Goal: Information Seeking & Learning: Learn about a topic

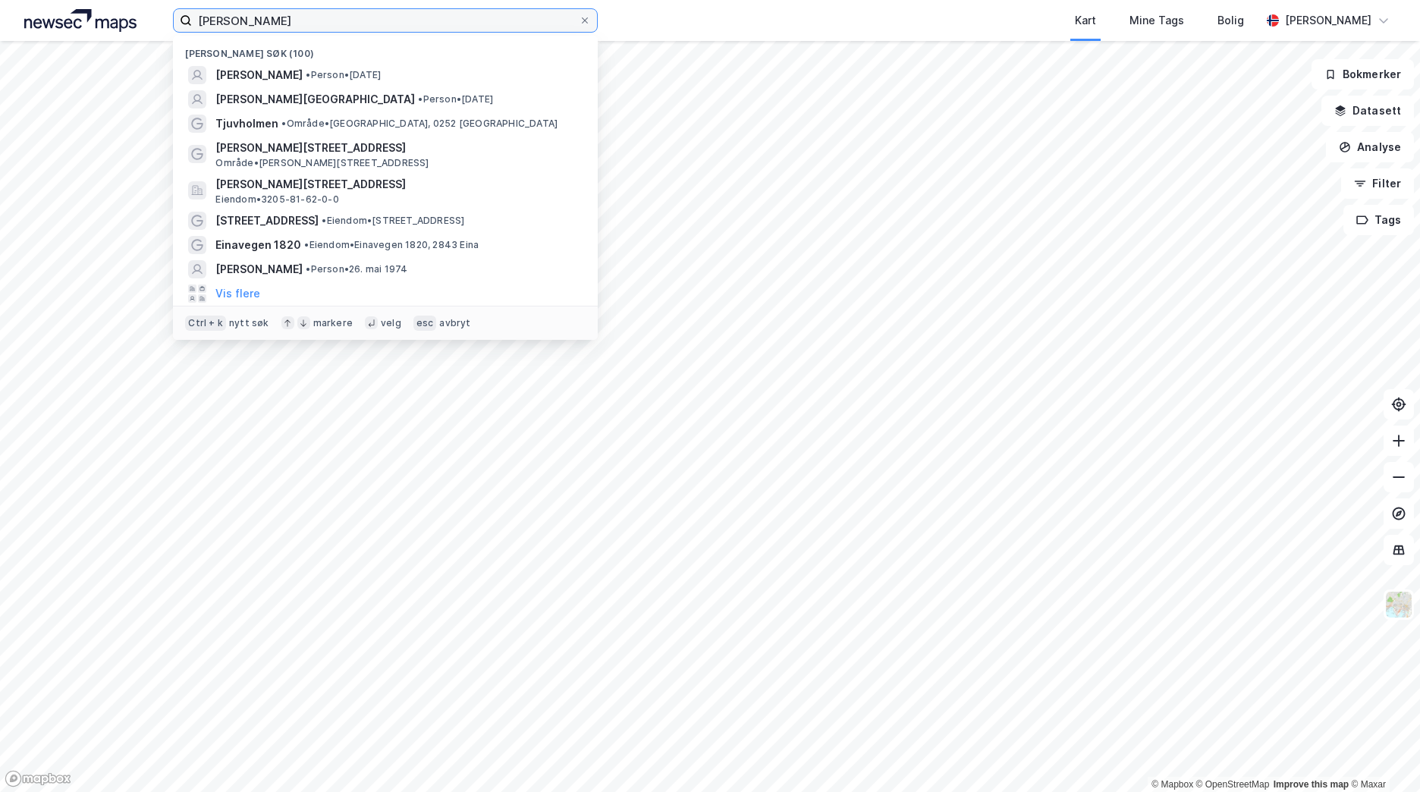
click at [278, 18] on input "[PERSON_NAME]" at bounding box center [385, 20] width 387 height 23
drag, startPoint x: 307, startPoint y: 32, endPoint x: 210, endPoint y: 14, distance: 98.6
click at [196, 16] on label "[PERSON_NAME]" at bounding box center [385, 20] width 425 height 24
click at [196, 16] on input "[PERSON_NAME]" at bounding box center [385, 20] width 387 height 23
drag, startPoint x: 331, startPoint y: 28, endPoint x: 100, endPoint y: 11, distance: 231.2
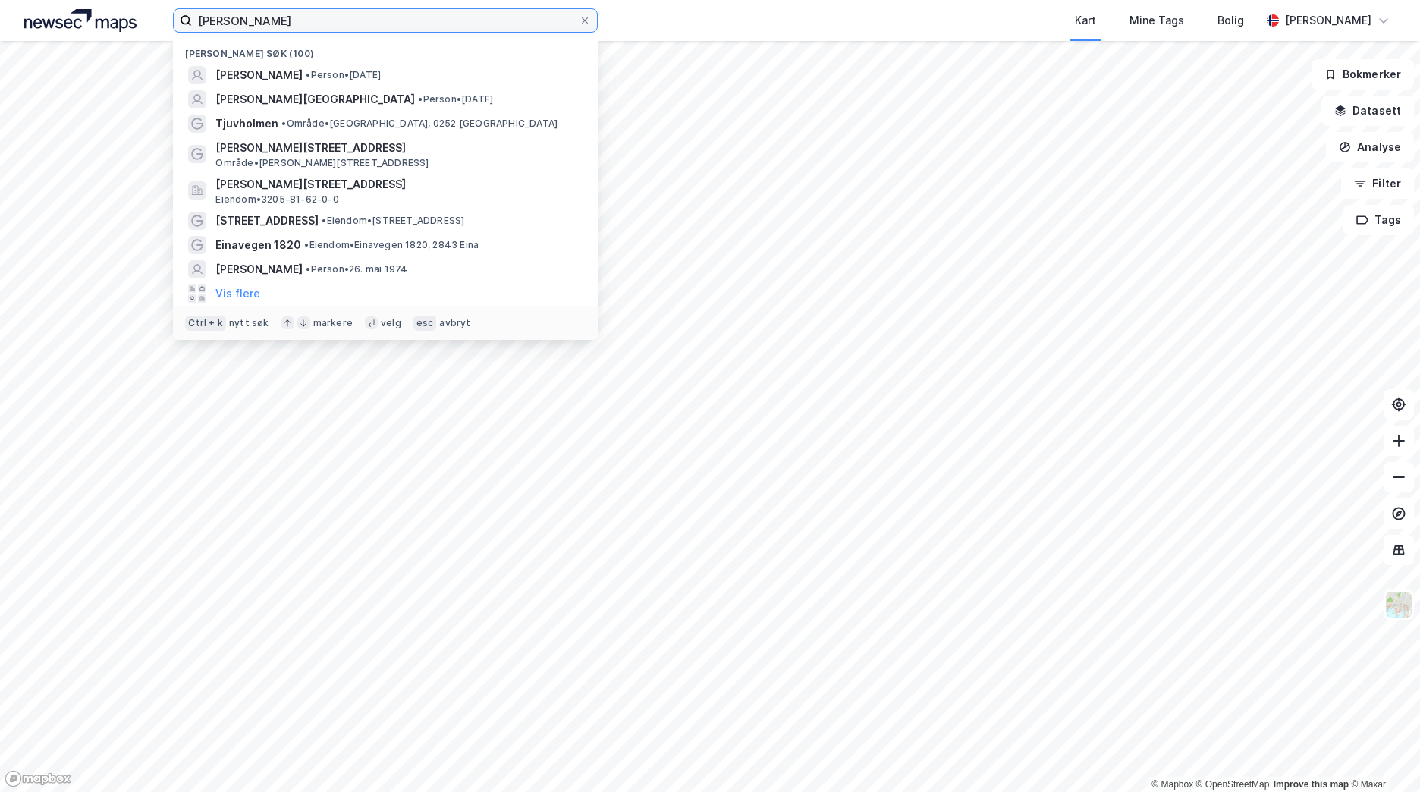
click at [100, 11] on div "[PERSON_NAME] søk (100) [PERSON_NAME] • Person • [DATE] [PERSON_NAME][GEOGRAPHI…" at bounding box center [710, 20] width 1420 height 41
paste input "[PERSON_NAME]"
type input "[PERSON_NAME]"
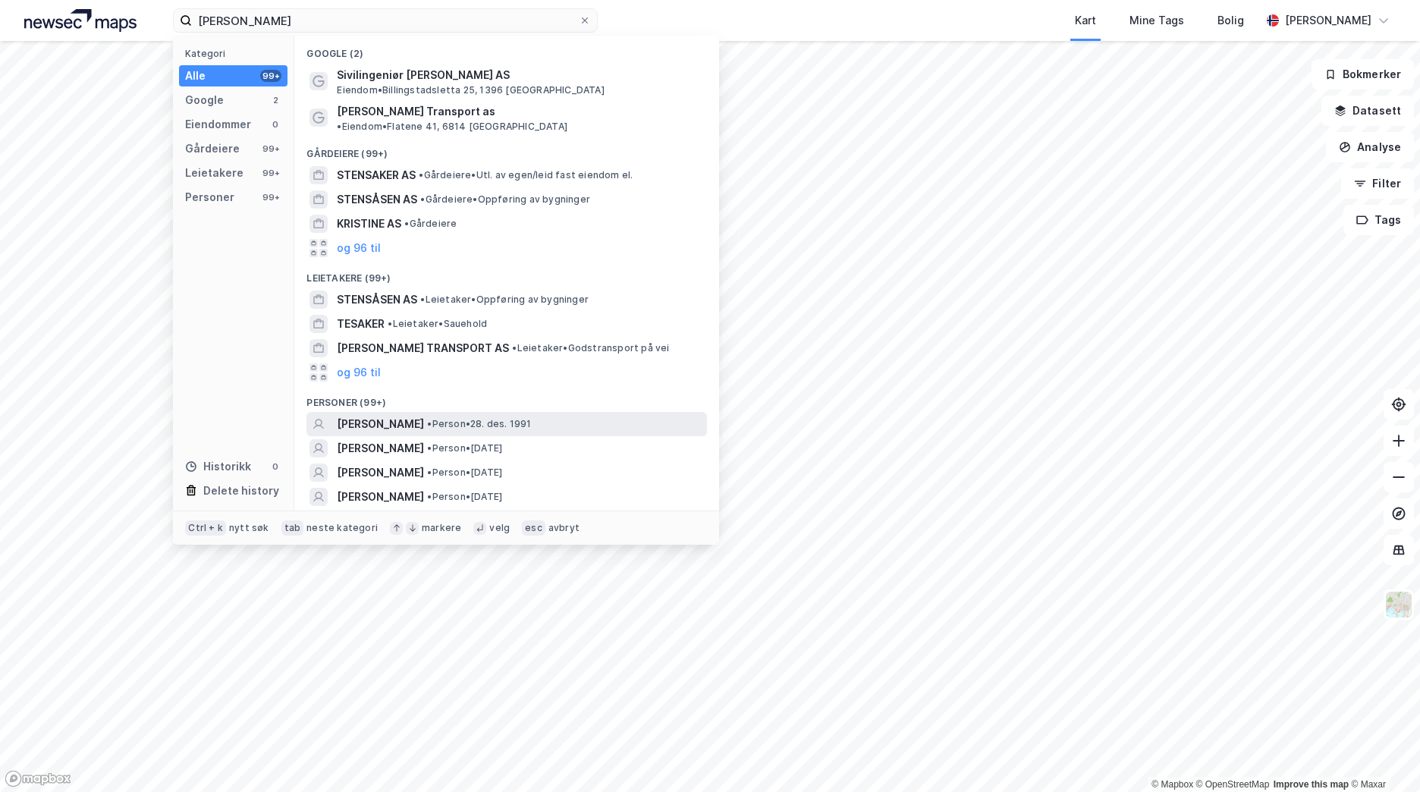
click at [584, 418] on div "[PERSON_NAME] • Person • [DATE]" at bounding box center [520, 424] width 367 height 18
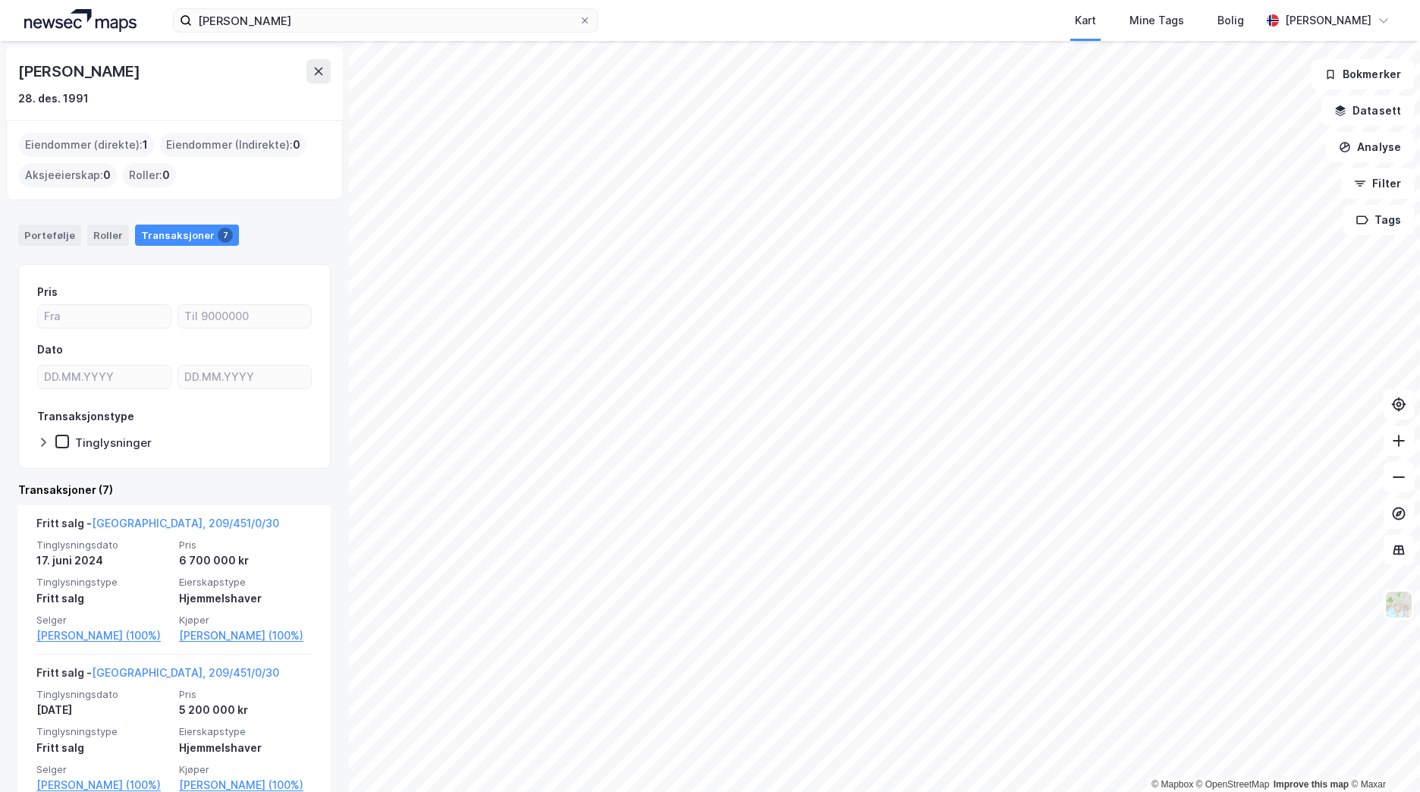
click at [84, 153] on div "Eiendommer (direkte) : 1" at bounding box center [86, 145] width 135 height 24
click at [87, 147] on div "Eiendommer (direkte) : 1" at bounding box center [86, 145] width 135 height 24
drag, startPoint x: 87, startPoint y: 147, endPoint x: 139, endPoint y: 149, distance: 51.6
click at [139, 149] on div "Eiendommer (direkte) : 1" at bounding box center [86, 145] width 135 height 24
click at [223, 151] on div "Eiendommer (Indirekte) : 0" at bounding box center [233, 145] width 146 height 24
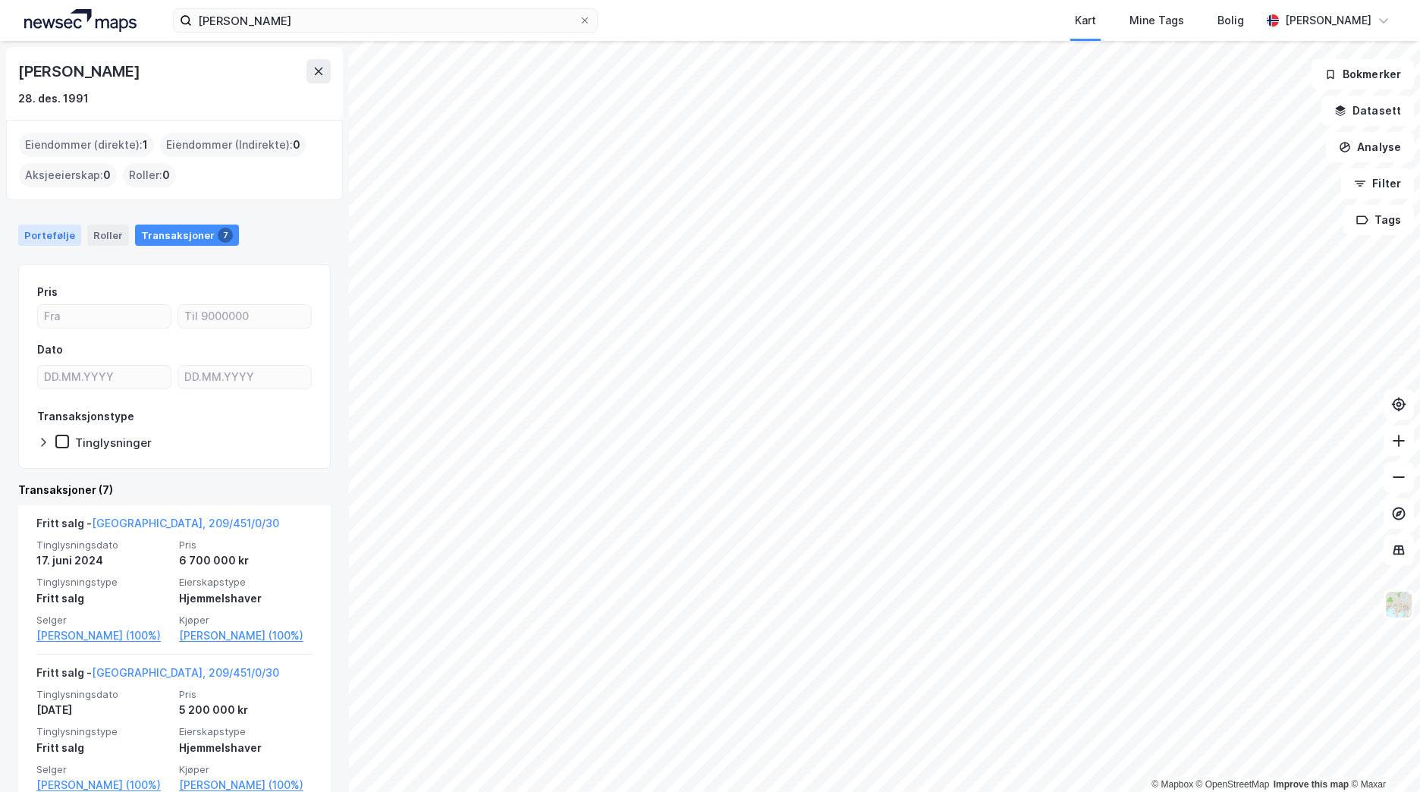
click at [45, 237] on div "Portefølje" at bounding box center [49, 234] width 63 height 21
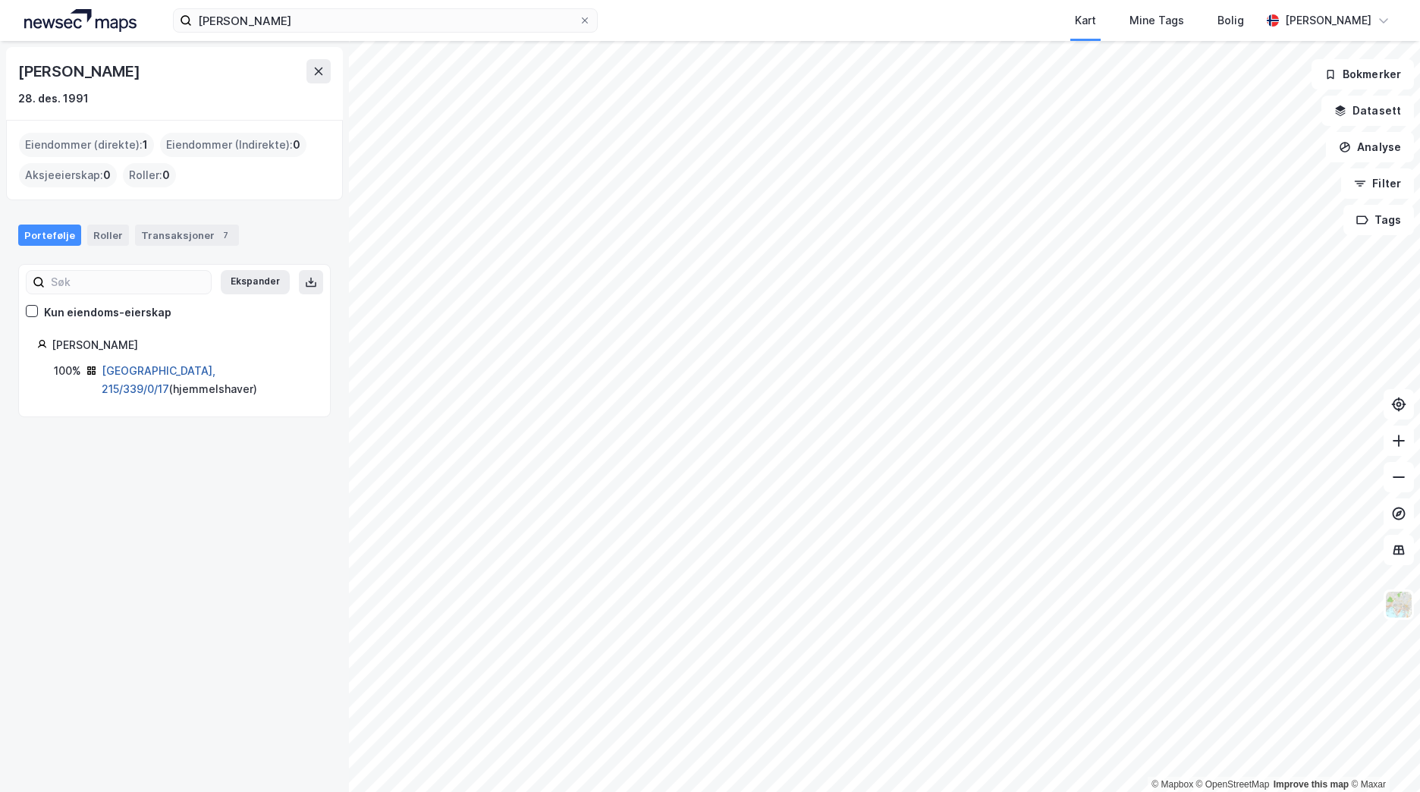
click at [144, 373] on link "Oslo, 215/339/0/17" at bounding box center [159, 379] width 114 height 31
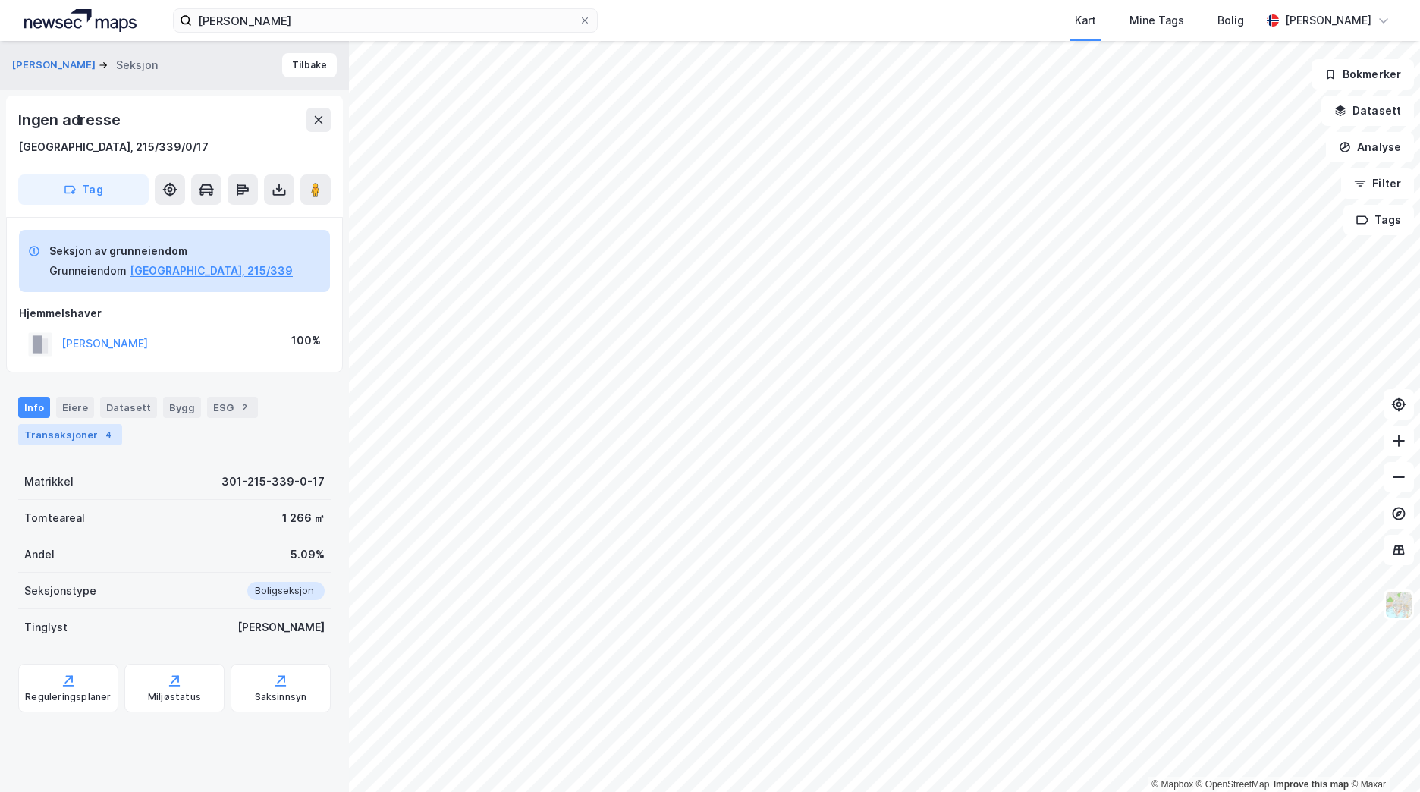
click at [86, 431] on div "Transaksjoner 4" at bounding box center [70, 434] width 104 height 21
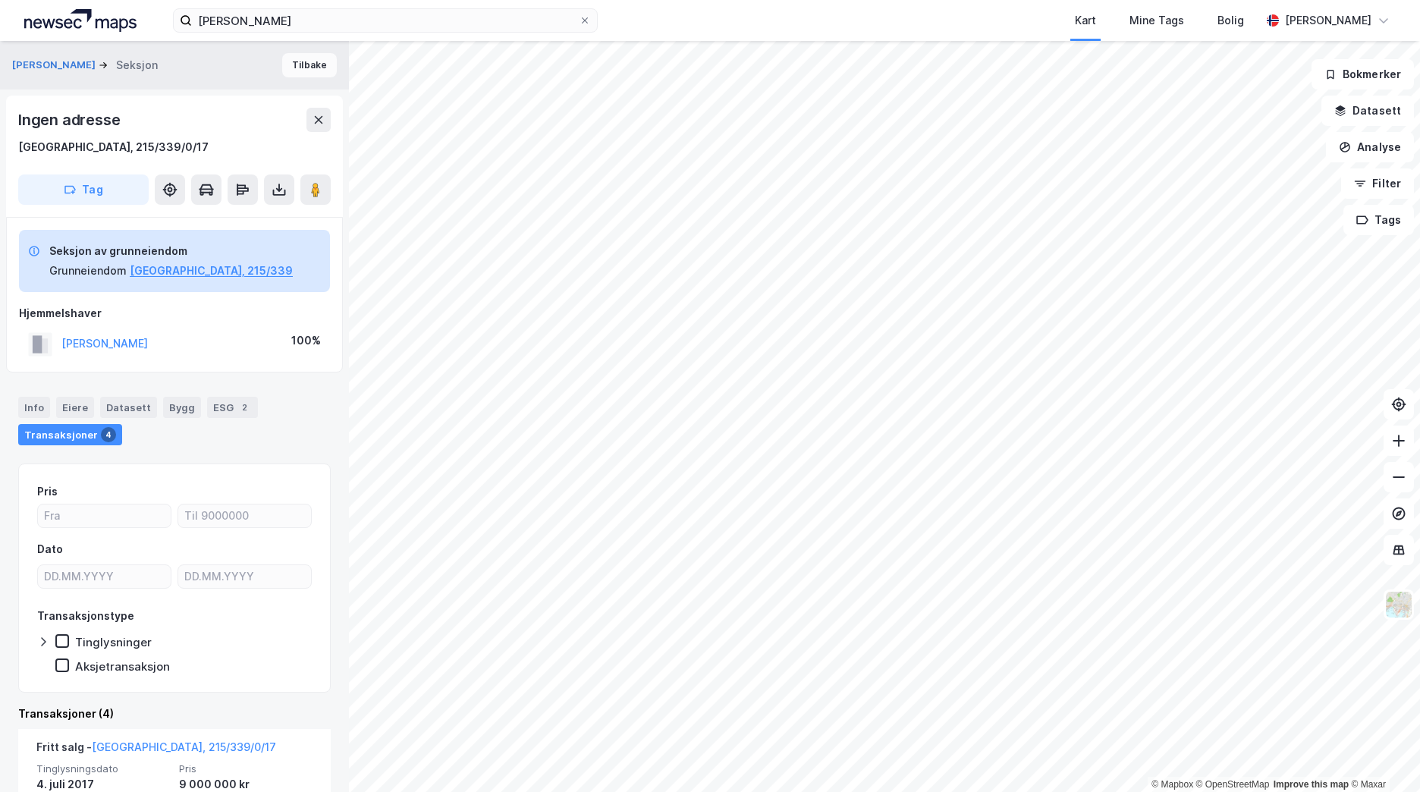
click at [309, 58] on button "Tilbake" at bounding box center [309, 65] width 55 height 24
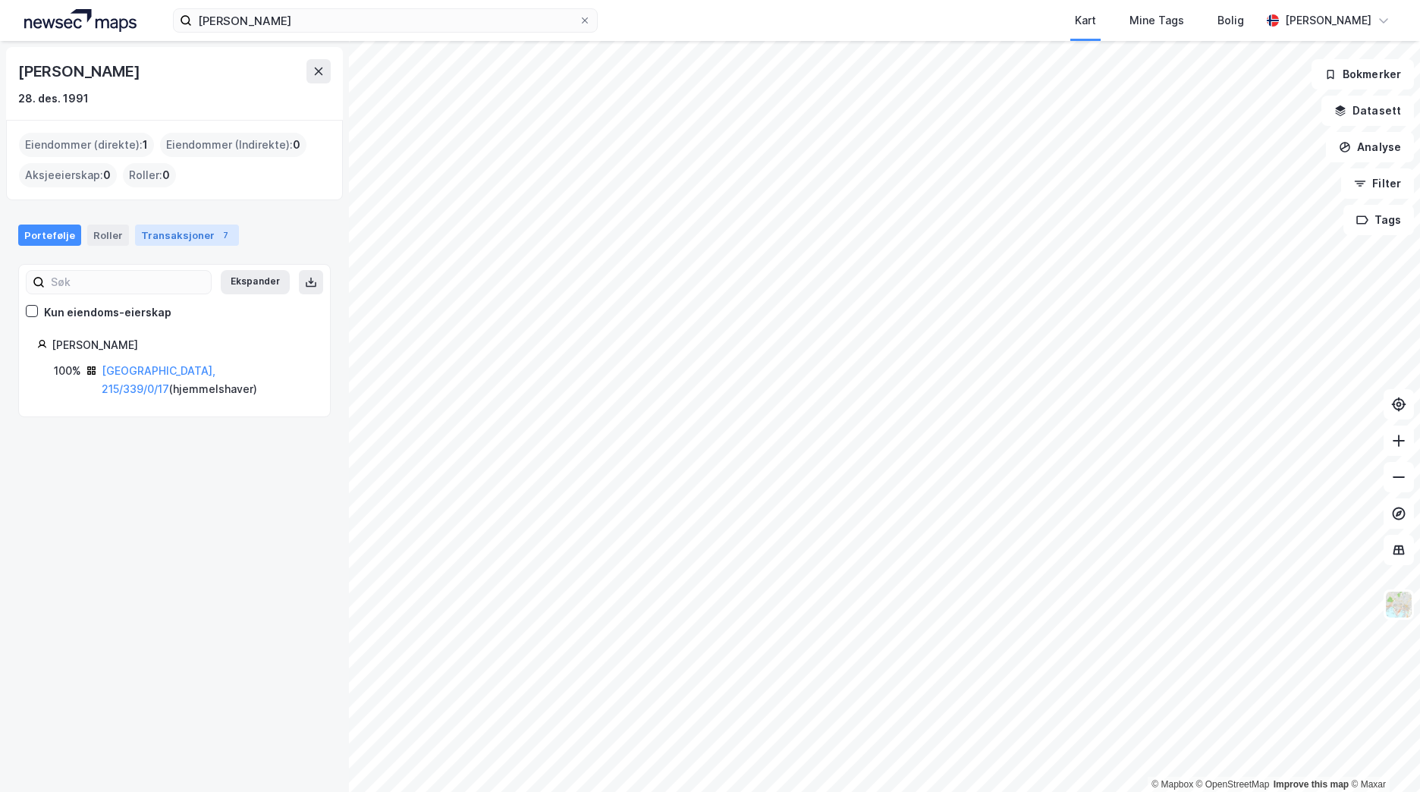
click at [162, 237] on div "Transaksjoner 7" at bounding box center [187, 234] width 104 height 21
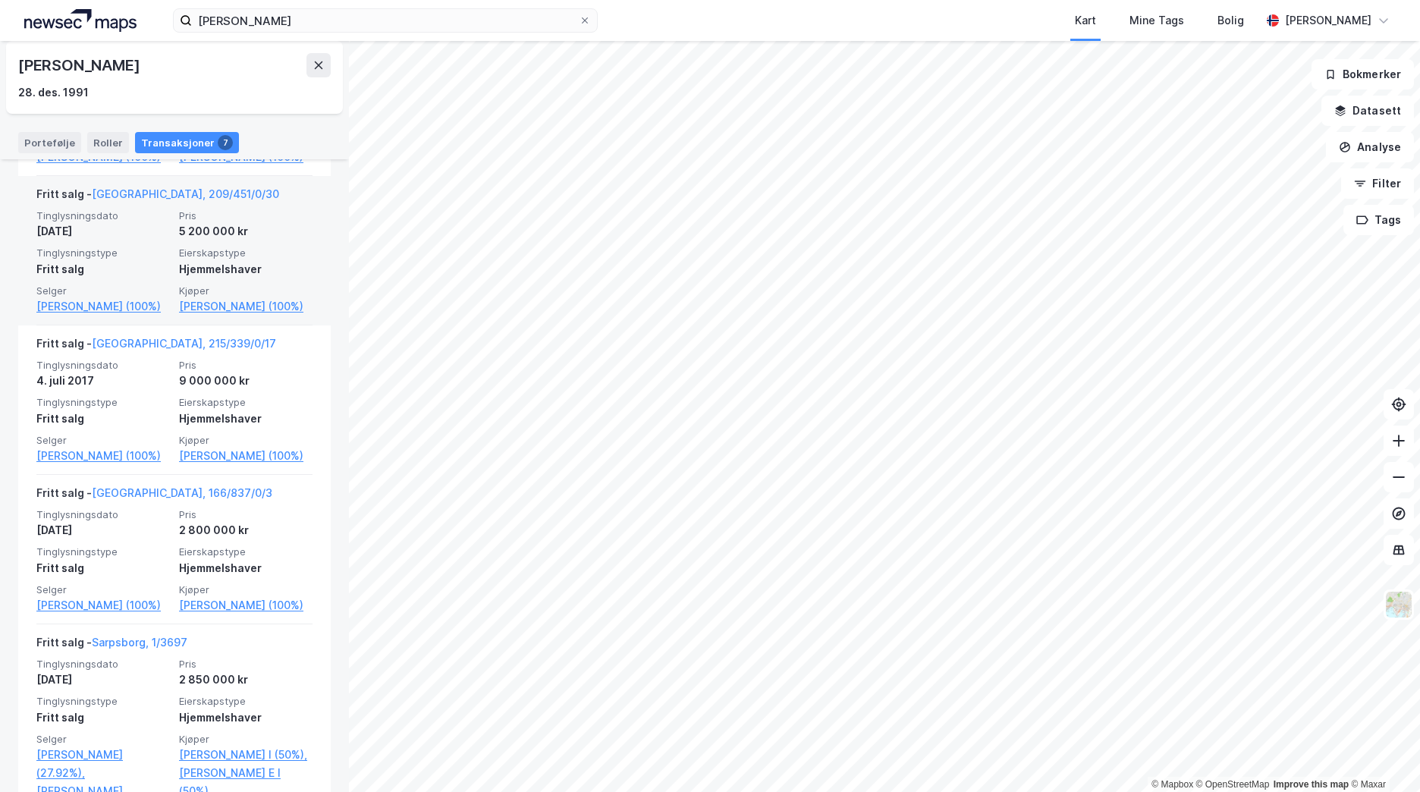
scroll to position [455, 0]
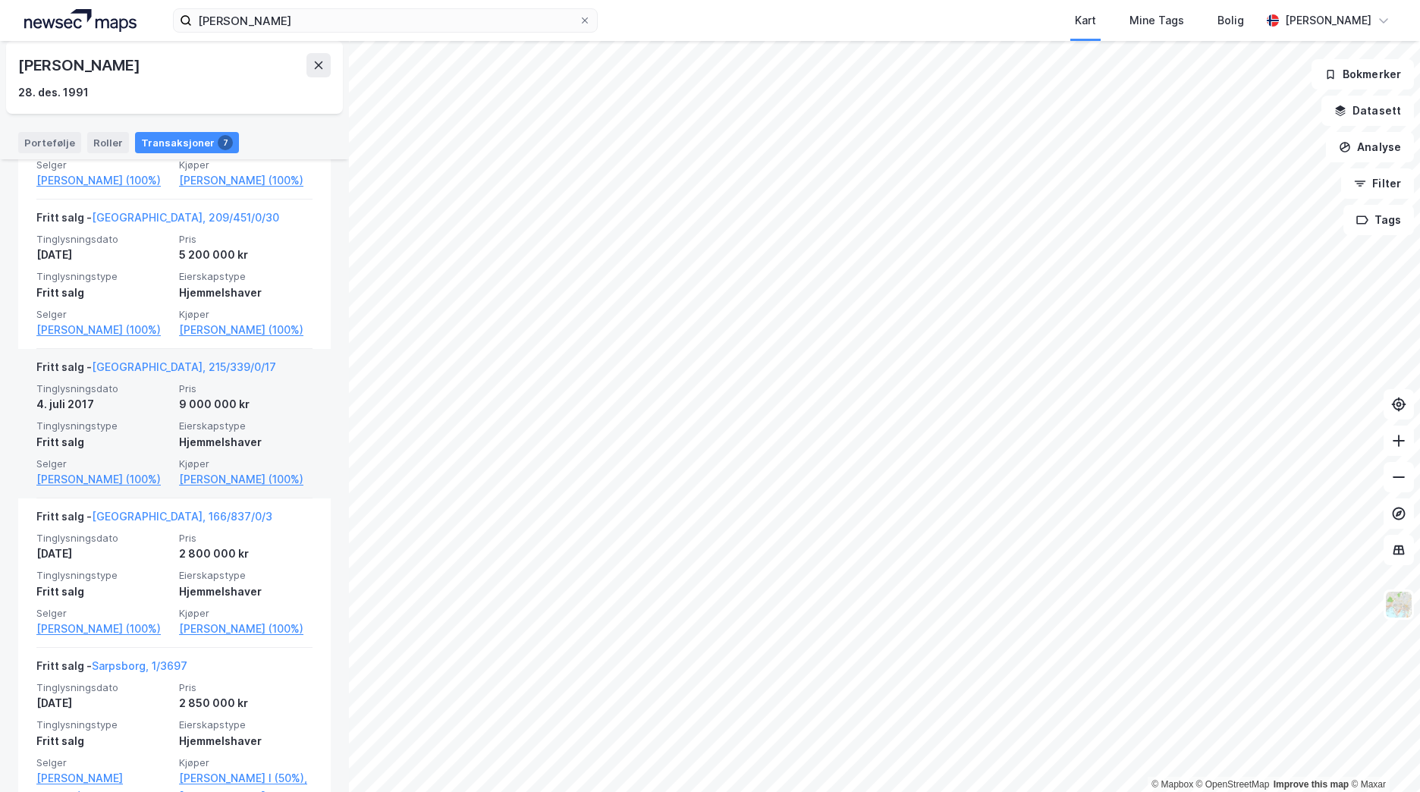
click at [268, 432] on span "Eierskapstype" at bounding box center [245, 425] width 133 height 13
click at [140, 373] on link "Oslo, 215/339/0/17" at bounding box center [184, 366] width 184 height 13
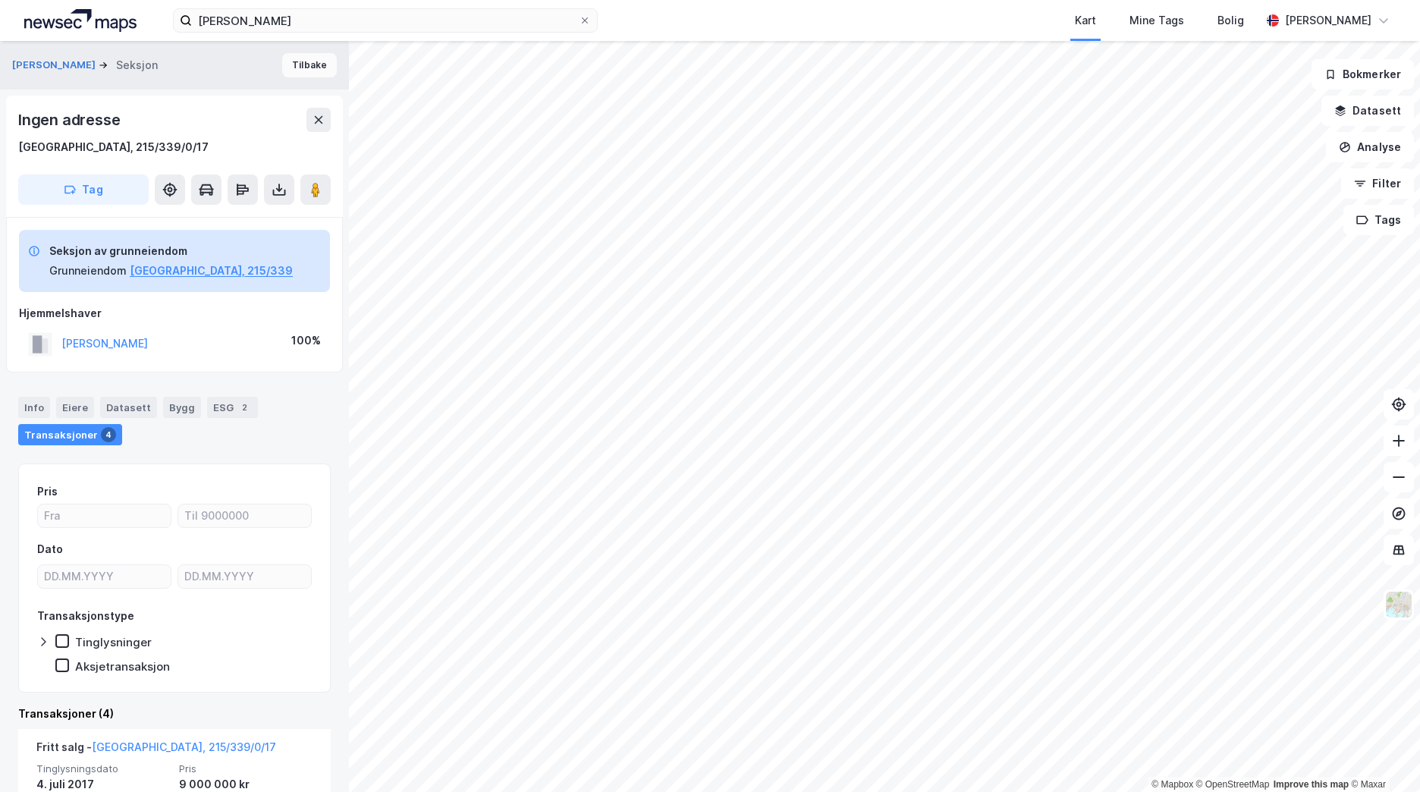
click at [309, 67] on button "Tilbake" at bounding box center [309, 65] width 55 height 24
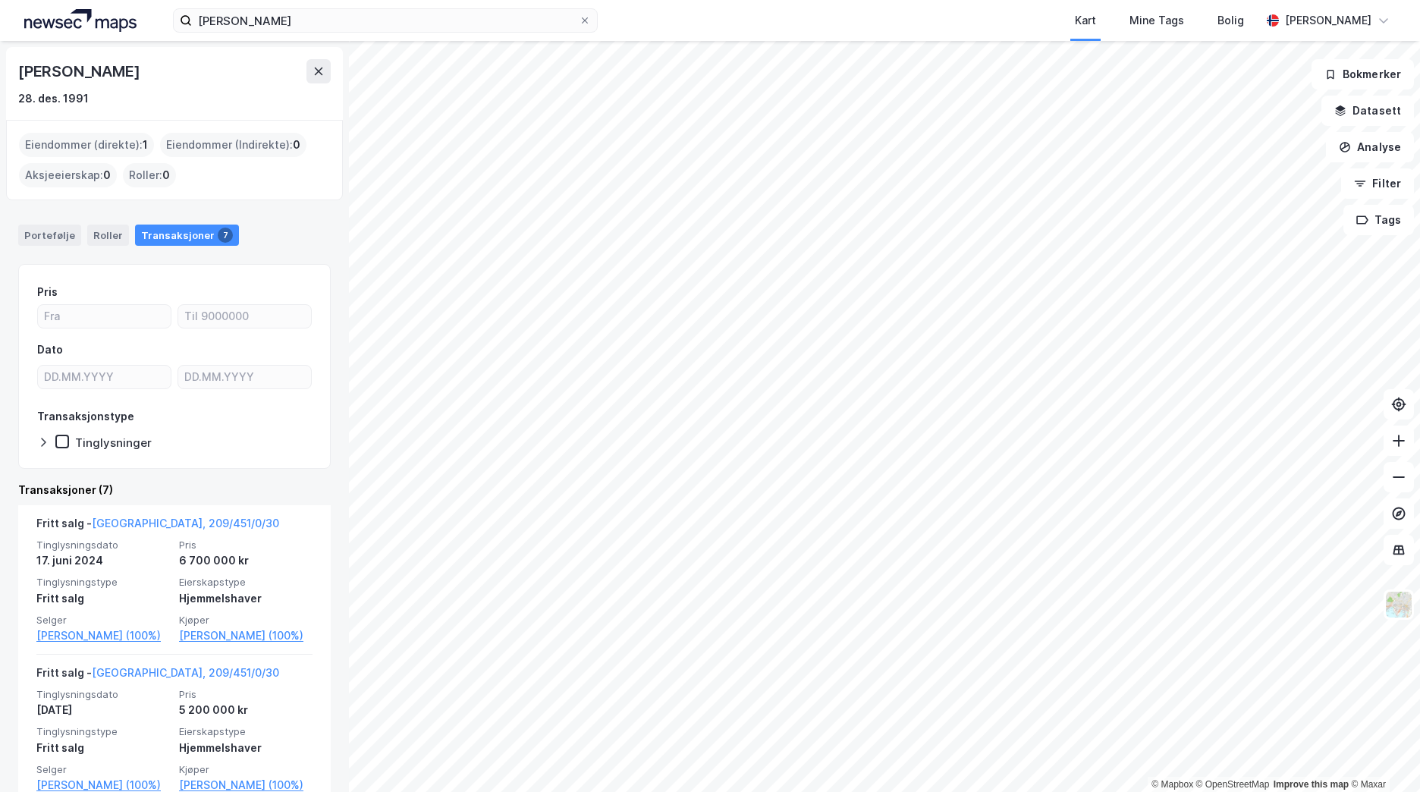
click at [105, 140] on div "Eiendommer (direkte) : 1" at bounding box center [86, 145] width 135 height 24
click at [293, 136] on span "0" at bounding box center [297, 145] width 8 height 18
click at [14, 234] on div "Portefølje Roller Transaksjoner 7" at bounding box center [174, 229] width 349 height 46
click at [29, 233] on div "Portefølje" at bounding box center [49, 234] width 63 height 21
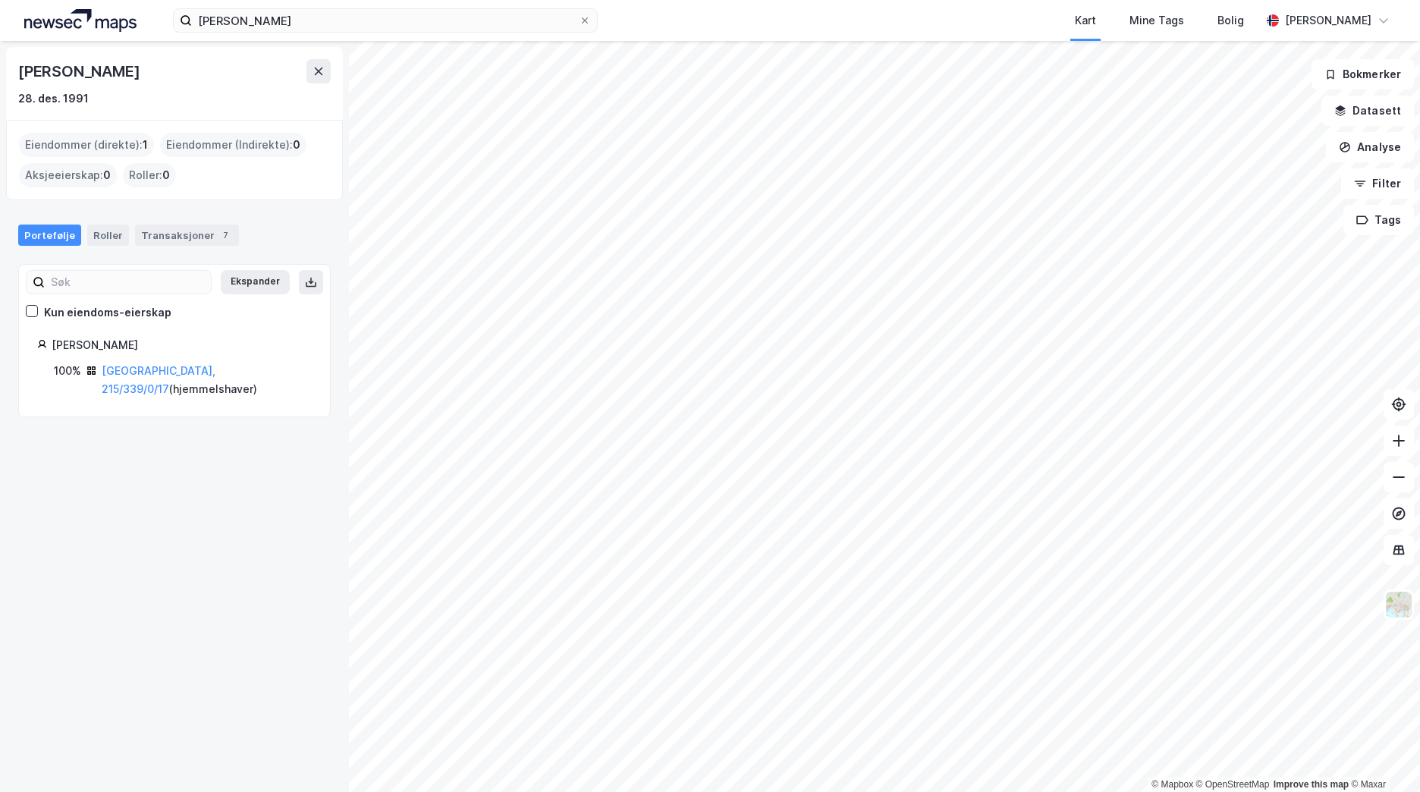
click at [76, 146] on div "Eiendommer (direkte) : 1" at bounding box center [86, 145] width 135 height 24
click at [139, 366] on link "Oslo, 215/339/0/17" at bounding box center [159, 379] width 114 height 31
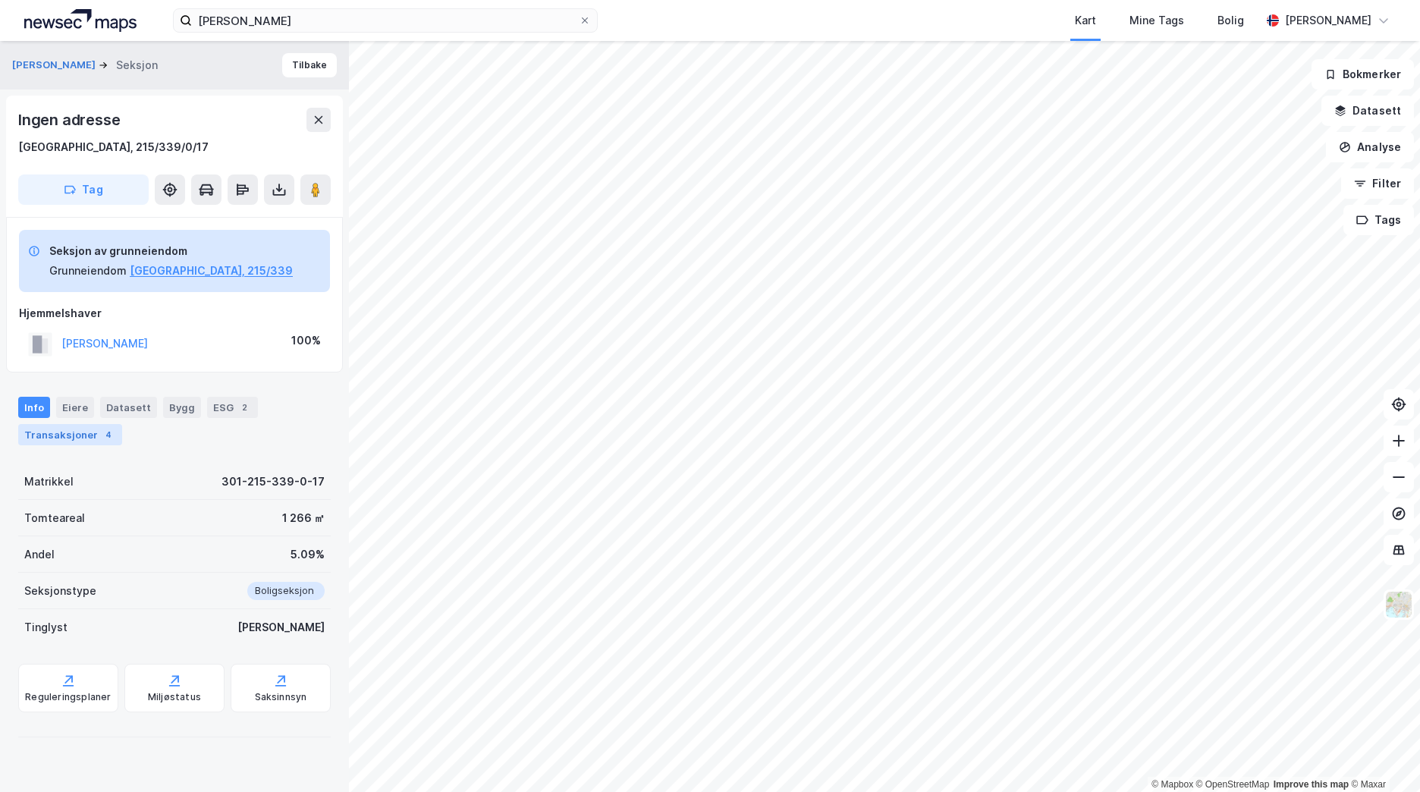
click at [67, 435] on div "Transaksjoner 4" at bounding box center [70, 434] width 104 height 21
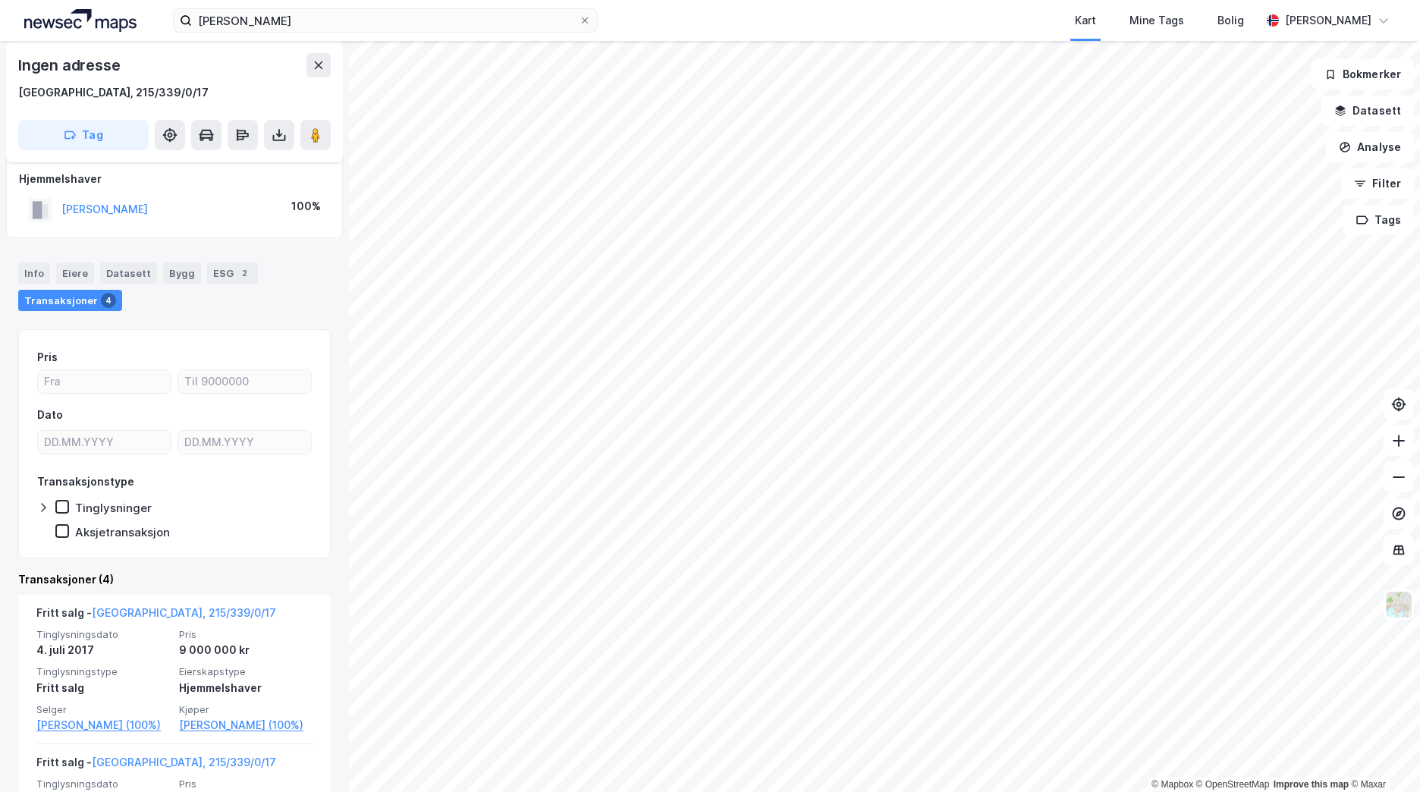
scroll to position [152, 0]
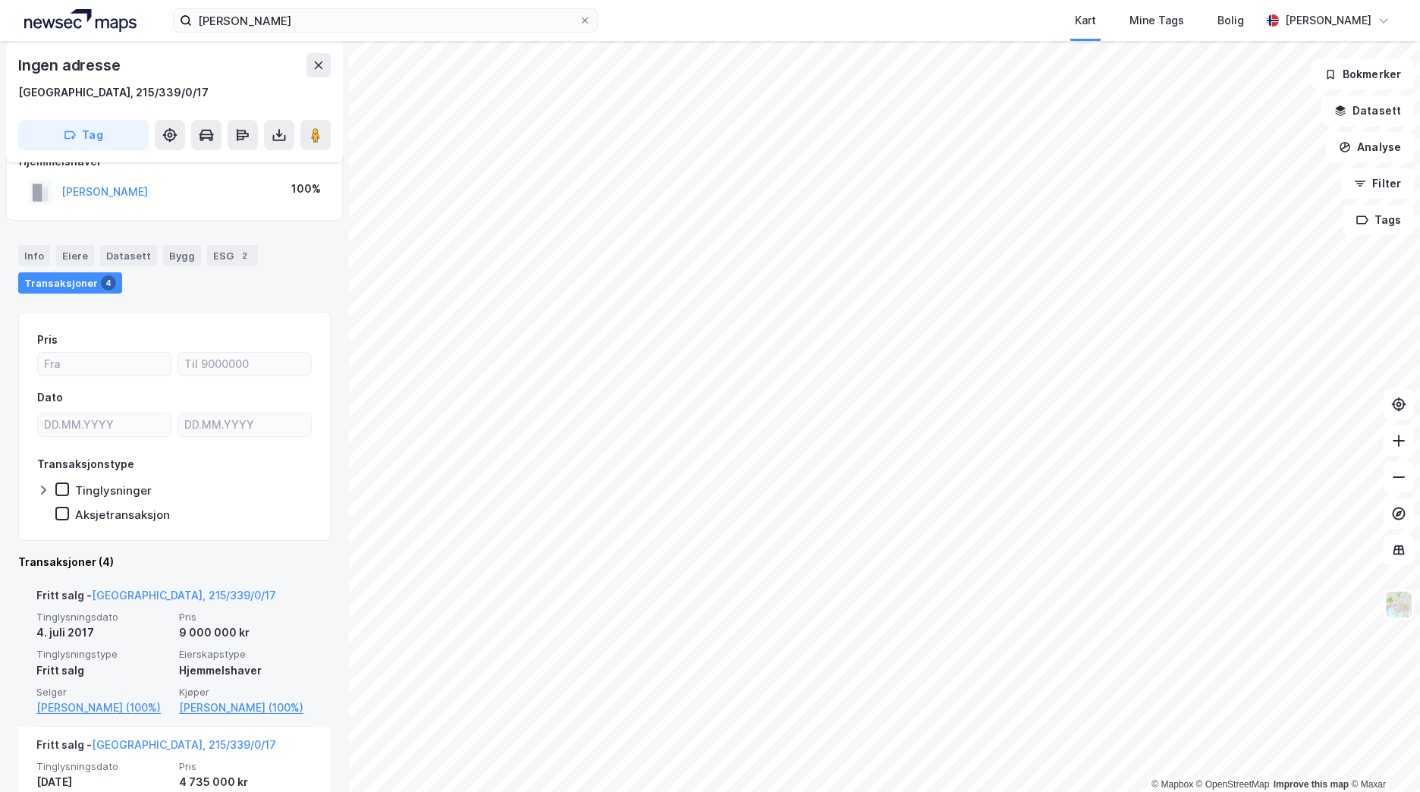
click at [213, 643] on div "Tinglysningsdato 4. juli 2017 Pris 9 000 000 kr Tinglysningstype Fritt salg Eie…" at bounding box center [174, 663] width 276 height 106
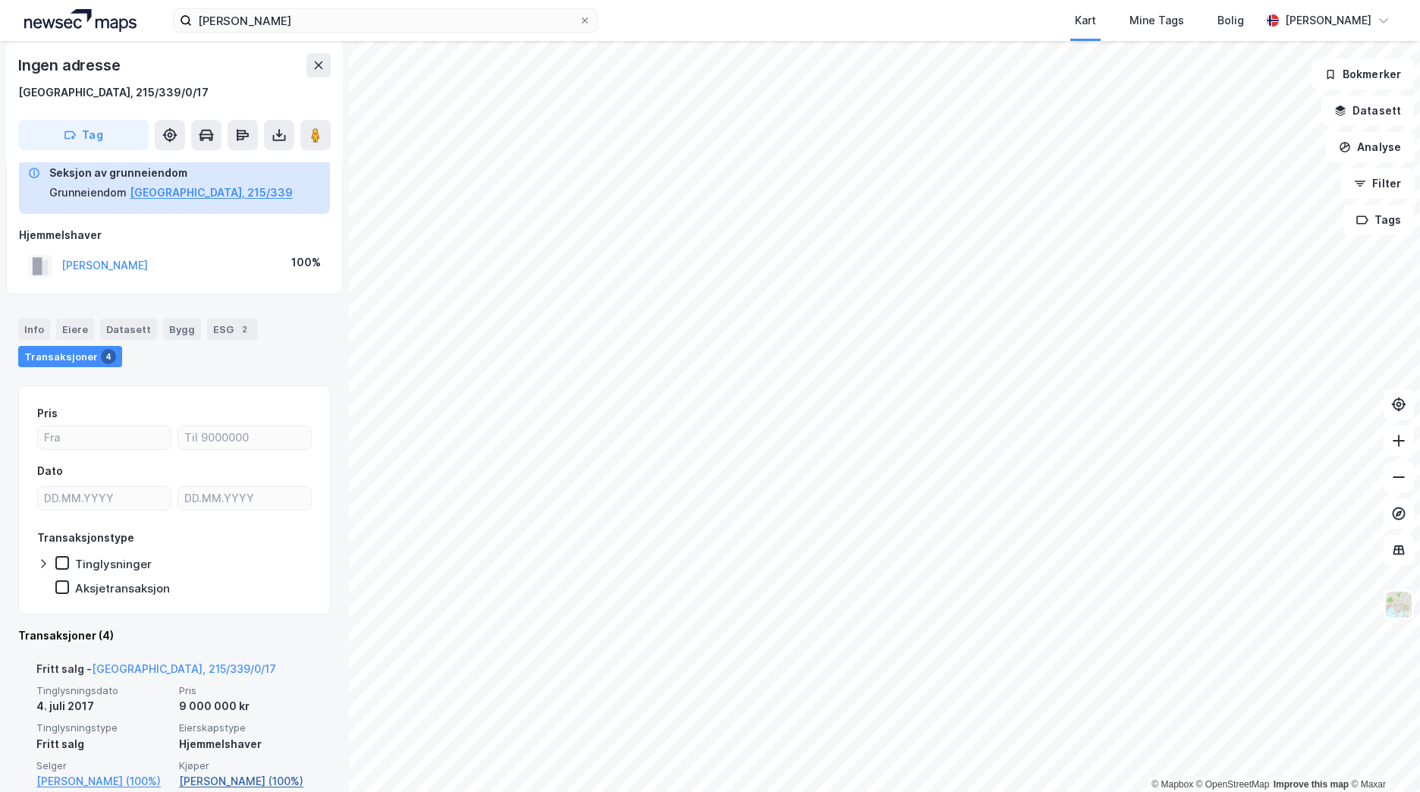
scroll to position [0, 0]
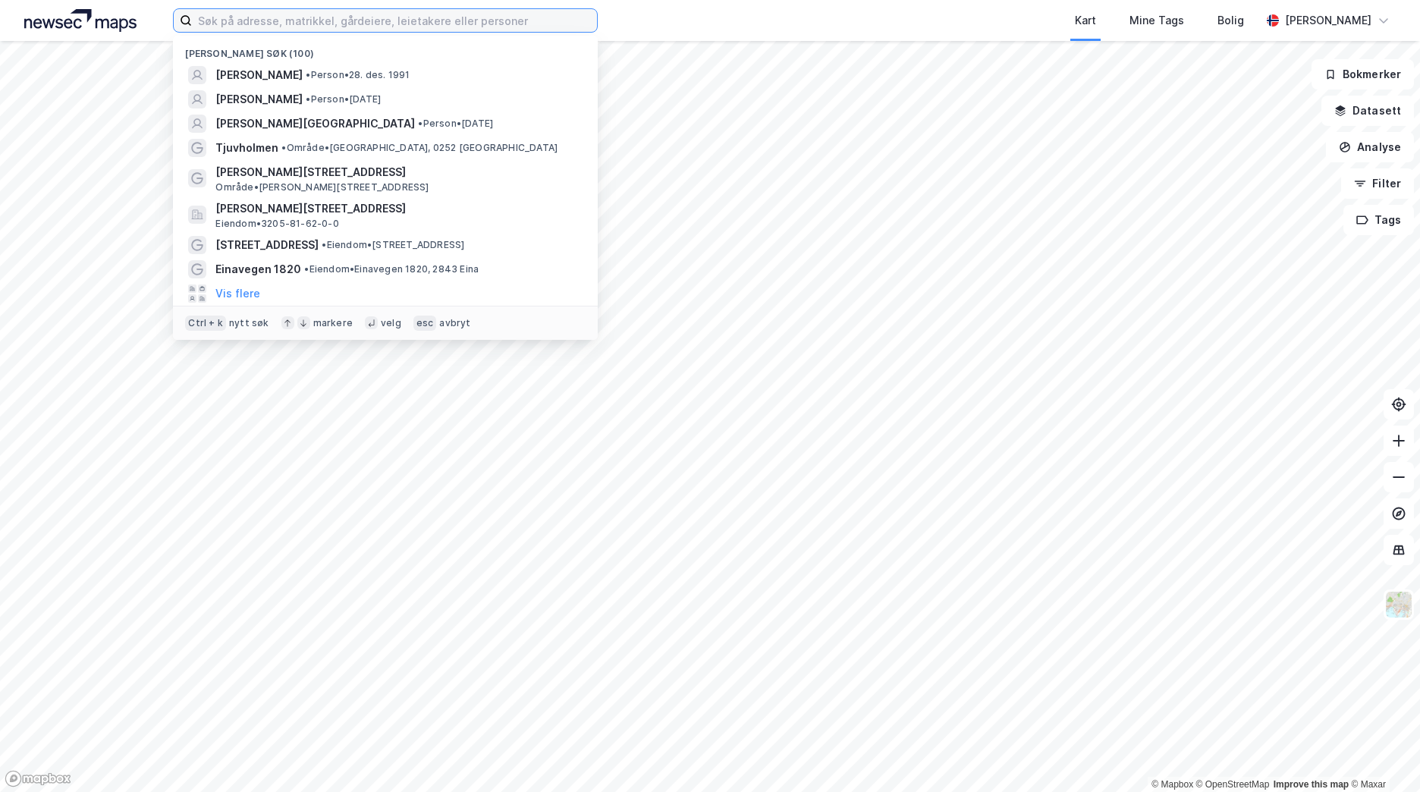
click at [268, 25] on input at bounding box center [394, 20] width 405 height 23
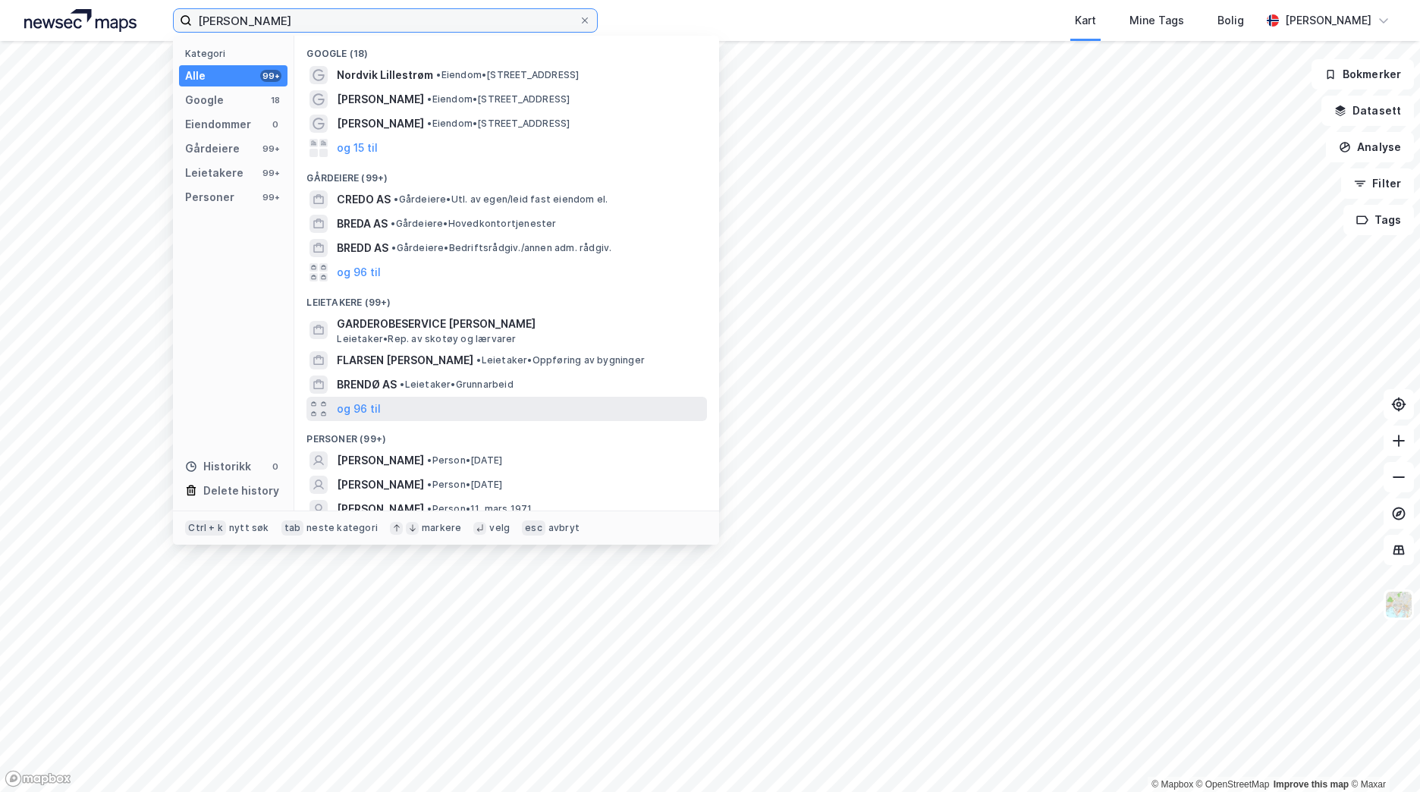
scroll to position [35, 0]
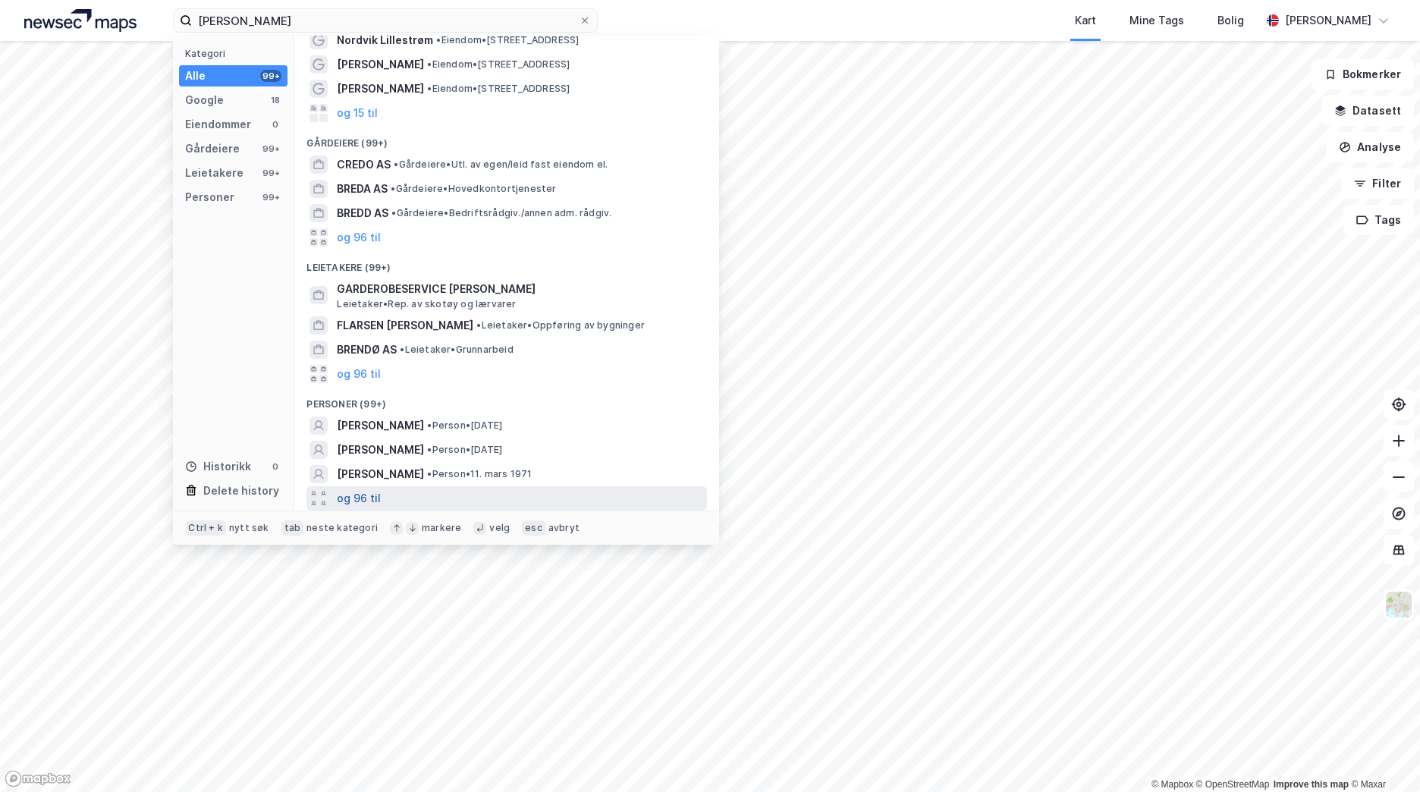
click at [351, 496] on button "og 96 til" at bounding box center [359, 498] width 44 height 18
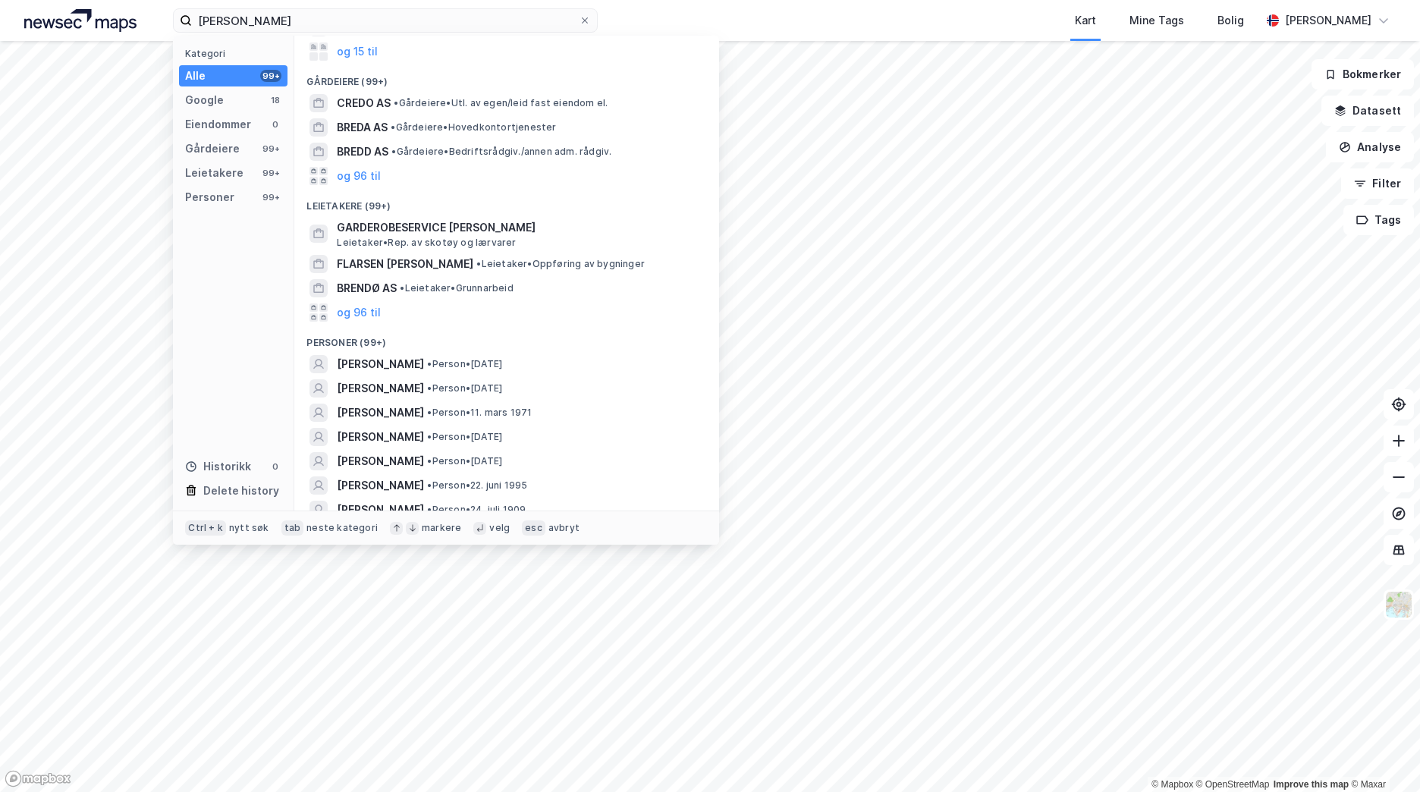
scroll to position [0, 0]
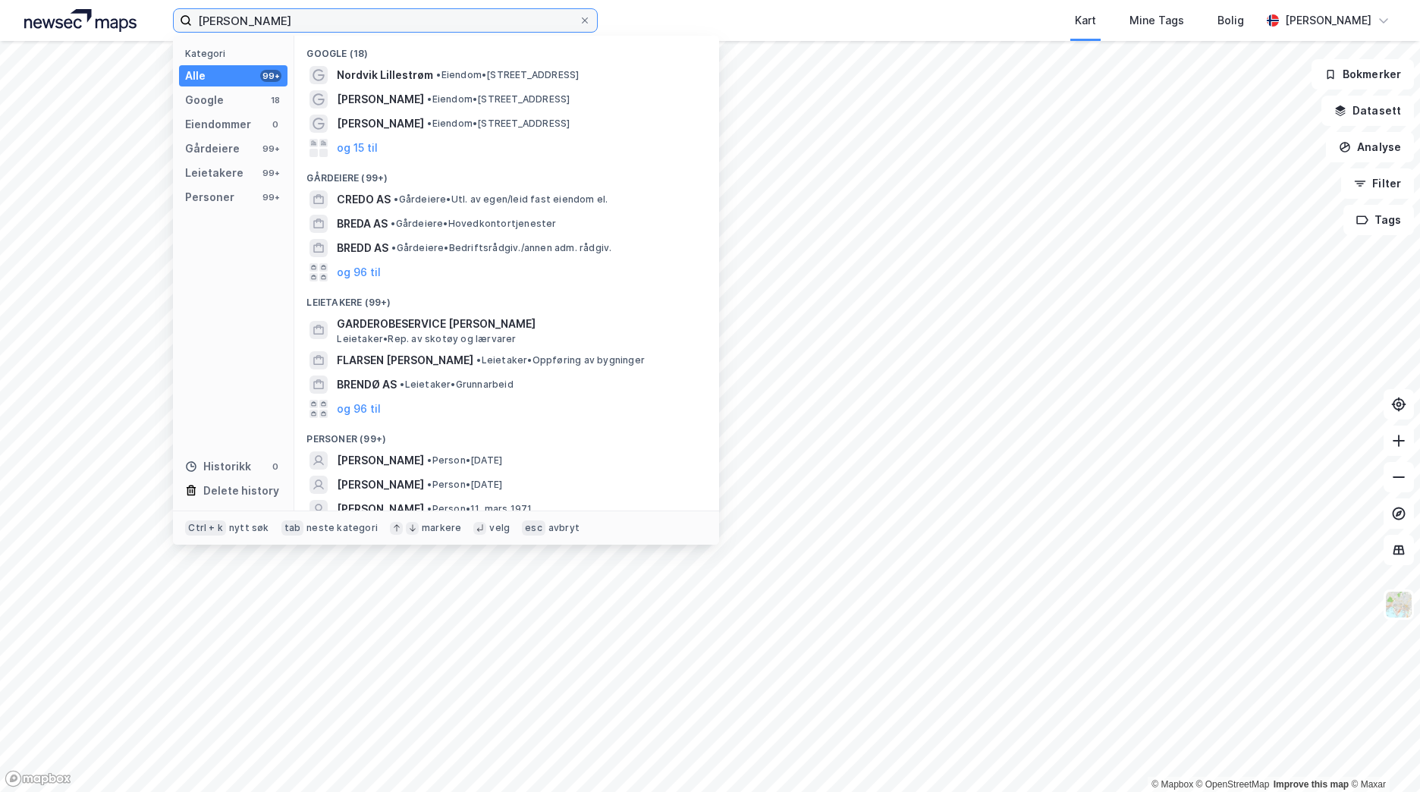
drag, startPoint x: 228, startPoint y: 24, endPoint x: 253, endPoint y: 21, distance: 24.4
click at [229, 24] on input "[PERSON_NAME]" at bounding box center [385, 20] width 387 height 23
drag, startPoint x: 271, startPoint y: 20, endPoint x: 238, endPoint y: 16, distance: 33.7
click at [238, 16] on input "[PERSON_NAME]" at bounding box center [385, 20] width 387 height 23
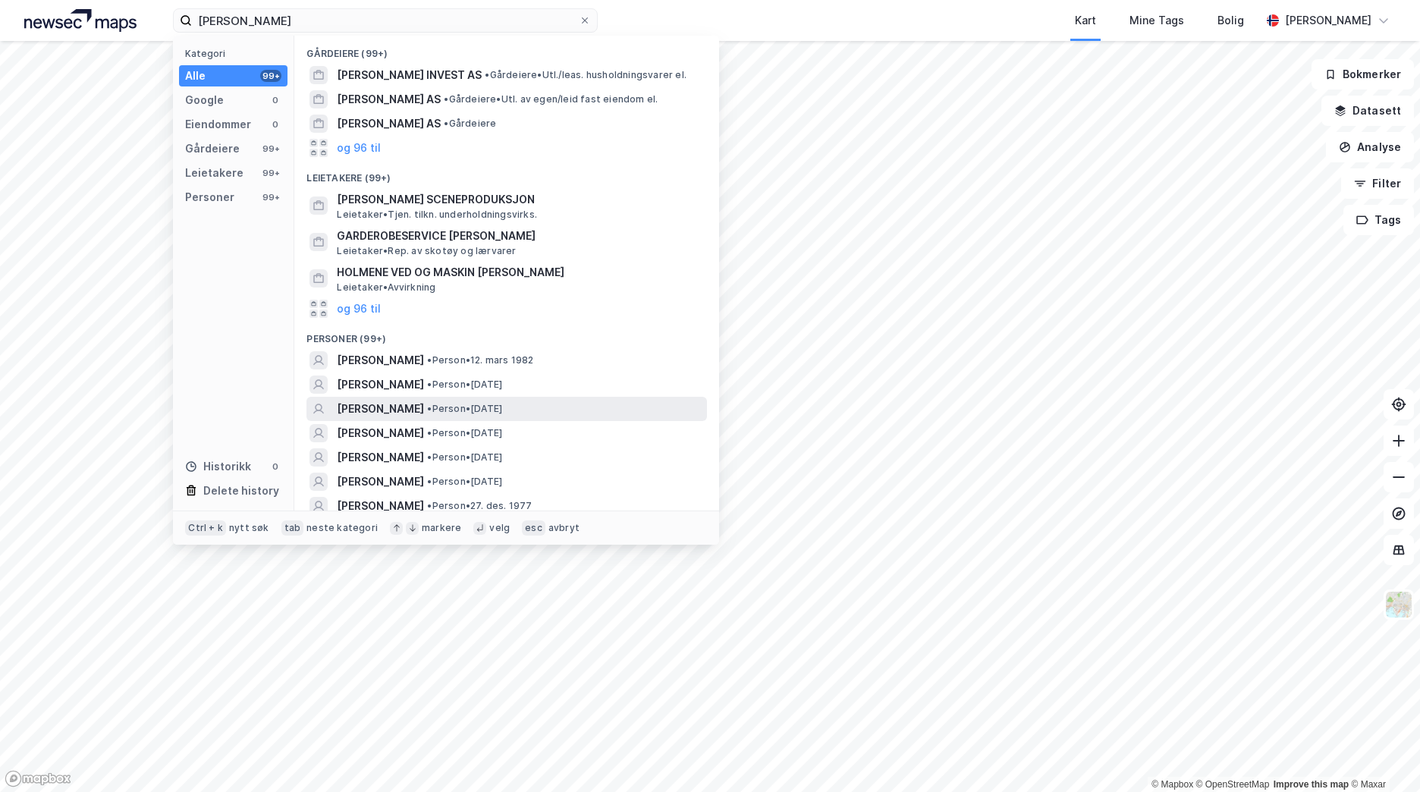
click at [565, 404] on div "[PERSON_NAME] • Person • [DATE]" at bounding box center [520, 409] width 367 height 18
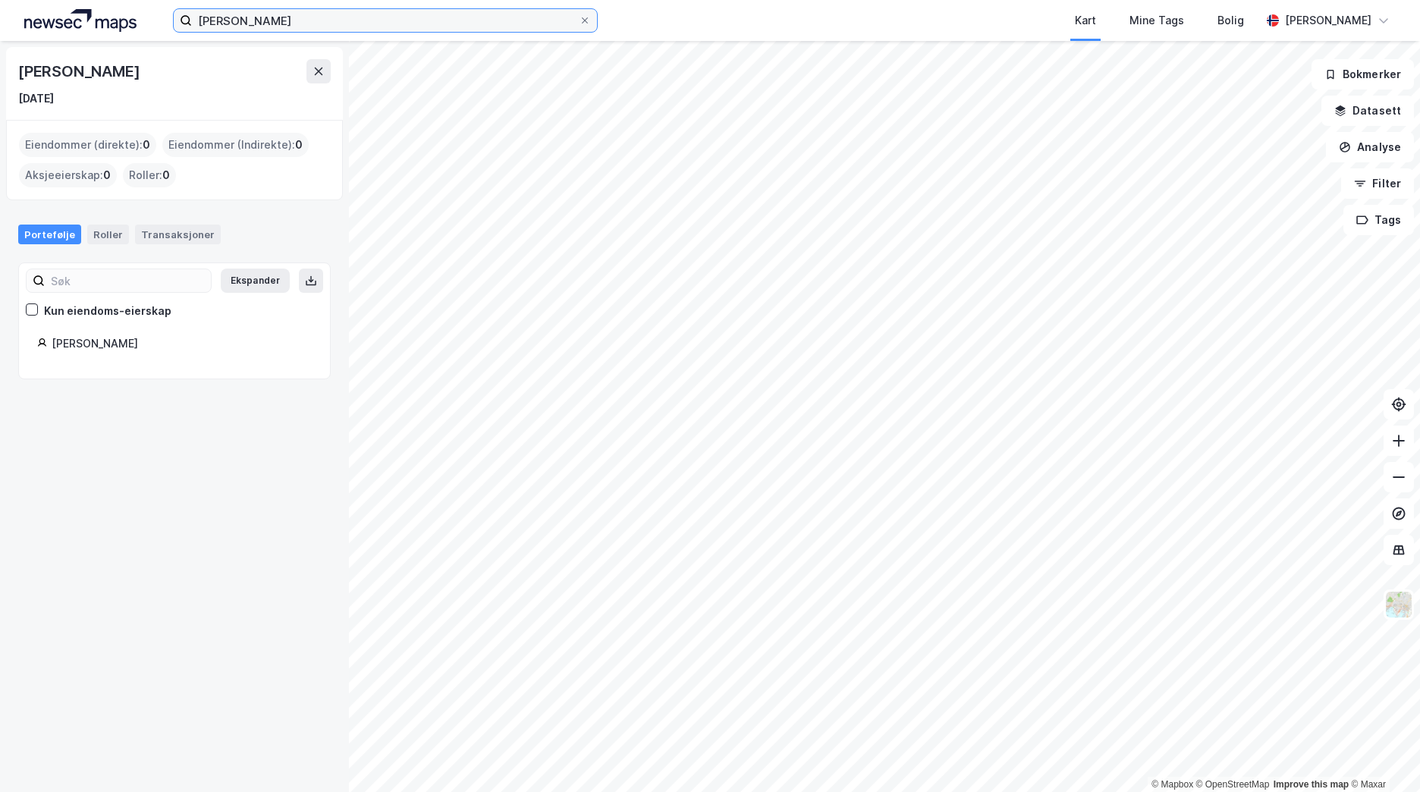
click at [284, 20] on input "[PERSON_NAME]" at bounding box center [385, 20] width 387 height 23
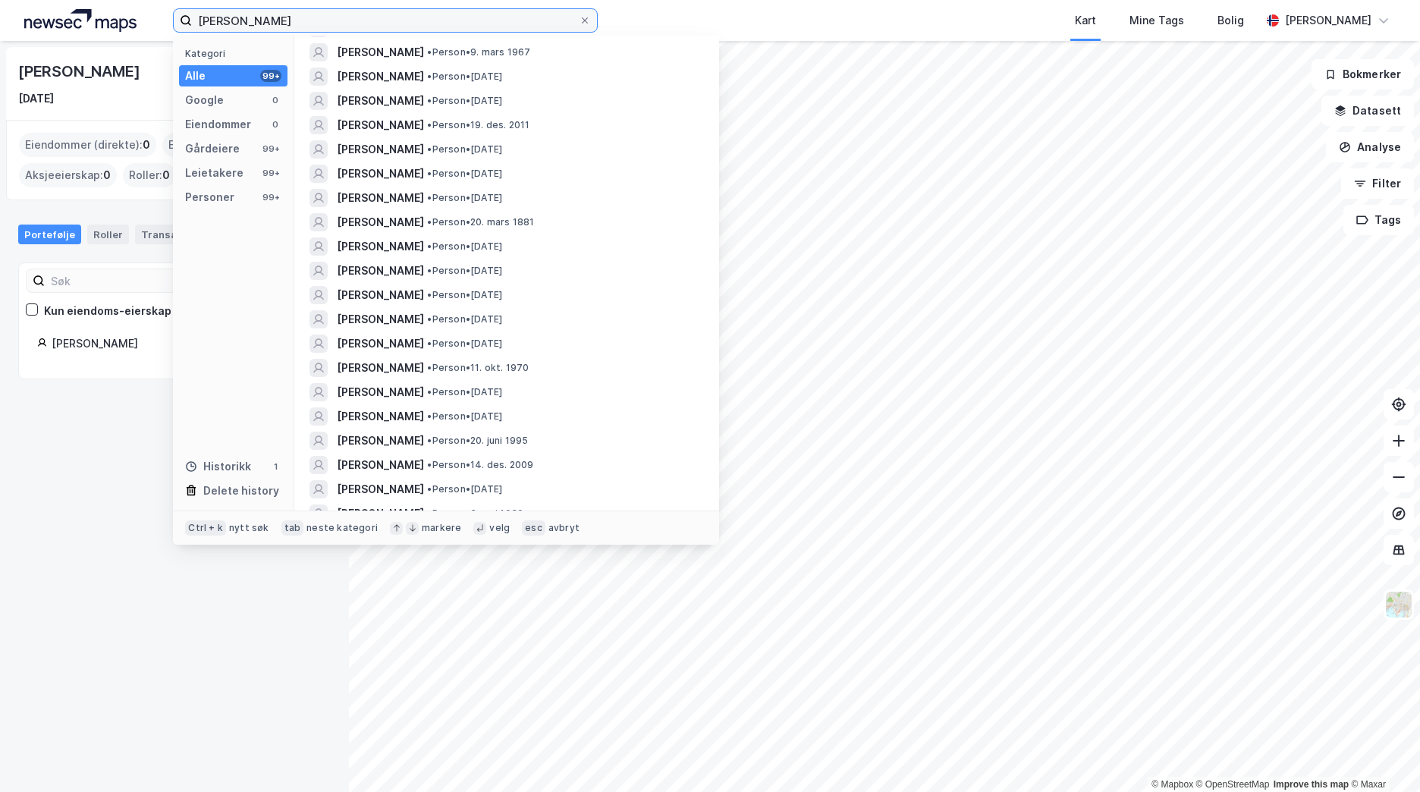
scroll to position [986, 0]
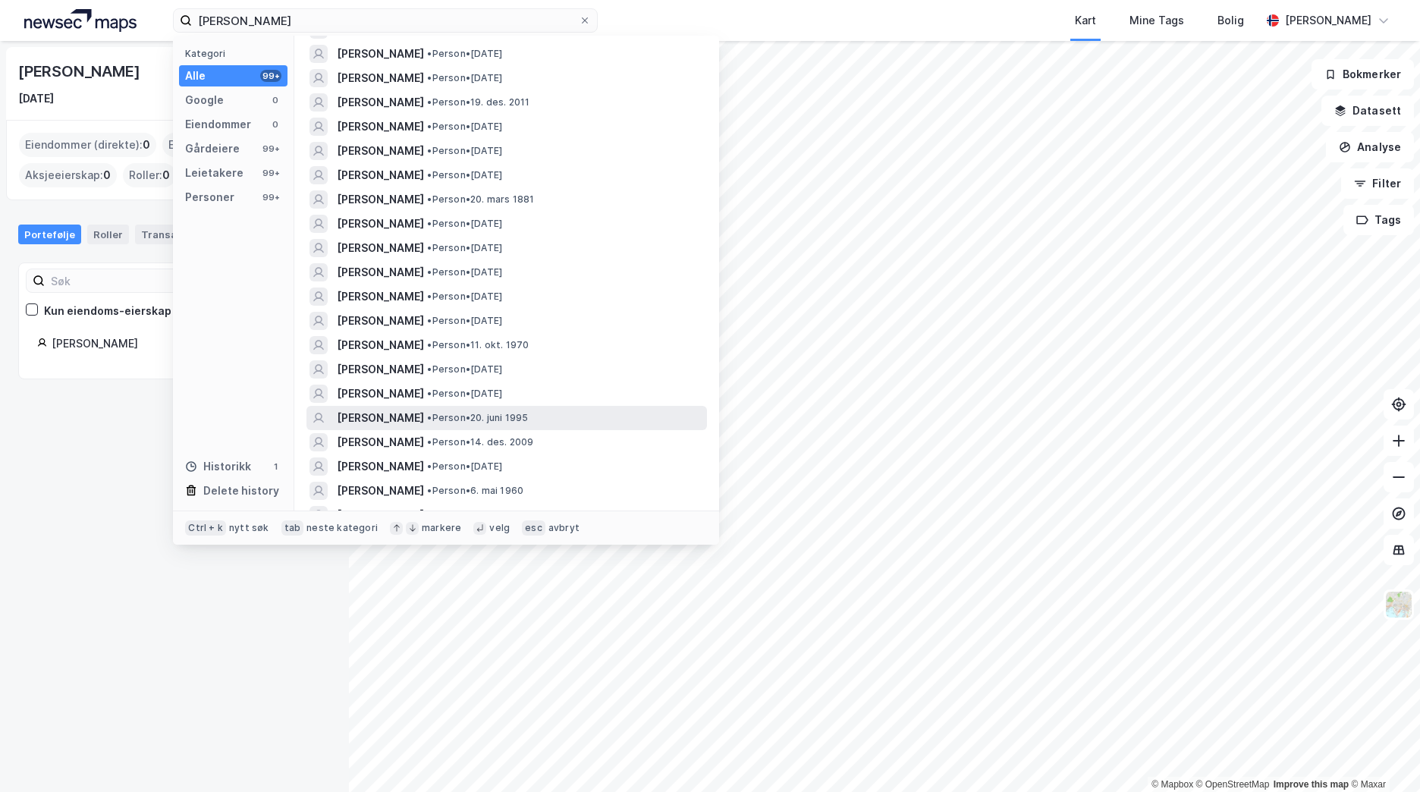
click at [545, 422] on div "[PERSON_NAME] • Person • [DATE]" at bounding box center [520, 418] width 367 height 18
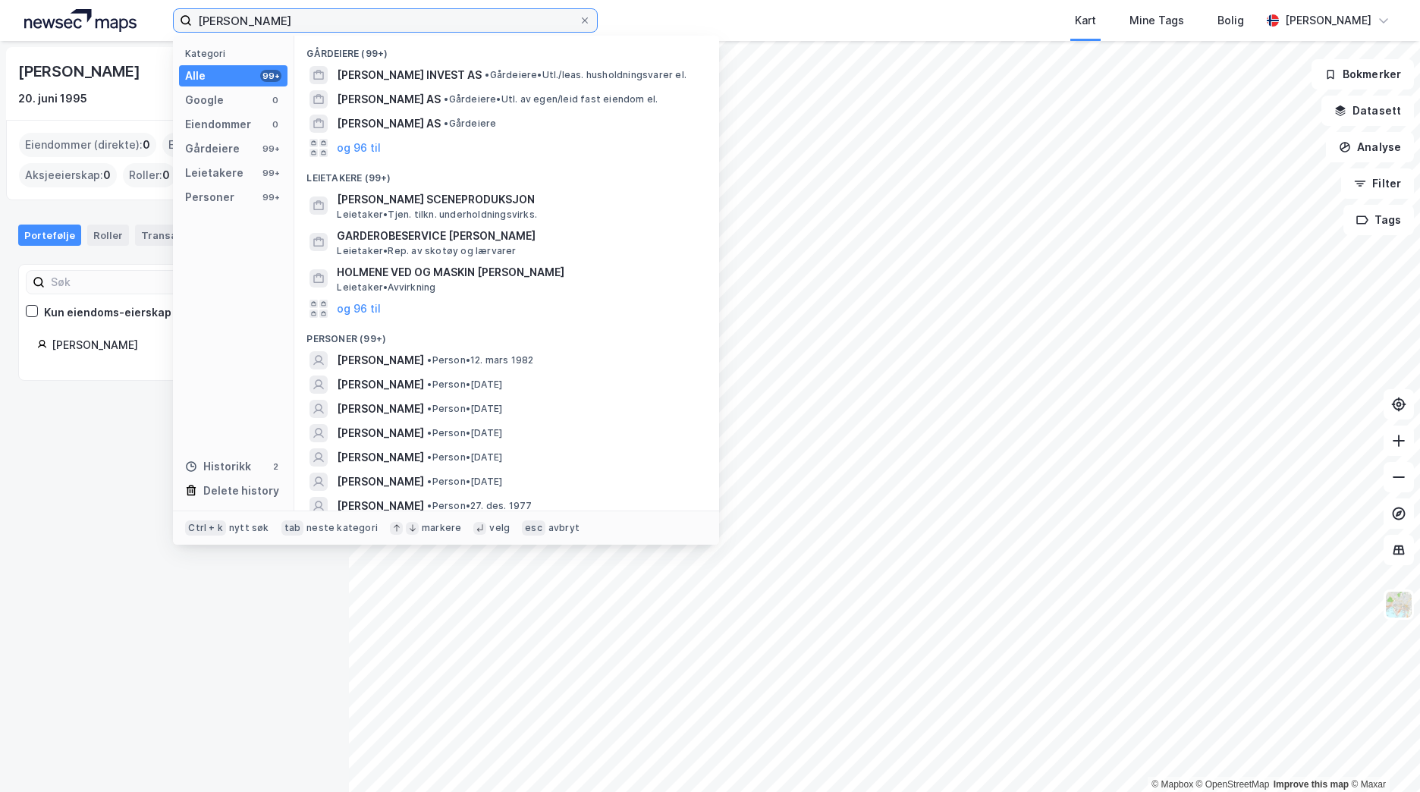
click at [316, 12] on input "[PERSON_NAME]" at bounding box center [385, 20] width 387 height 23
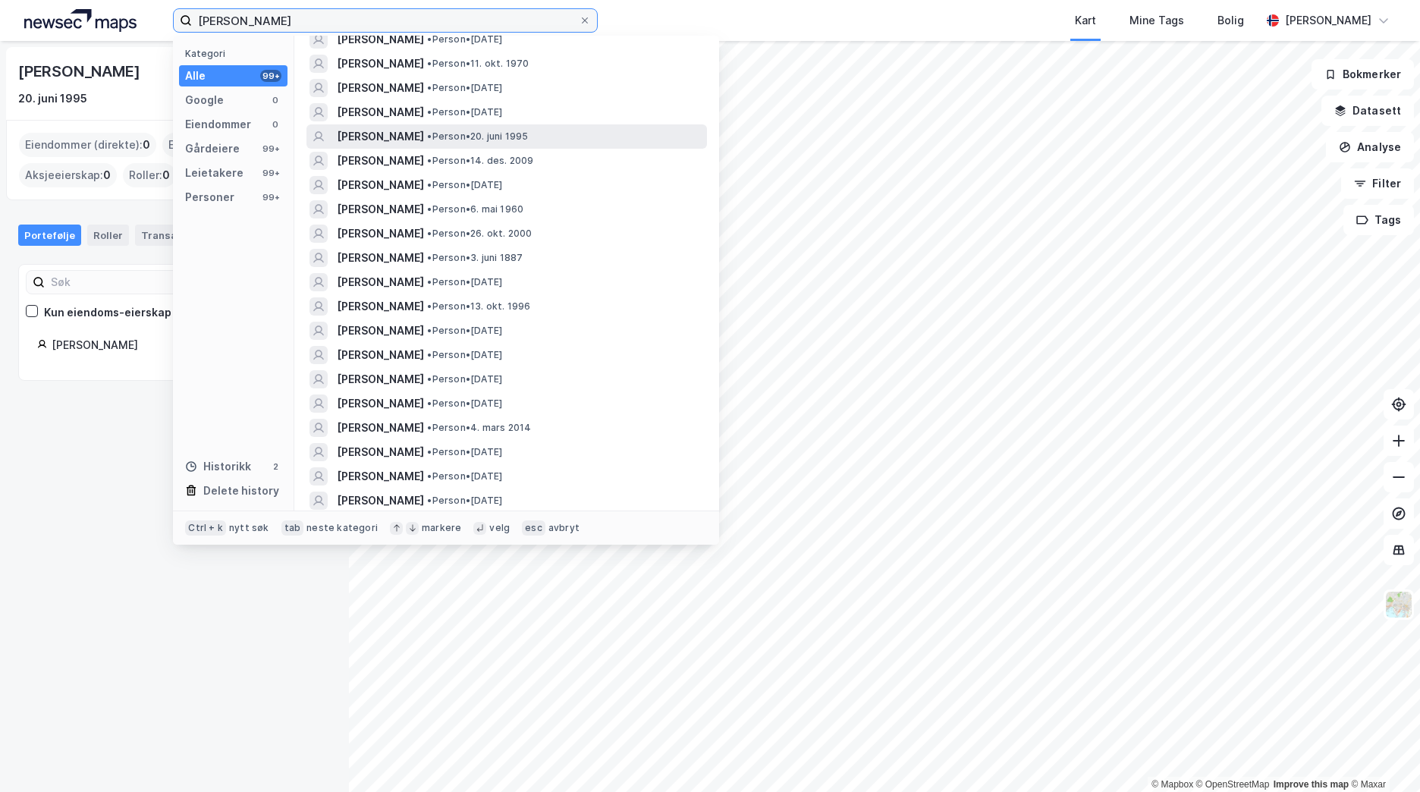
scroll to position [1289, 0]
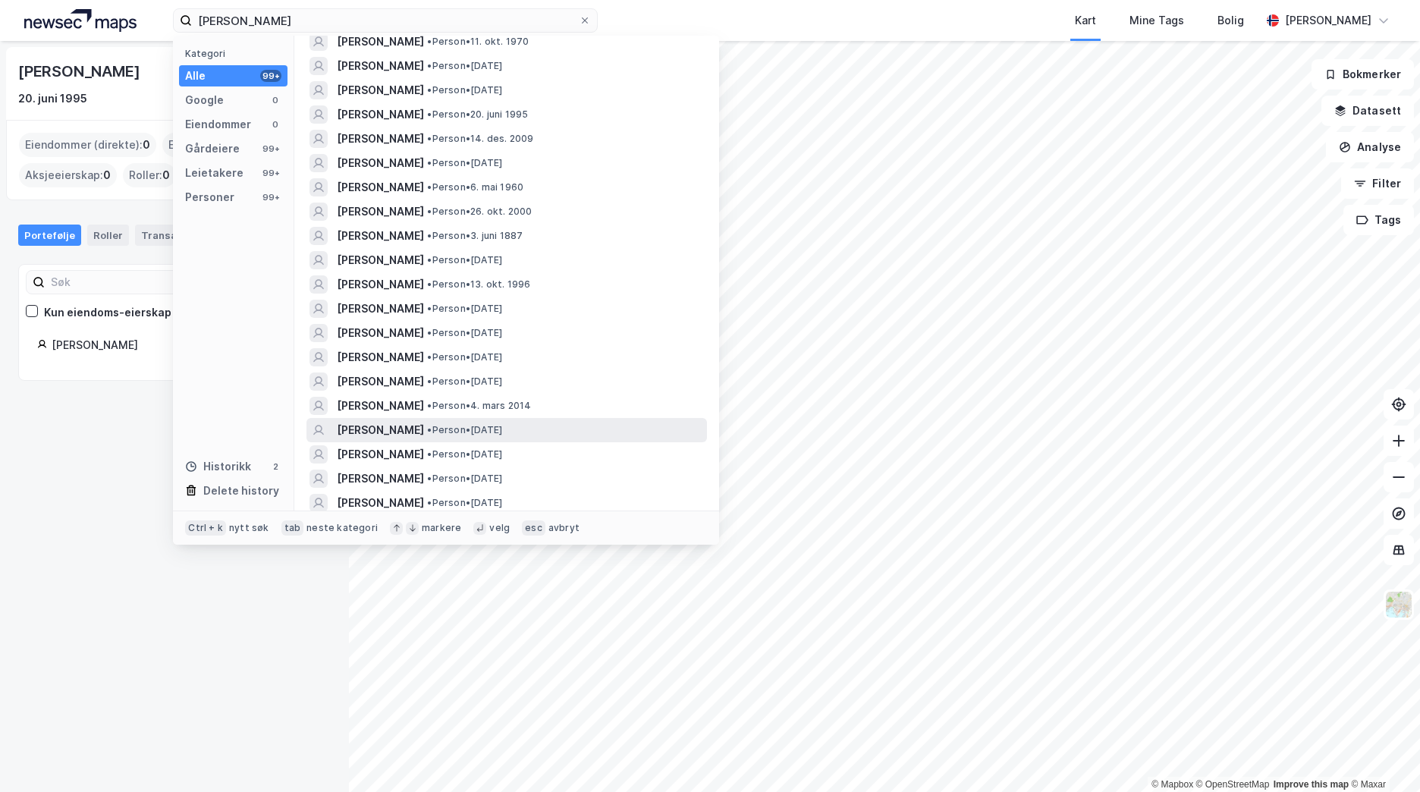
click at [559, 422] on div "[PERSON_NAME] • Person • [DATE]" at bounding box center [520, 430] width 367 height 18
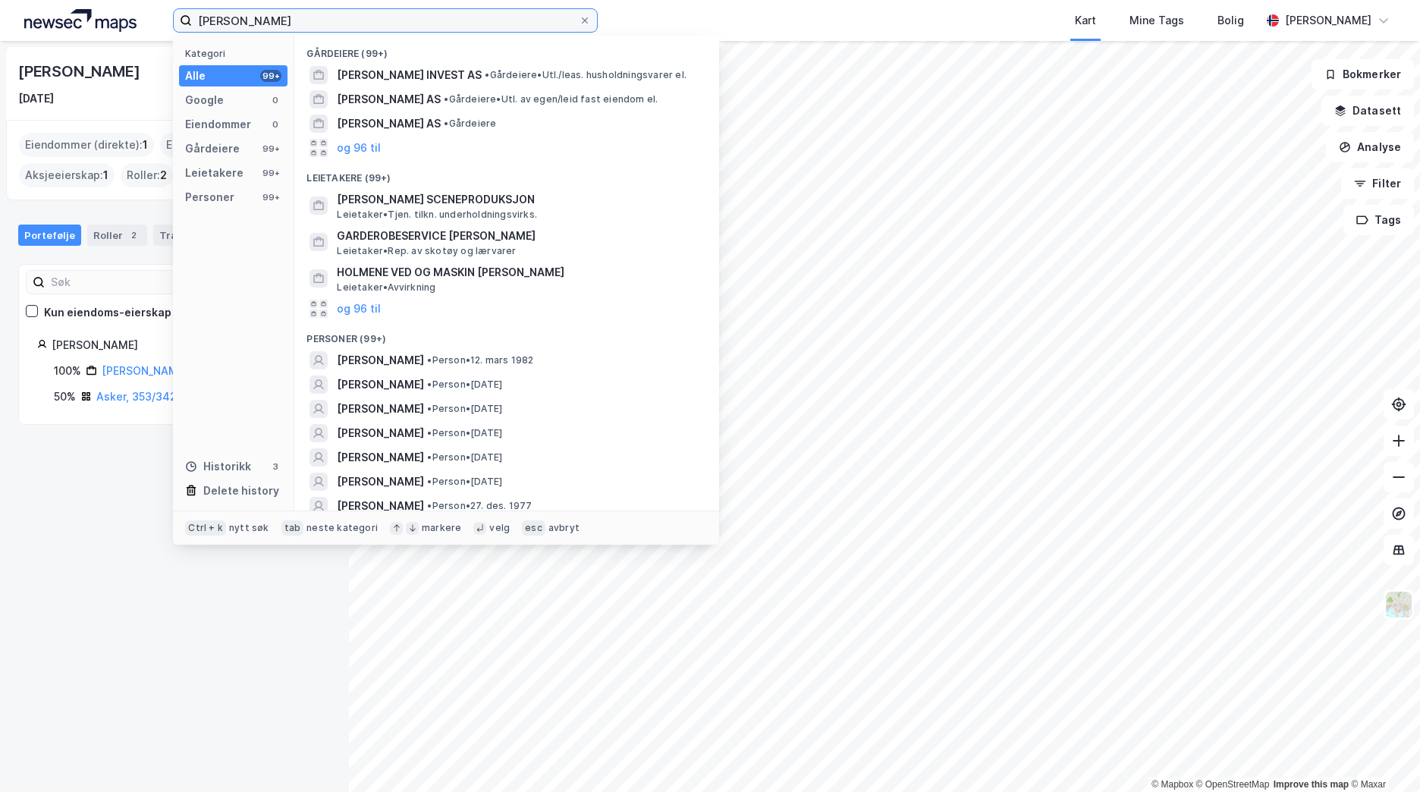
click at [328, 17] on input "[PERSON_NAME]" at bounding box center [385, 20] width 387 height 23
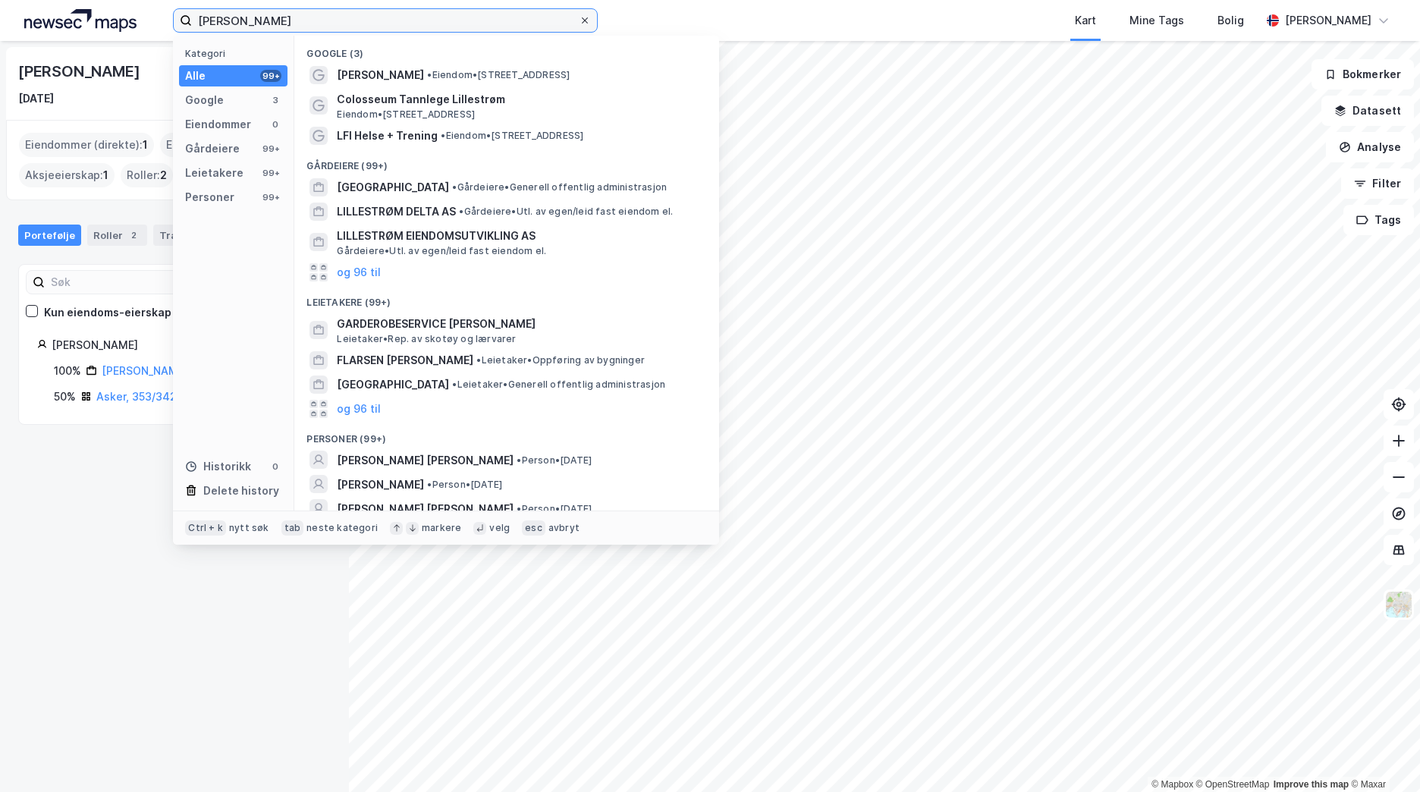
type input "[PERSON_NAME]"
click at [581, 15] on div at bounding box center [584, 20] width 9 height 12
click at [579, 15] on input "[PERSON_NAME]" at bounding box center [385, 20] width 387 height 23
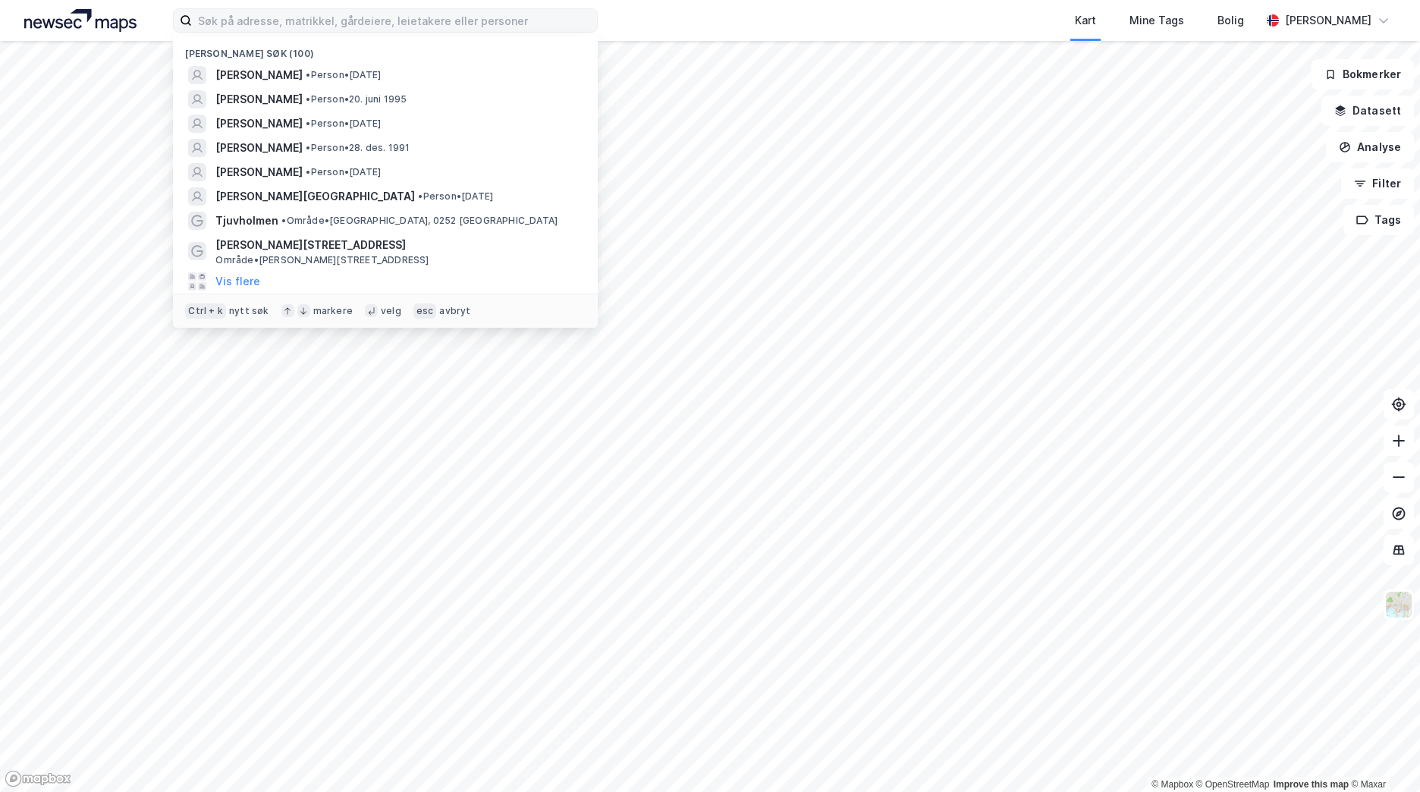
click at [64, 17] on img at bounding box center [80, 20] width 112 height 23
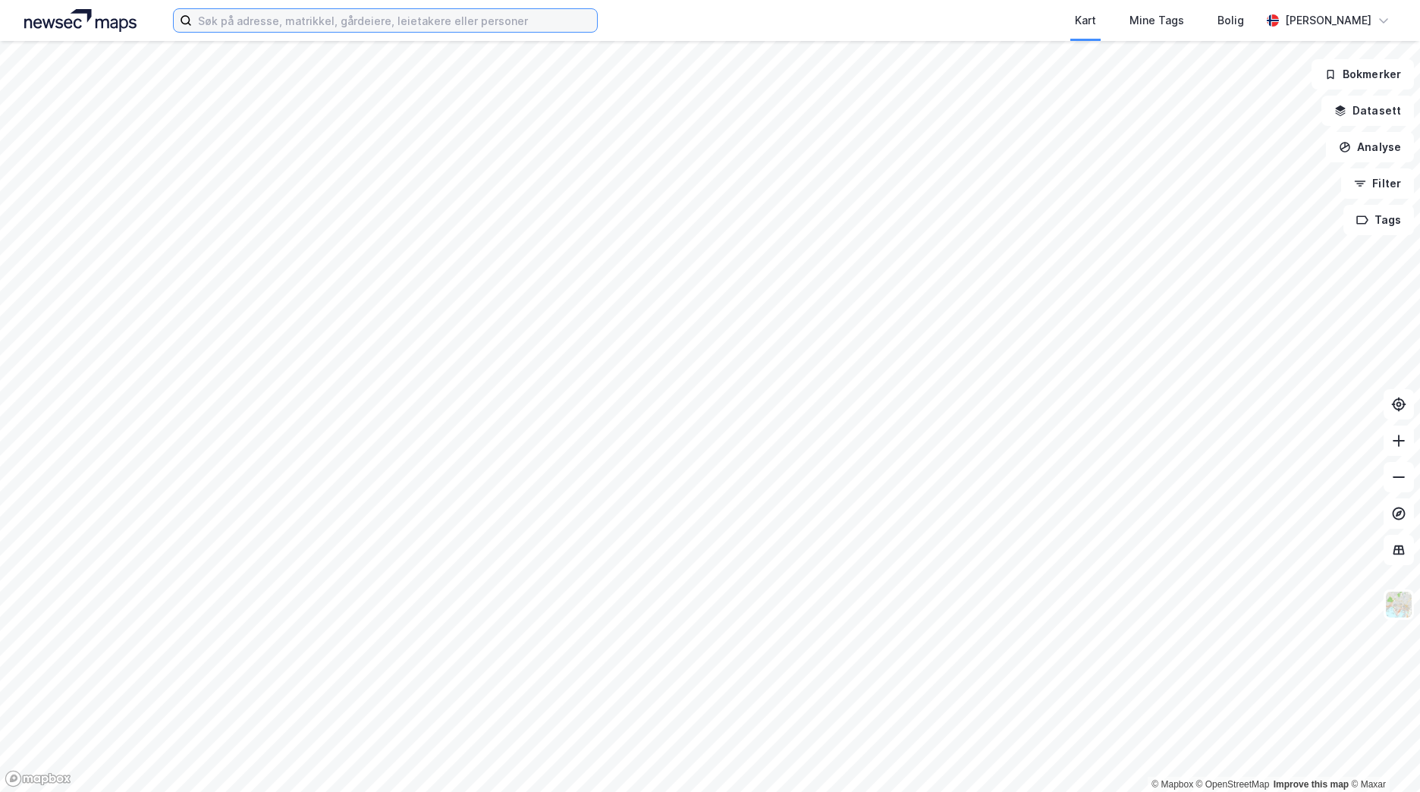
click at [246, 20] on input at bounding box center [394, 20] width 405 height 23
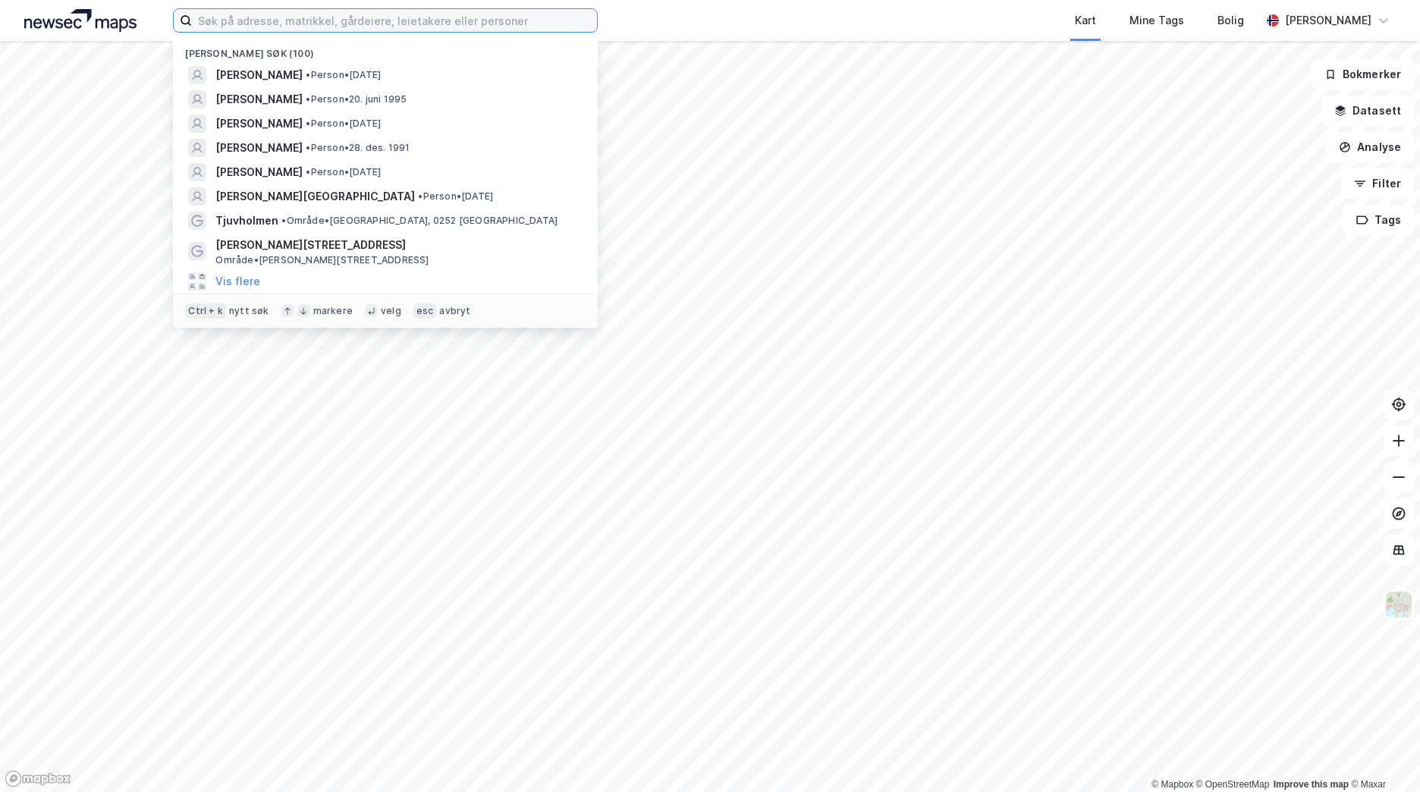
type input "M"
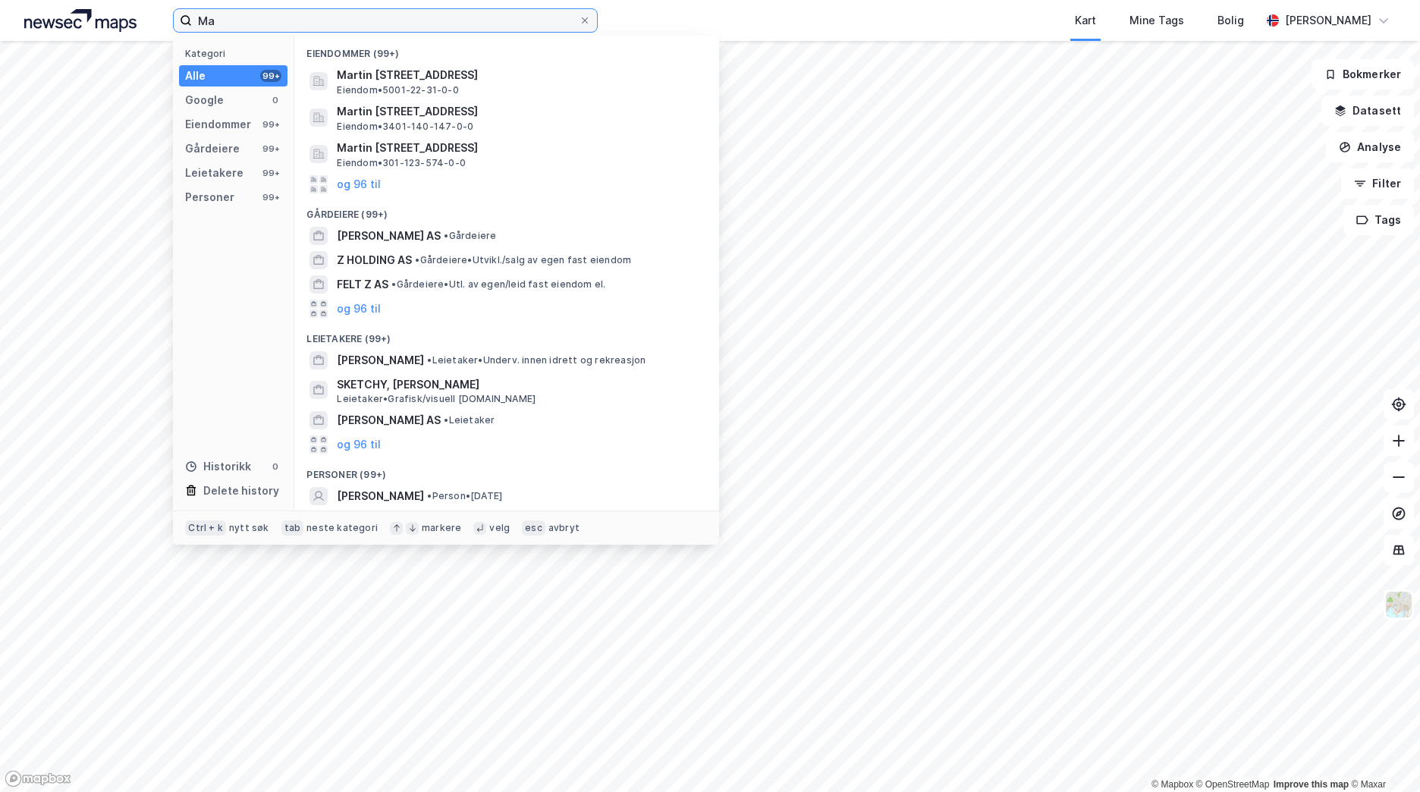
type input "M"
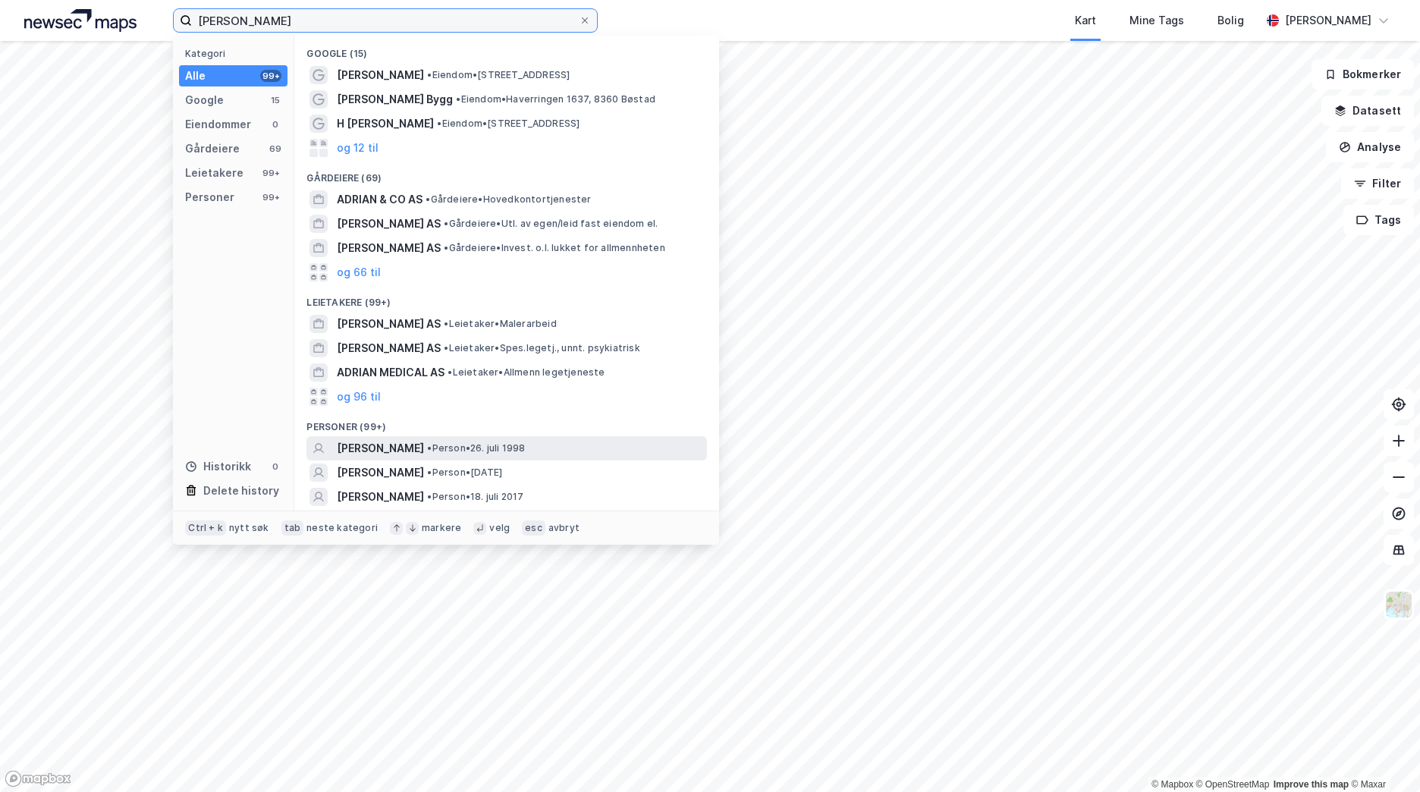
type input "[PERSON_NAME]"
click at [525, 453] on span "• Person • 26. juli 1998" at bounding box center [476, 448] width 98 height 12
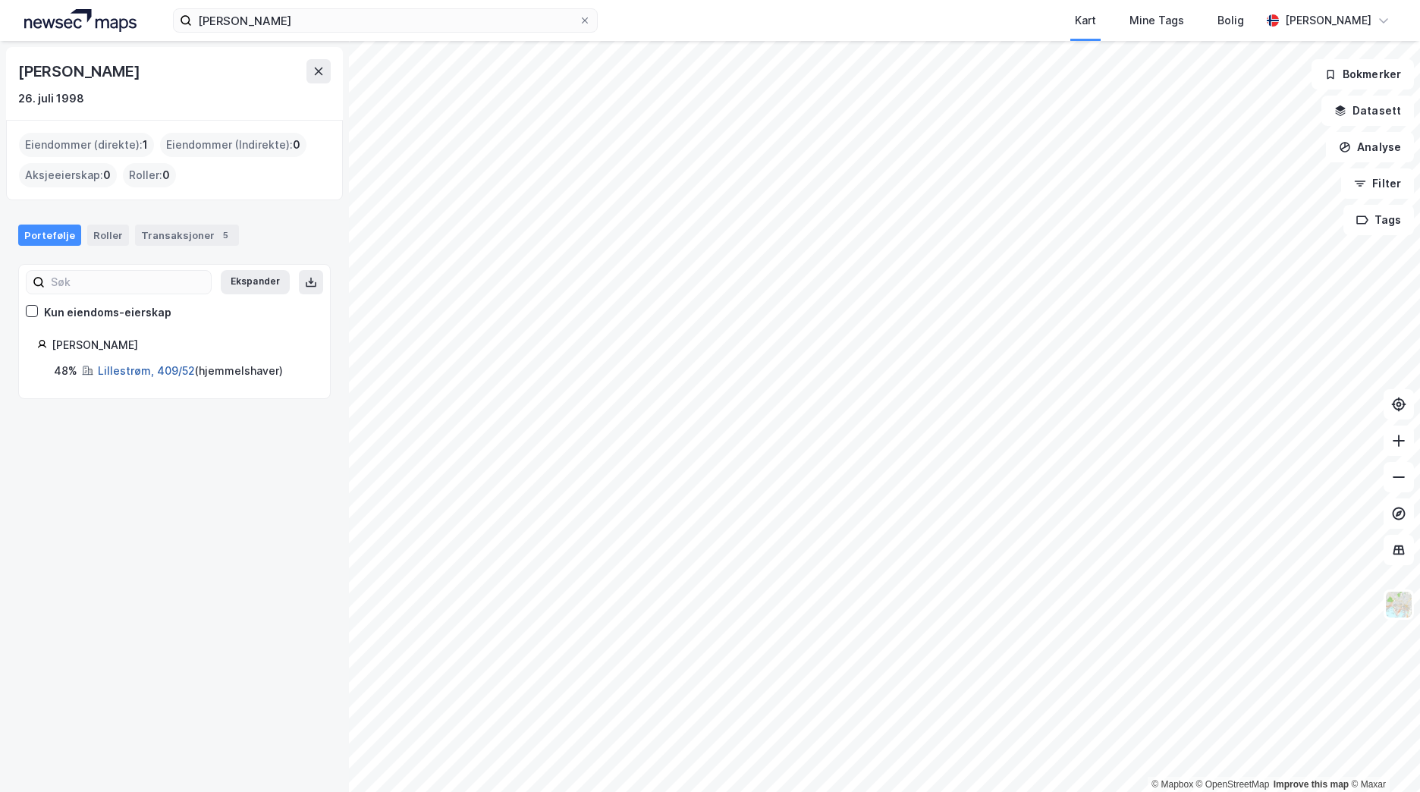
click at [116, 370] on link "Lillestrøm, 409/52" at bounding box center [146, 370] width 97 height 13
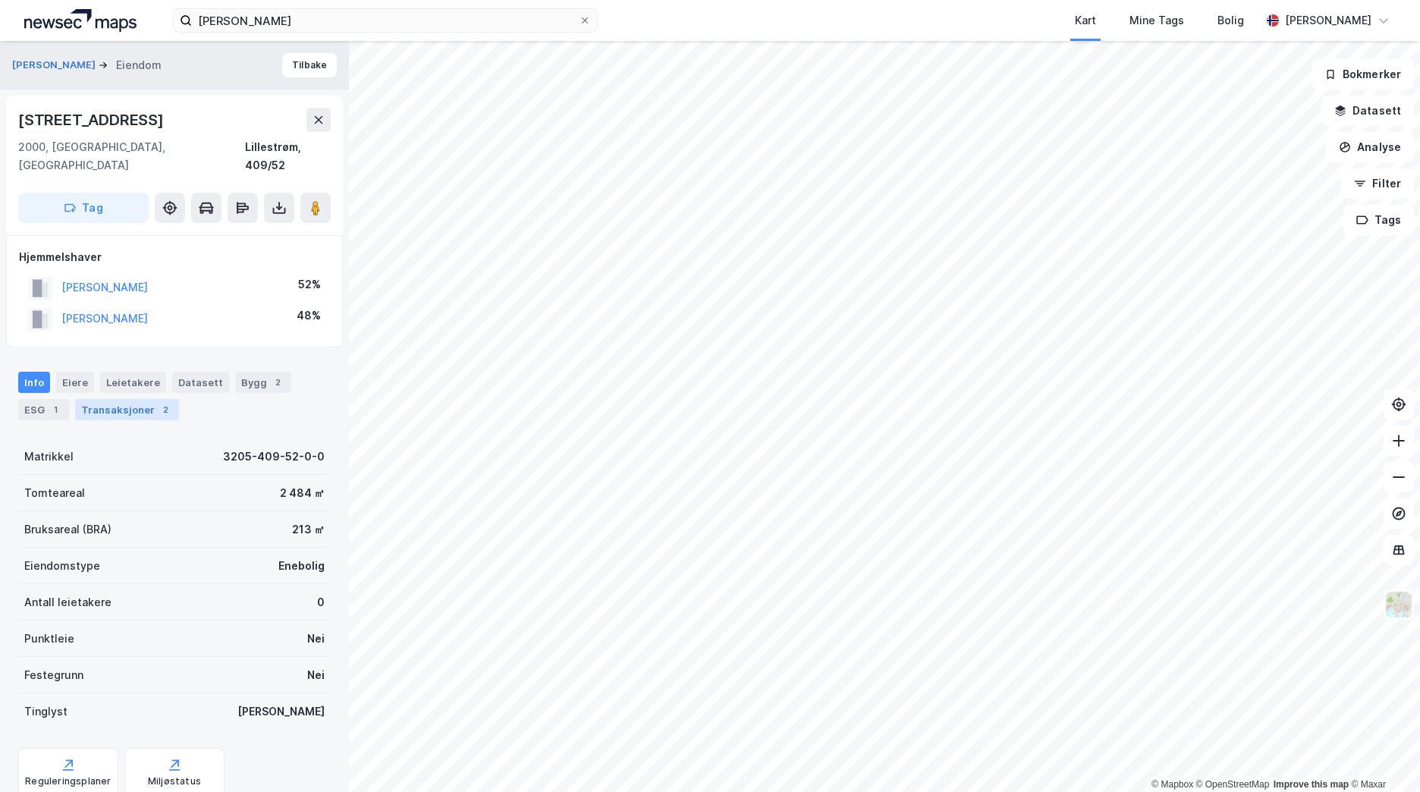
click at [136, 399] on div "Transaksjoner 2" at bounding box center [127, 409] width 104 height 21
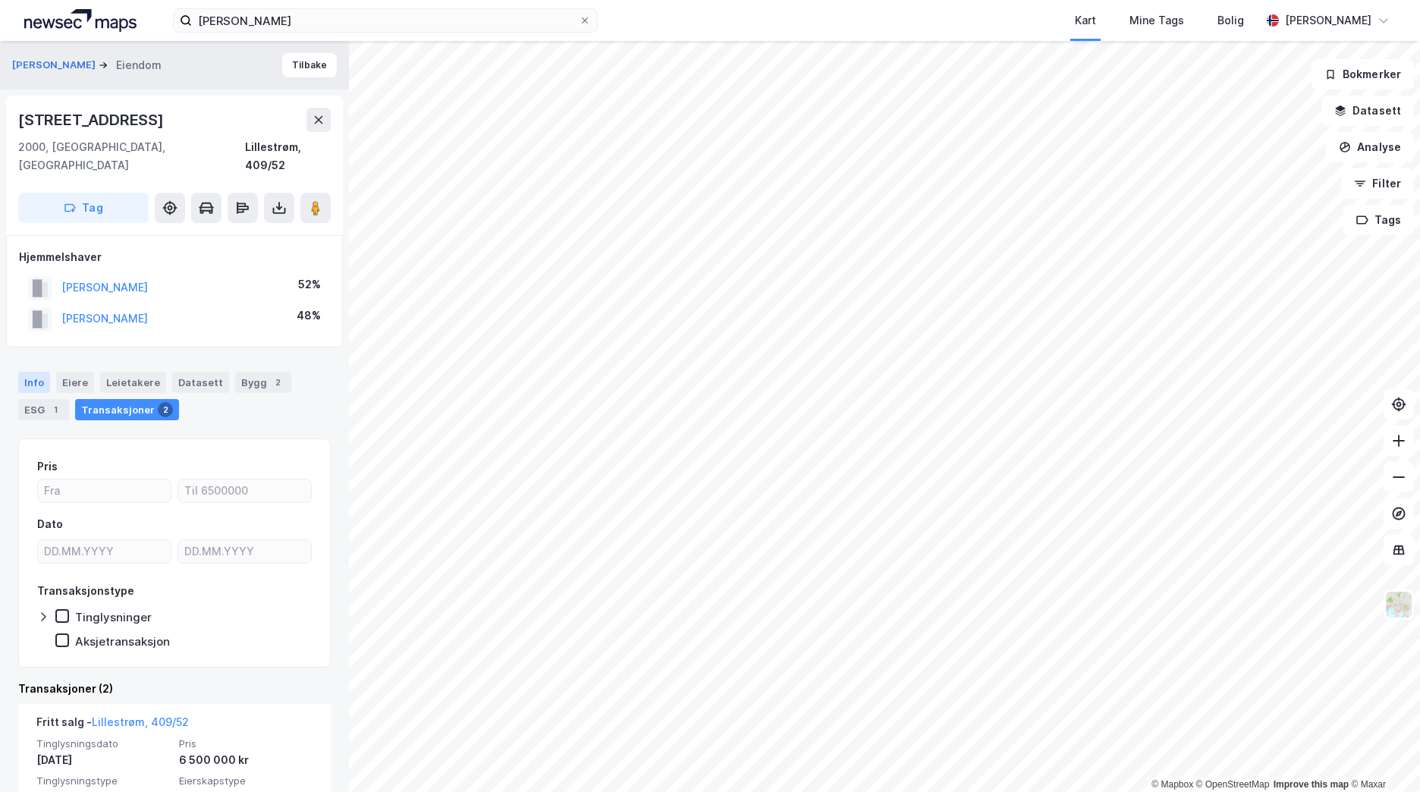
click at [39, 372] on div "Info" at bounding box center [34, 382] width 32 height 21
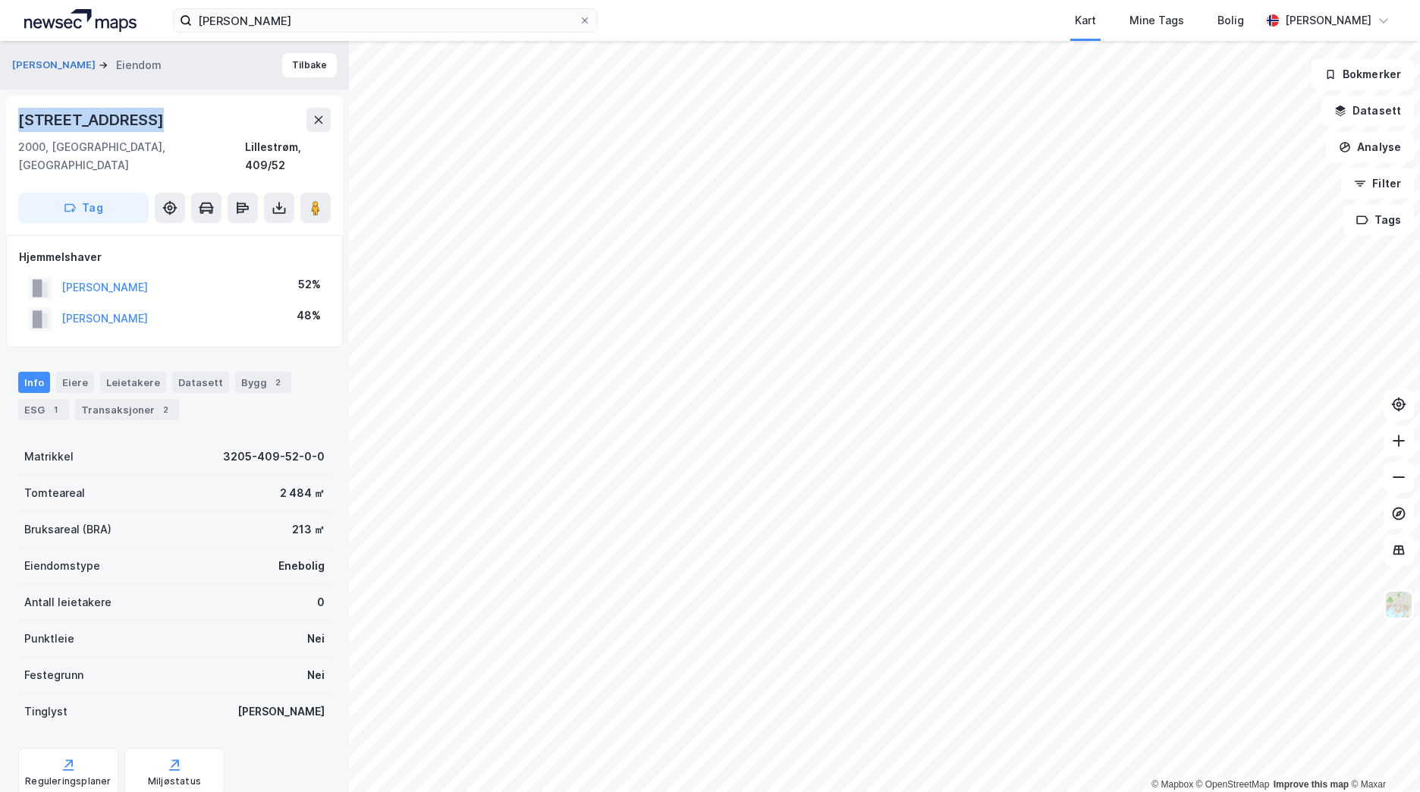
drag, startPoint x: 152, startPoint y: 117, endPoint x: 13, endPoint y: 123, distance: 139.7
click at [13, 123] on div "[STREET_ADDRESS]" at bounding box center [174, 166] width 337 height 140
copy div "[STREET_ADDRESS]"
click at [297, 62] on button "Tilbake" at bounding box center [309, 65] width 55 height 24
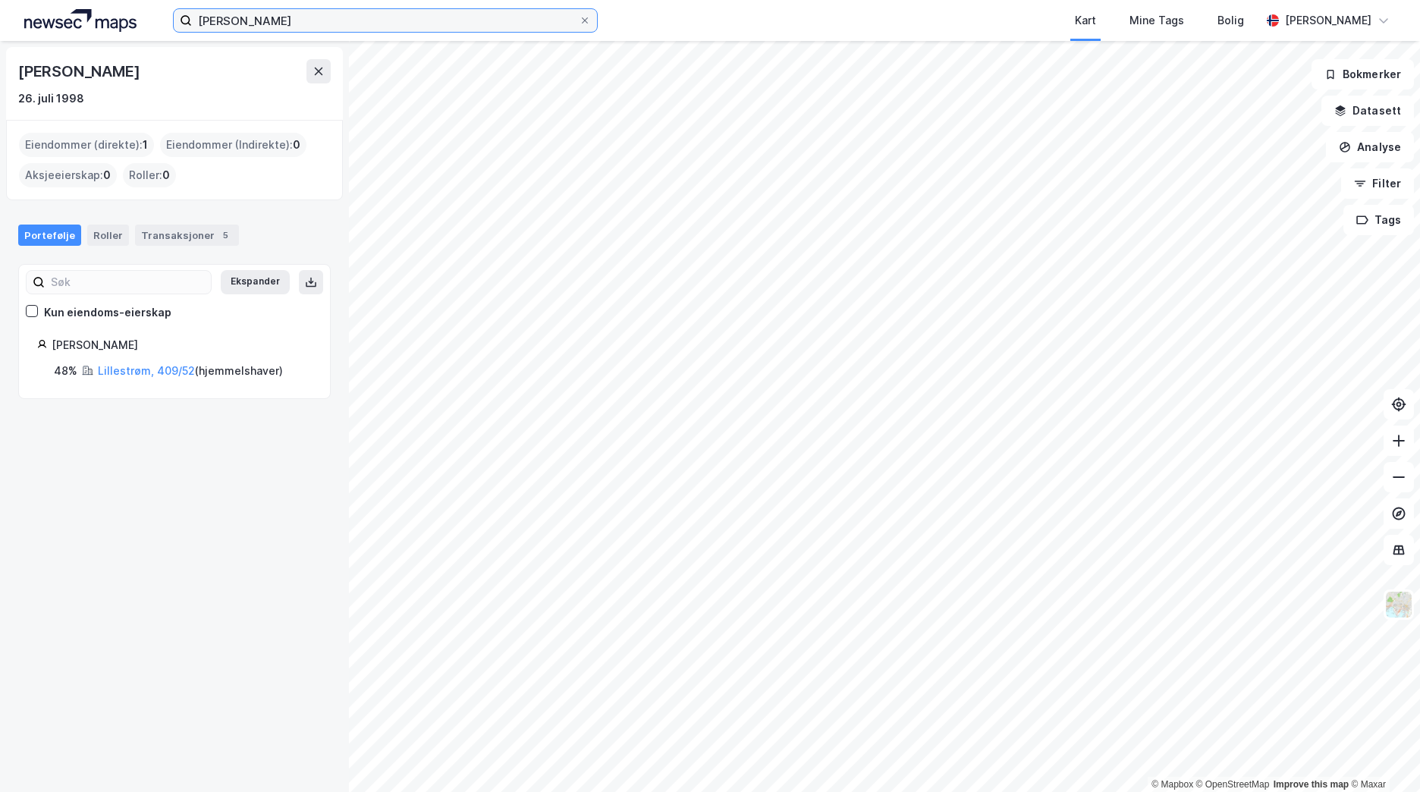
click at [309, 22] on input "[PERSON_NAME]" at bounding box center [385, 20] width 387 height 23
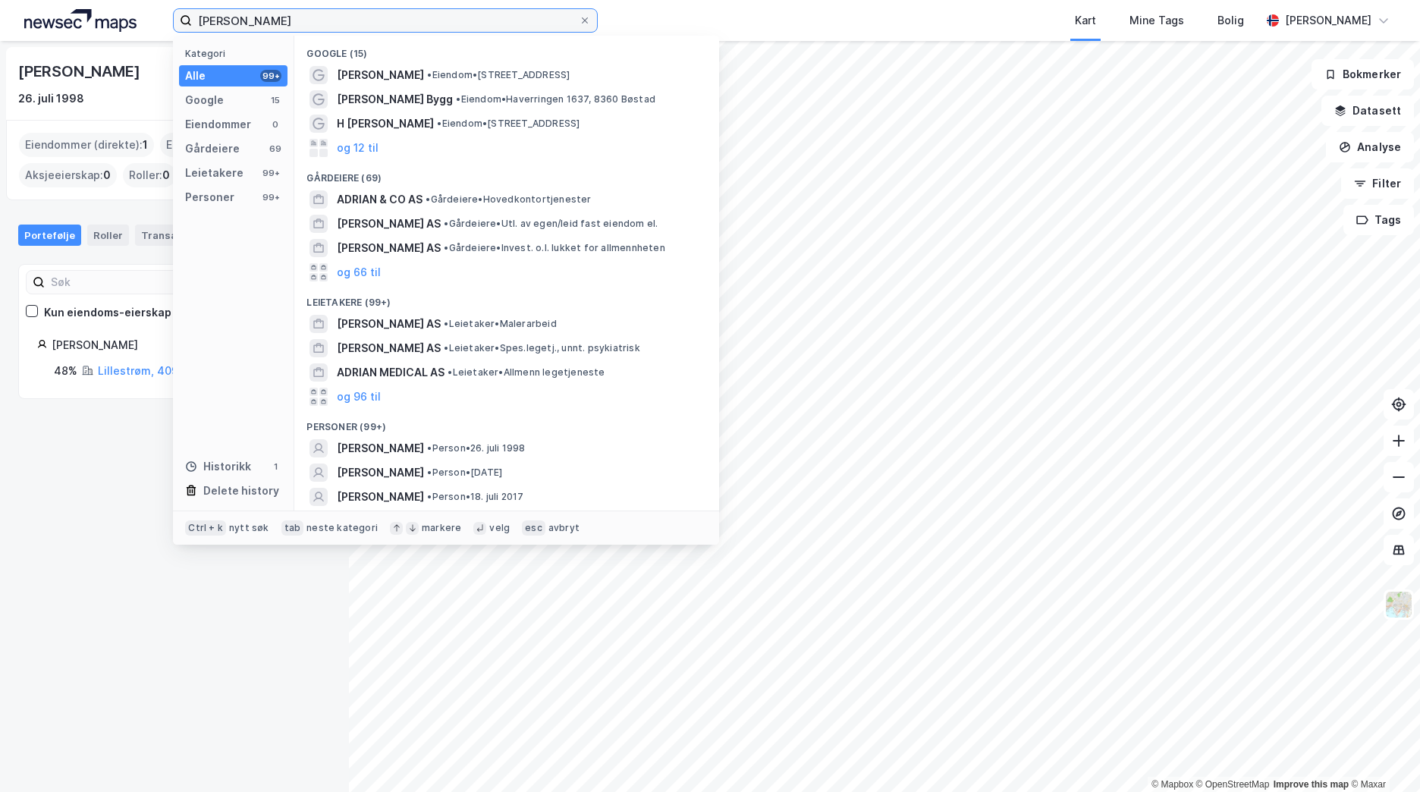
drag, startPoint x: 315, startPoint y: 17, endPoint x: 149, endPoint y: 17, distance: 166.8
click at [149, 17] on div "[PERSON_NAME] Kategori Alle 99+ Google 15 Eiendommer 0 Gårdeiere 69 Leietakere …" at bounding box center [710, 20] width 1420 height 41
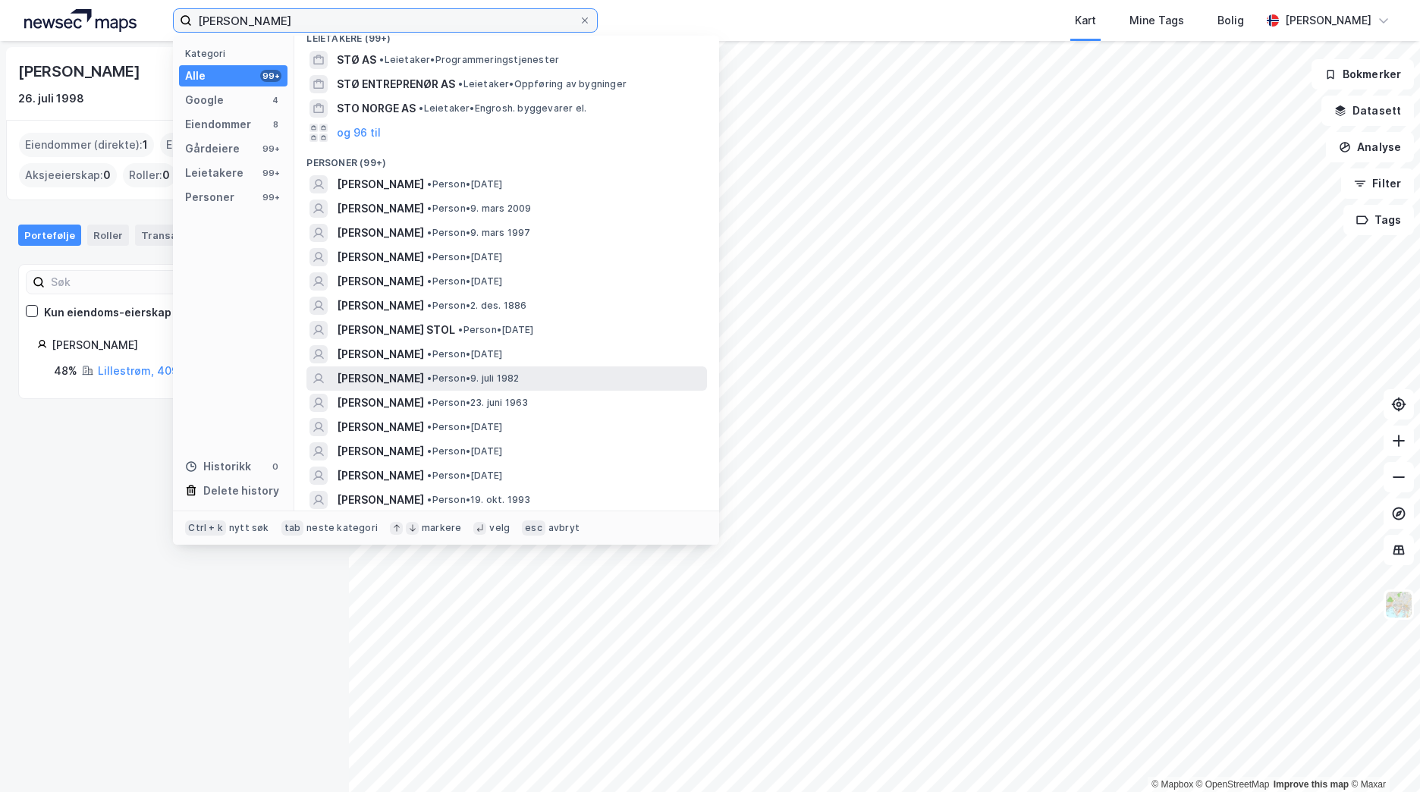
scroll to position [455, 0]
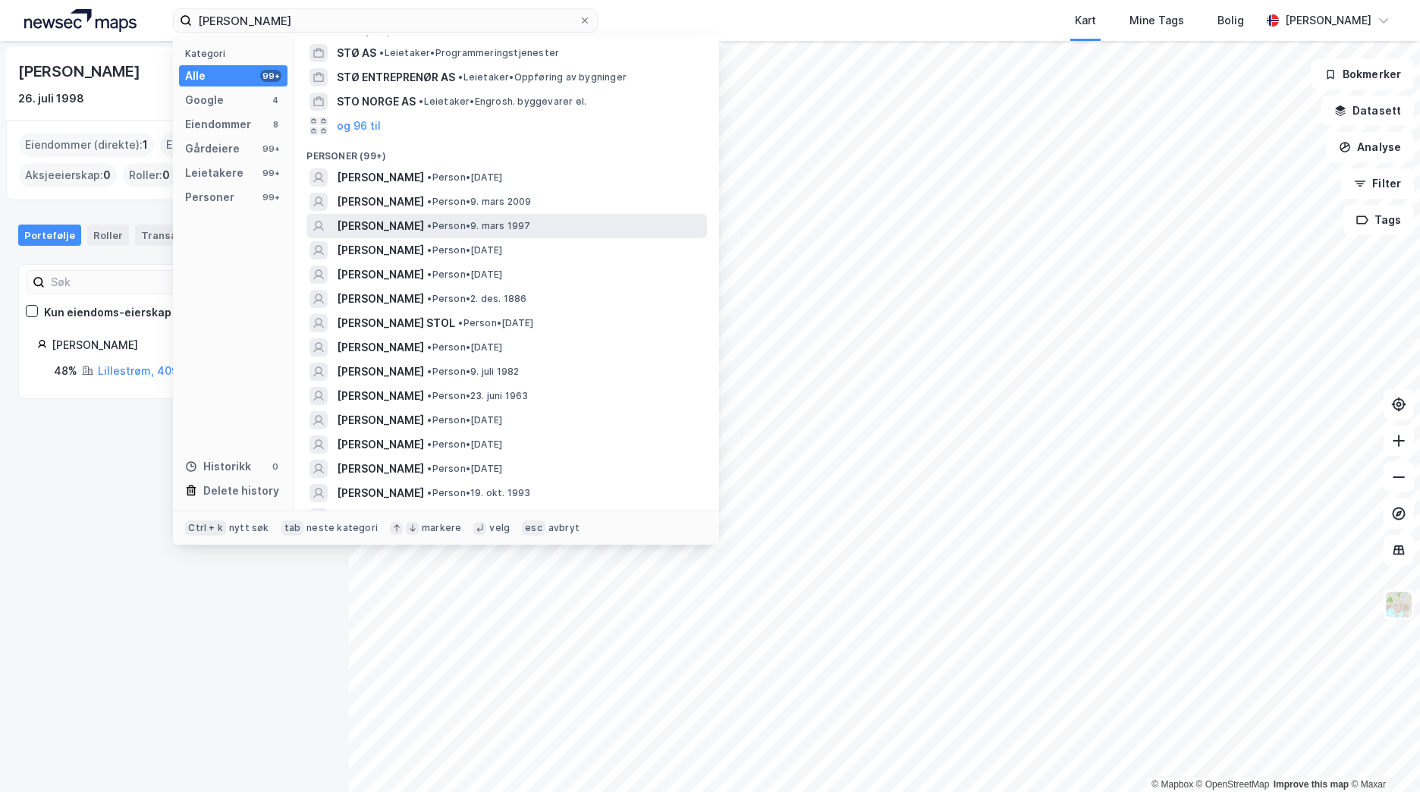
click at [424, 217] on span "[PERSON_NAME]" at bounding box center [380, 226] width 87 height 18
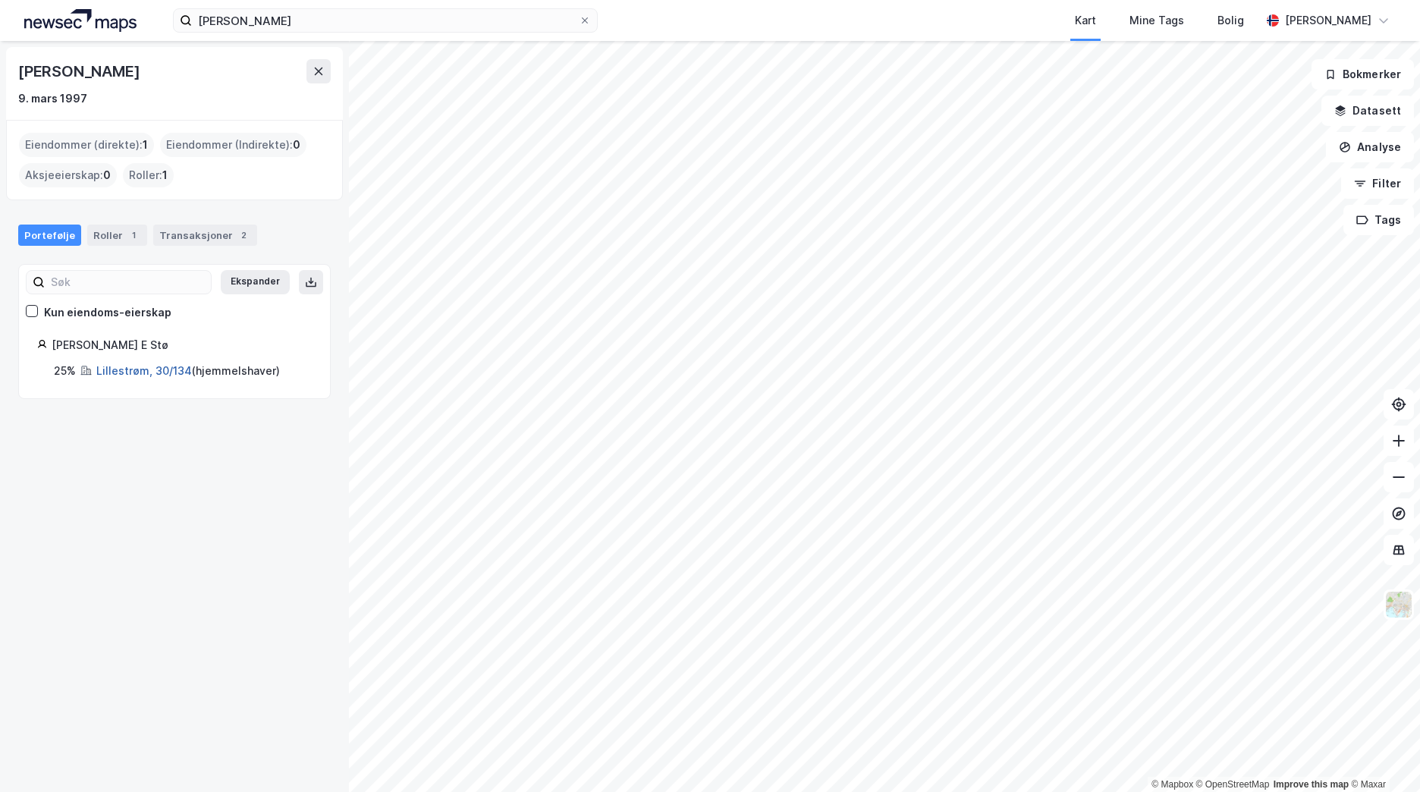
click at [155, 375] on link "Lillestrøm, 30/134" at bounding box center [144, 370] width 96 height 13
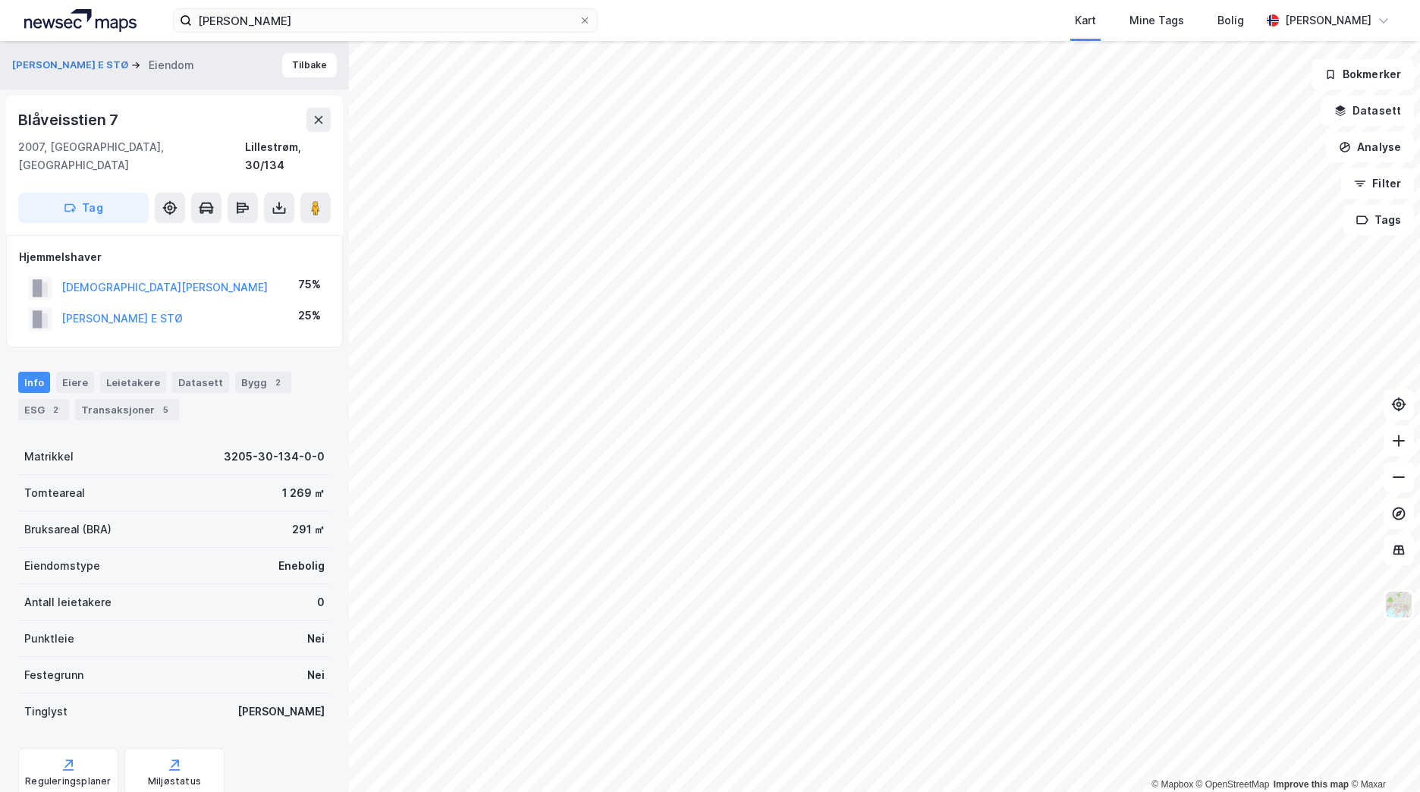
scroll to position [2, 0]
click at [121, 397] on div "Transaksjoner 5" at bounding box center [127, 407] width 104 height 21
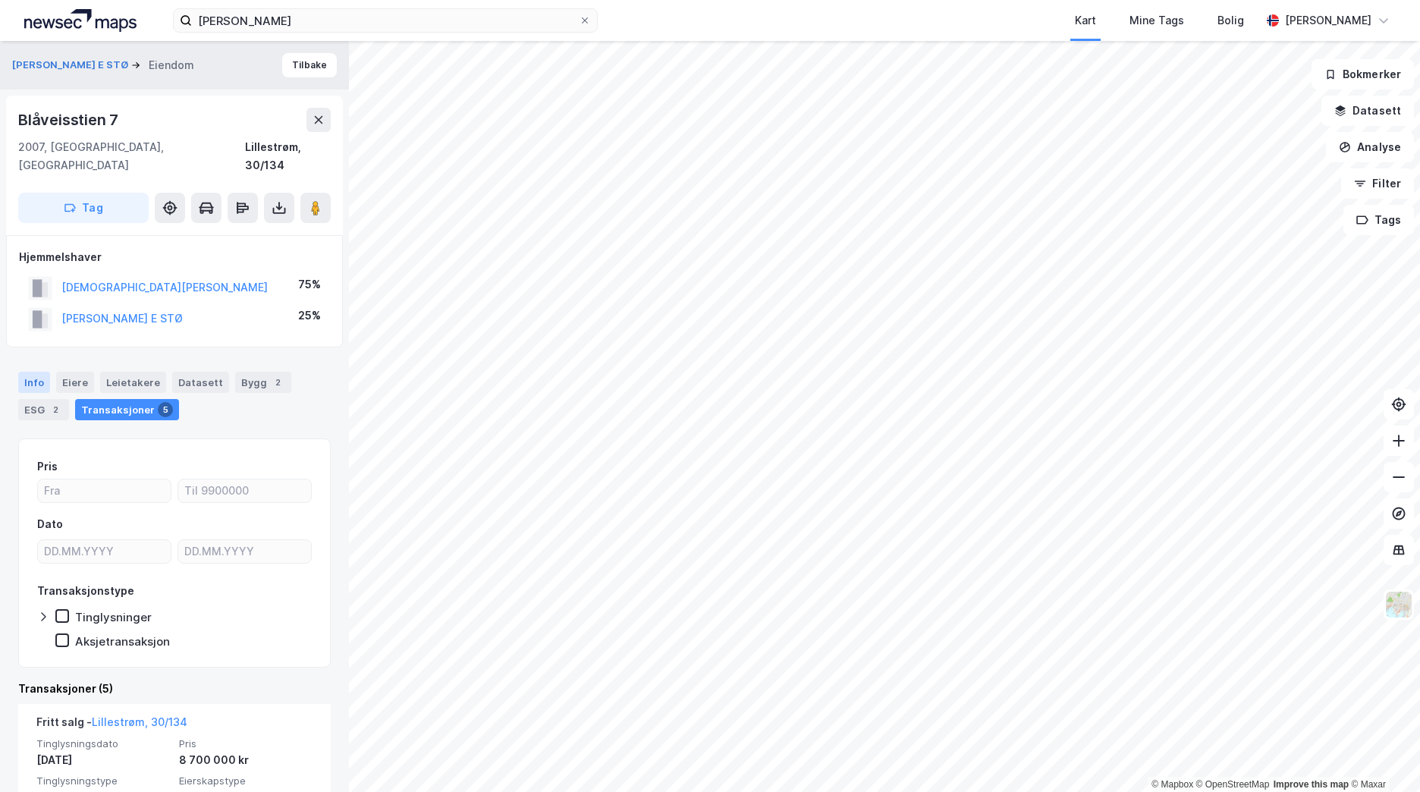
click at [37, 372] on div "Info" at bounding box center [34, 382] width 32 height 21
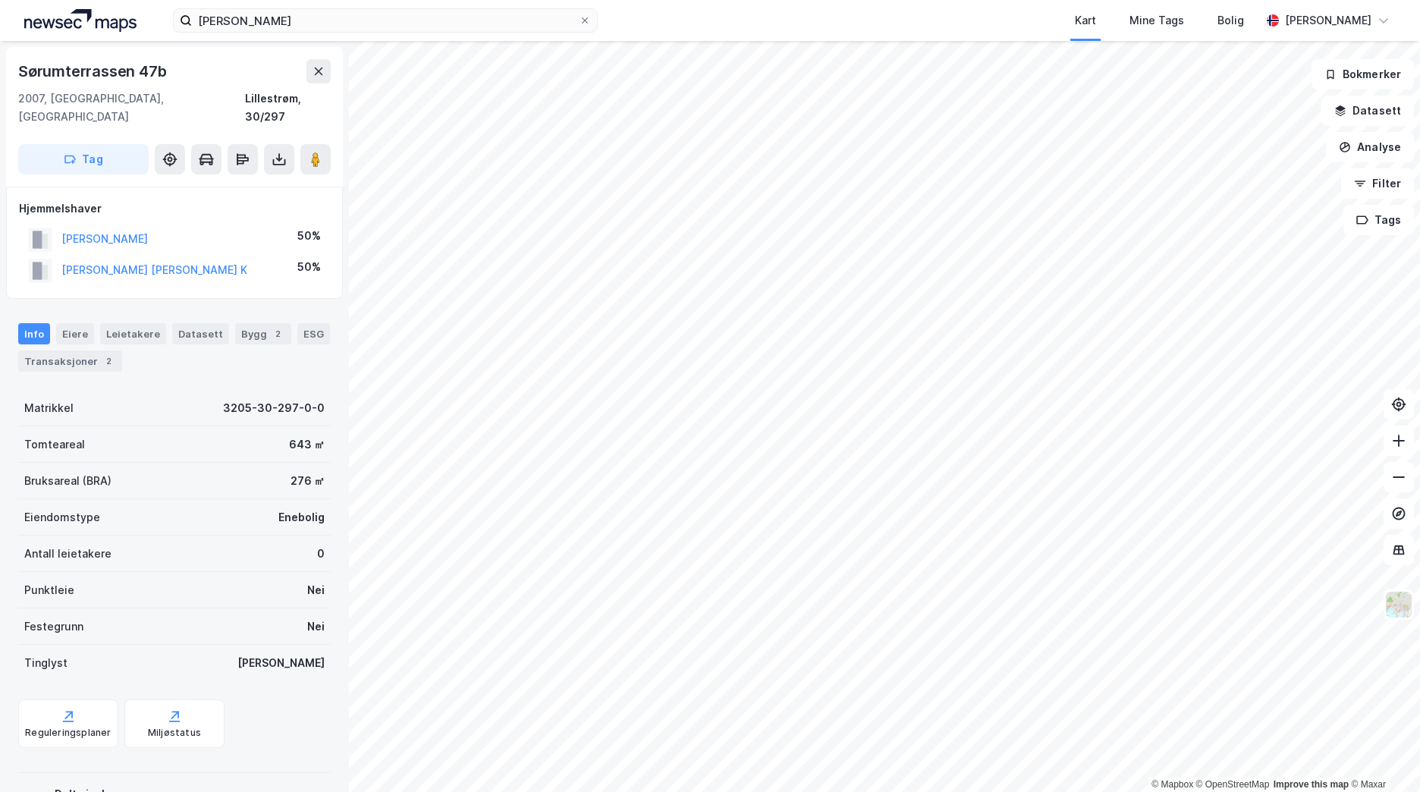
scroll to position [2, 0]
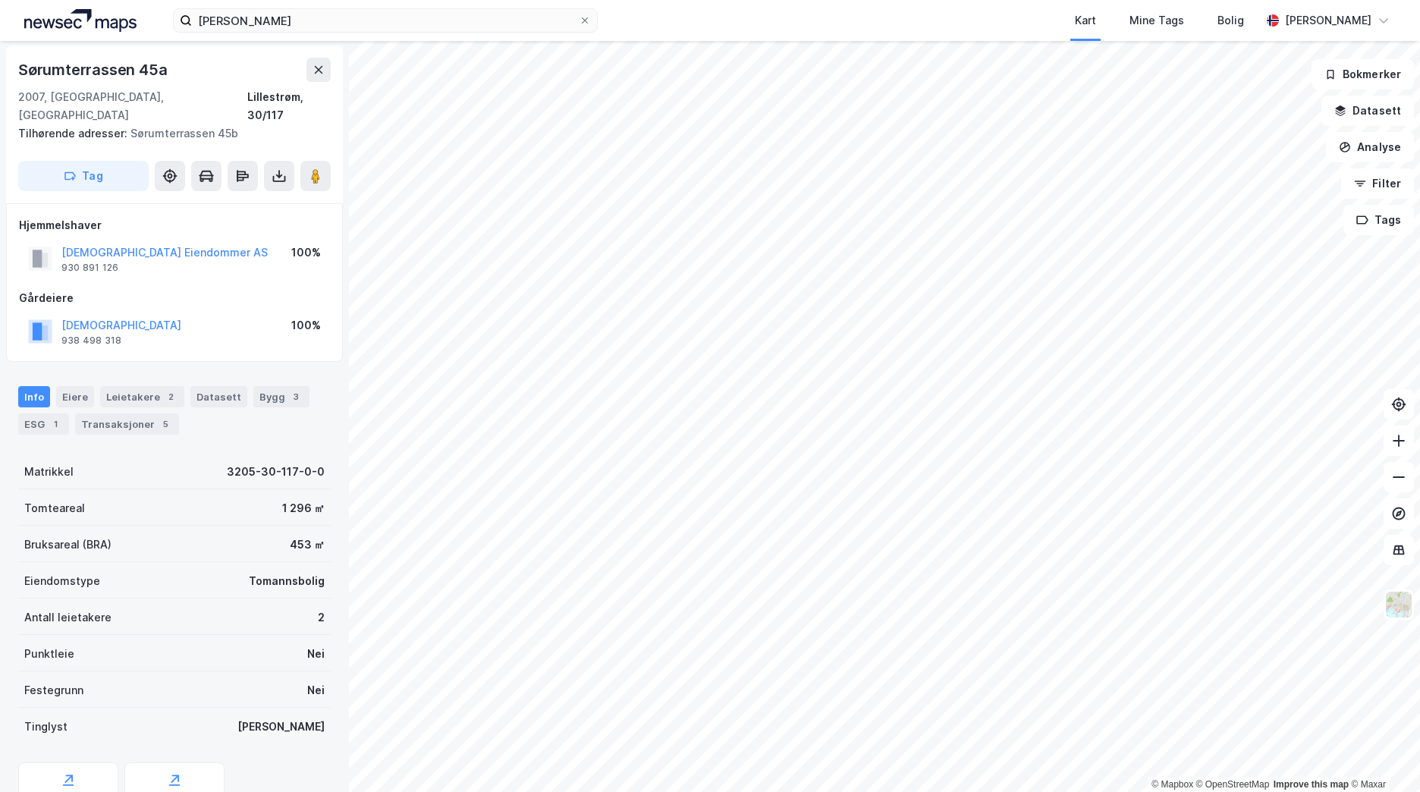
scroll to position [2, 0]
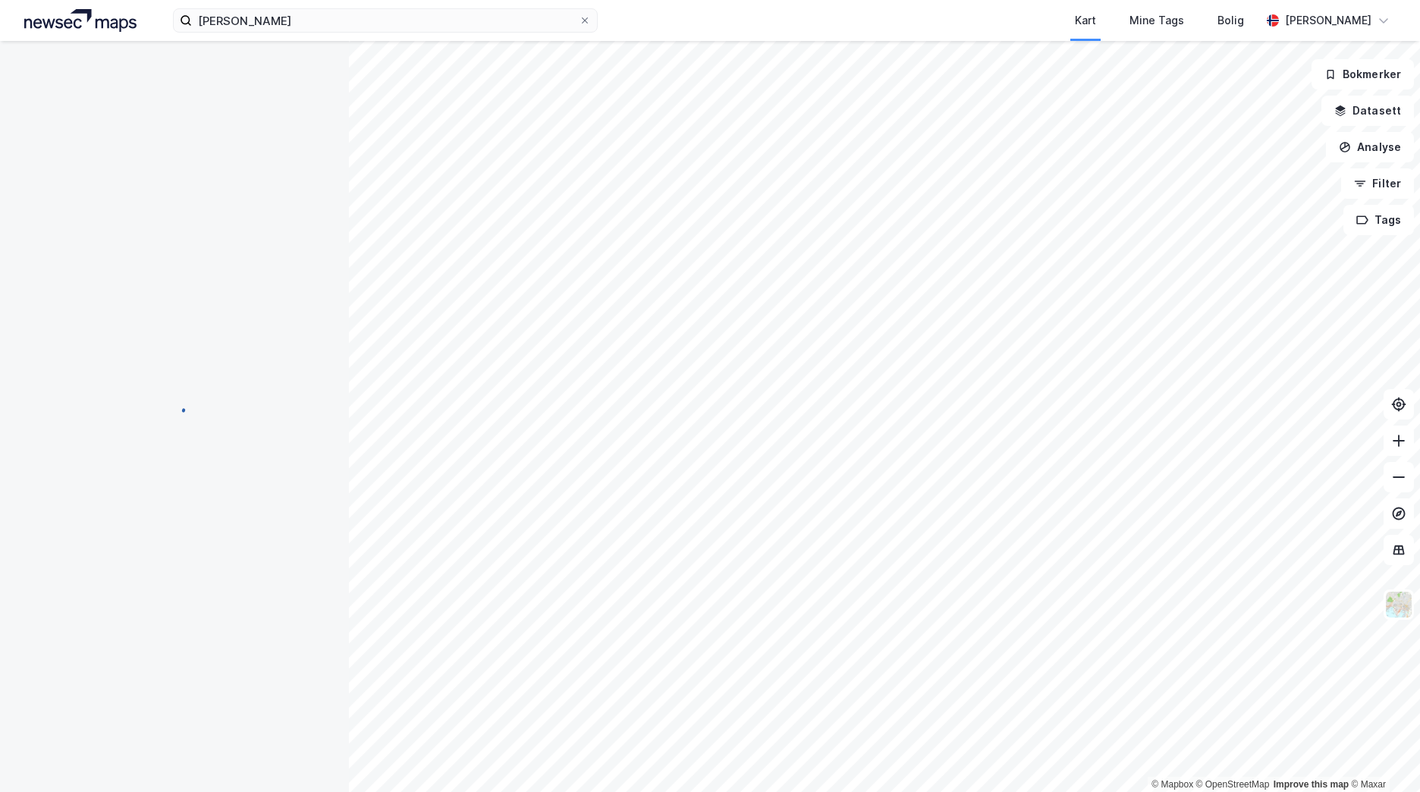
scroll to position [2, 0]
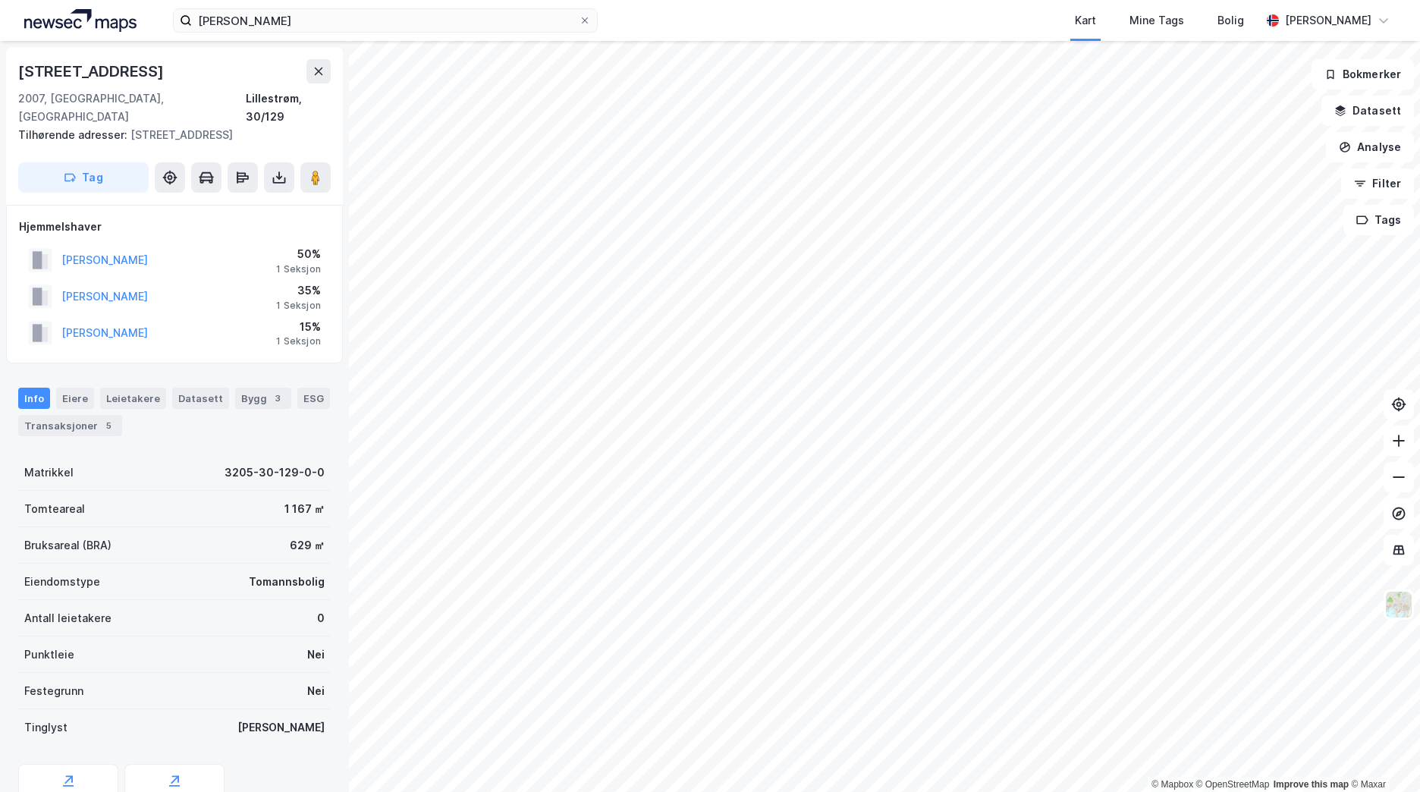
scroll to position [2, 0]
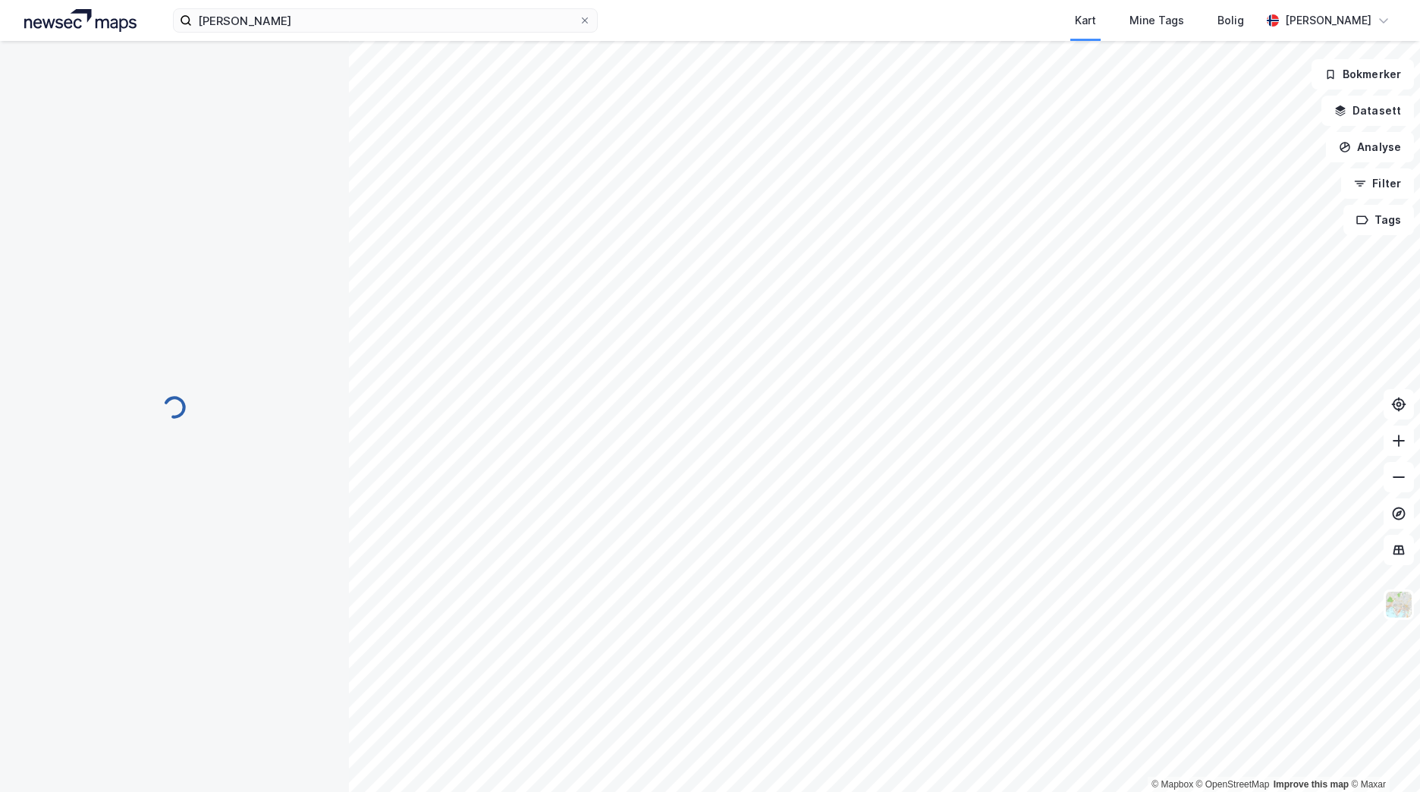
scroll to position [2, 0]
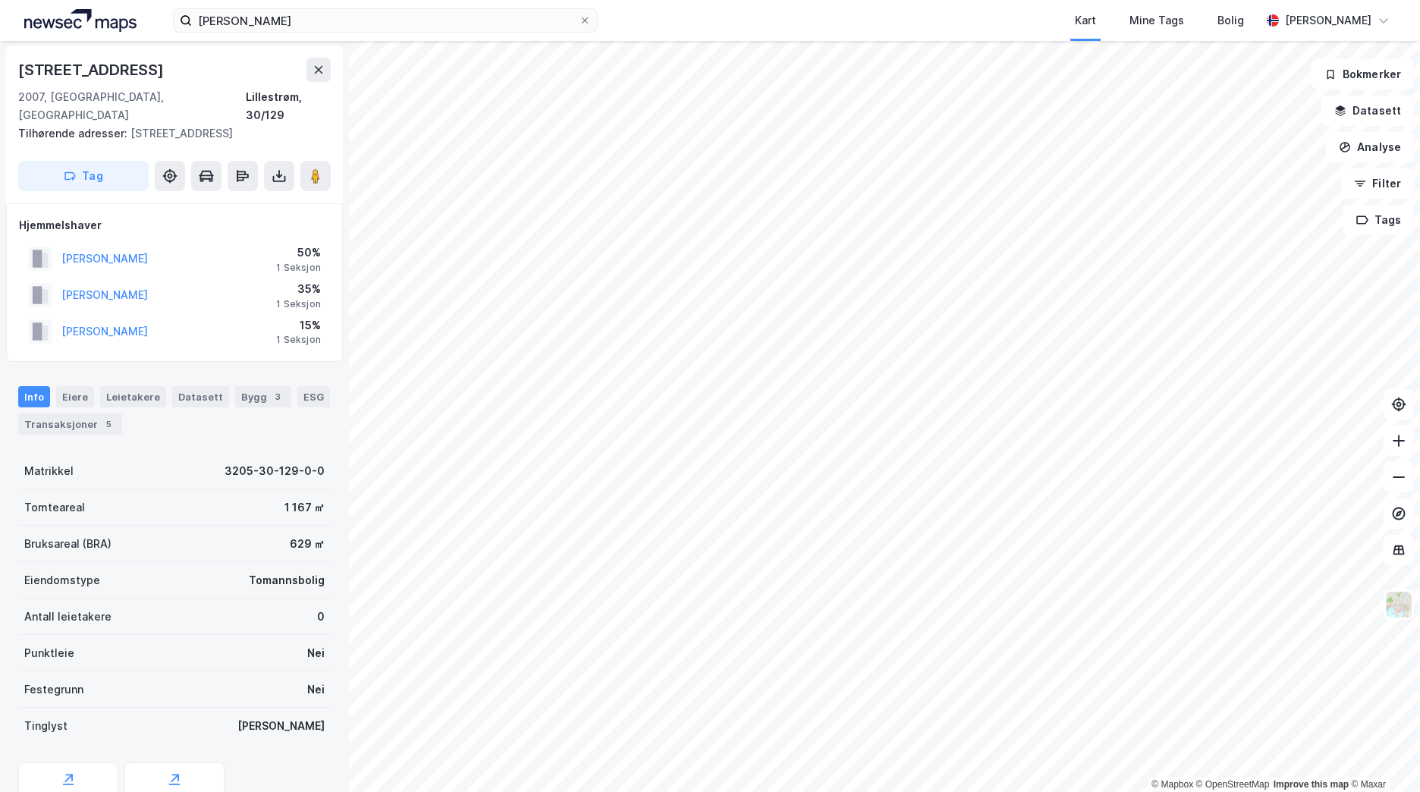
scroll to position [2, 0]
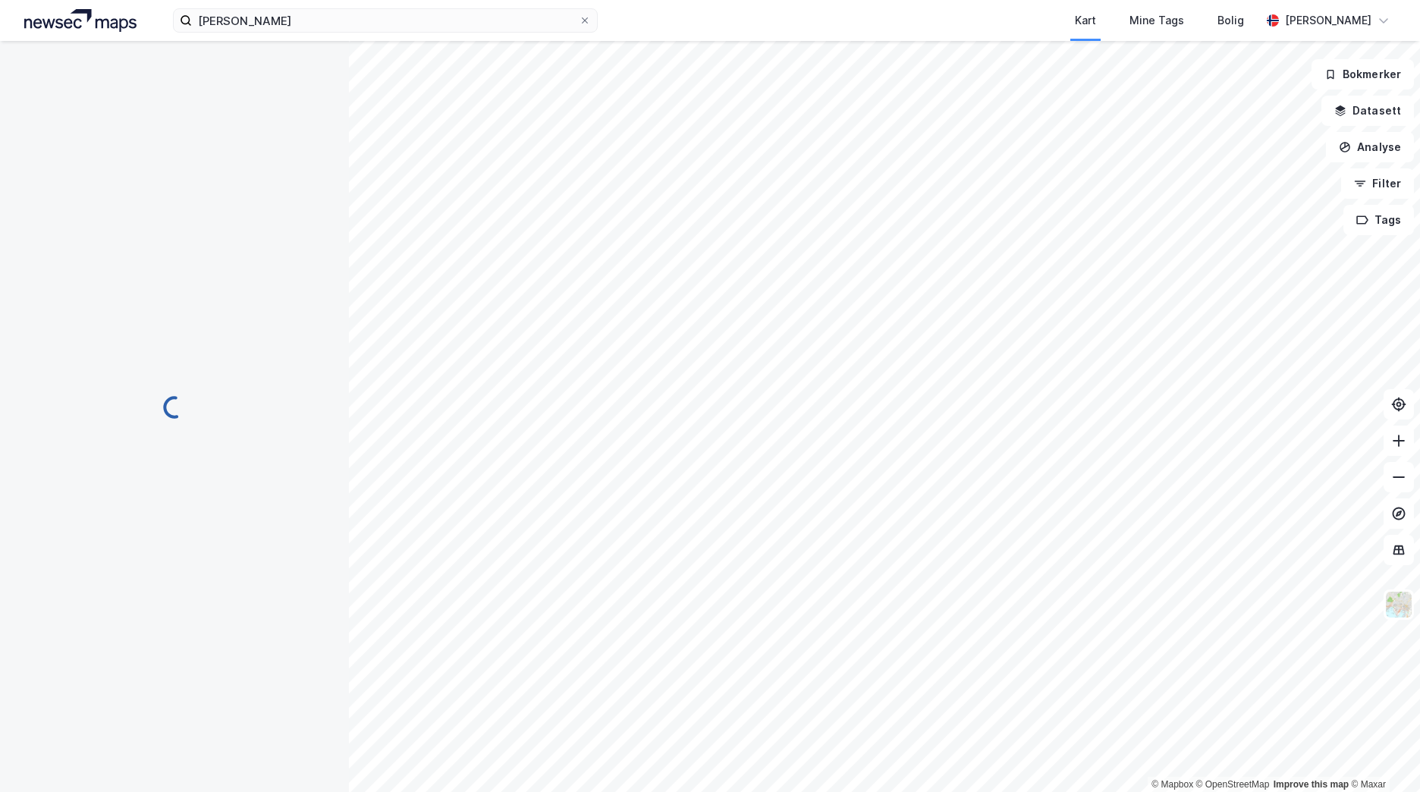
scroll to position [2, 0]
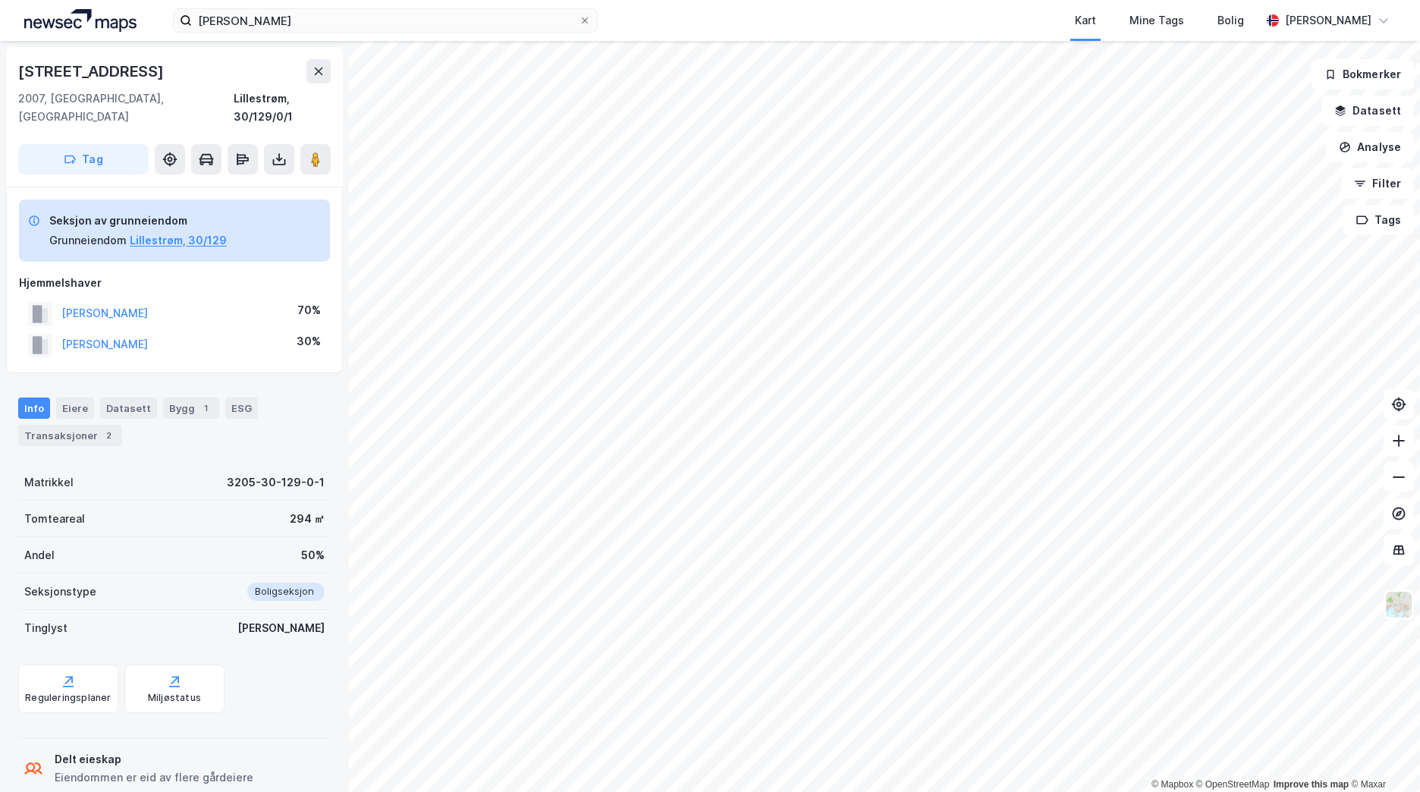
scroll to position [2, 0]
click at [309, 72] on button at bounding box center [318, 70] width 24 height 24
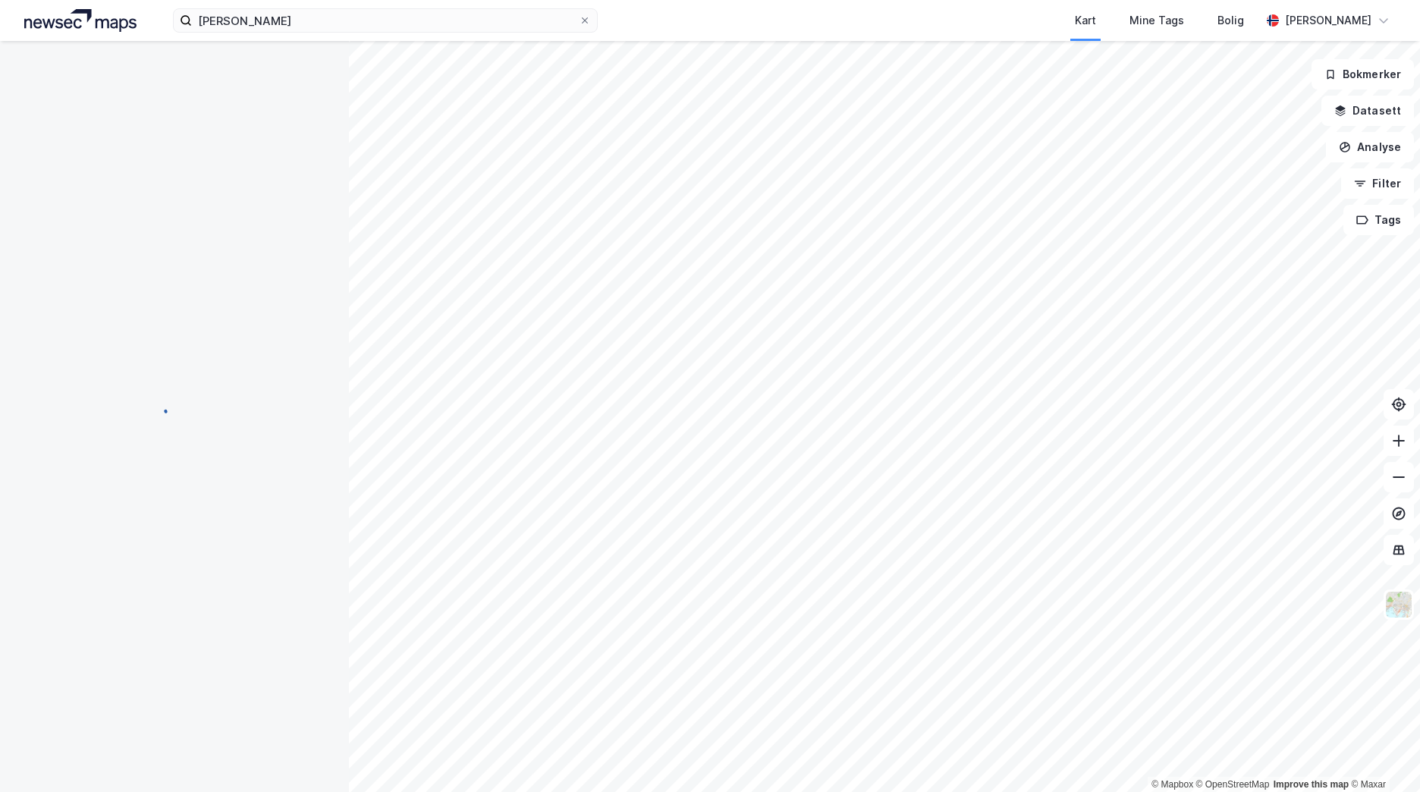
scroll to position [2, 0]
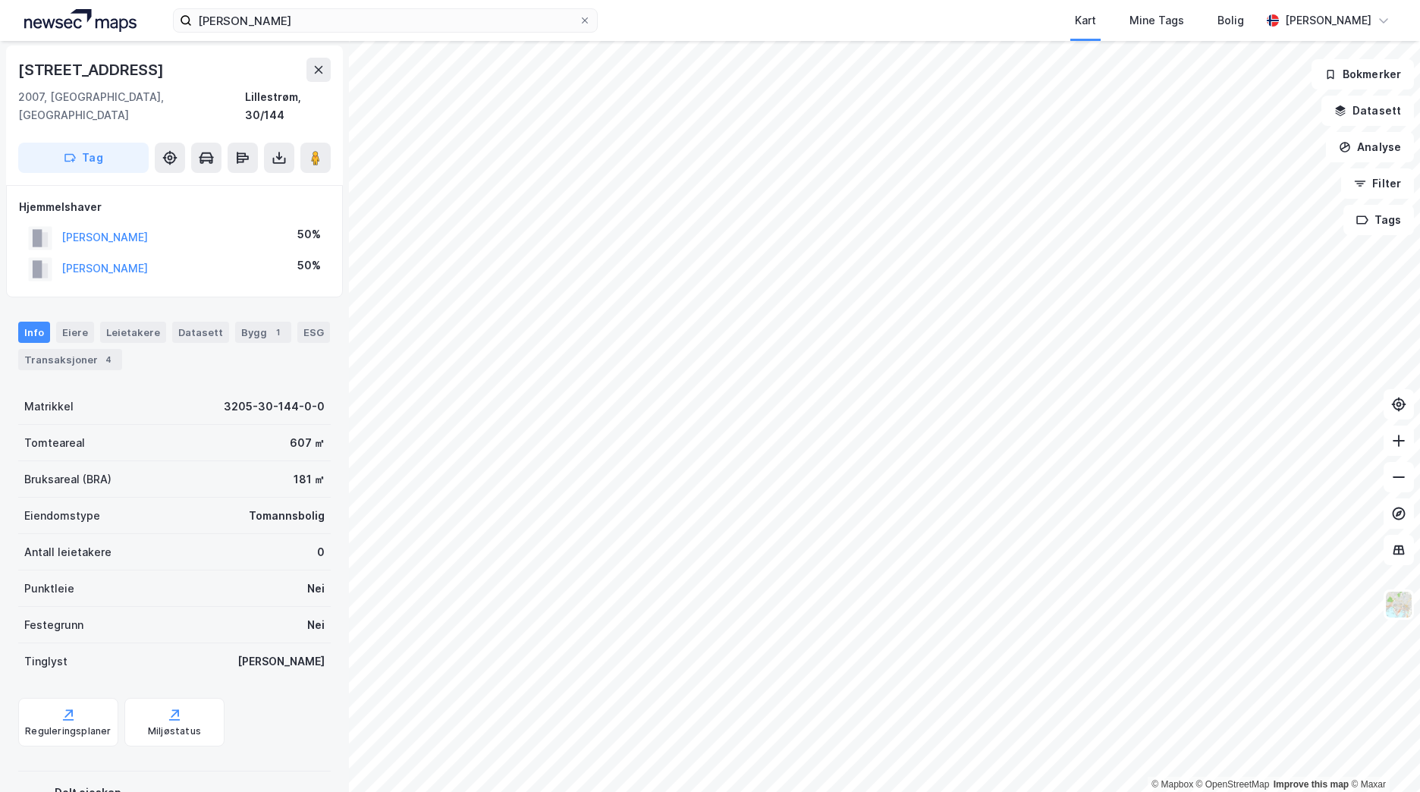
click at [1210, 791] on html "[PERSON_NAME] Kart Mine Tags Bolig [PERSON_NAME] © Mapbox © OpenStreetMap Impro…" at bounding box center [710, 396] width 1420 height 792
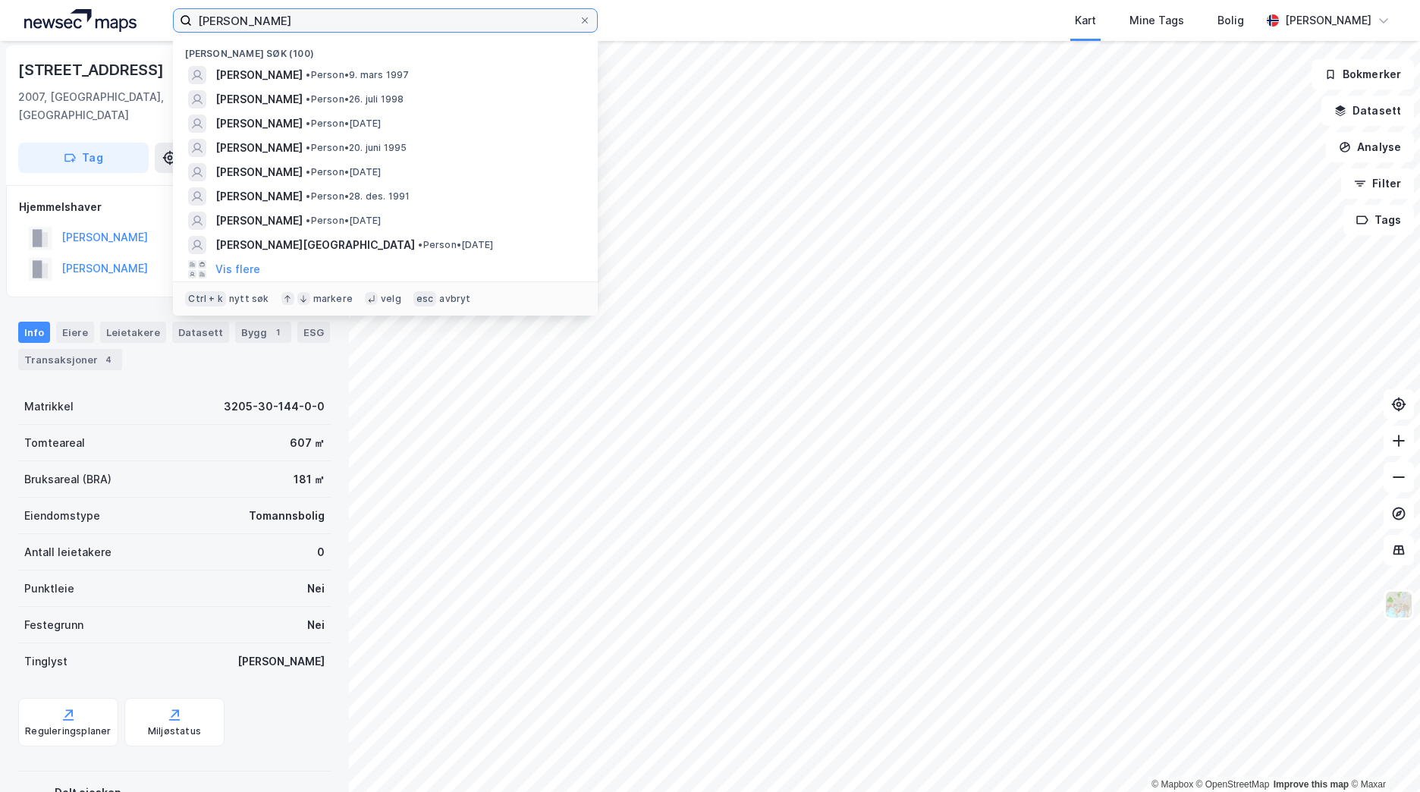
drag, startPoint x: 259, startPoint y: 22, endPoint x: 171, endPoint y: 14, distance: 88.4
click at [171, 14] on div "[PERSON_NAME] Nylige søk (100) [PERSON_NAME] STØ [PERSON_NAME] • Person • 9. ma…" at bounding box center [710, 20] width 1420 height 41
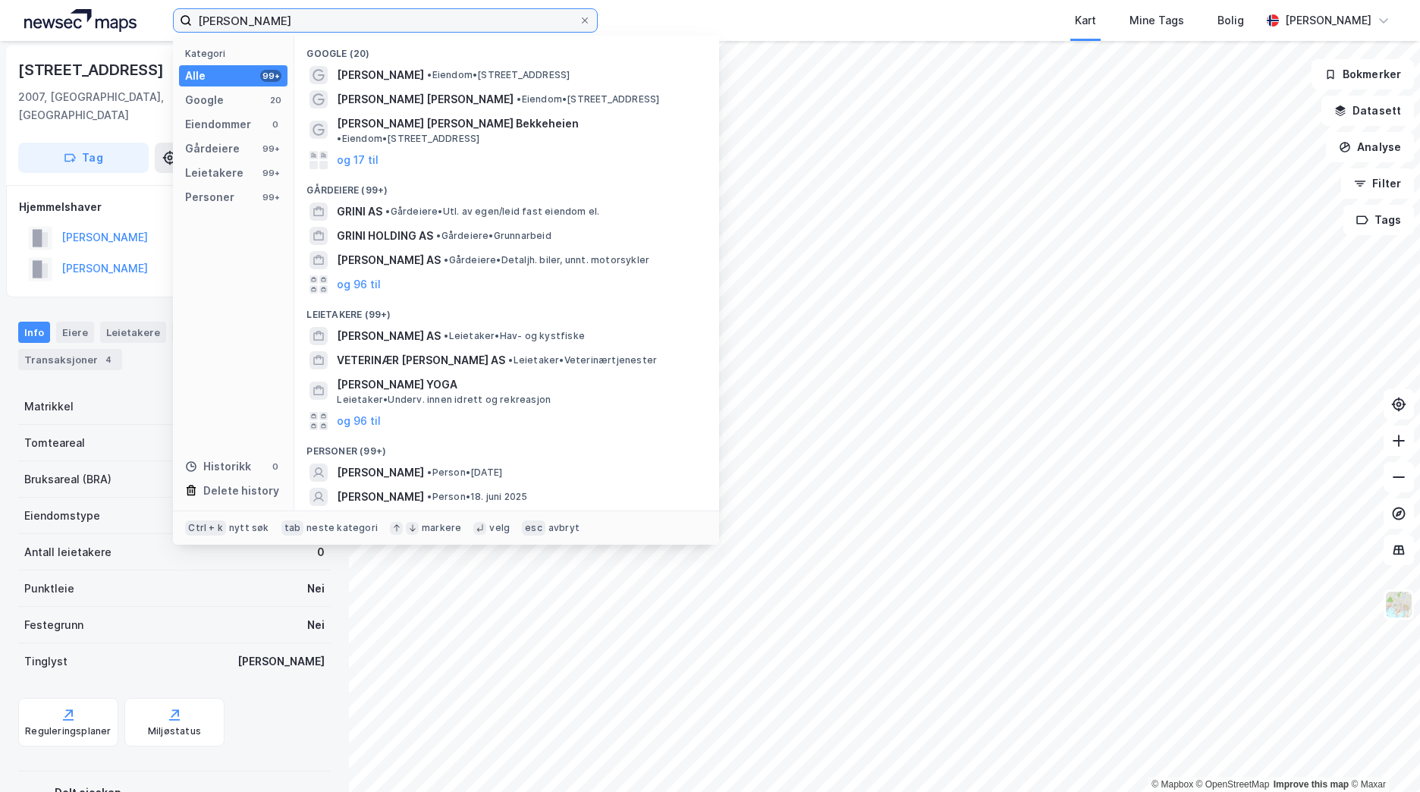
type input "[PERSON_NAME]"
click at [540, 445] on div "Personer (99+)" at bounding box center [506, 446] width 425 height 27
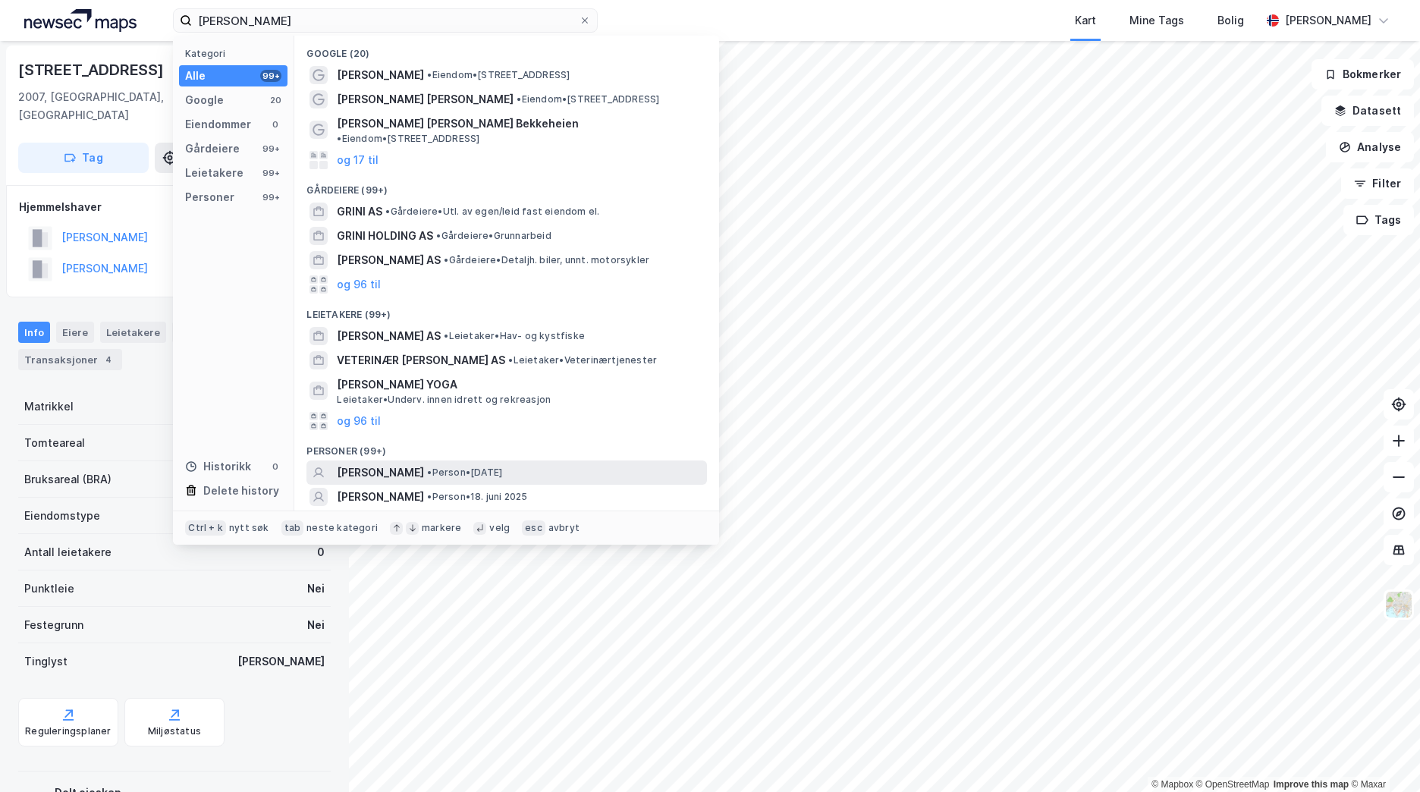
click at [536, 463] on div "[PERSON_NAME] • Person • [DATE]" at bounding box center [520, 472] width 367 height 18
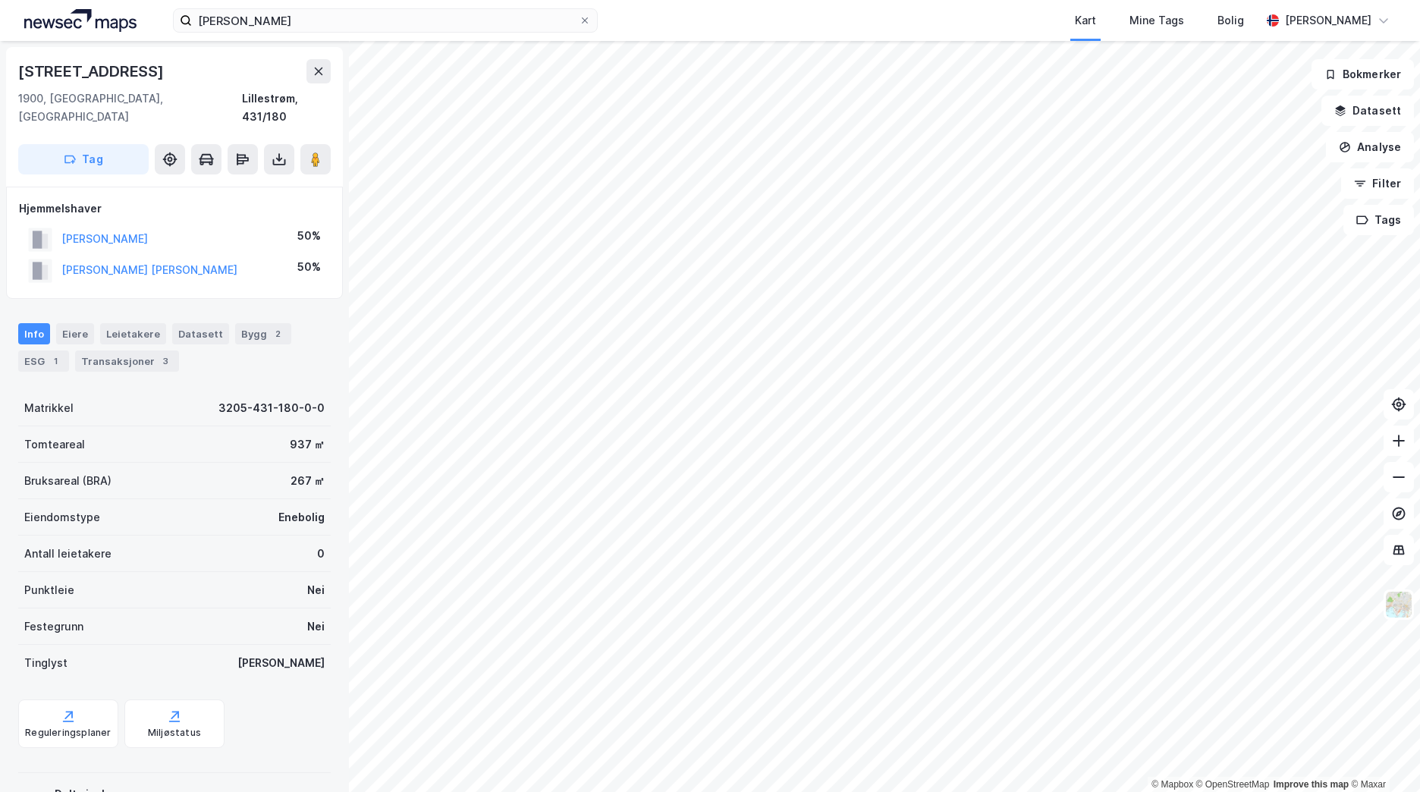
scroll to position [2, 0]
click at [151, 349] on div "Transaksjoner 3" at bounding box center [127, 359] width 104 height 21
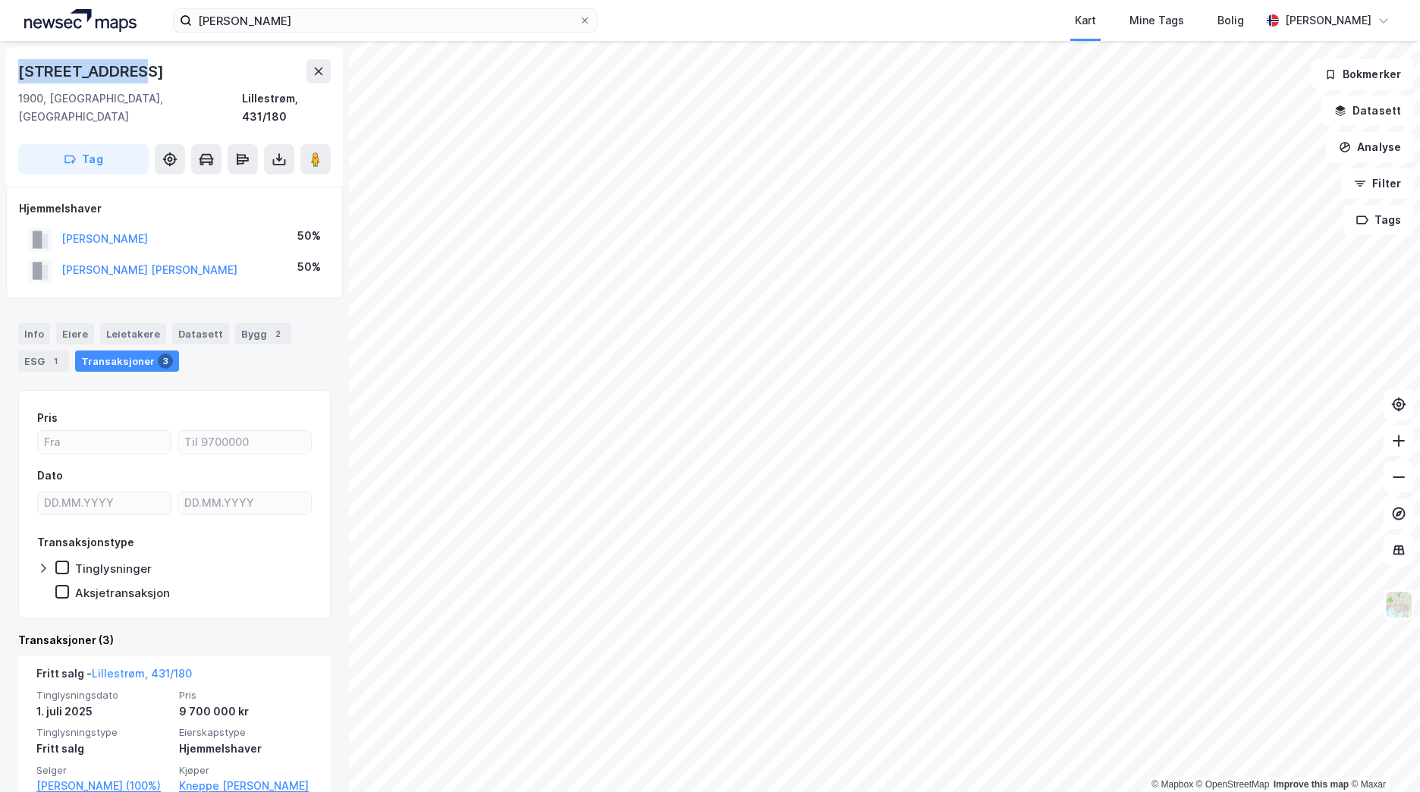
drag, startPoint x: 122, startPoint y: 69, endPoint x: 21, endPoint y: 69, distance: 100.9
click at [21, 69] on div "[STREET_ADDRESS]" at bounding box center [174, 71] width 312 height 24
copy div "[STREET_ADDRESS]"
click at [588, 24] on icon at bounding box center [584, 20] width 9 height 9
click at [579, 24] on input "[PERSON_NAME]" at bounding box center [385, 20] width 387 height 23
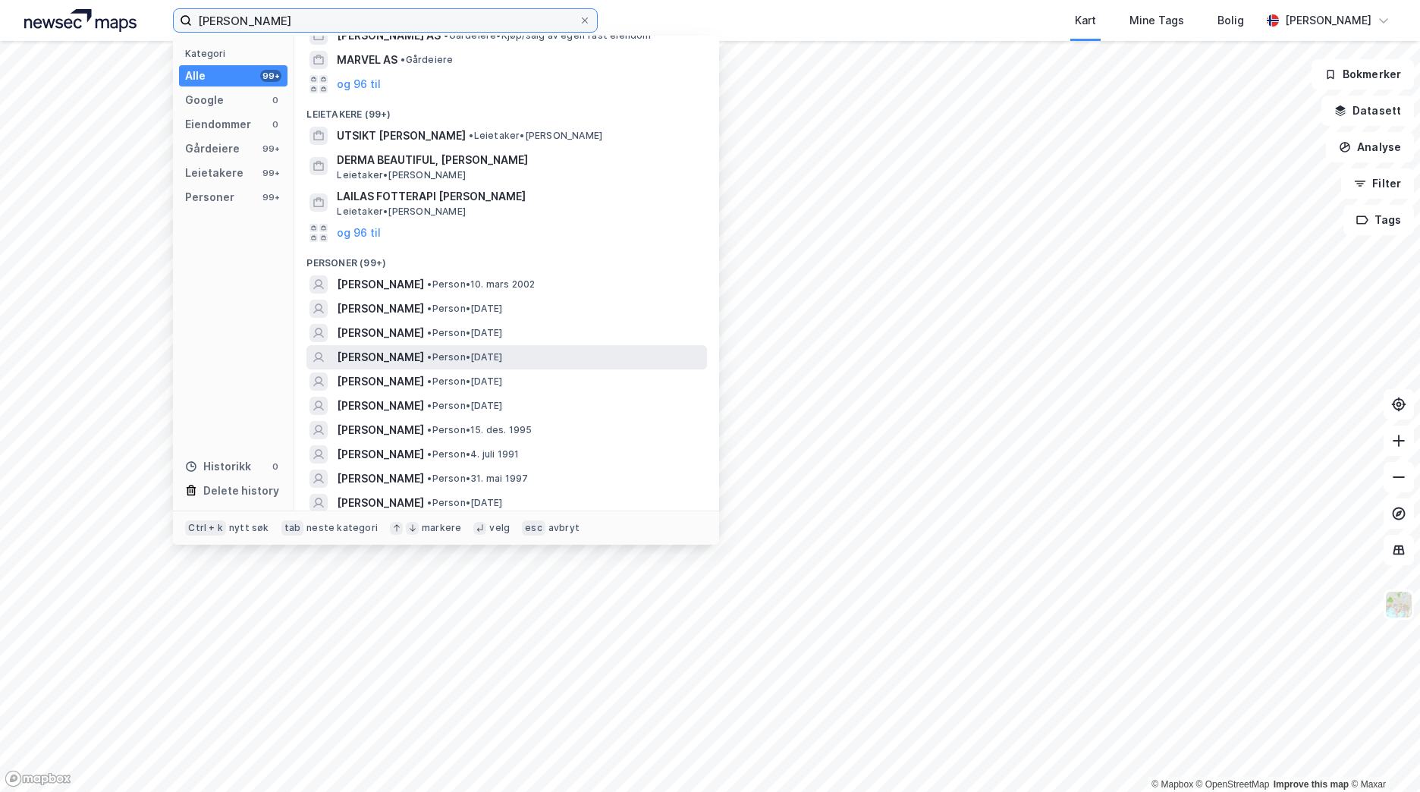
scroll to position [152, 0]
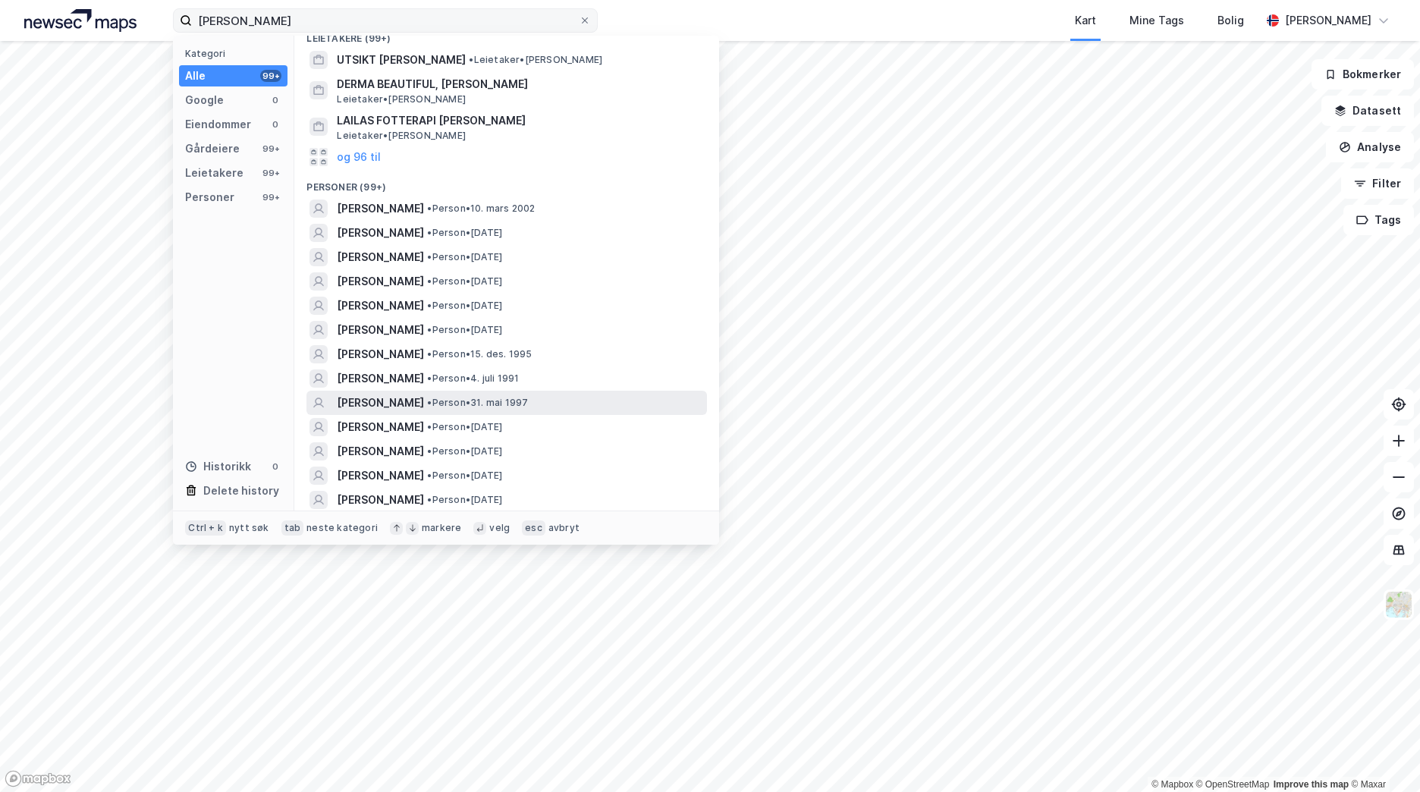
click at [622, 407] on div "[PERSON_NAME] • Person • [DATE]" at bounding box center [520, 403] width 367 height 18
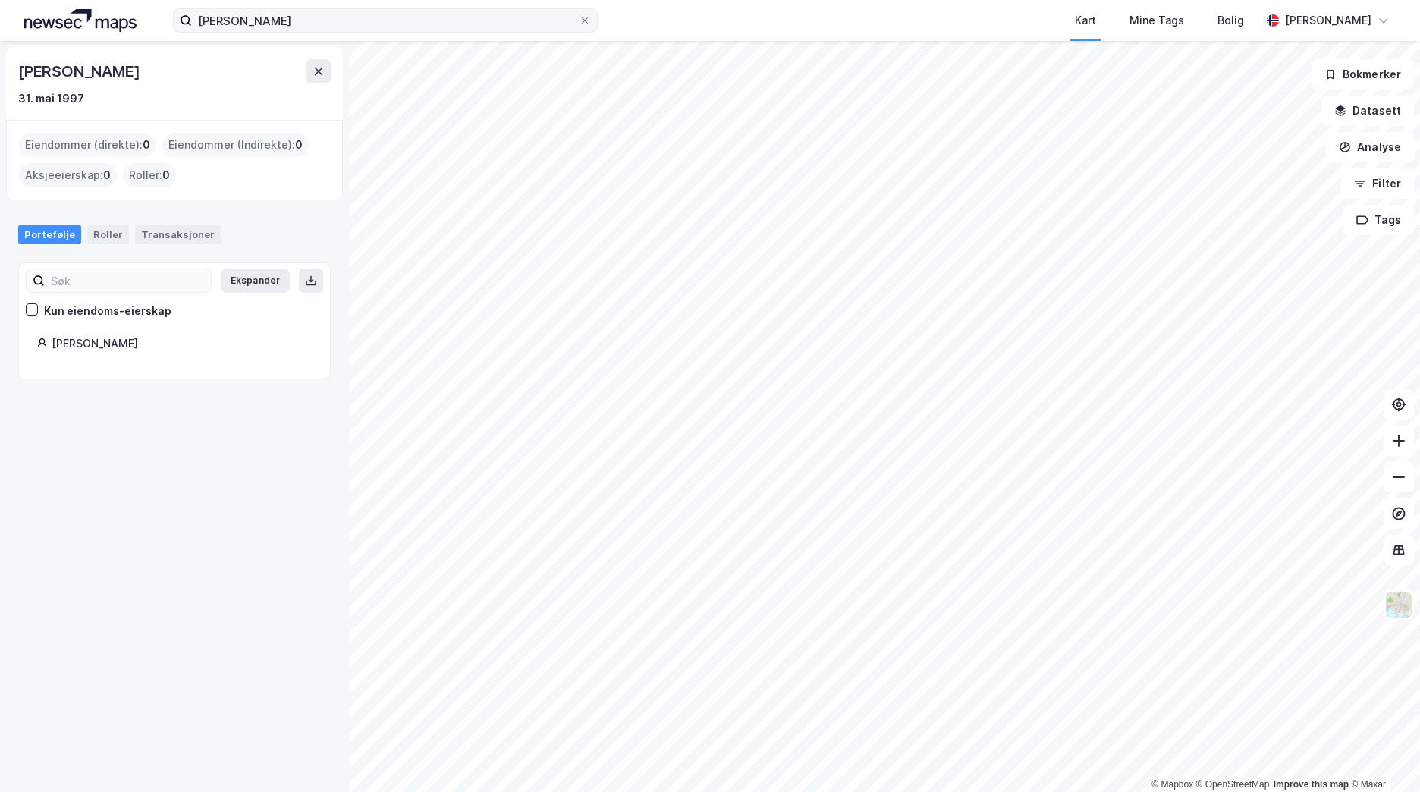
click at [306, 5] on div "[PERSON_NAME] Kart Mine Tags Bolig [PERSON_NAME]" at bounding box center [710, 20] width 1420 height 41
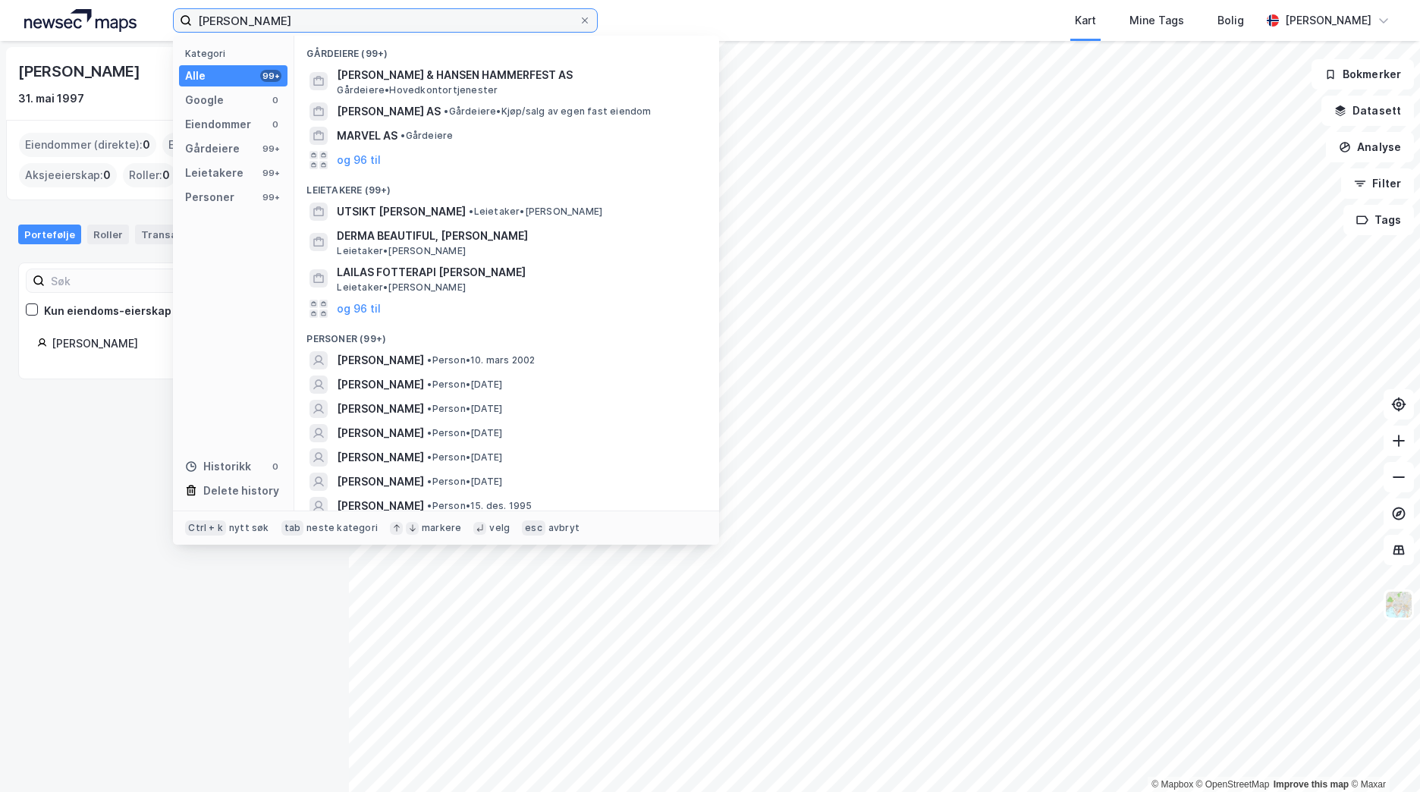
click at [304, 16] on input "[PERSON_NAME]" at bounding box center [385, 20] width 387 height 23
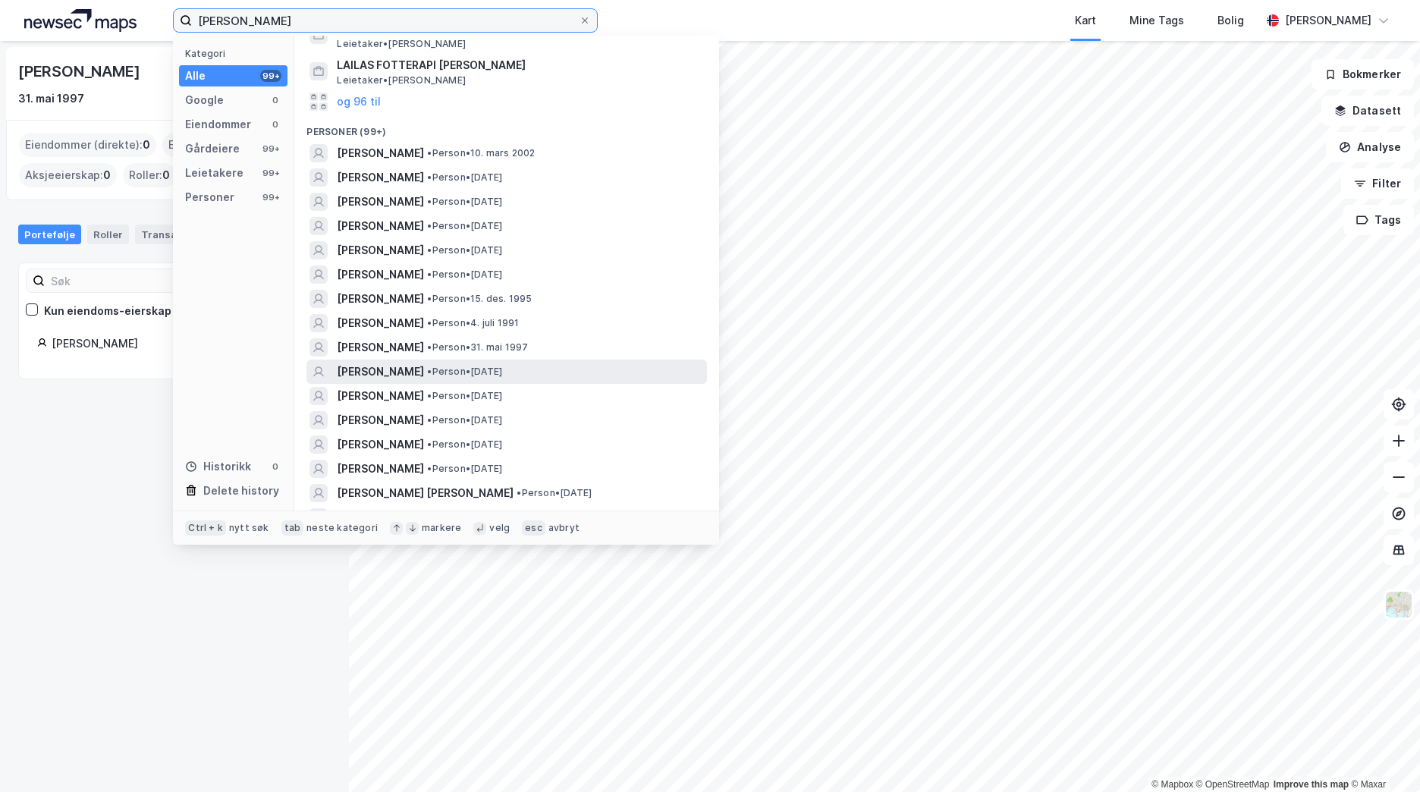
scroll to position [228, 0]
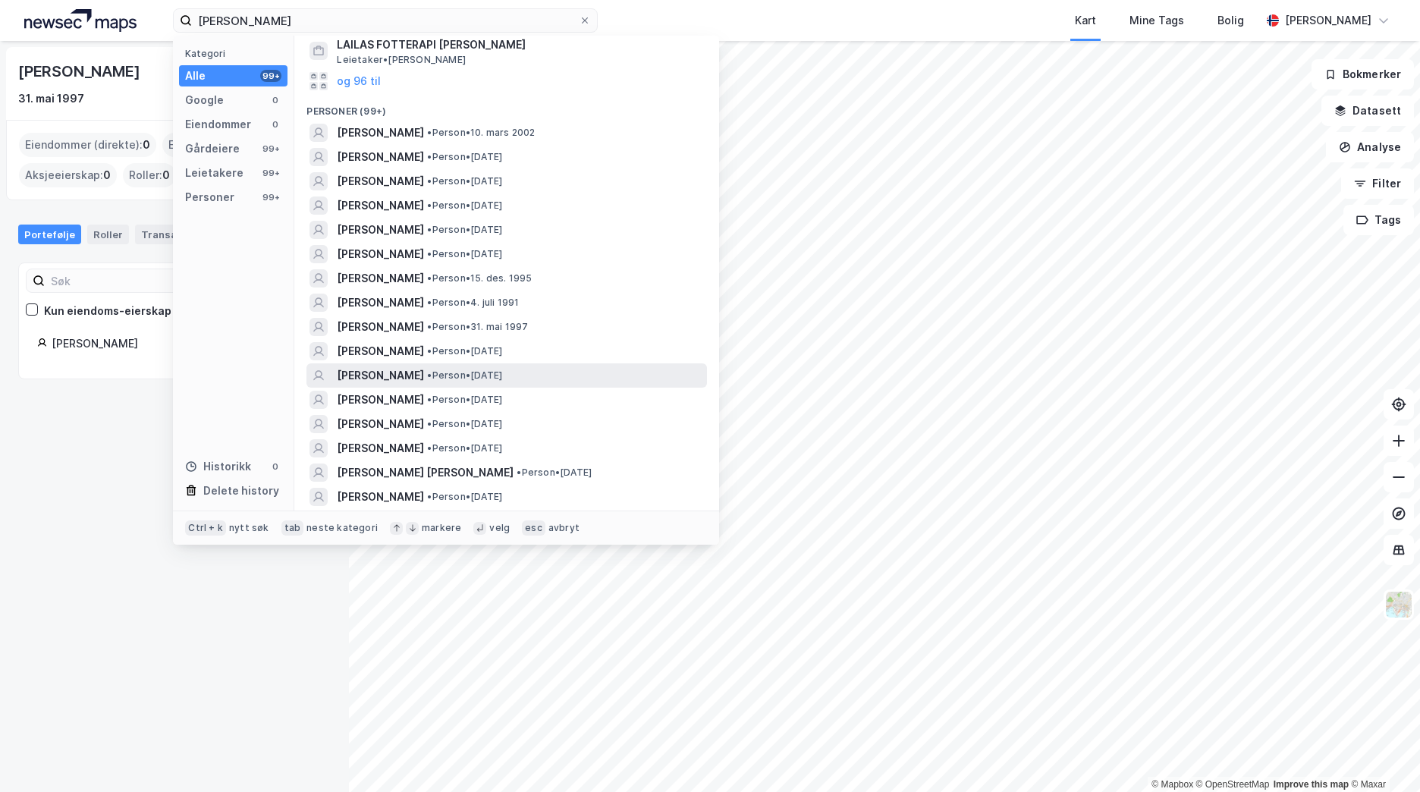
click at [607, 373] on div "[PERSON_NAME] [PERSON_NAME] • Person • [DATE]" at bounding box center [520, 375] width 367 height 18
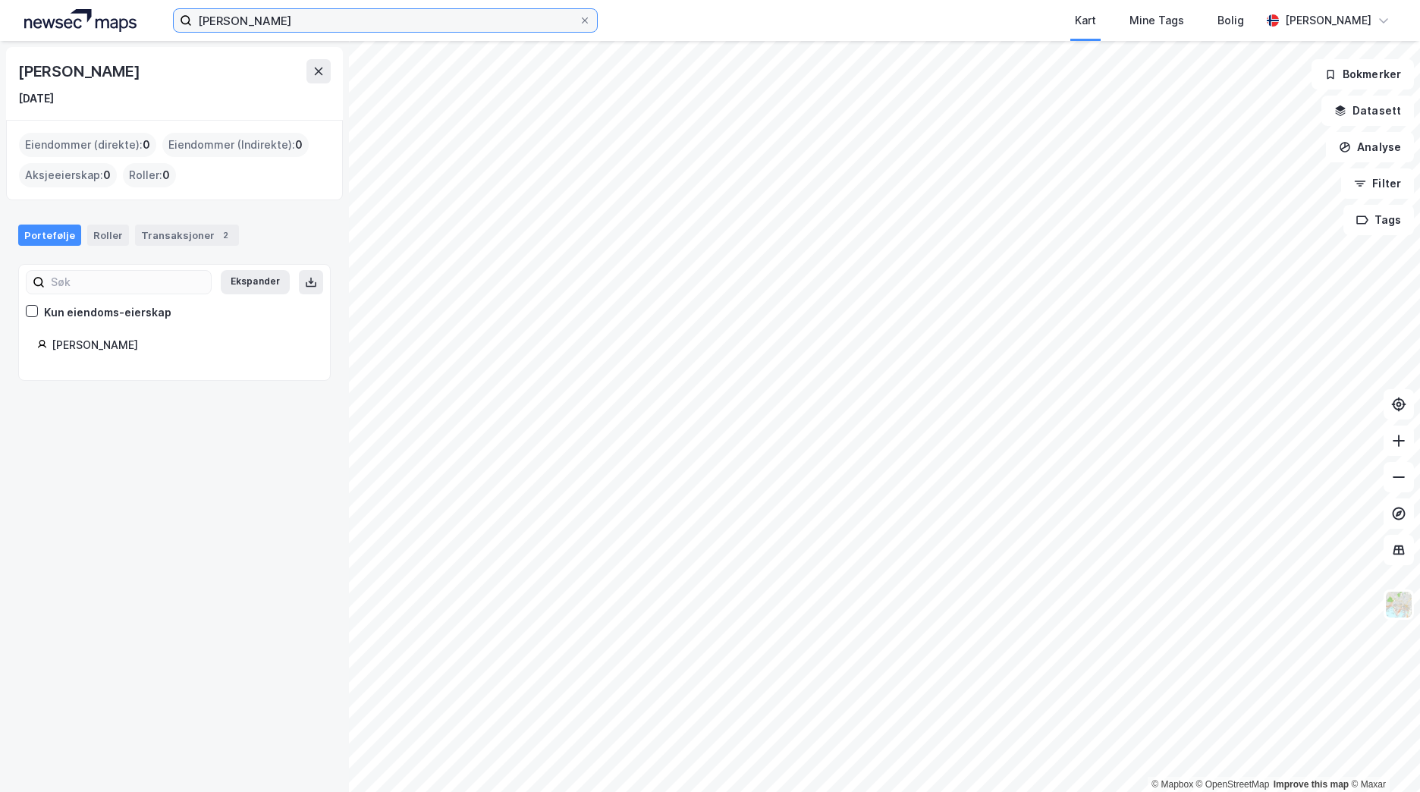
click at [381, 19] on input "[PERSON_NAME]" at bounding box center [385, 20] width 387 height 23
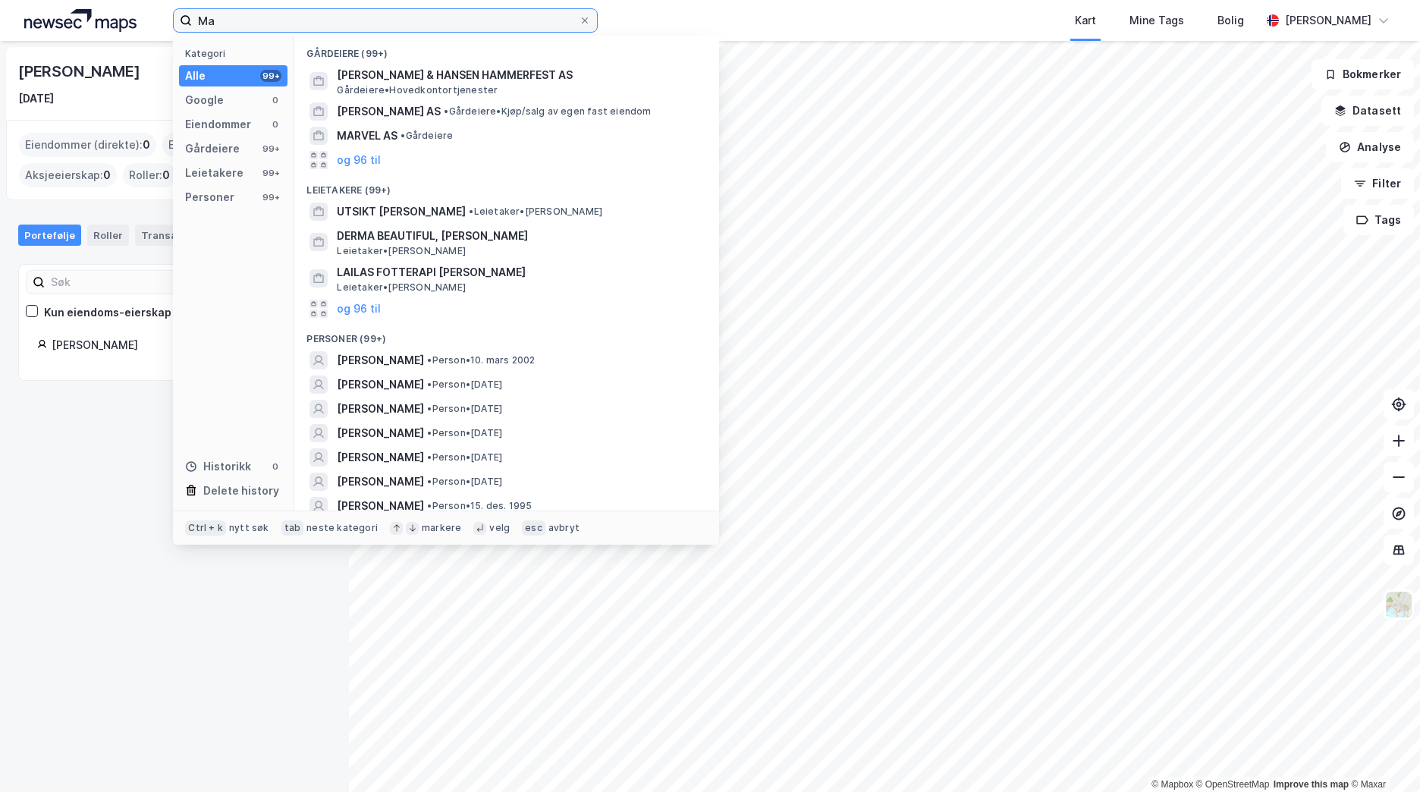
type input "M"
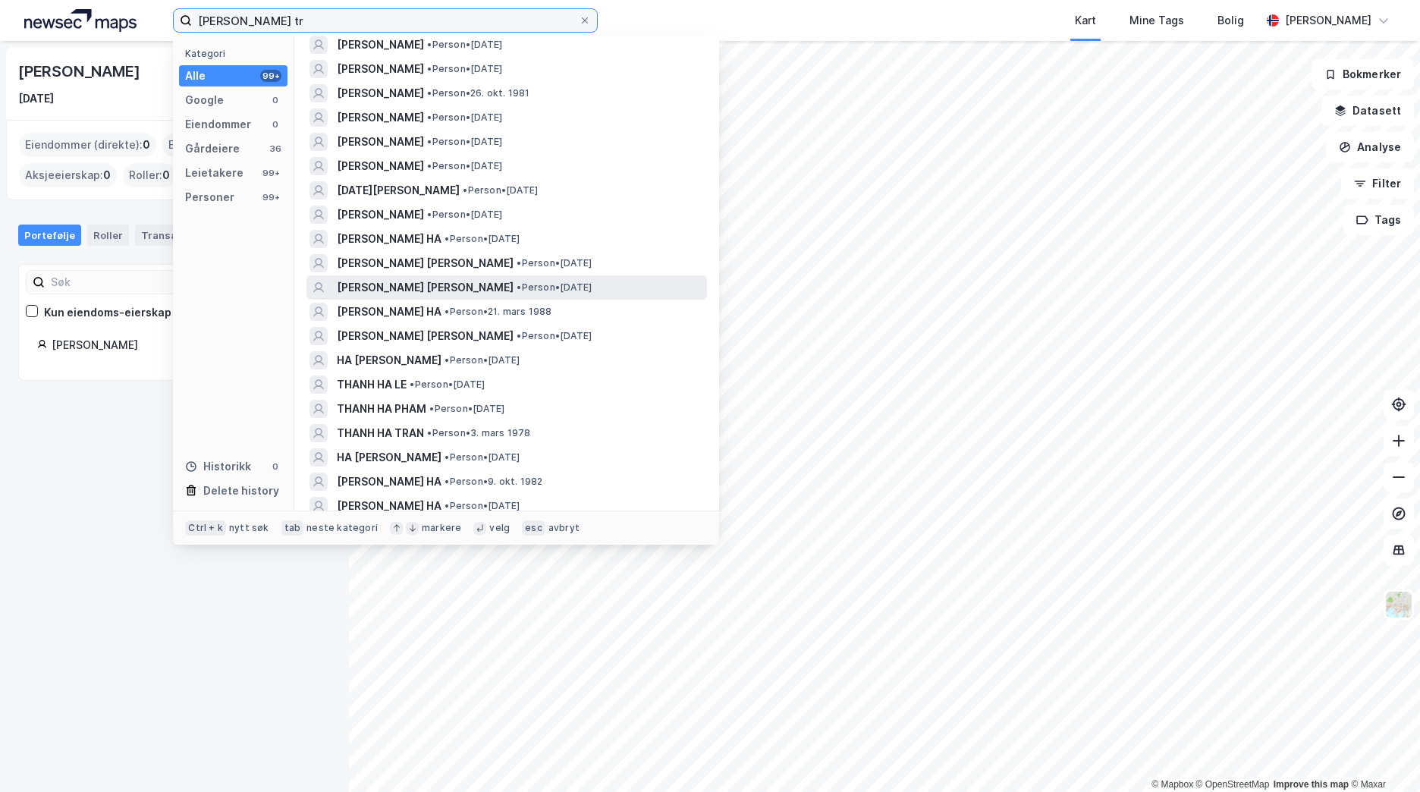
scroll to position [303, 0]
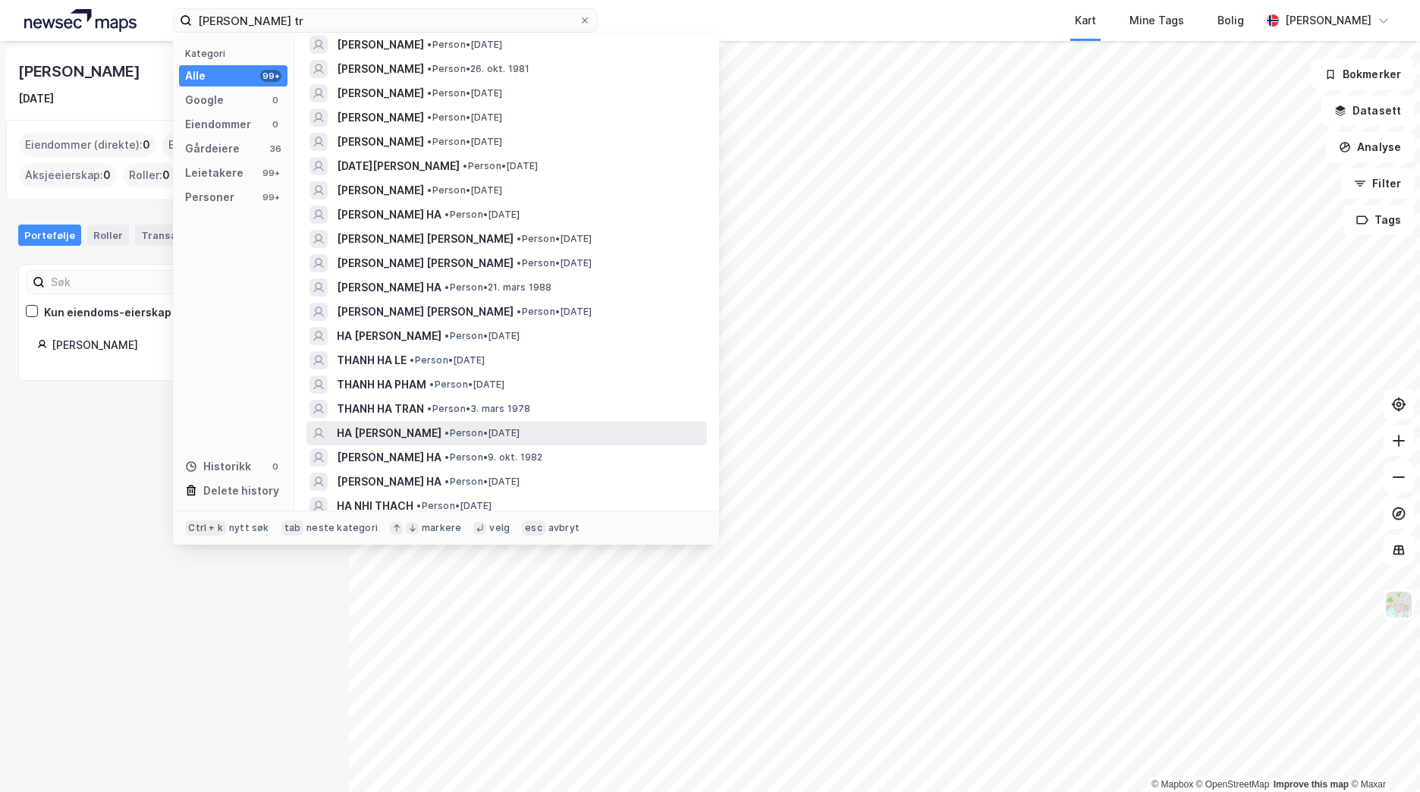
click at [504, 432] on span "• Person • [DATE]" at bounding box center [481, 433] width 75 height 12
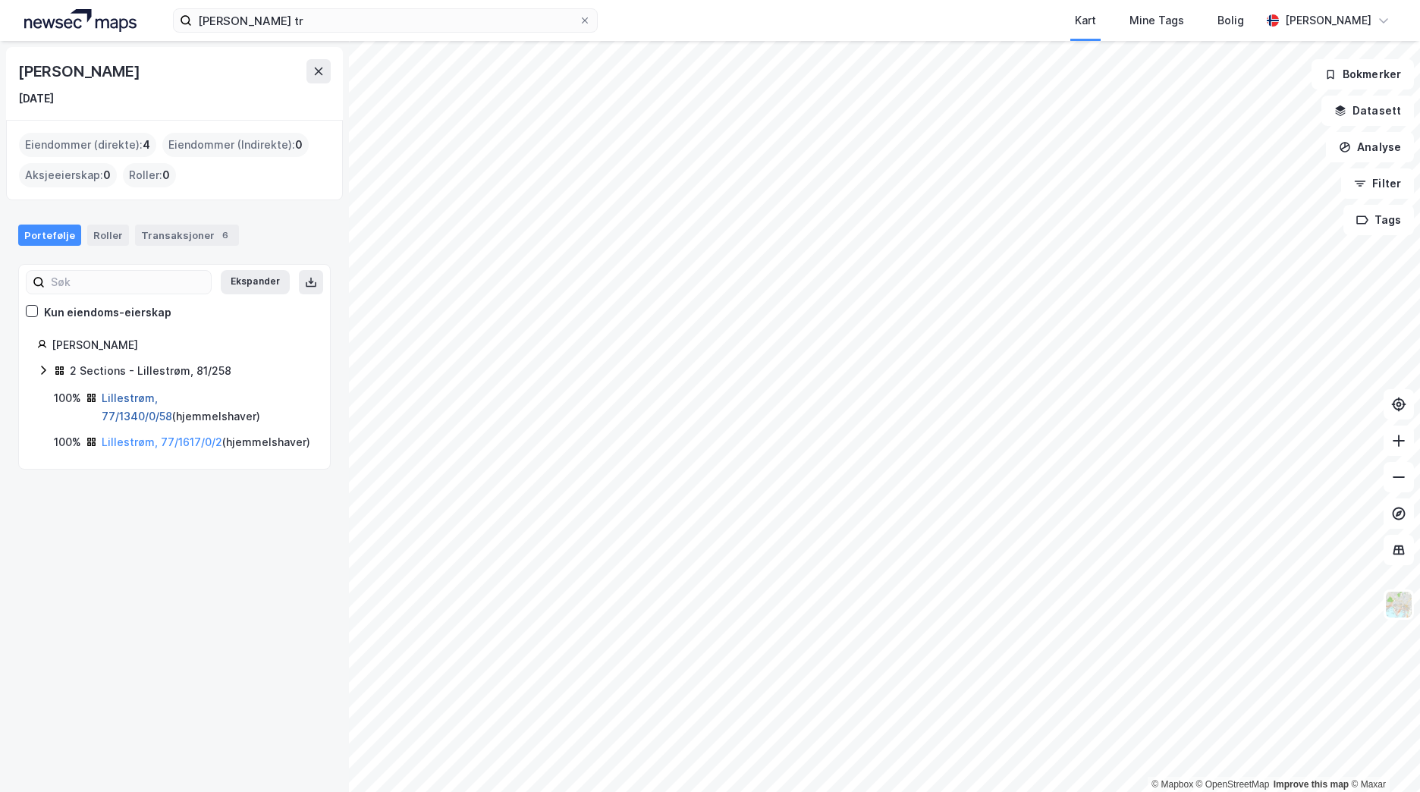
click at [119, 397] on link "Lillestrøm, 77/1340/0/58" at bounding box center [137, 406] width 71 height 31
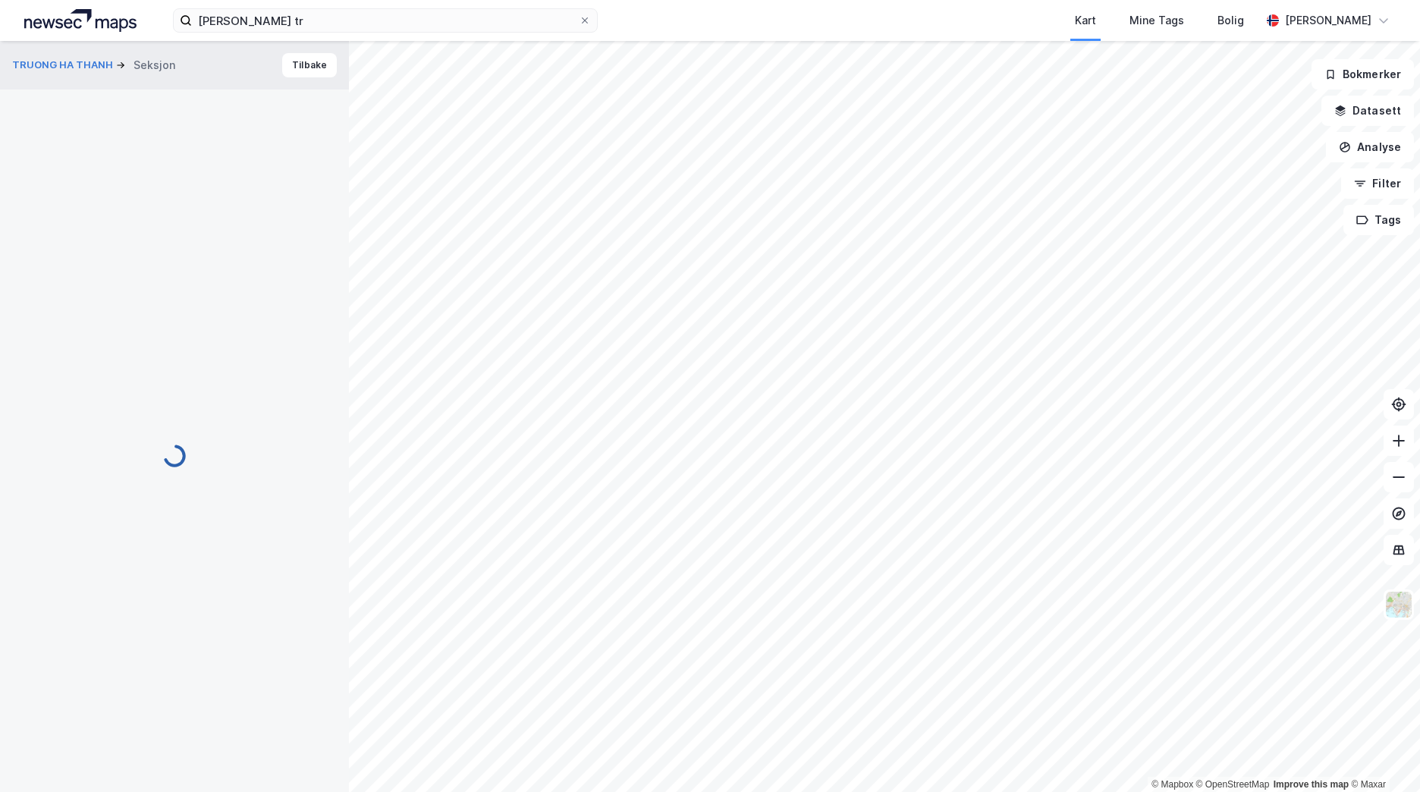
scroll to position [2, 0]
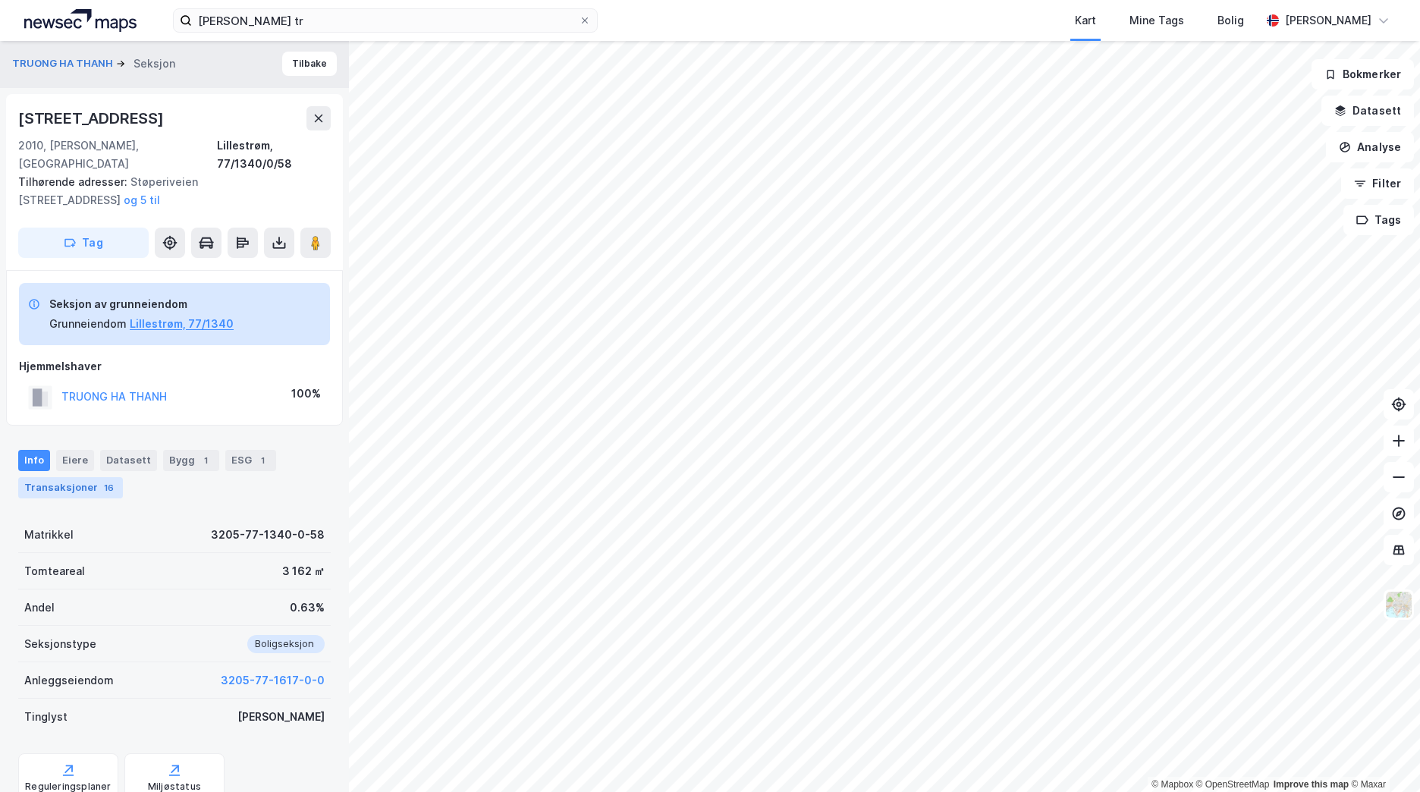
click at [87, 477] on div "Transaksjoner 16" at bounding box center [70, 487] width 105 height 21
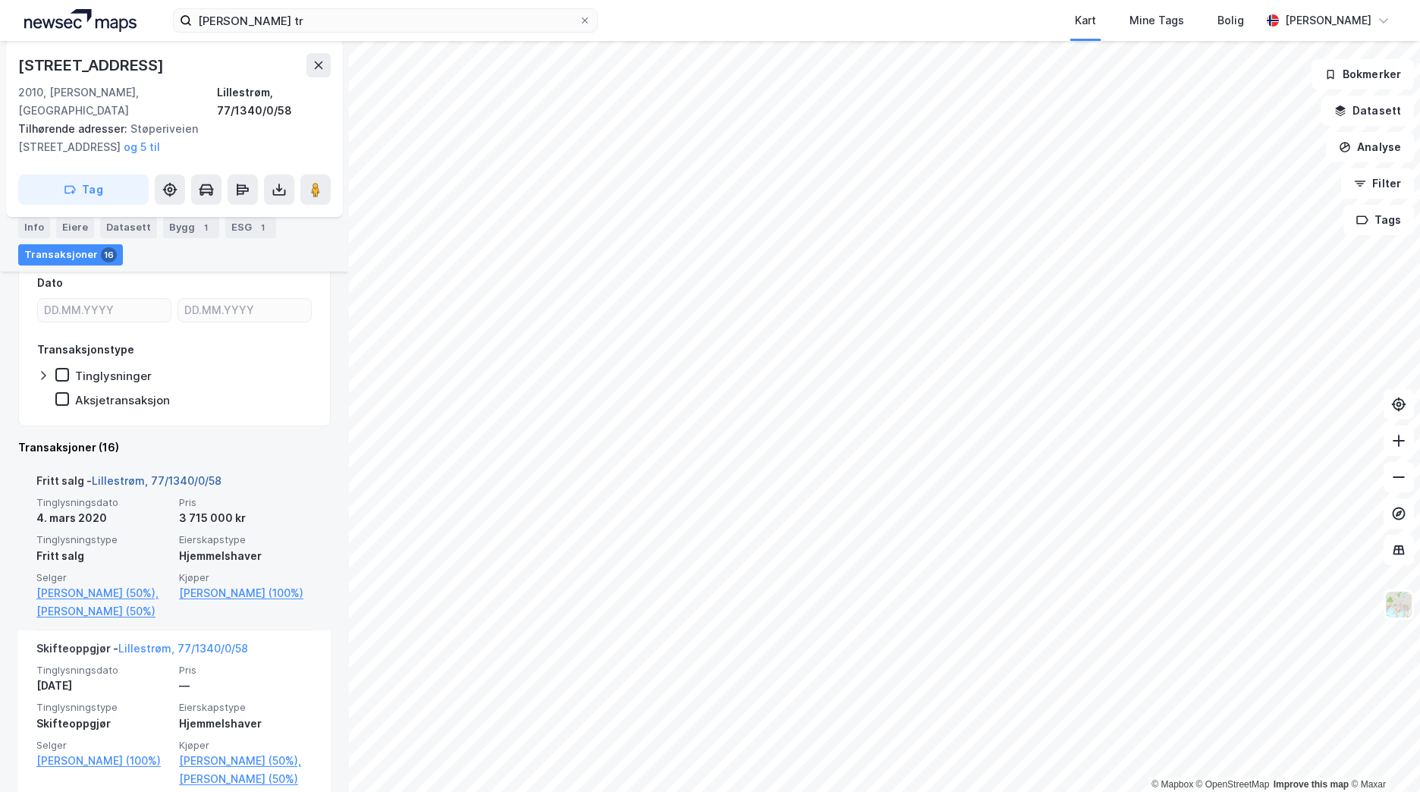
scroll to position [303, 0]
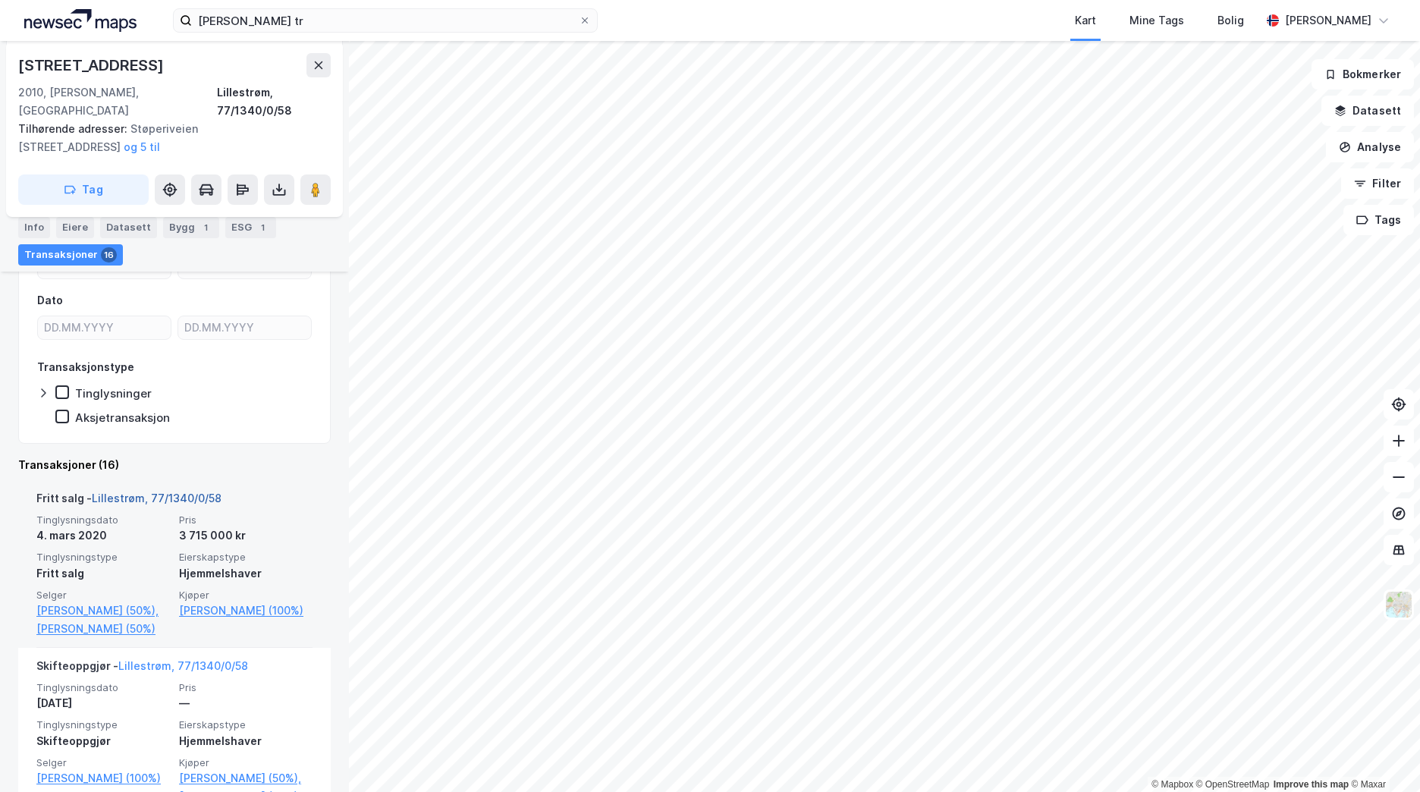
click at [174, 491] on link "Lillestrøm, 77/1340/0/58" at bounding box center [157, 497] width 130 height 13
click at [172, 491] on link "Lillestrøm, 77/1340/0/58" at bounding box center [157, 497] width 130 height 13
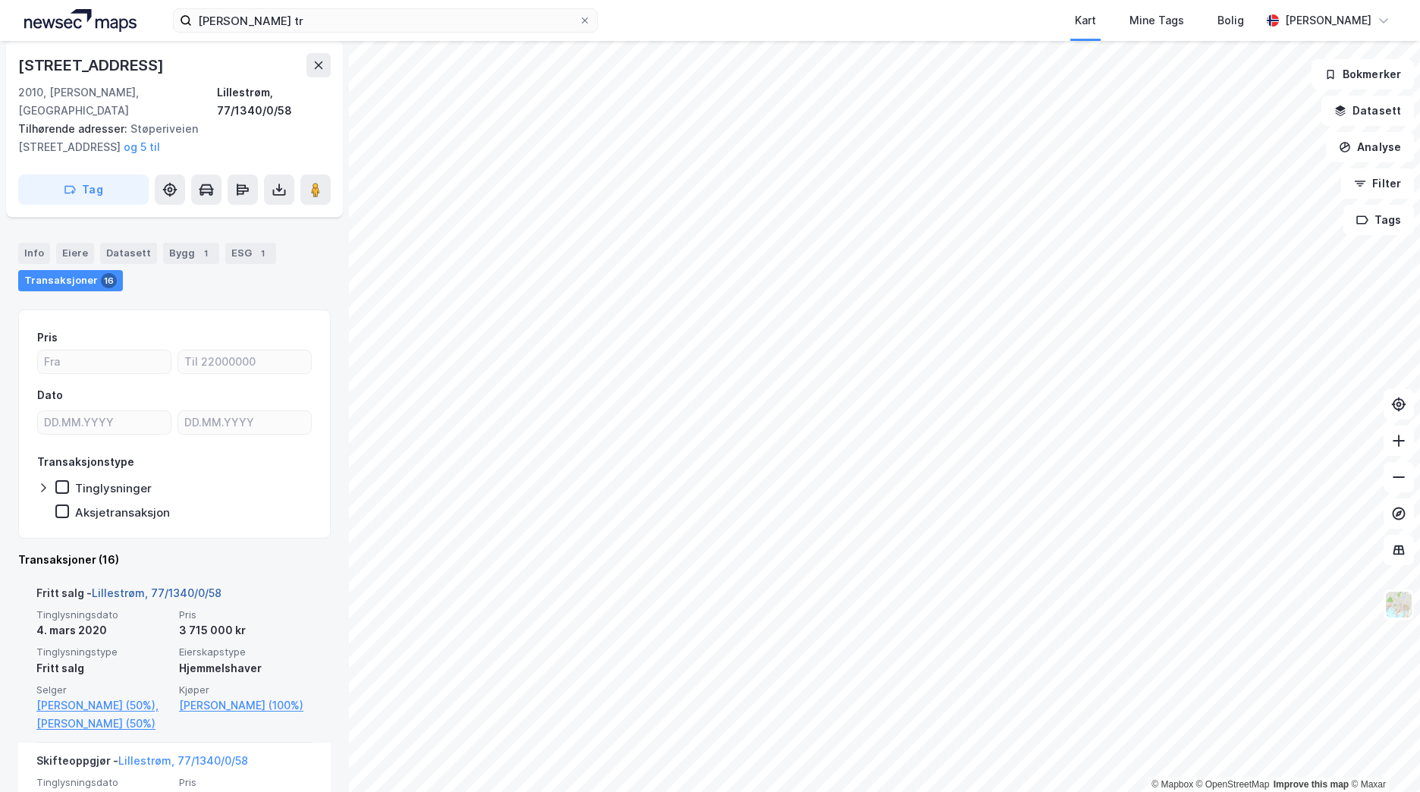
scroll to position [0, 0]
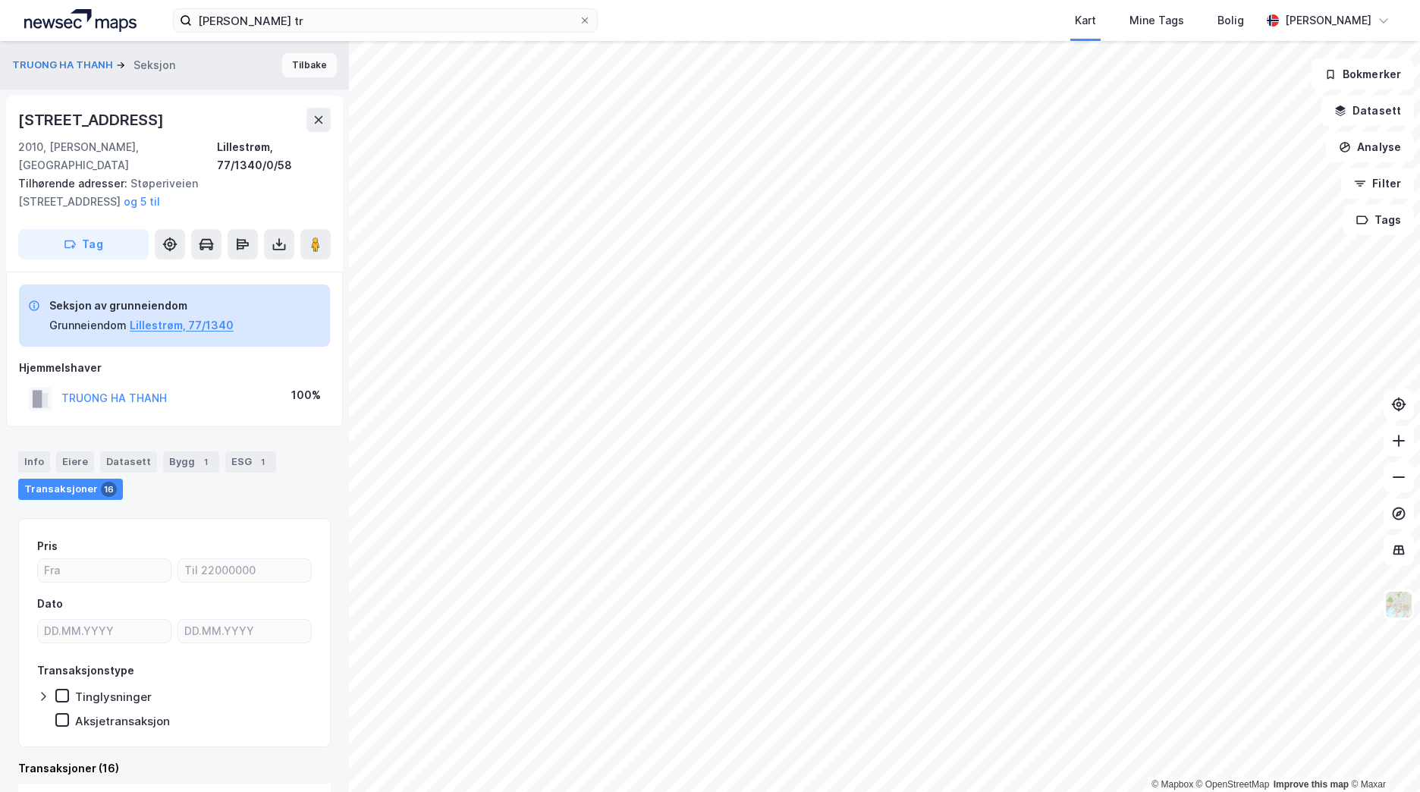
click at [287, 69] on button "Tilbake" at bounding box center [309, 65] width 55 height 24
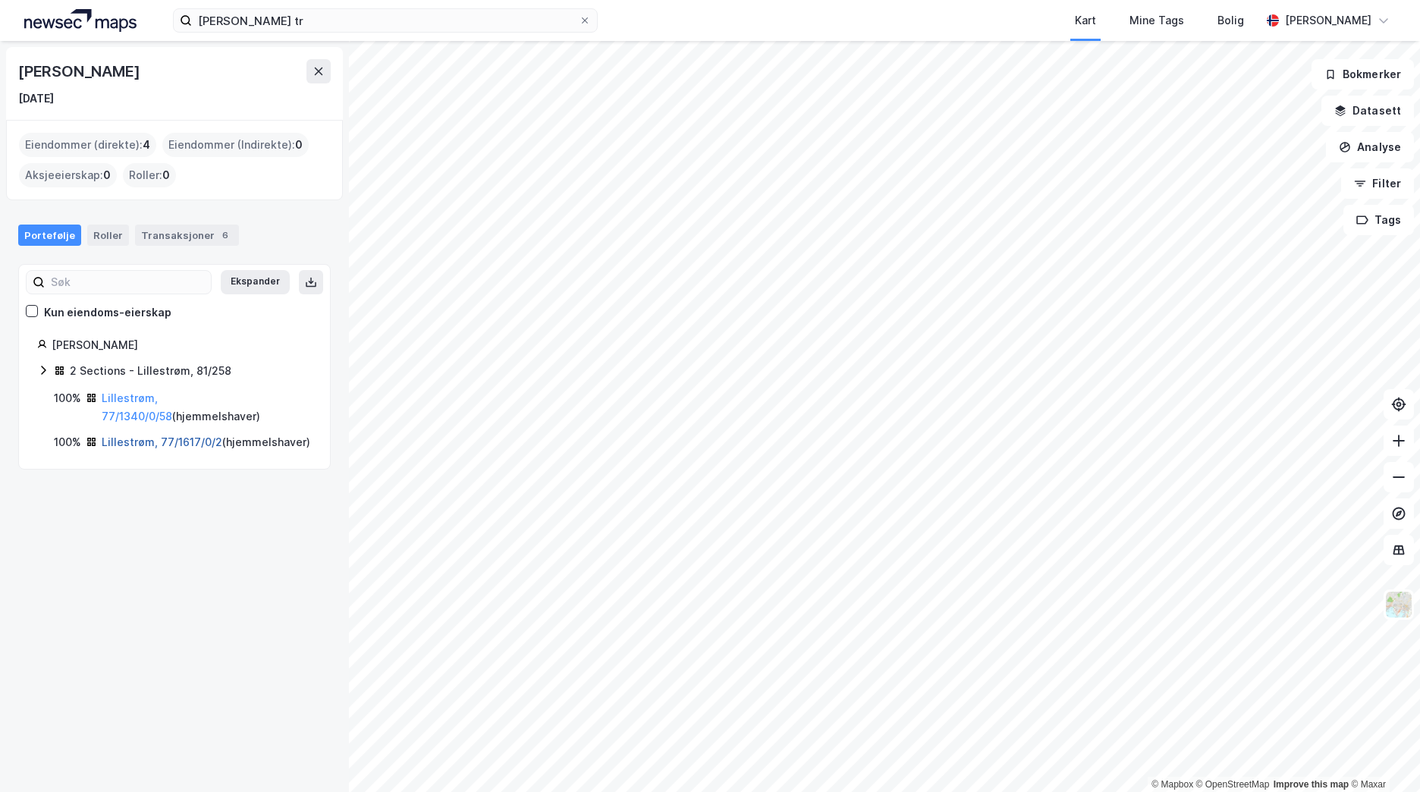
click at [171, 446] on link "Lillestrøm, 77/1617/0/2" at bounding box center [162, 441] width 121 height 13
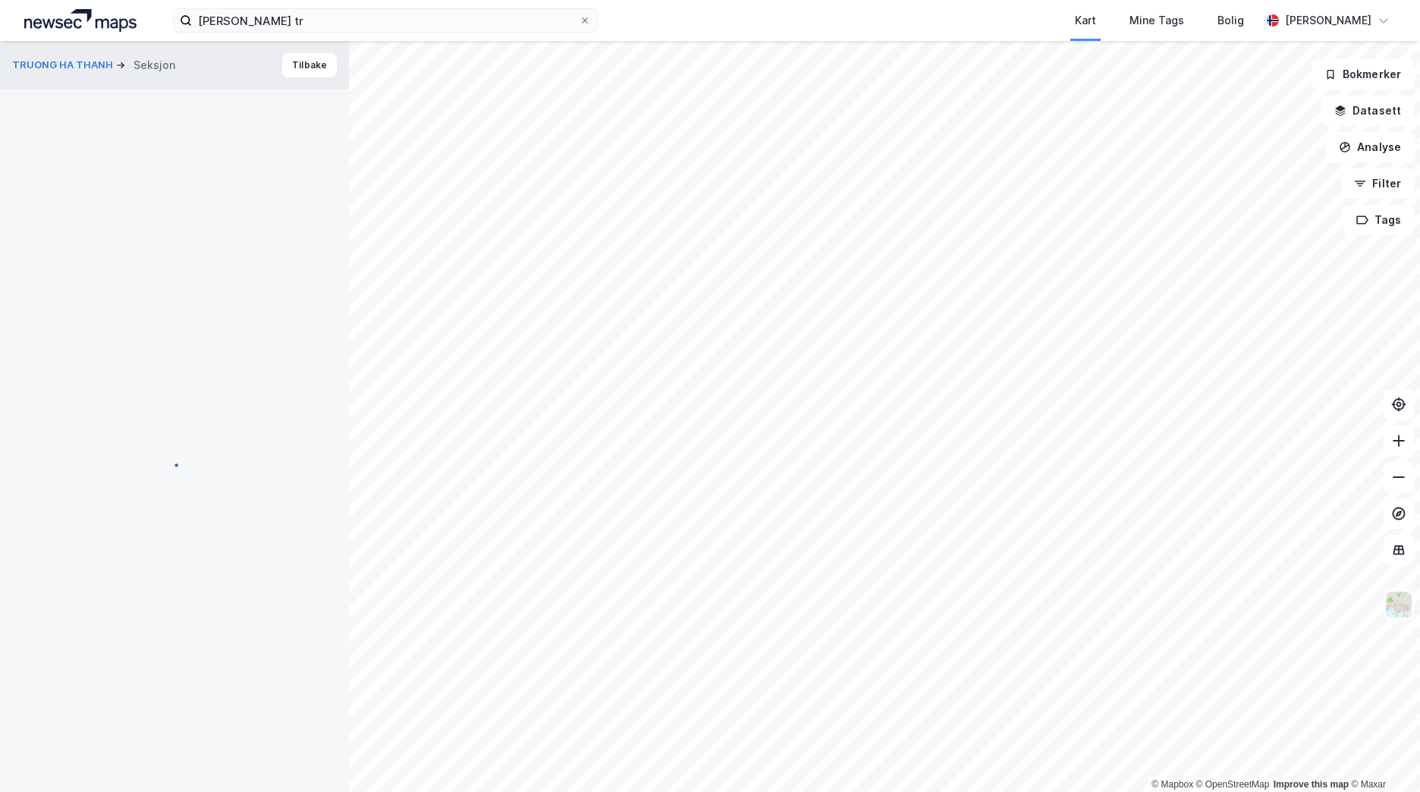
scroll to position [1, 0]
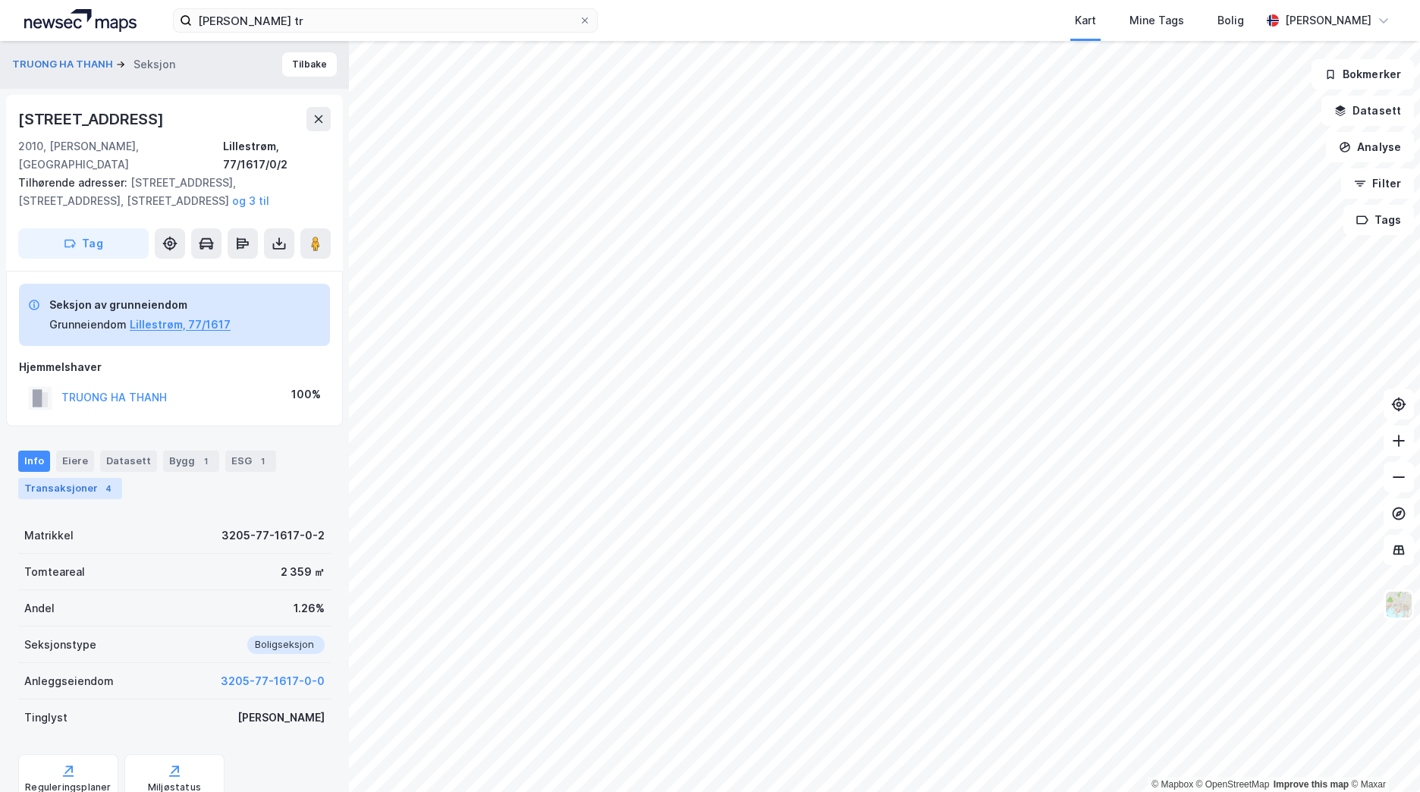
click at [92, 478] on div "Transaksjoner 4" at bounding box center [70, 488] width 104 height 21
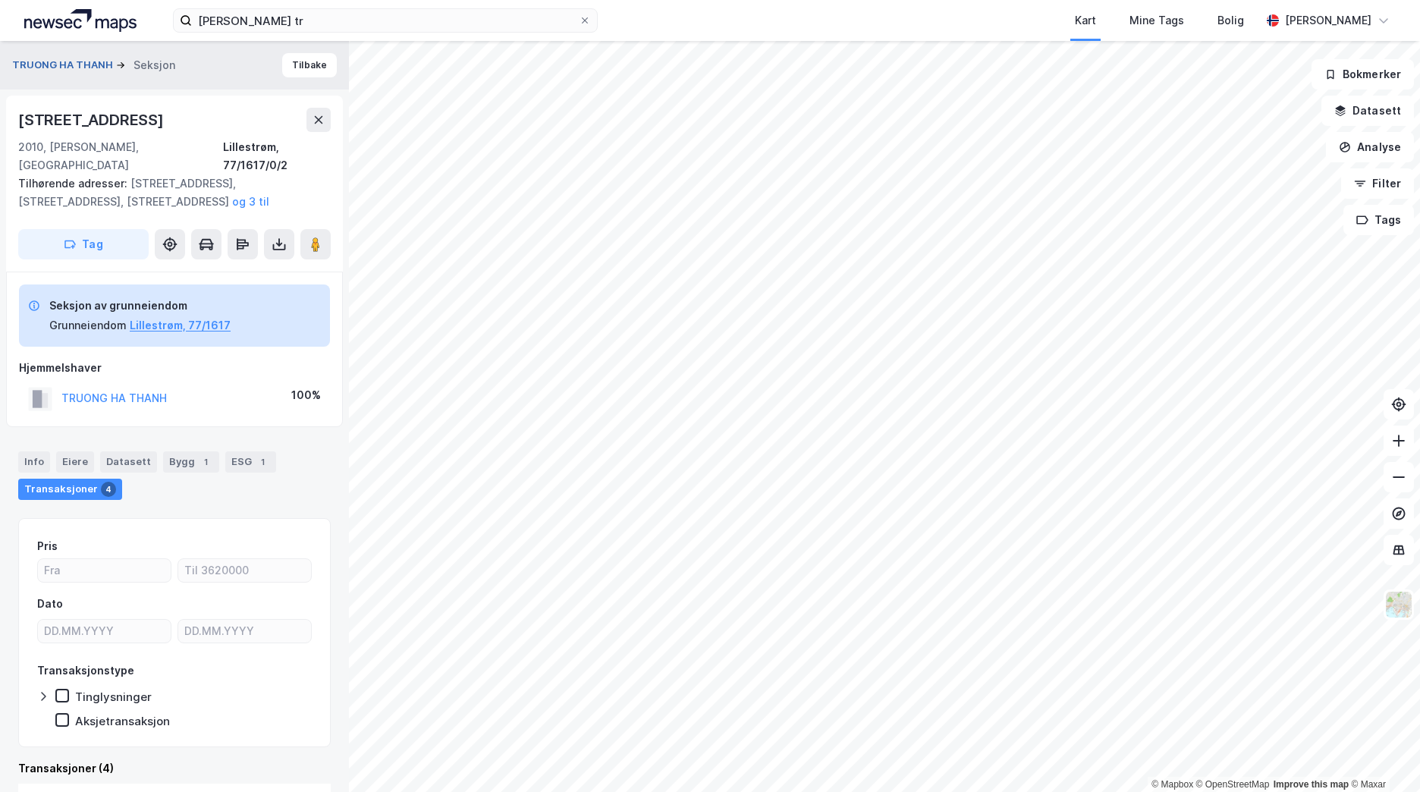
click at [80, 70] on button "TRUONG HA THANH" at bounding box center [64, 65] width 104 height 15
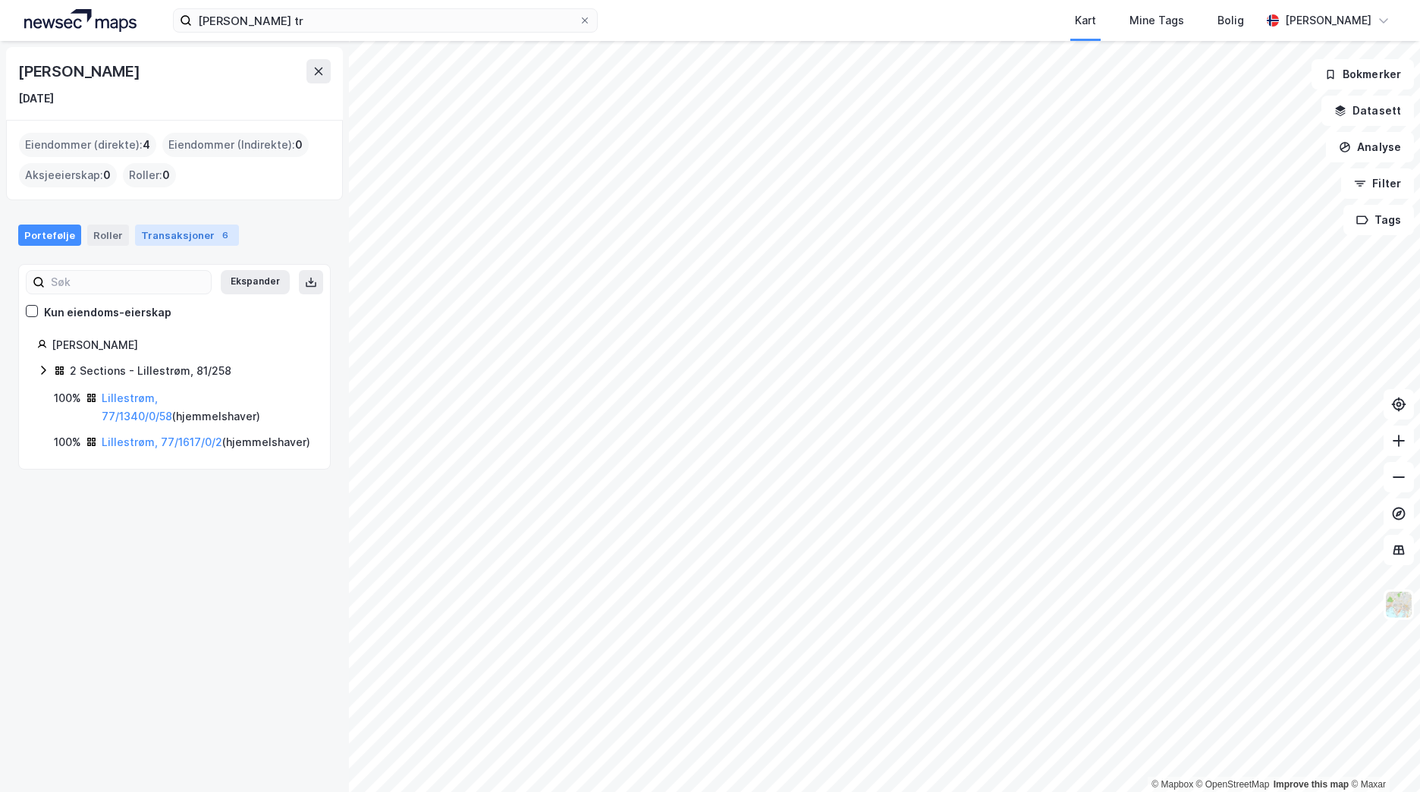
click at [160, 245] on div "Transaksjoner 6" at bounding box center [187, 234] width 104 height 21
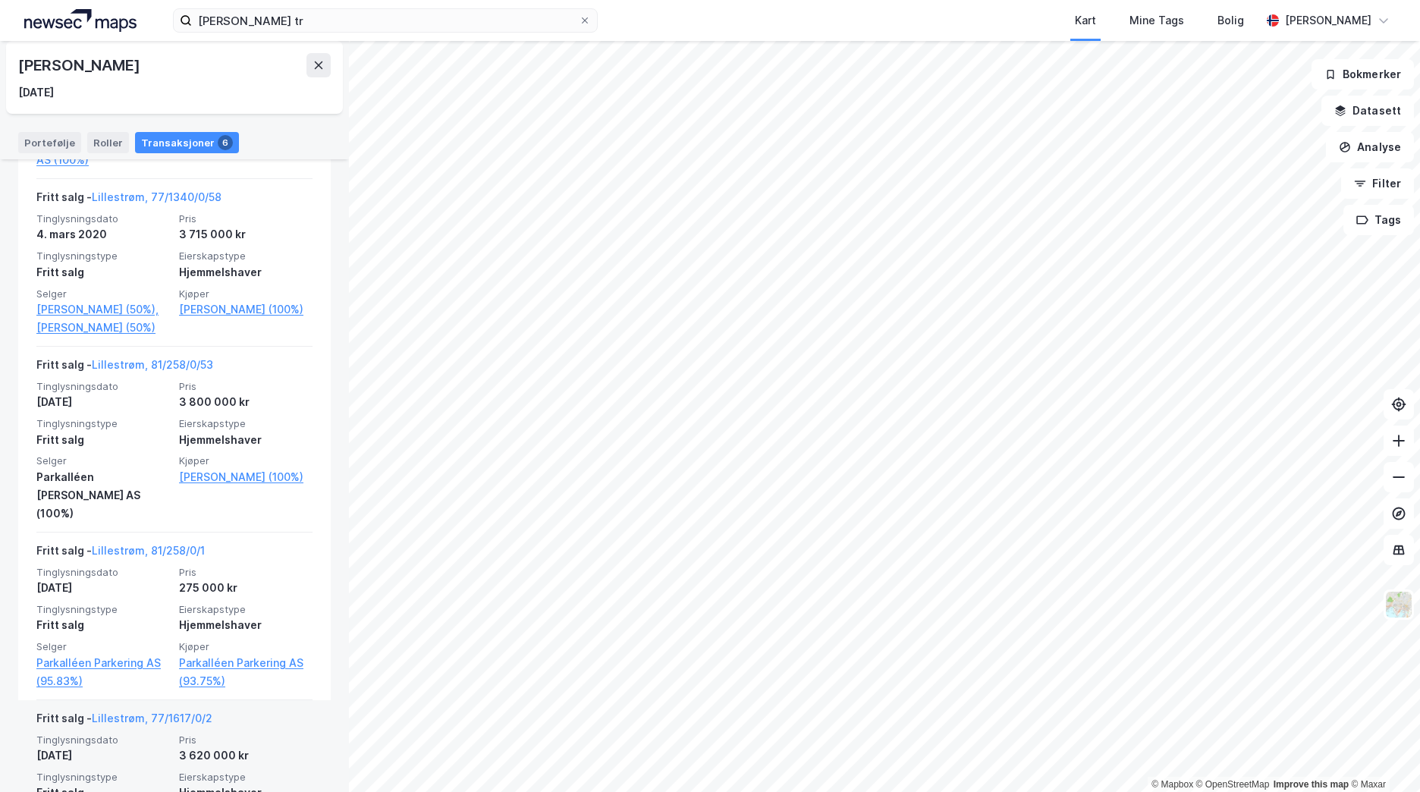
scroll to position [755, 0]
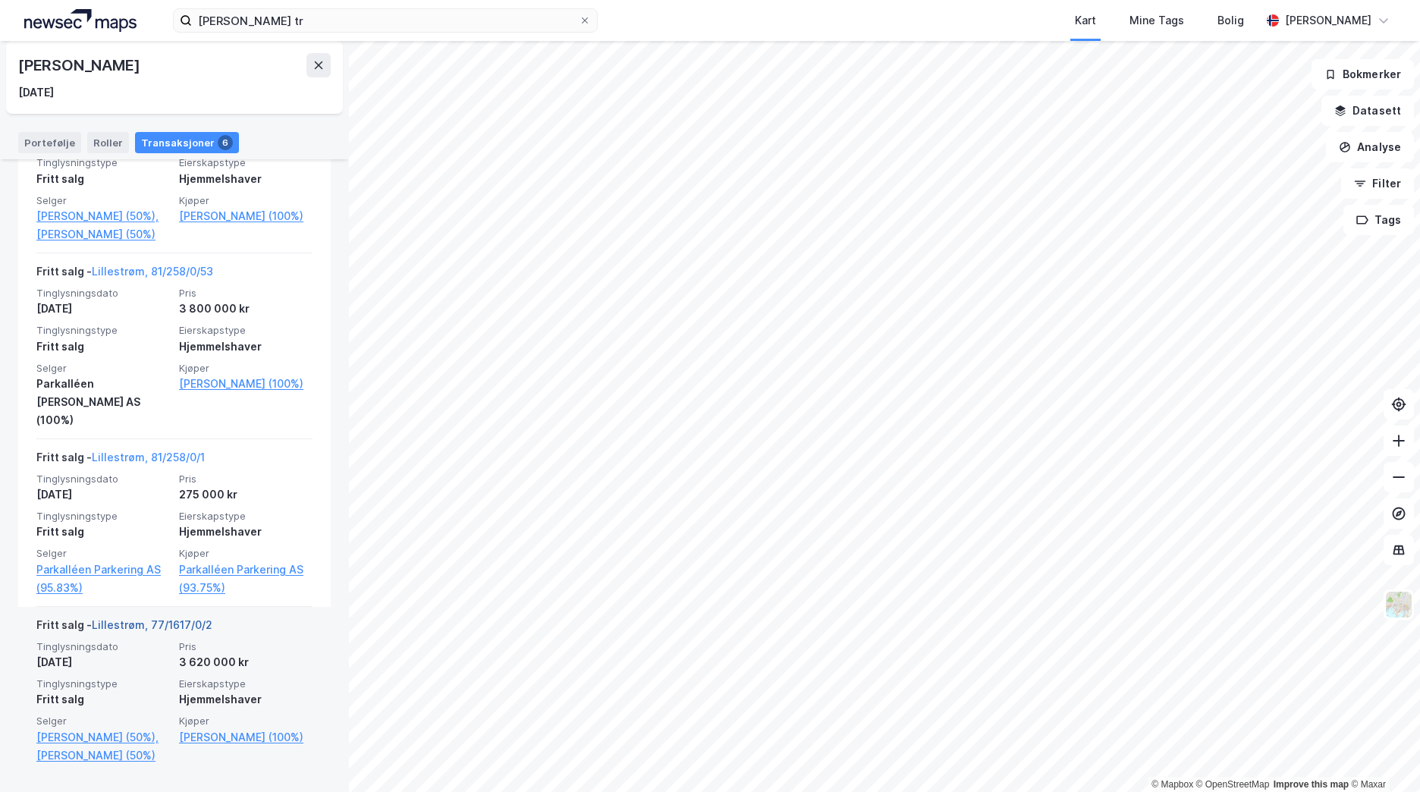
click at [178, 618] on link "Lillestrøm, 77/1617/0/2" at bounding box center [152, 624] width 121 height 13
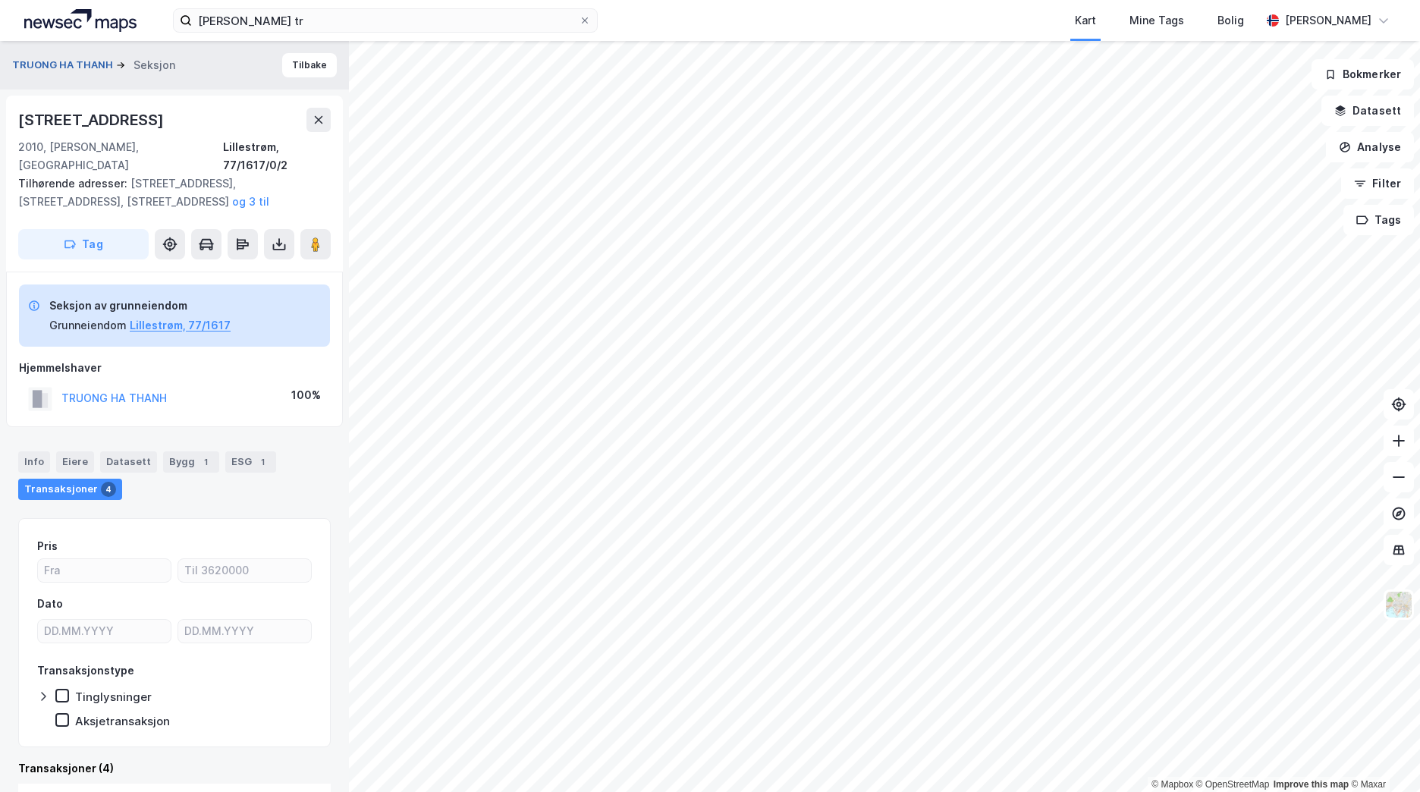
click at [61, 68] on button "TRUONG HA THANH" at bounding box center [64, 65] width 104 height 15
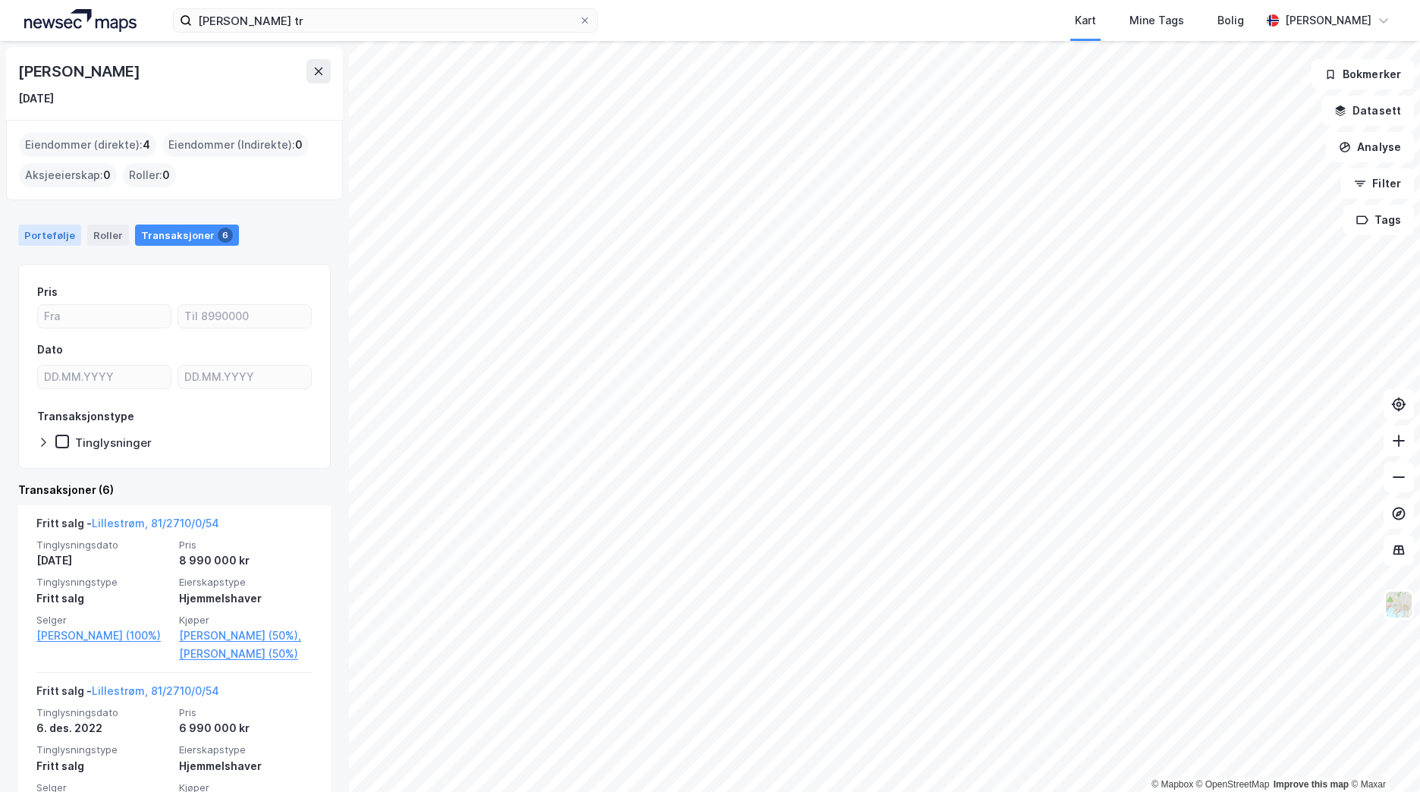
click at [60, 238] on div "Portefølje" at bounding box center [49, 234] width 63 height 21
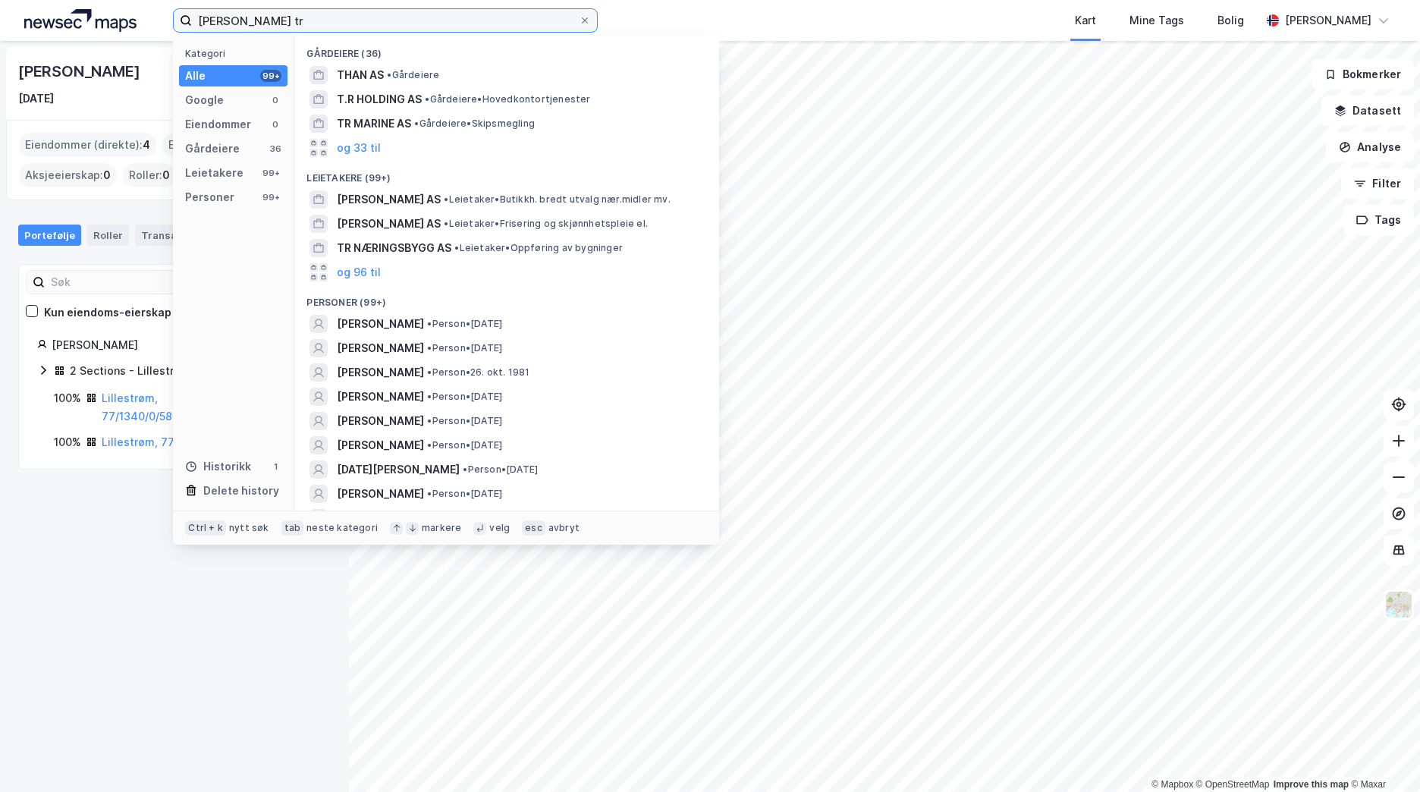
click at [351, 30] on input "[PERSON_NAME] tr" at bounding box center [385, 20] width 387 height 23
click at [351, 29] on input "[PERSON_NAME] tr" at bounding box center [385, 20] width 387 height 23
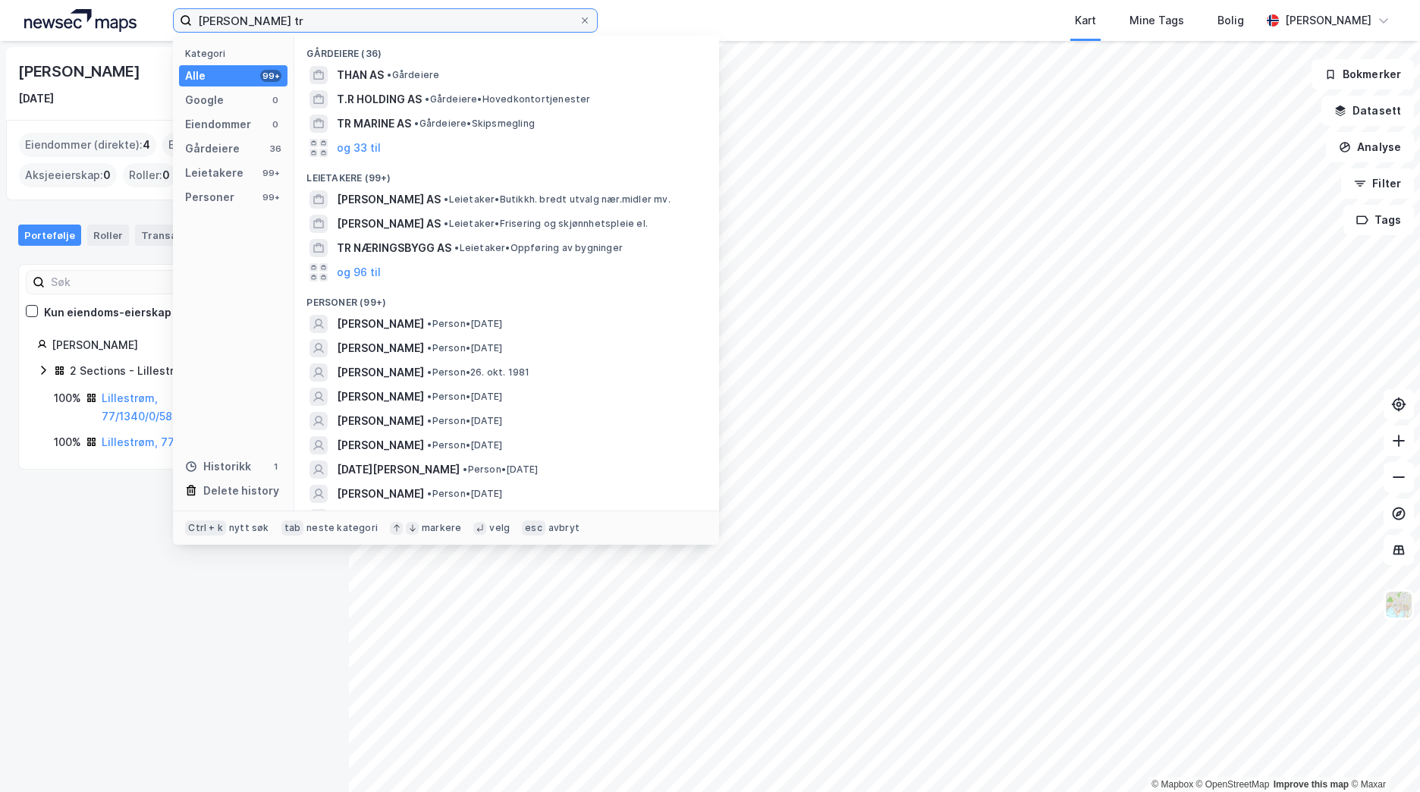
click at [287, 17] on input "[PERSON_NAME] tr" at bounding box center [385, 20] width 387 height 23
drag, startPoint x: 285, startPoint y: 19, endPoint x: 174, endPoint y: 21, distance: 111.5
click at [174, 21] on label "[PERSON_NAME] tr" at bounding box center [385, 20] width 425 height 24
click at [328, 39] on div "Gårdeiere (36)" at bounding box center [506, 49] width 425 height 27
click at [312, 28] on input "[PERSON_NAME] tr" at bounding box center [385, 20] width 387 height 23
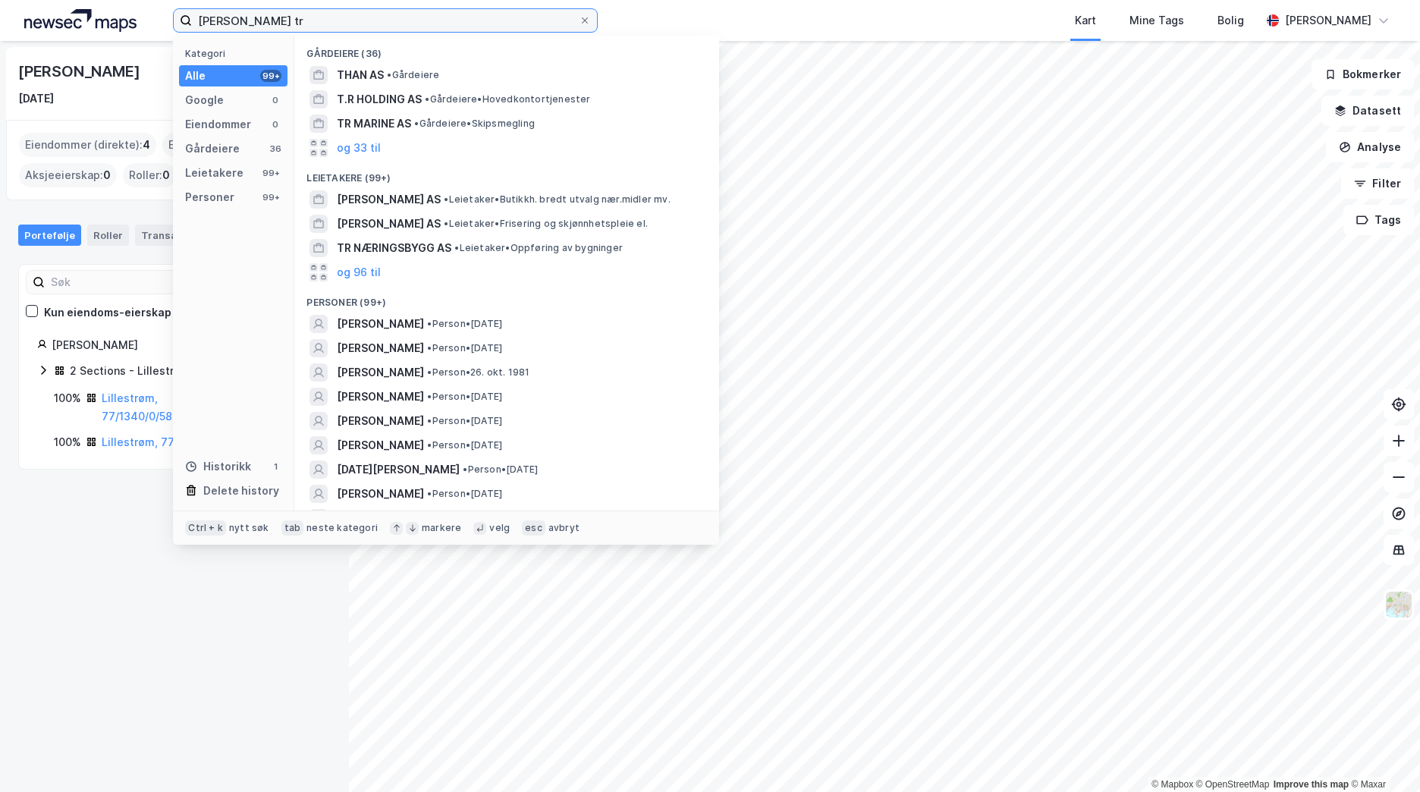
click at [311, 26] on input "[PERSON_NAME] tr" at bounding box center [385, 20] width 387 height 23
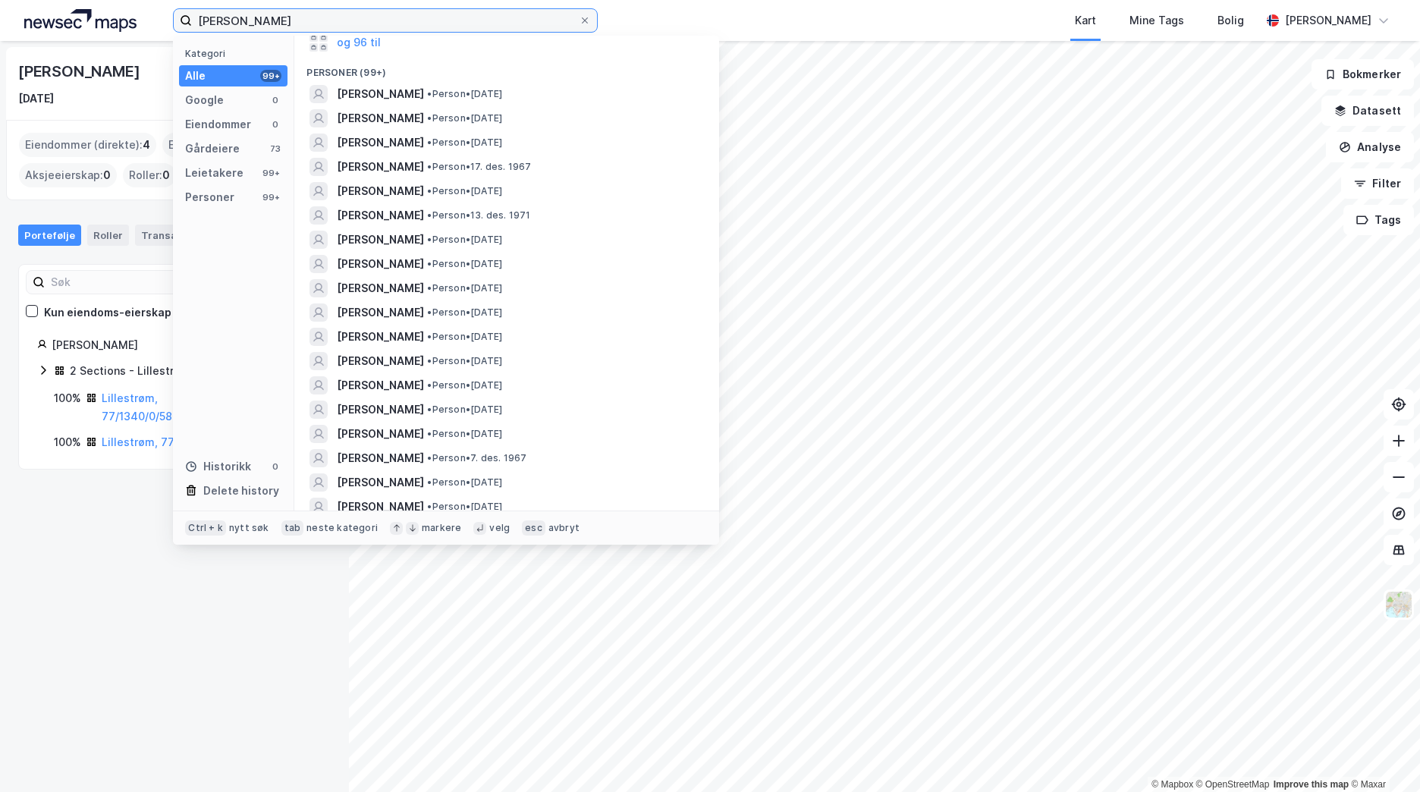
scroll to position [152, 0]
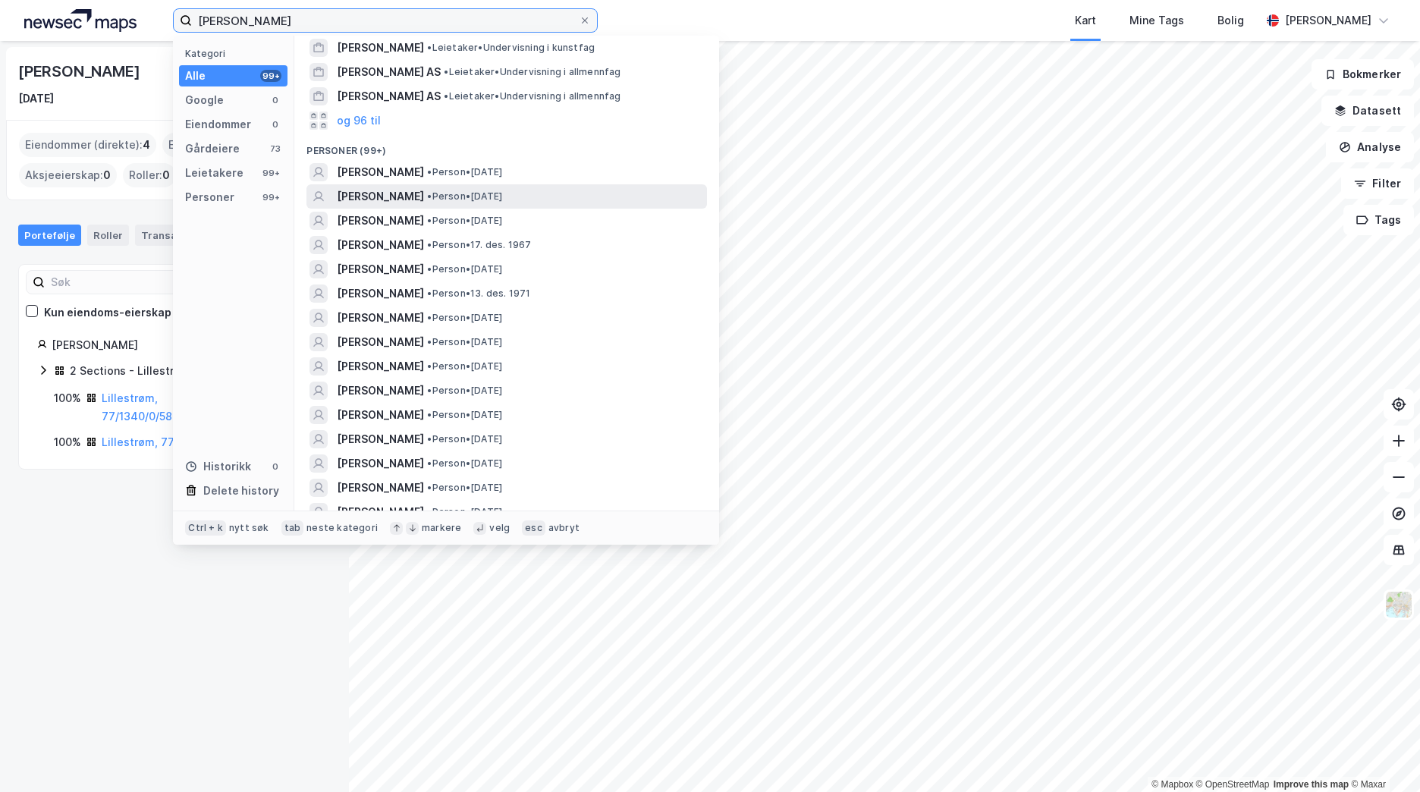
type input "[PERSON_NAME]"
click at [515, 203] on div "[PERSON_NAME] • Person • [DATE]" at bounding box center [520, 196] width 367 height 18
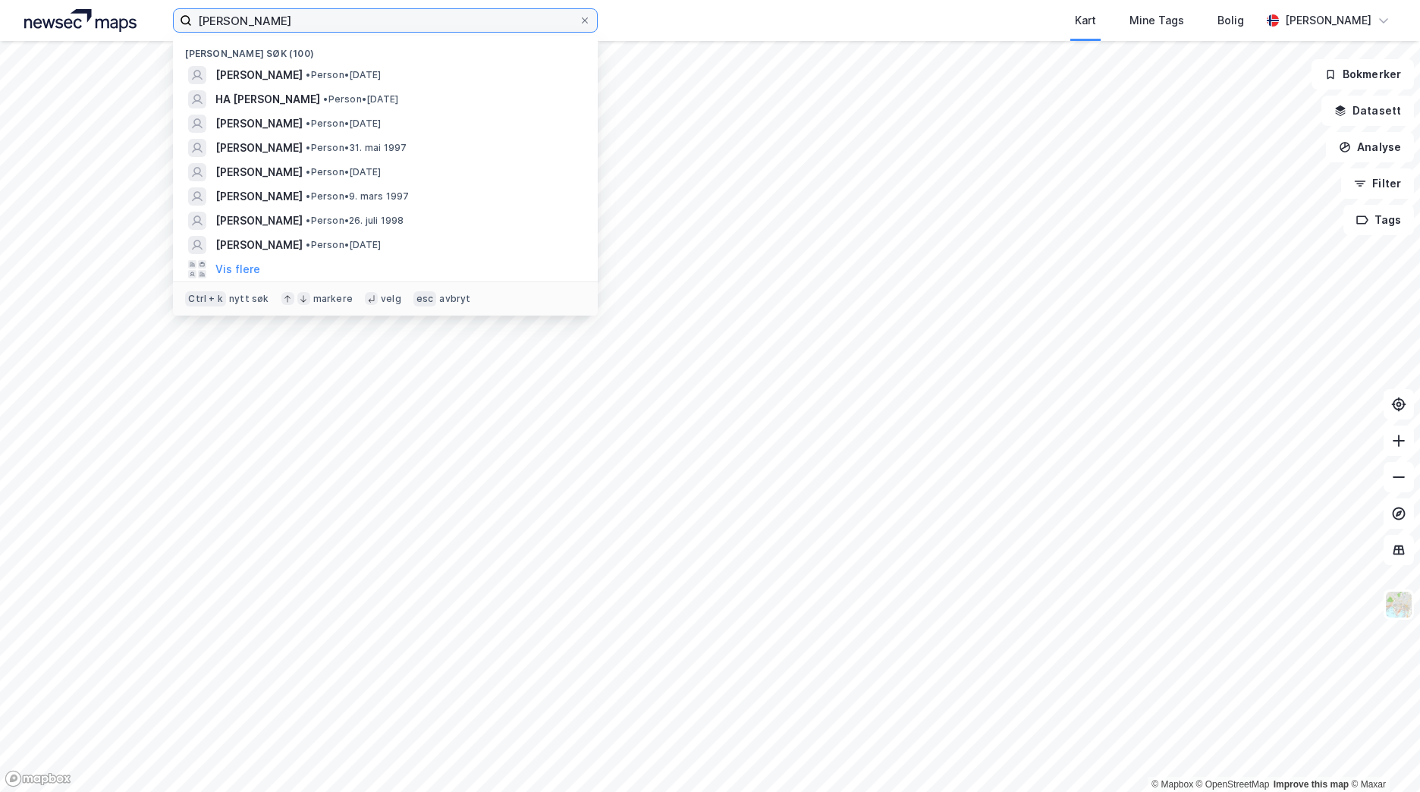
click at [287, 24] on input "[PERSON_NAME]" at bounding box center [385, 20] width 387 height 23
drag, startPoint x: 287, startPoint y: 24, endPoint x: 175, endPoint y: 13, distance: 112.7
click at [175, 13] on label "[PERSON_NAME]" at bounding box center [385, 20] width 425 height 24
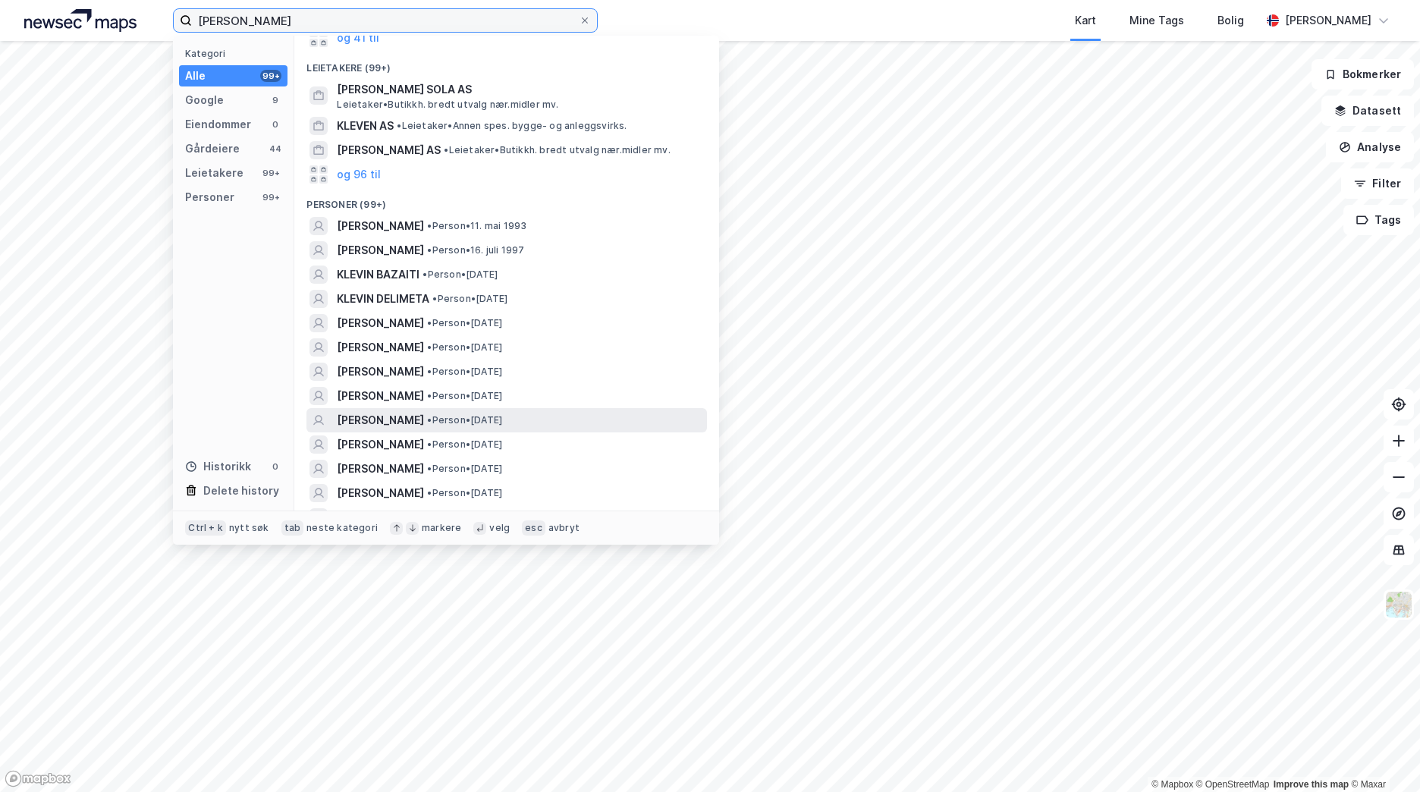
scroll to position [228, 0]
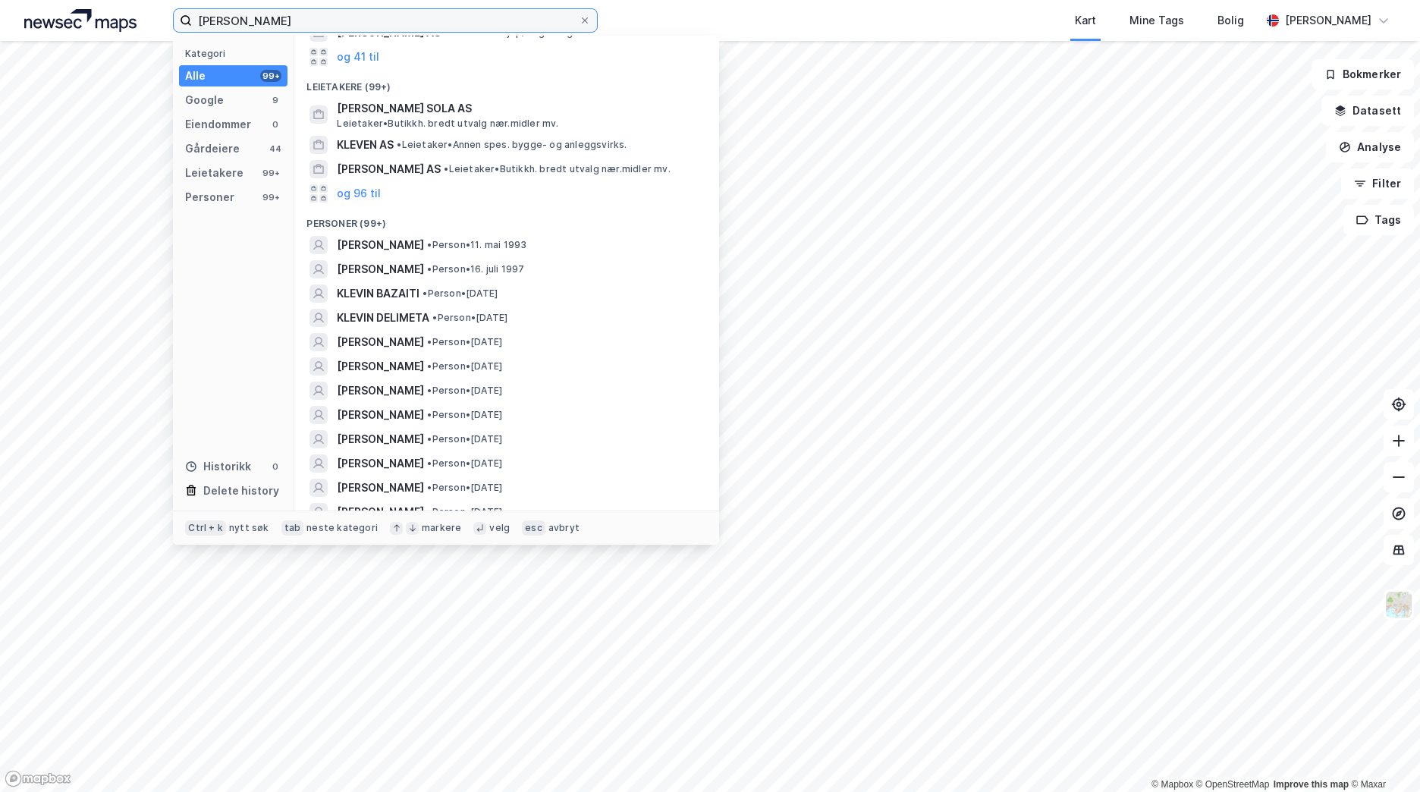
click at [228, 19] on input "[PERSON_NAME]" at bounding box center [385, 20] width 387 height 23
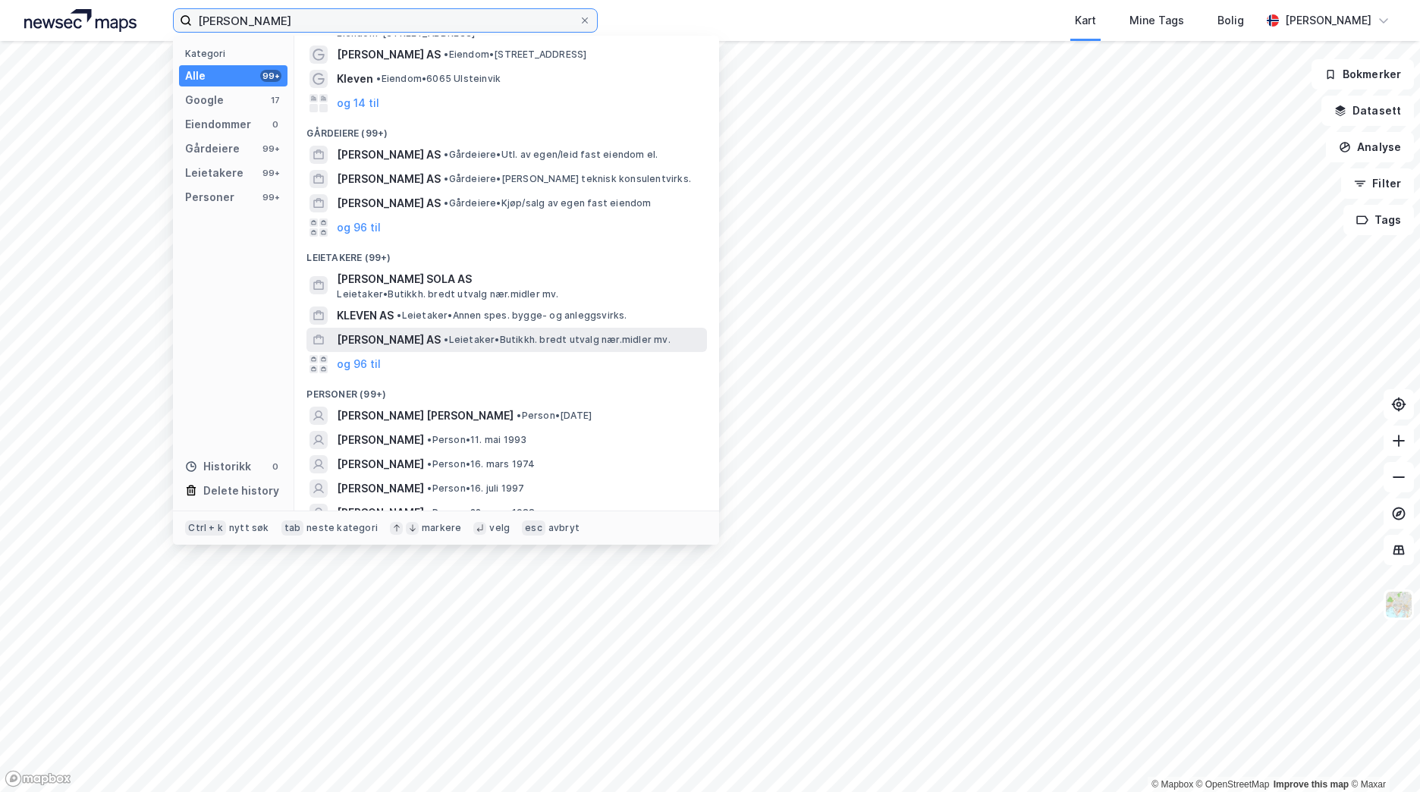
scroll to position [76, 0]
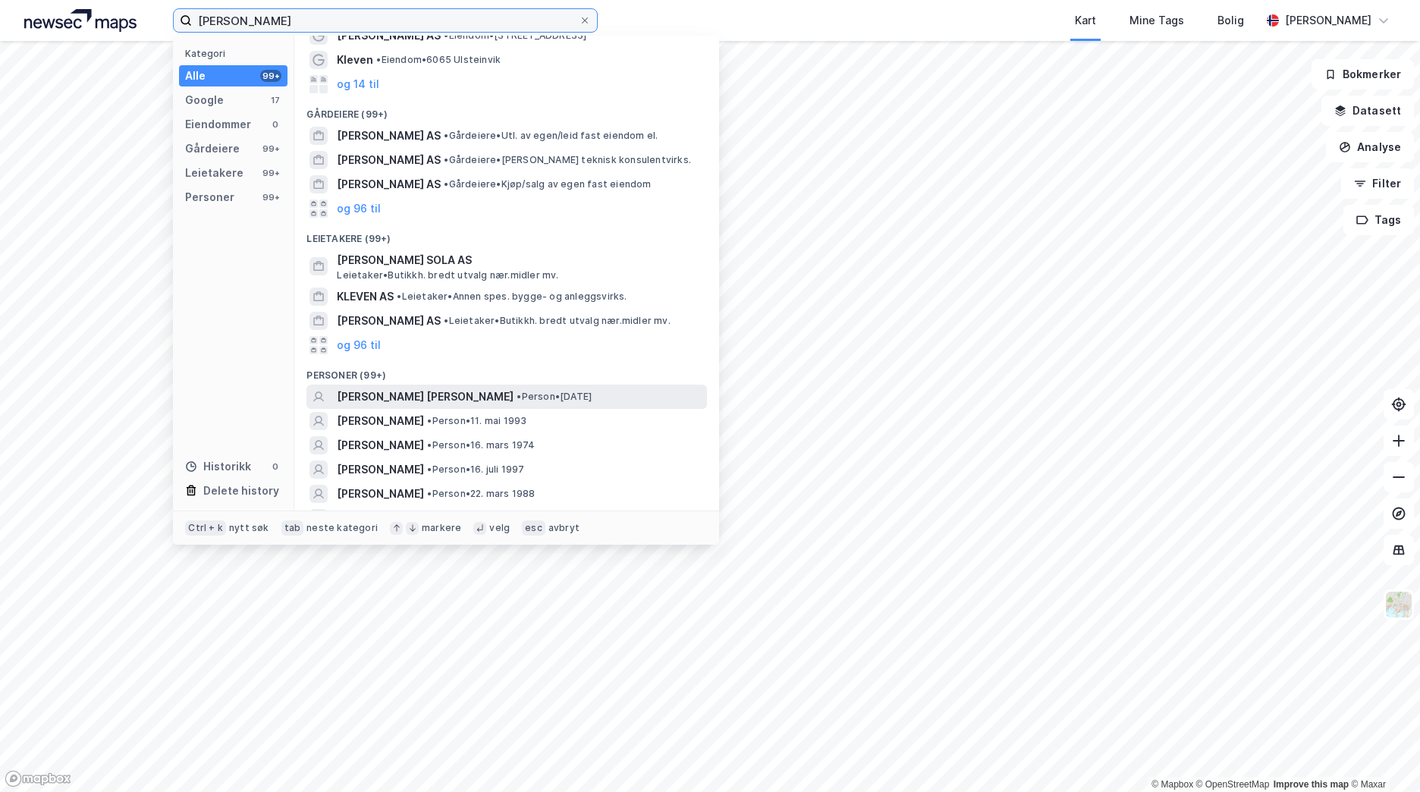
type input "[PERSON_NAME]"
click at [538, 400] on span "• Person • [DATE]" at bounding box center [553, 397] width 75 height 12
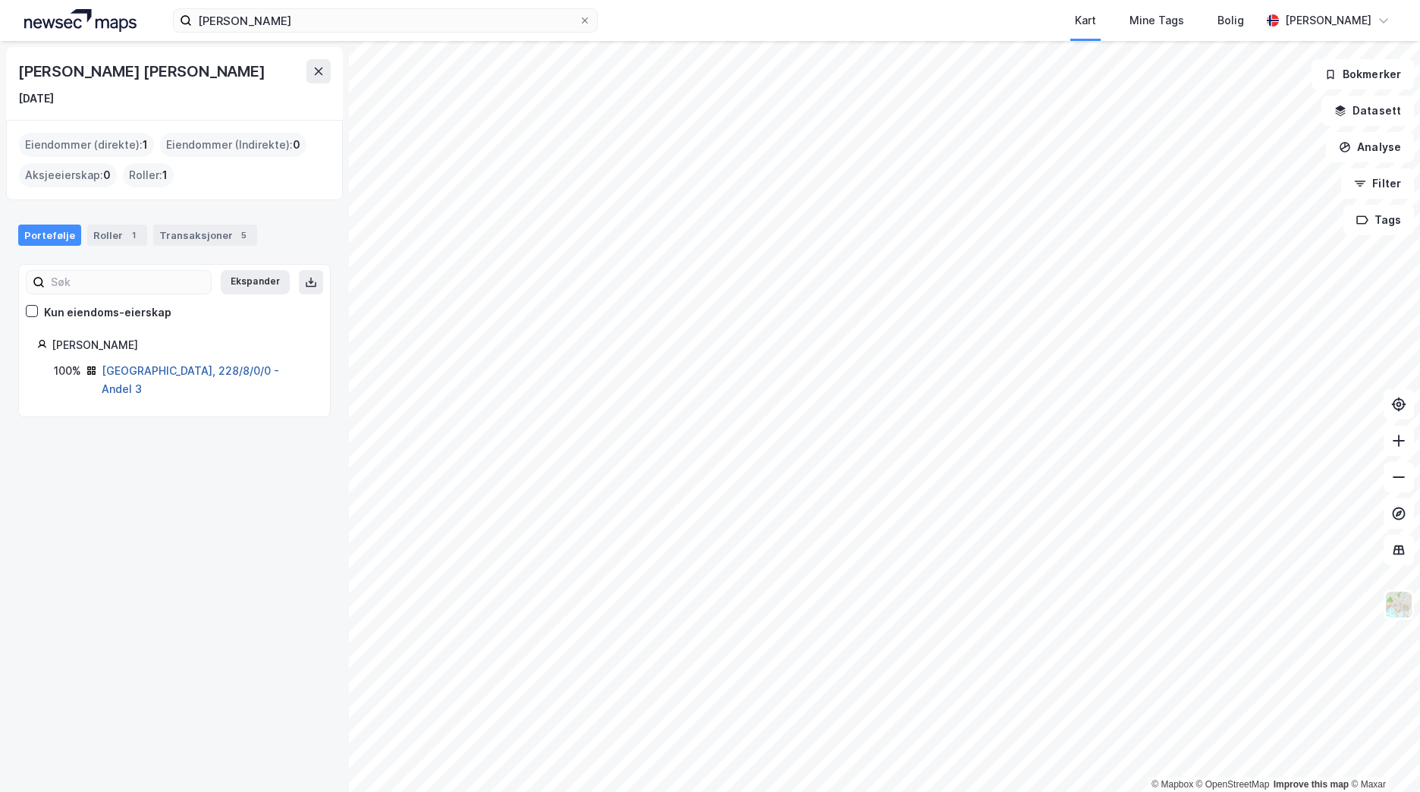
click at [199, 367] on link "[GEOGRAPHIC_DATA], 228/8/0/0 - Andel 3" at bounding box center [190, 379] width 177 height 31
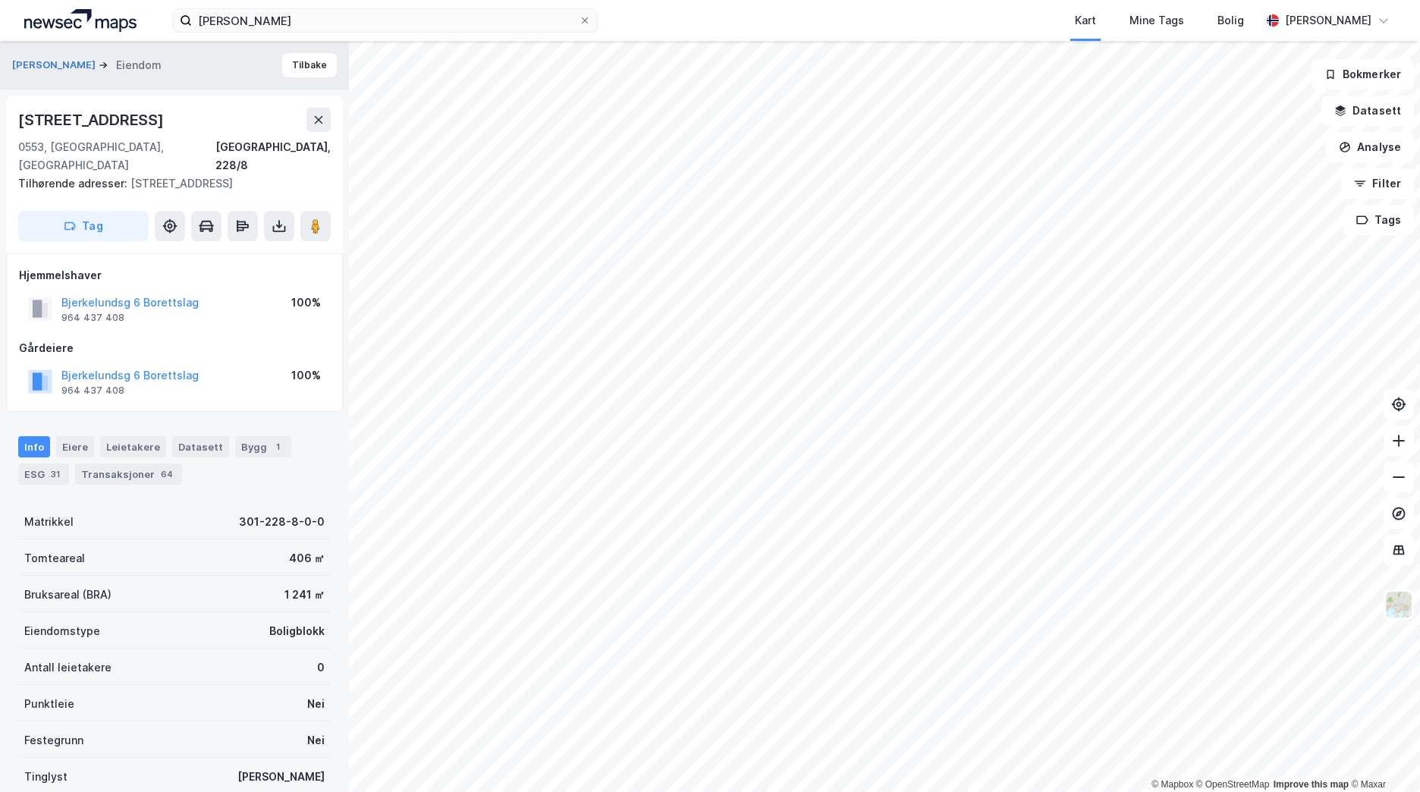
scroll to position [2, 0]
click at [106, 462] on div "Transaksjoner 64" at bounding box center [128, 472] width 107 height 21
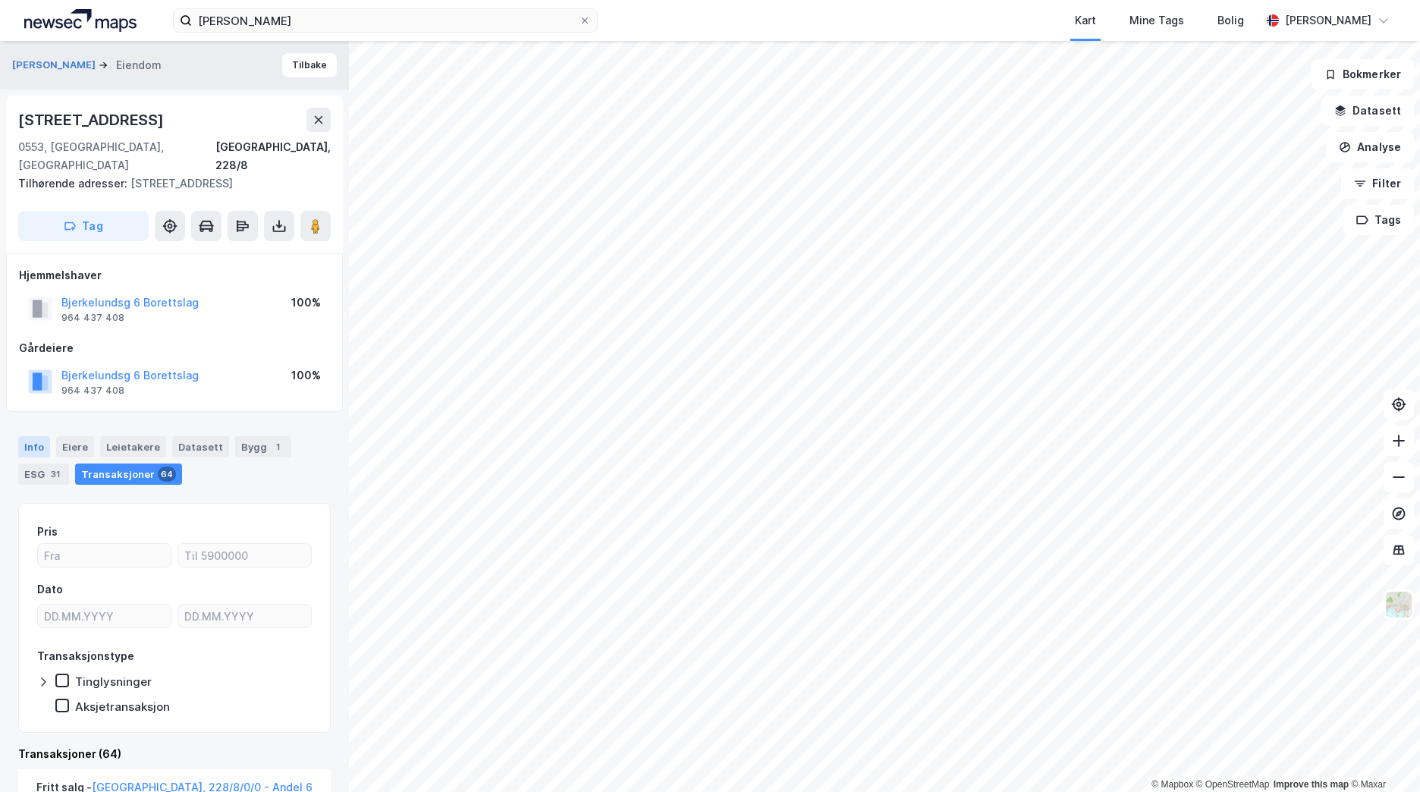
click at [37, 436] on div "Info" at bounding box center [34, 446] width 32 height 21
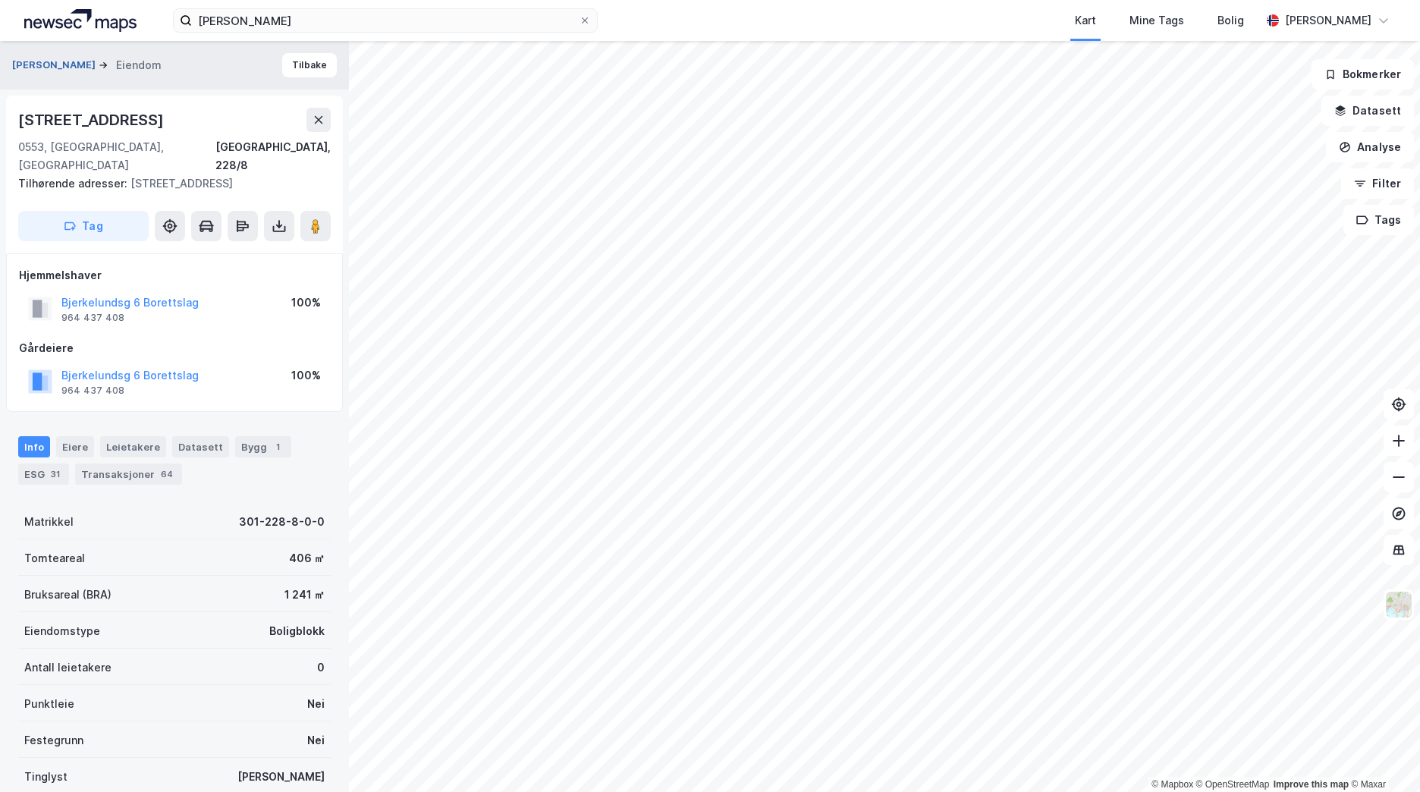
click at [99, 61] on button "[PERSON_NAME]" at bounding box center [55, 65] width 86 height 15
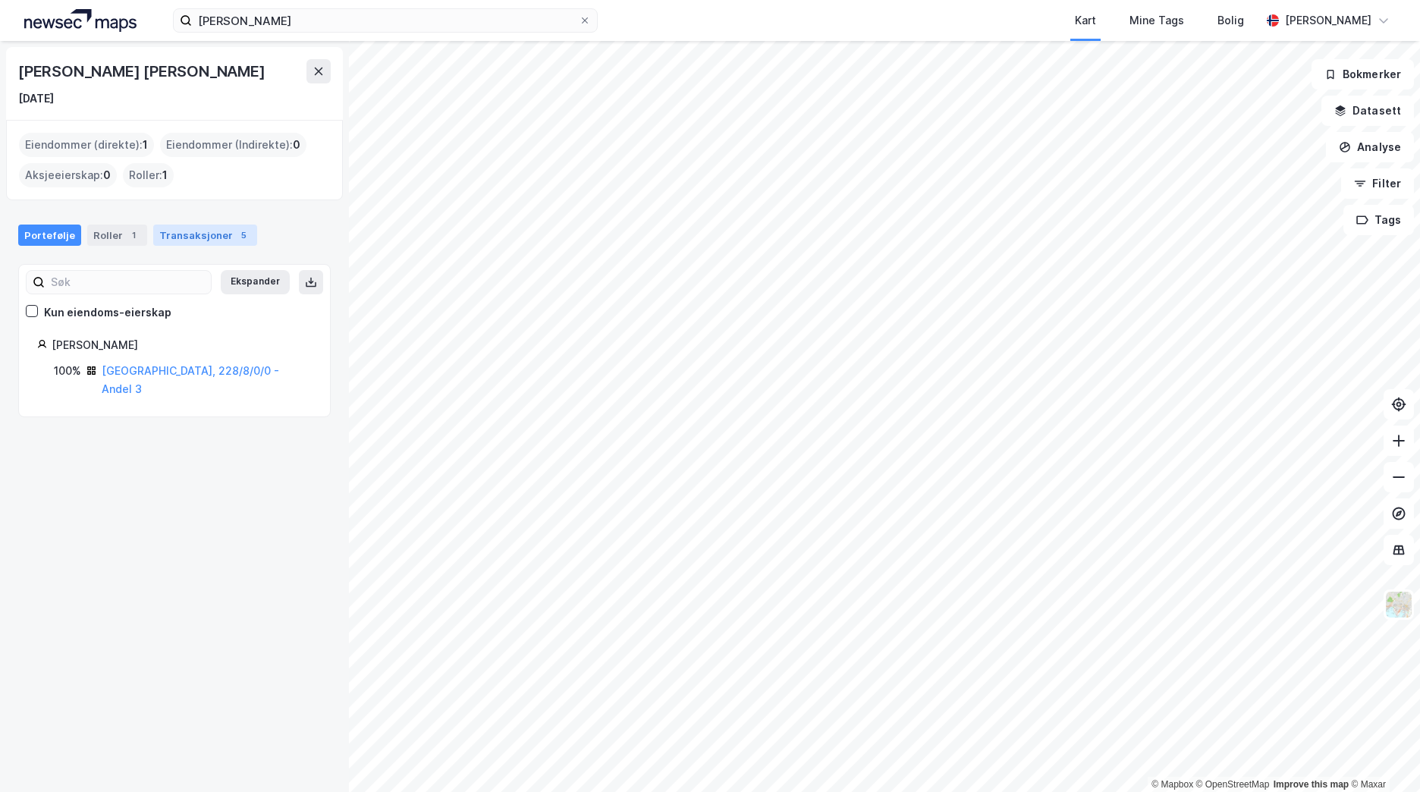
click at [180, 247] on div "Portefølje Roller 1 Transaksjoner 5" at bounding box center [174, 229] width 349 height 46
click at [183, 235] on div "Transaksjoner 5" at bounding box center [205, 234] width 104 height 21
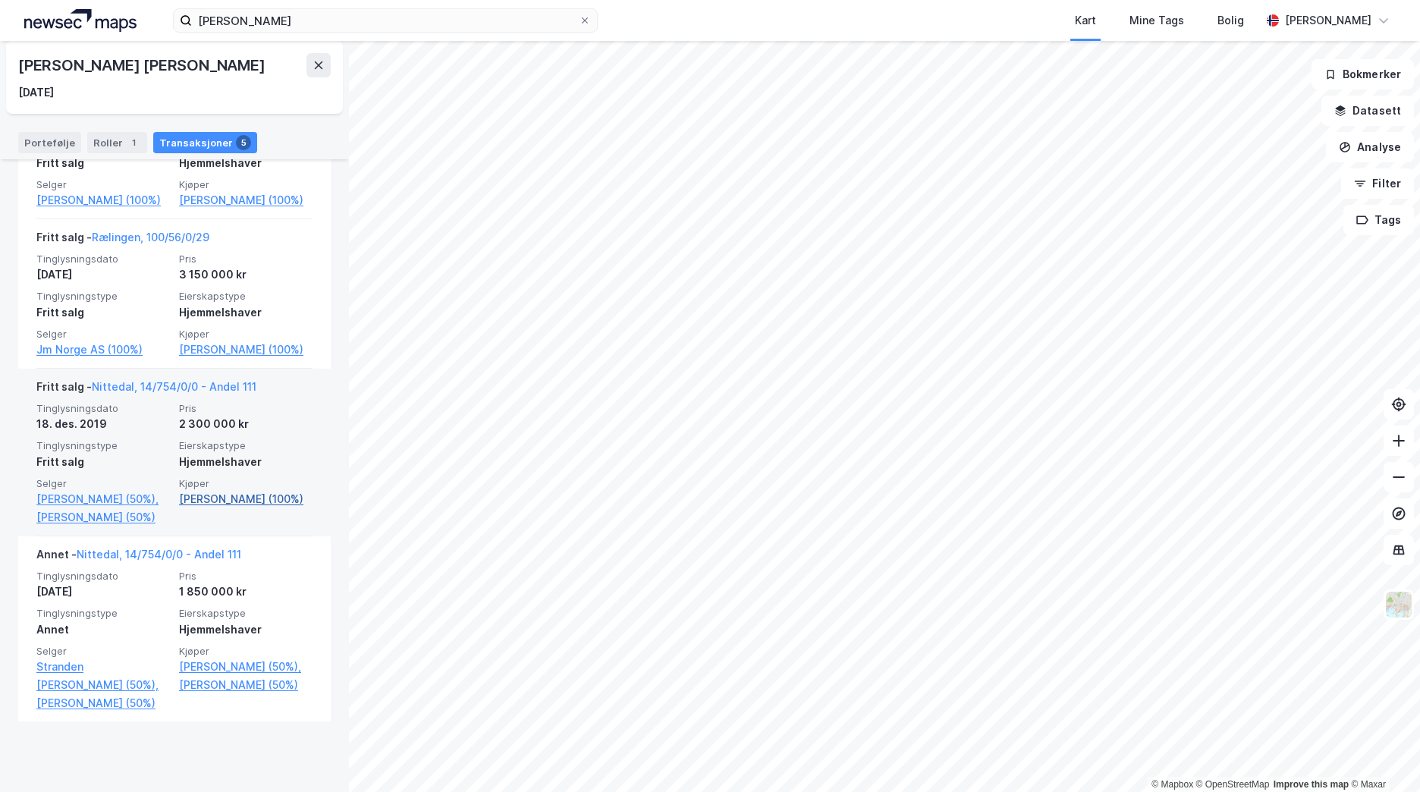
scroll to position [605, 0]
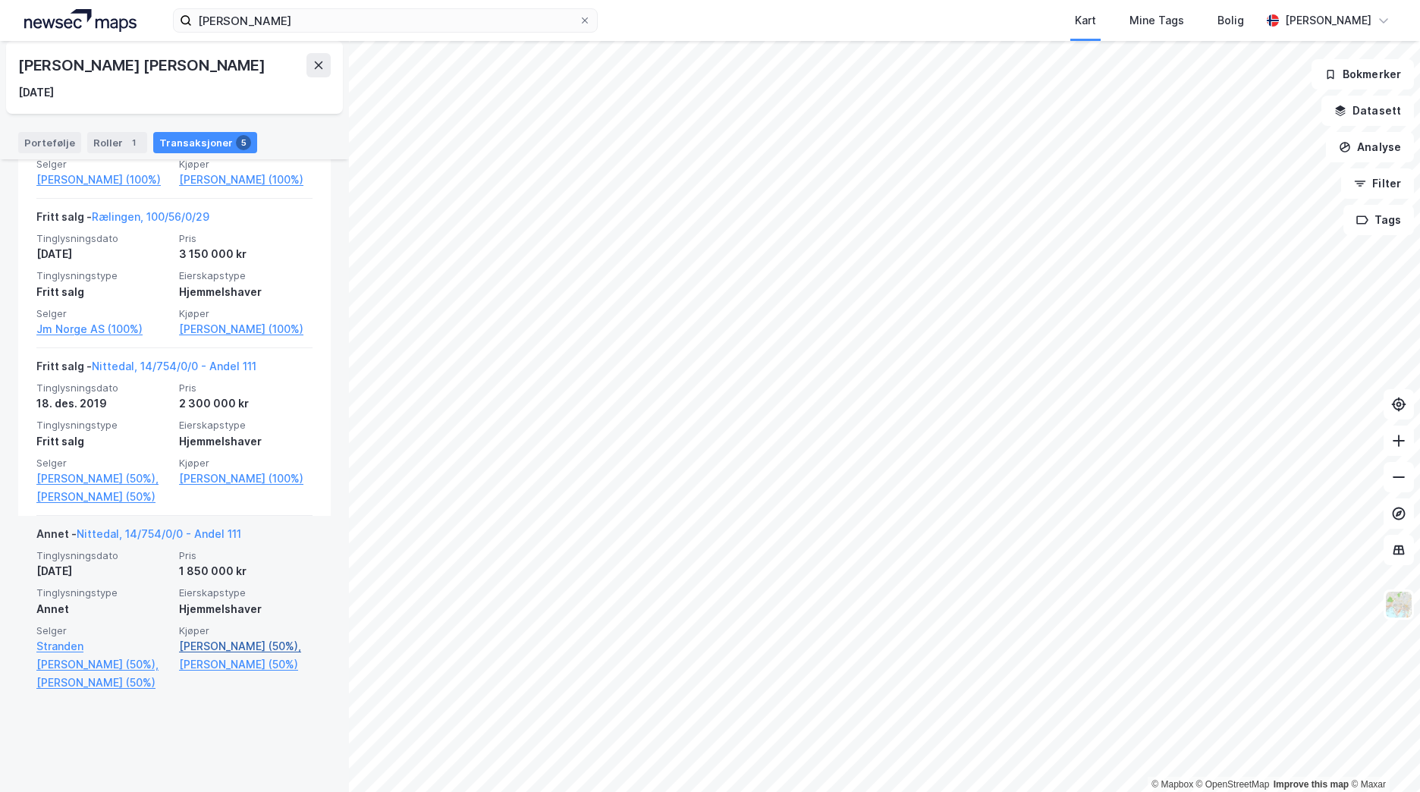
click at [224, 655] on link "[PERSON_NAME] (50%)," at bounding box center [245, 646] width 133 height 18
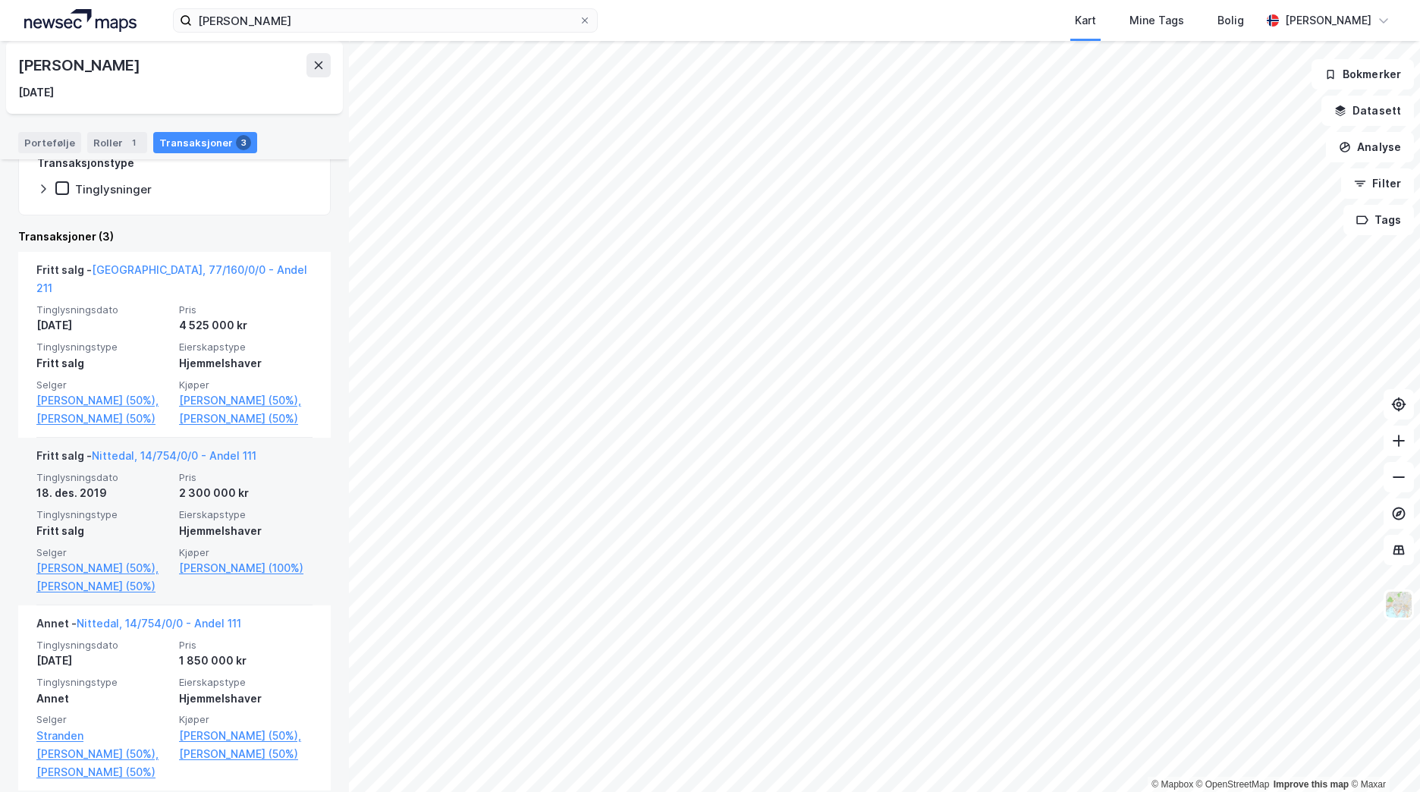
scroll to position [279, 0]
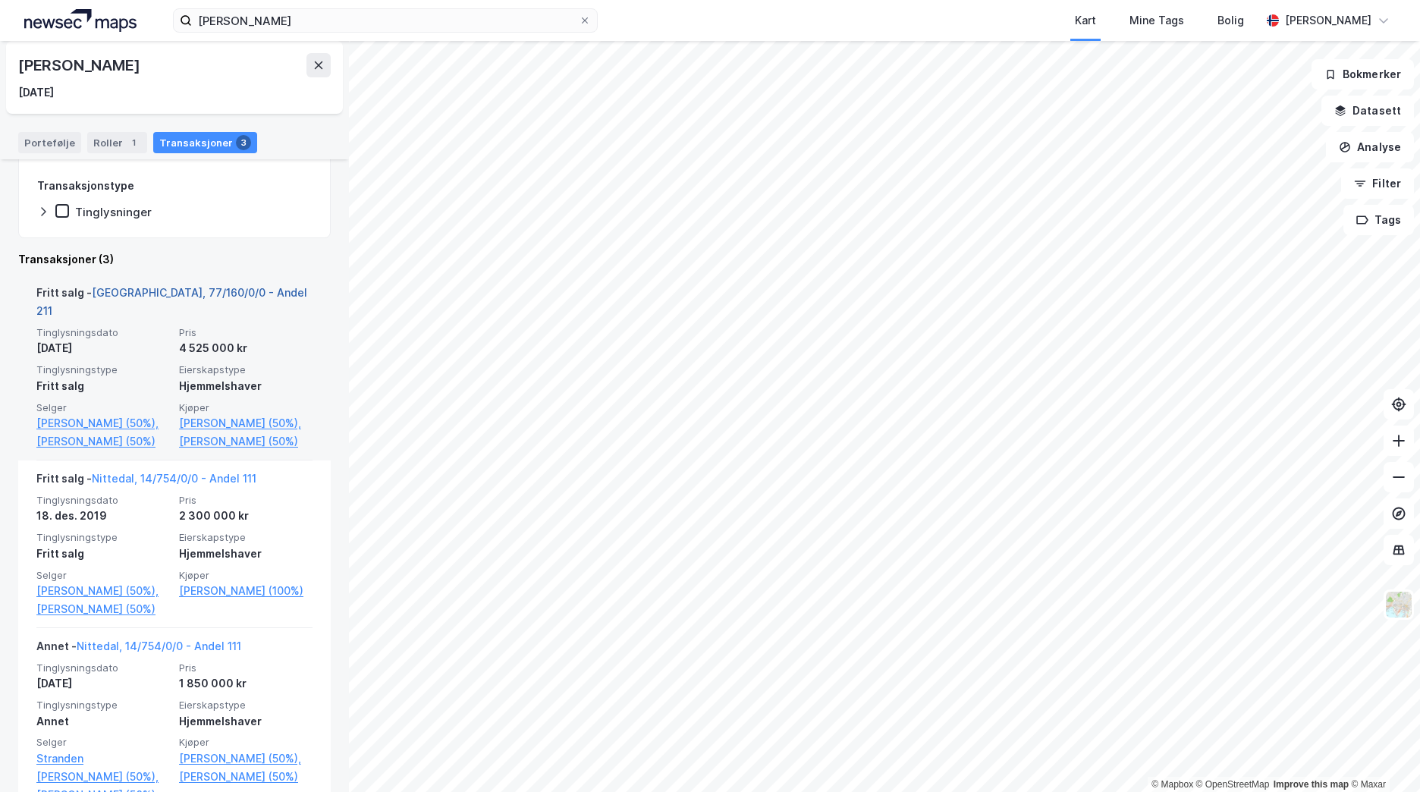
click at [162, 292] on link "[GEOGRAPHIC_DATA], 77/160/0/0 - Andel 211" at bounding box center [171, 301] width 271 height 31
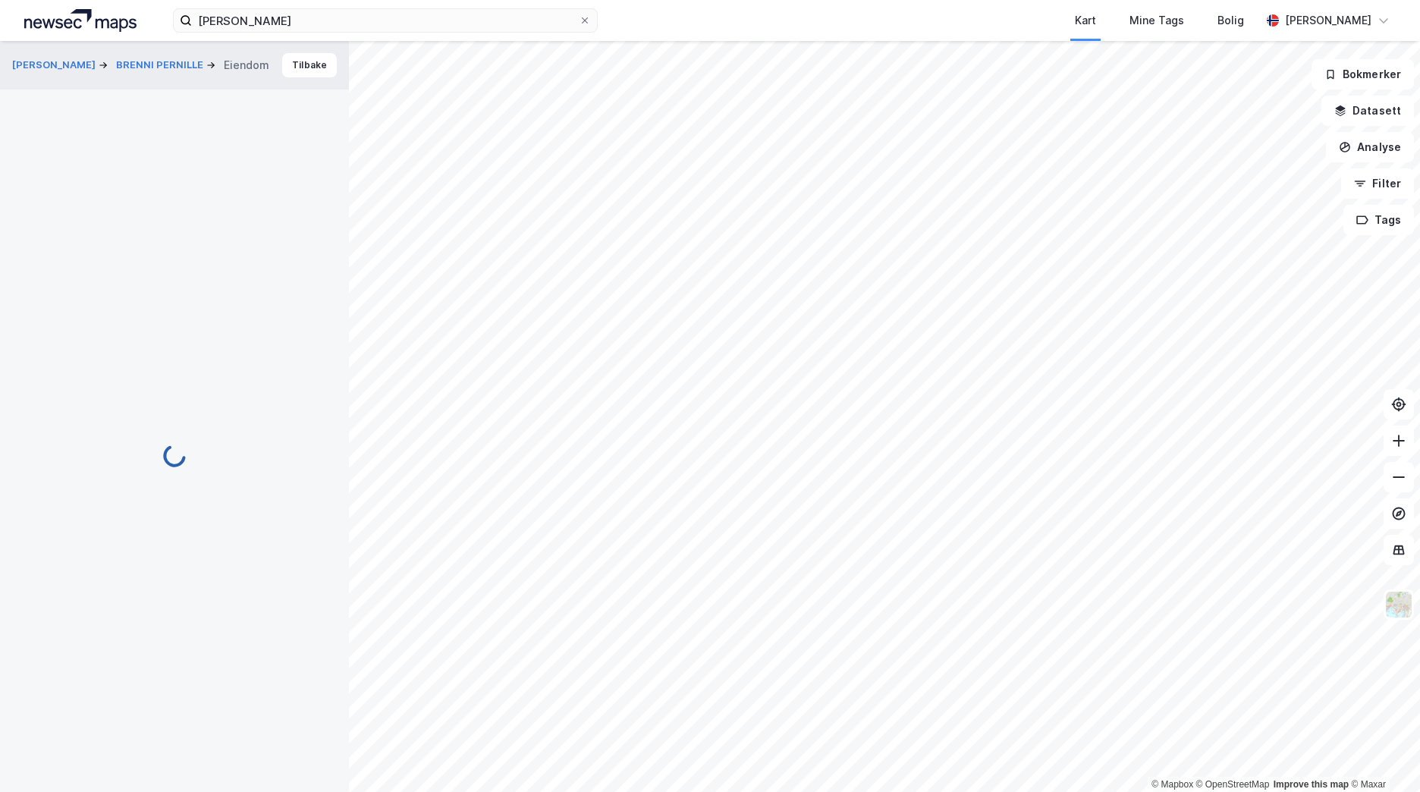
scroll to position [3, 0]
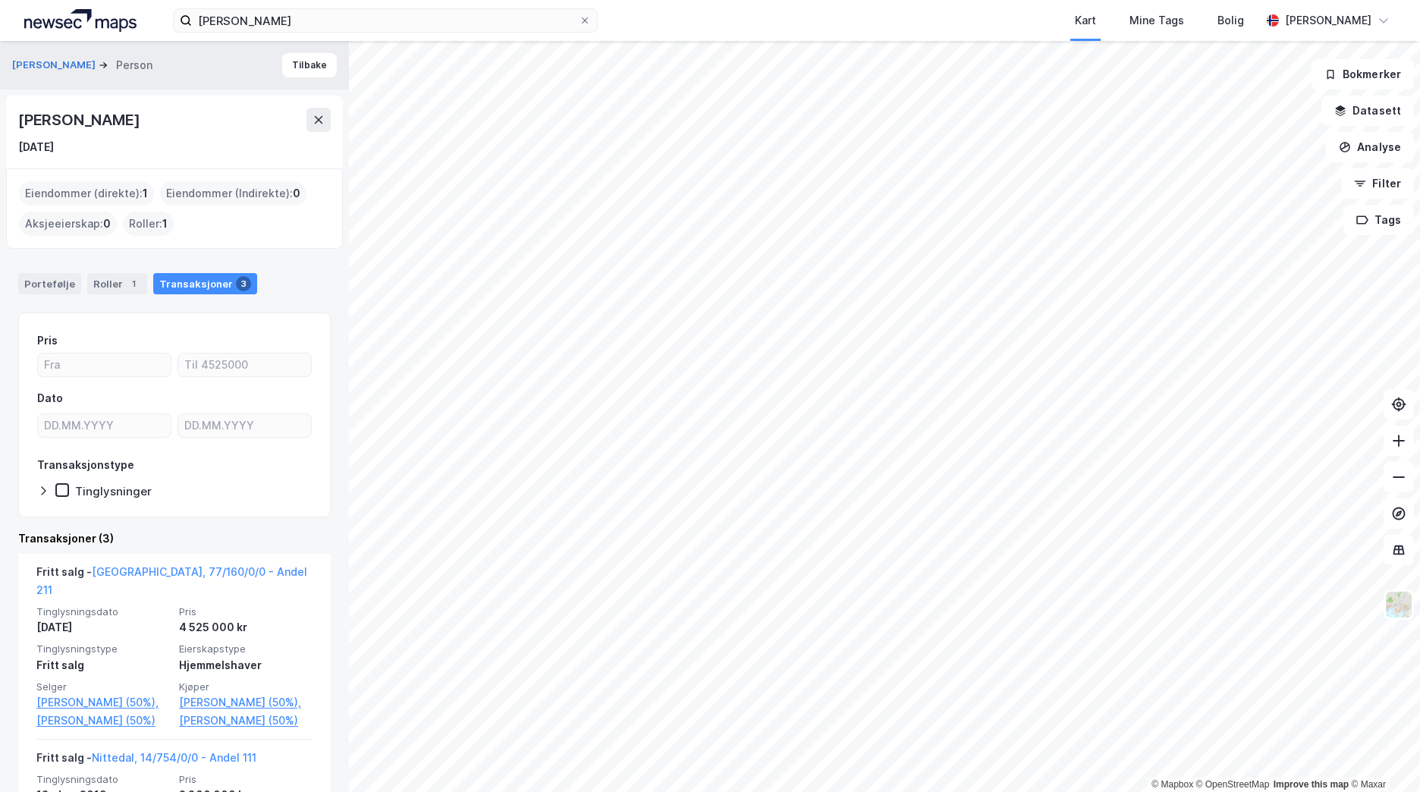
click at [96, 57] on div "[PERSON_NAME]" at bounding box center [88, 65] width 152 height 18
click at [95, 61] on button "[PERSON_NAME]" at bounding box center [55, 65] width 86 height 15
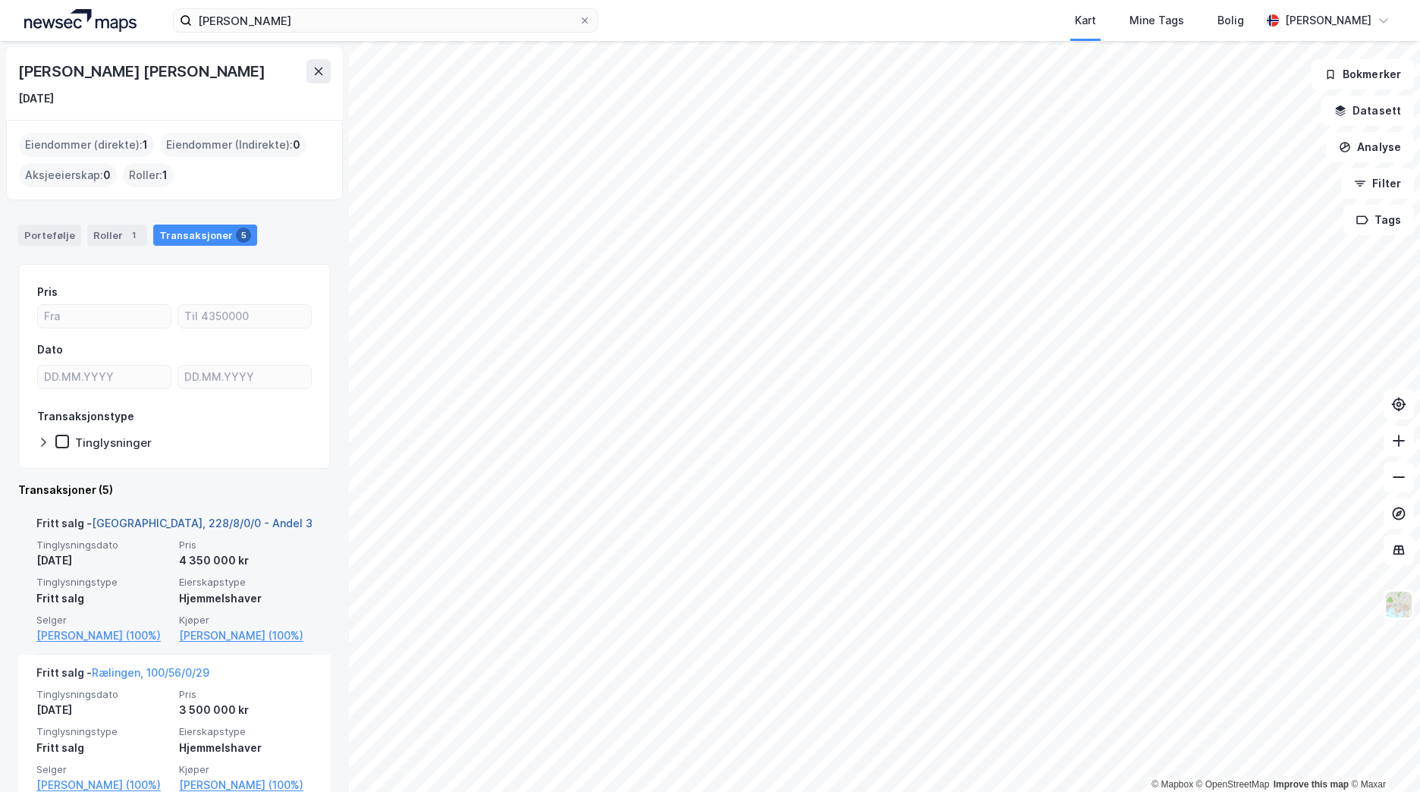
click at [134, 523] on link "[GEOGRAPHIC_DATA], 228/8/0/0 - Andel 3" at bounding box center [202, 522] width 221 height 13
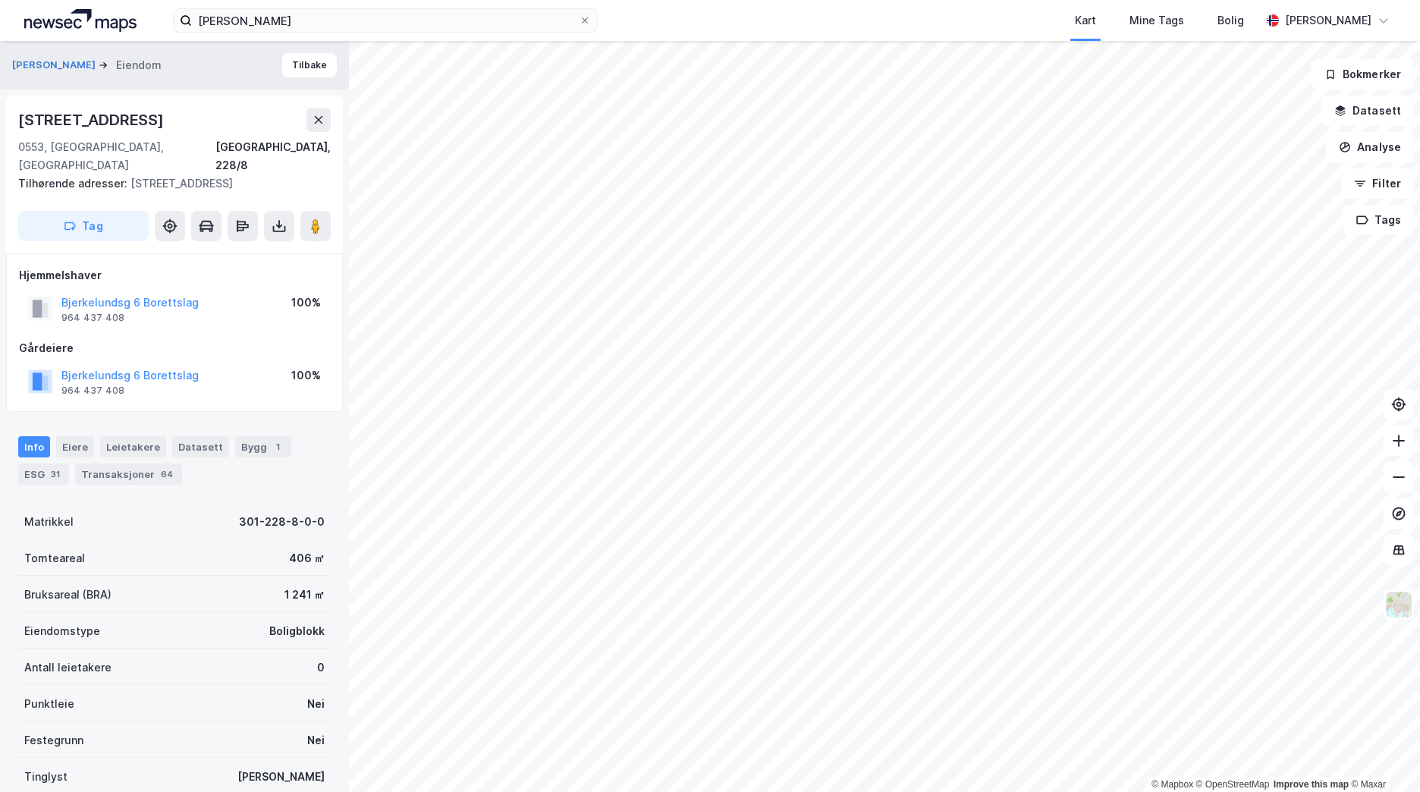
scroll to position [3, 0]
click at [122, 460] on div "Transaksjoner 64" at bounding box center [128, 470] width 107 height 21
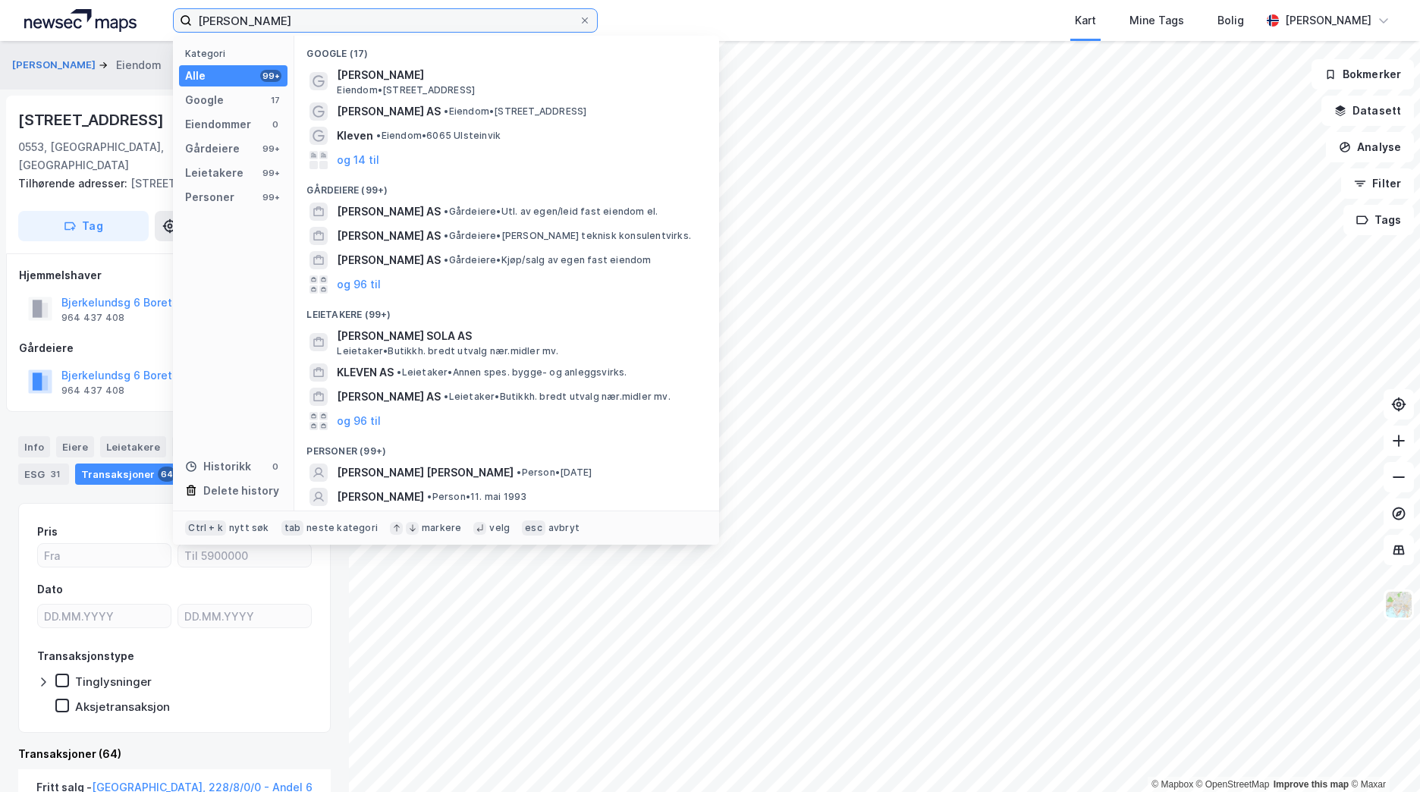
drag, startPoint x: 321, startPoint y: 21, endPoint x: 164, endPoint y: 22, distance: 157.0
click at [164, 22] on div "[PERSON_NAME] Kategori Alle 99+ Google 17 Eiendommer 0 Gårdeiere 99+ Leietakere…" at bounding box center [710, 20] width 1420 height 41
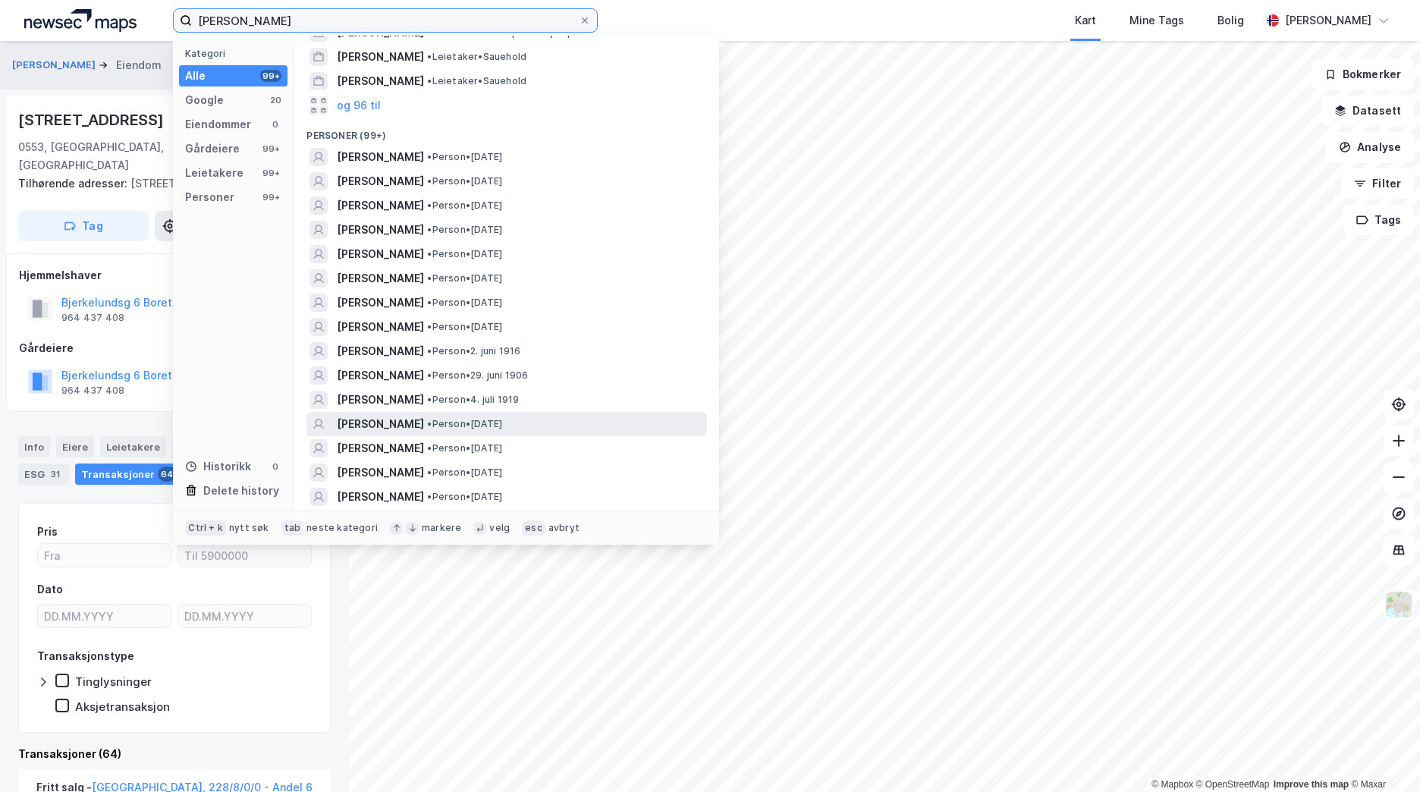
scroll to position [228, 0]
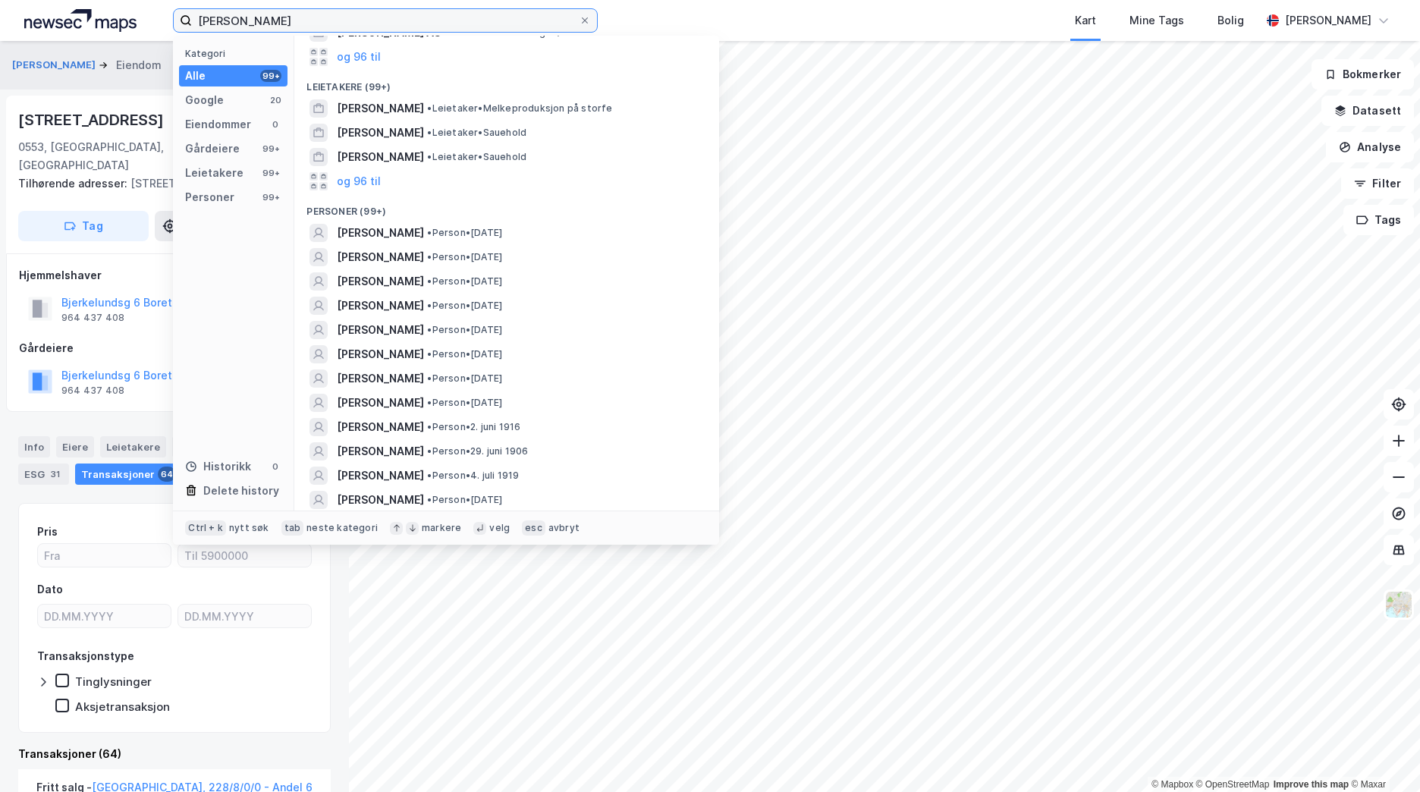
drag, startPoint x: 266, startPoint y: 17, endPoint x: 225, endPoint y: 20, distance: 41.1
click at [225, 20] on input "[PERSON_NAME]" at bounding box center [385, 20] width 387 height 23
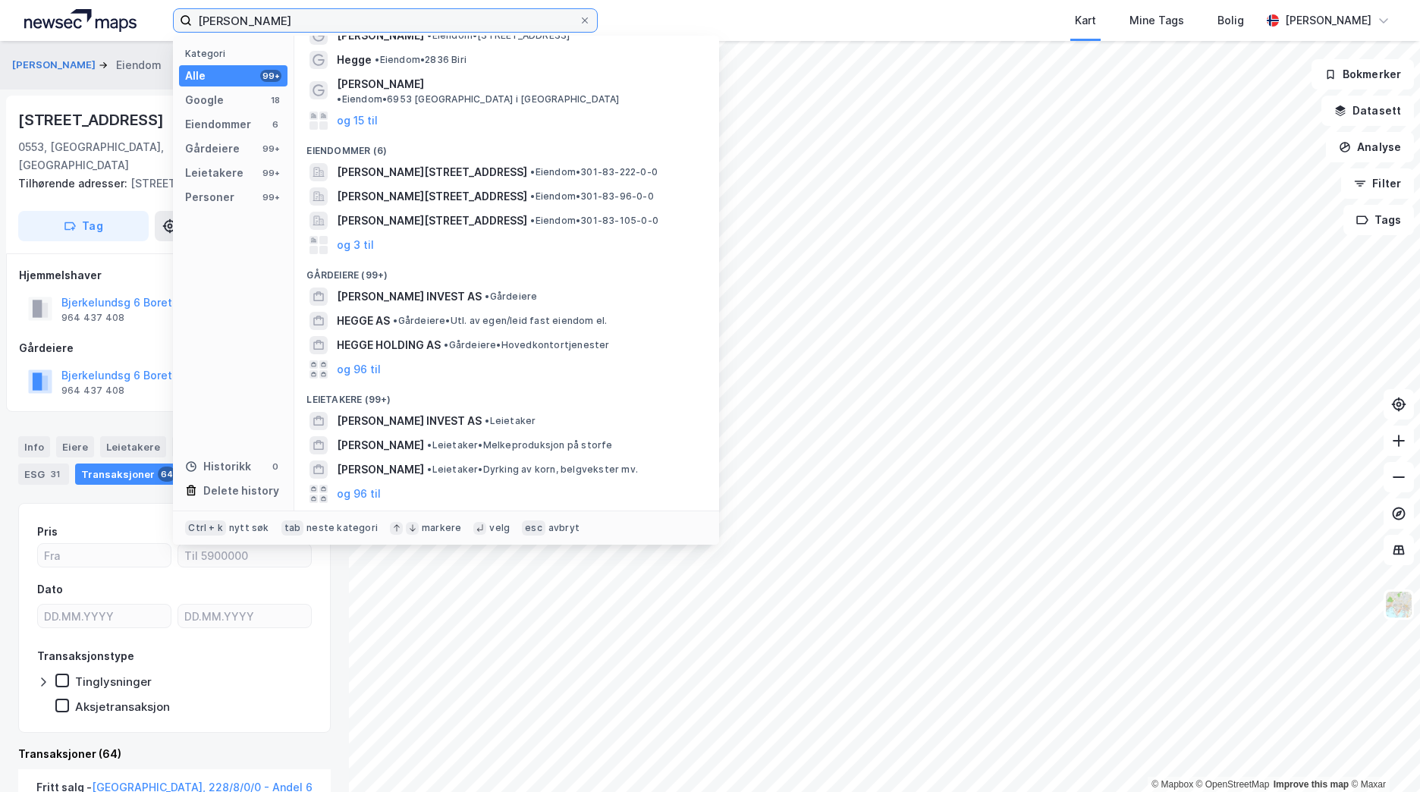
scroll to position [76, 0]
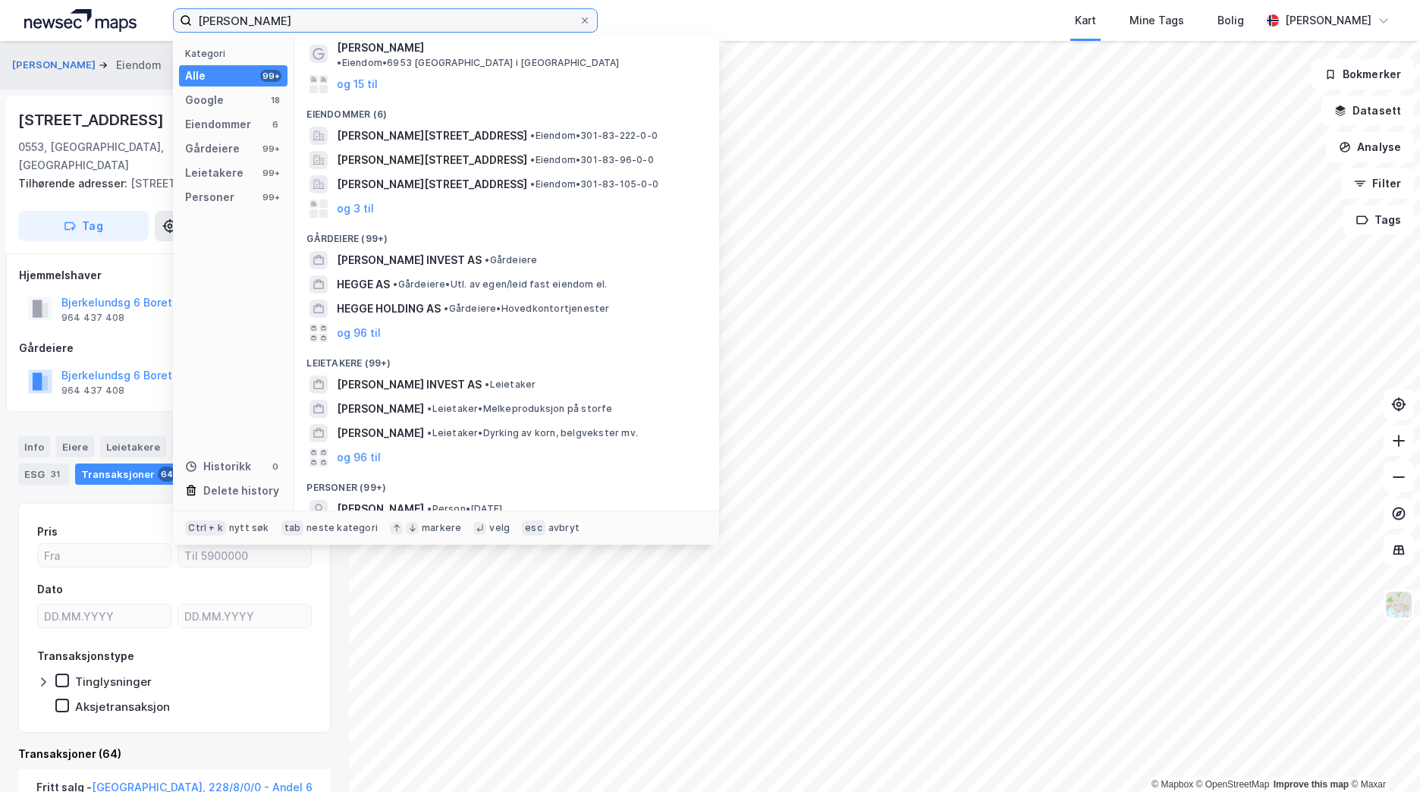
drag, startPoint x: 232, startPoint y: 17, endPoint x: 174, endPoint y: 17, distance: 57.6
click at [174, 17] on label "[PERSON_NAME]" at bounding box center [385, 20] width 425 height 24
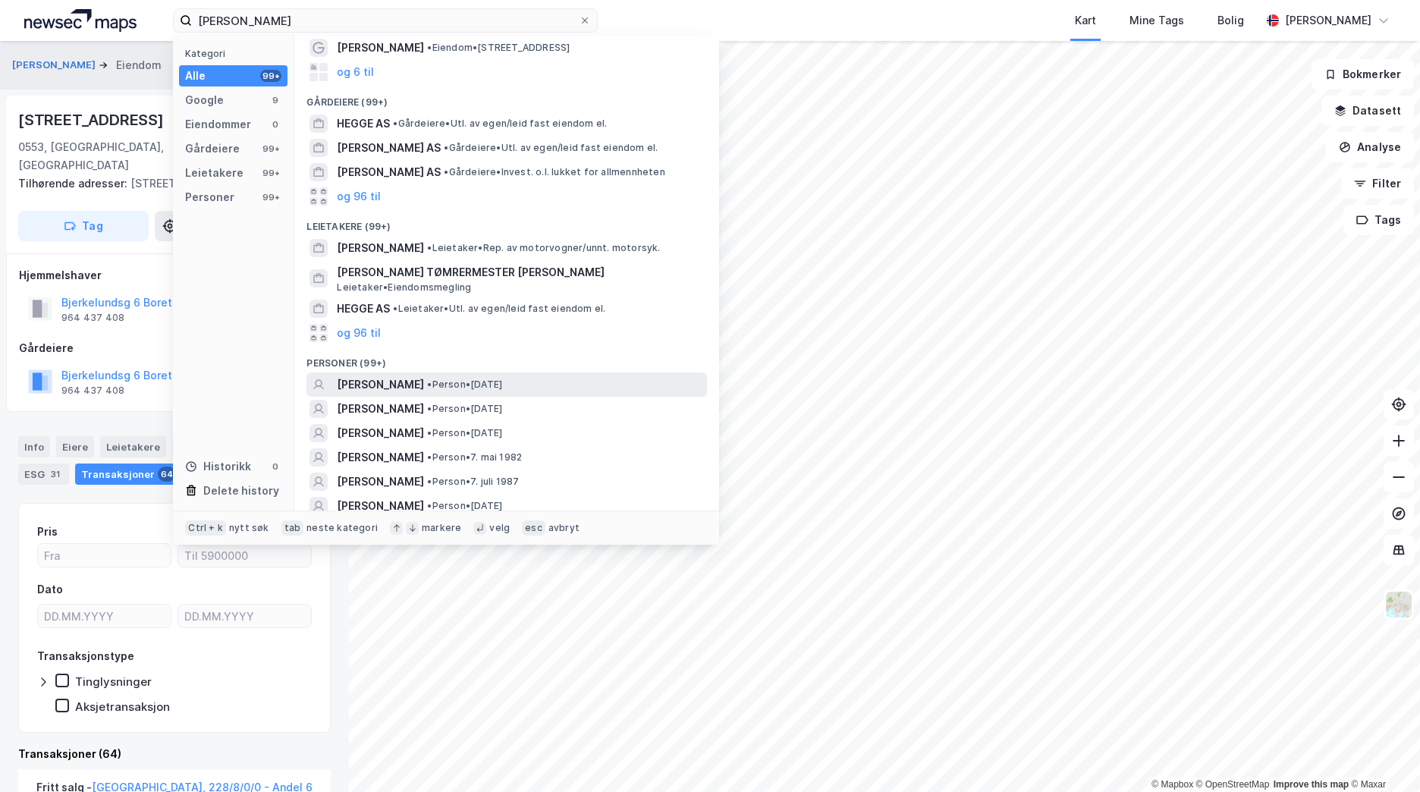
click at [539, 392] on div "[PERSON_NAME] • Person • [DATE]" at bounding box center [520, 384] width 367 height 18
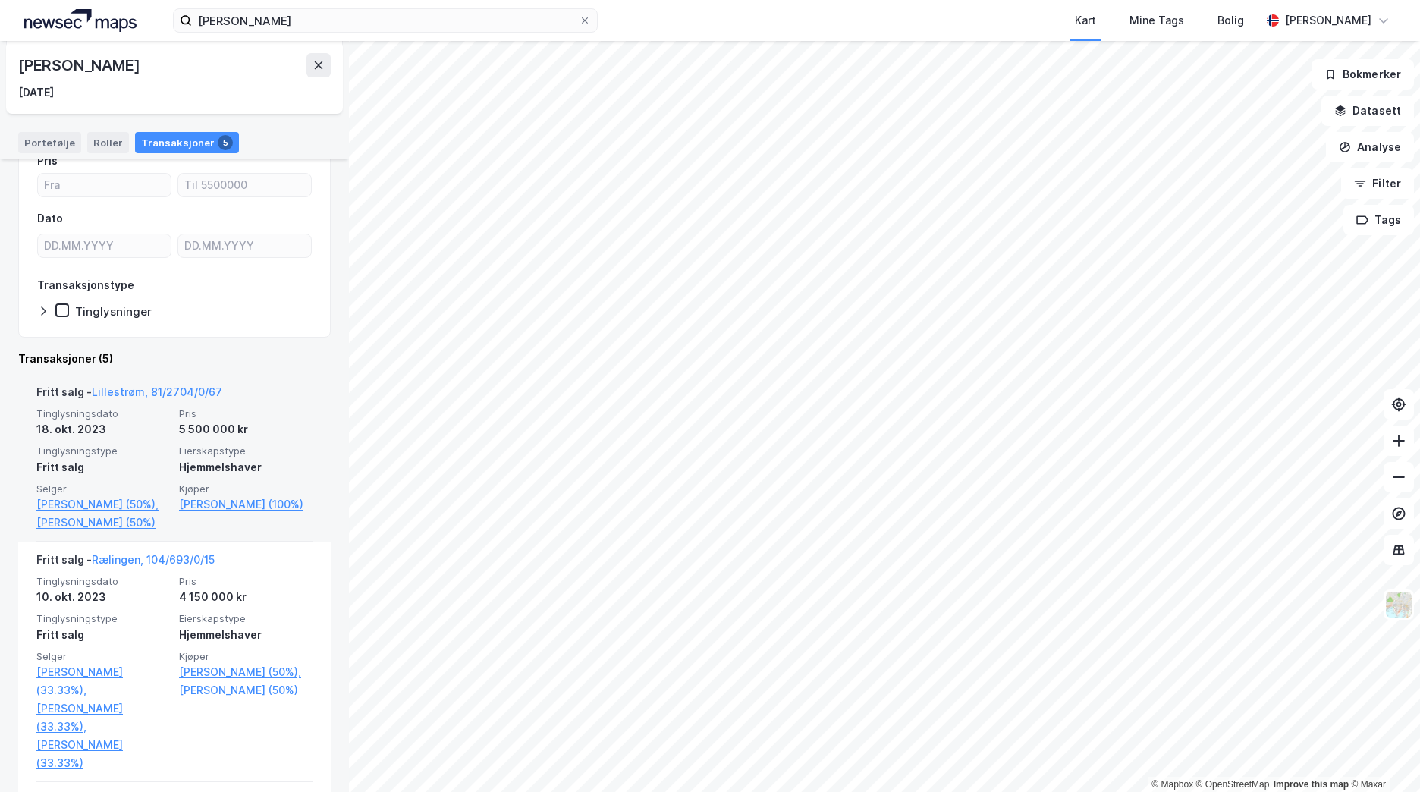
scroll to position [152, 0]
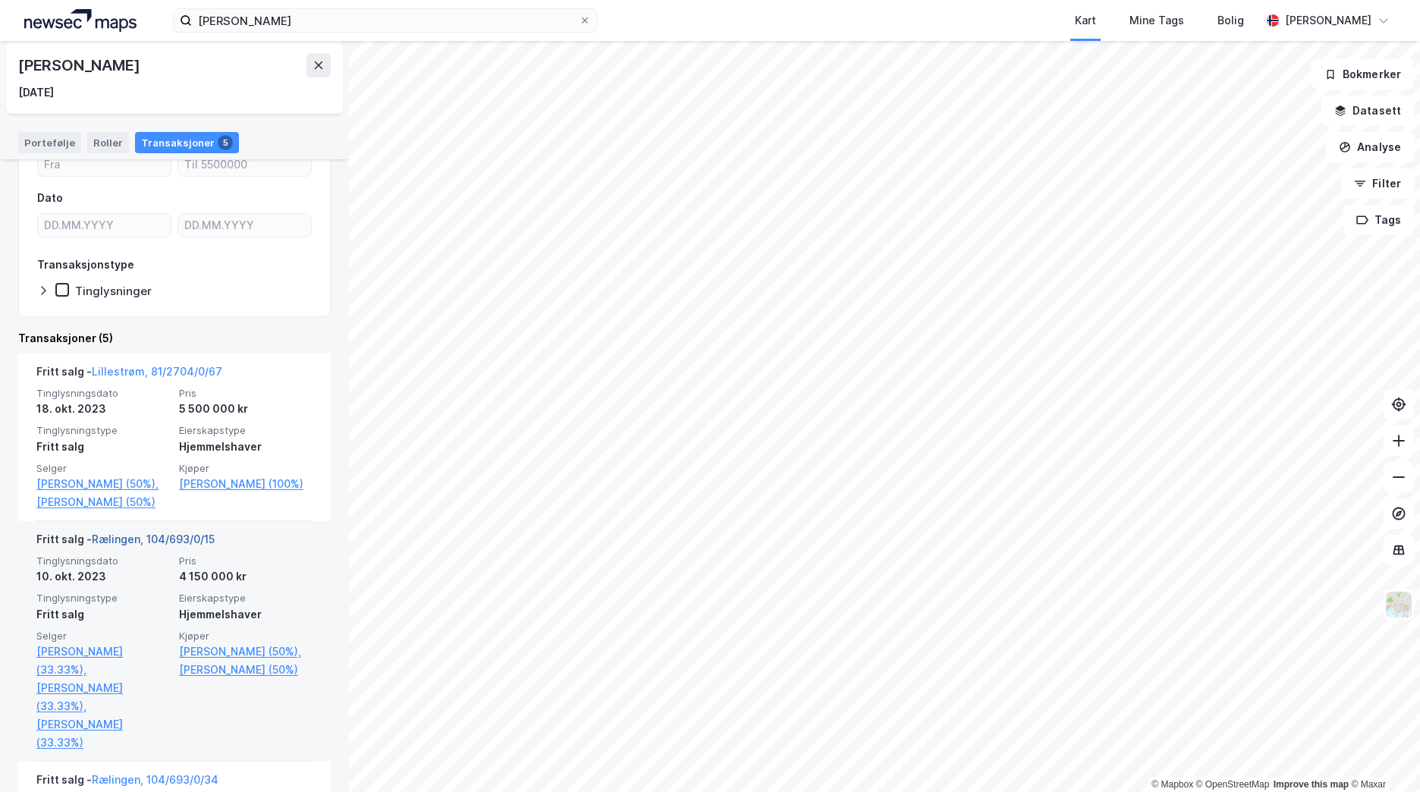
click at [160, 545] on link "Rælingen, 104/693/0/15" at bounding box center [153, 538] width 123 height 13
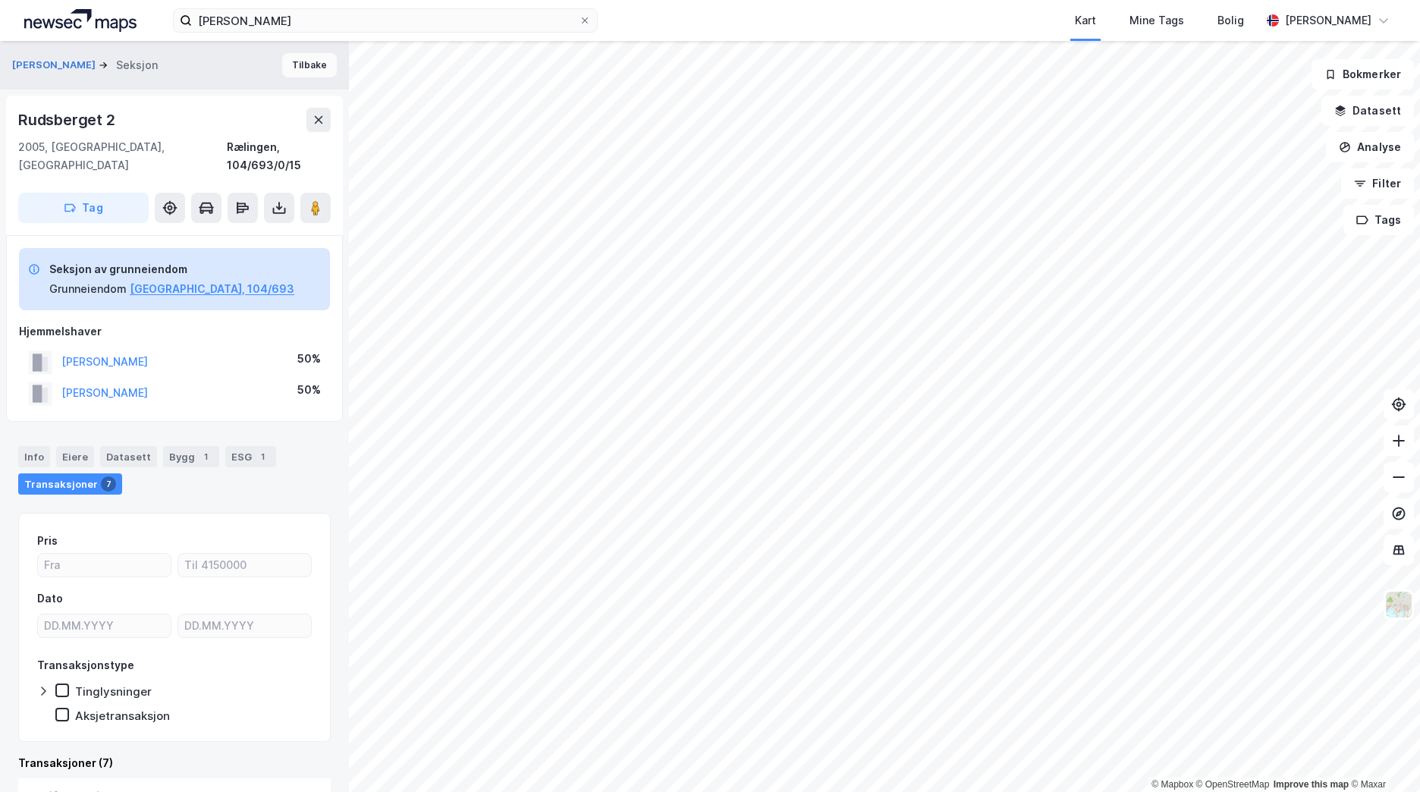
click at [282, 59] on button "Tilbake" at bounding box center [309, 65] width 55 height 24
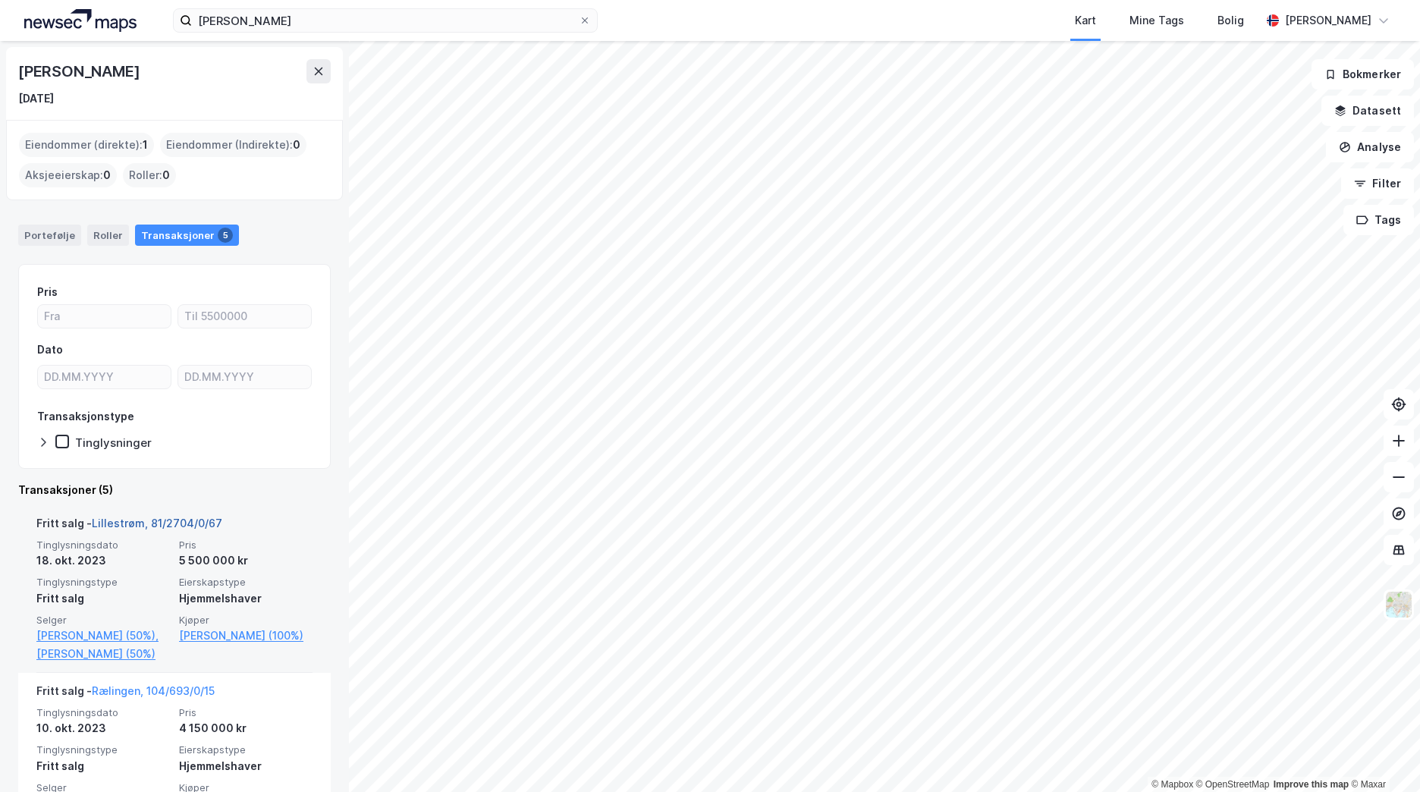
click at [161, 523] on link "Lillestrøm, 81/2704/0/67" at bounding box center [157, 522] width 130 height 13
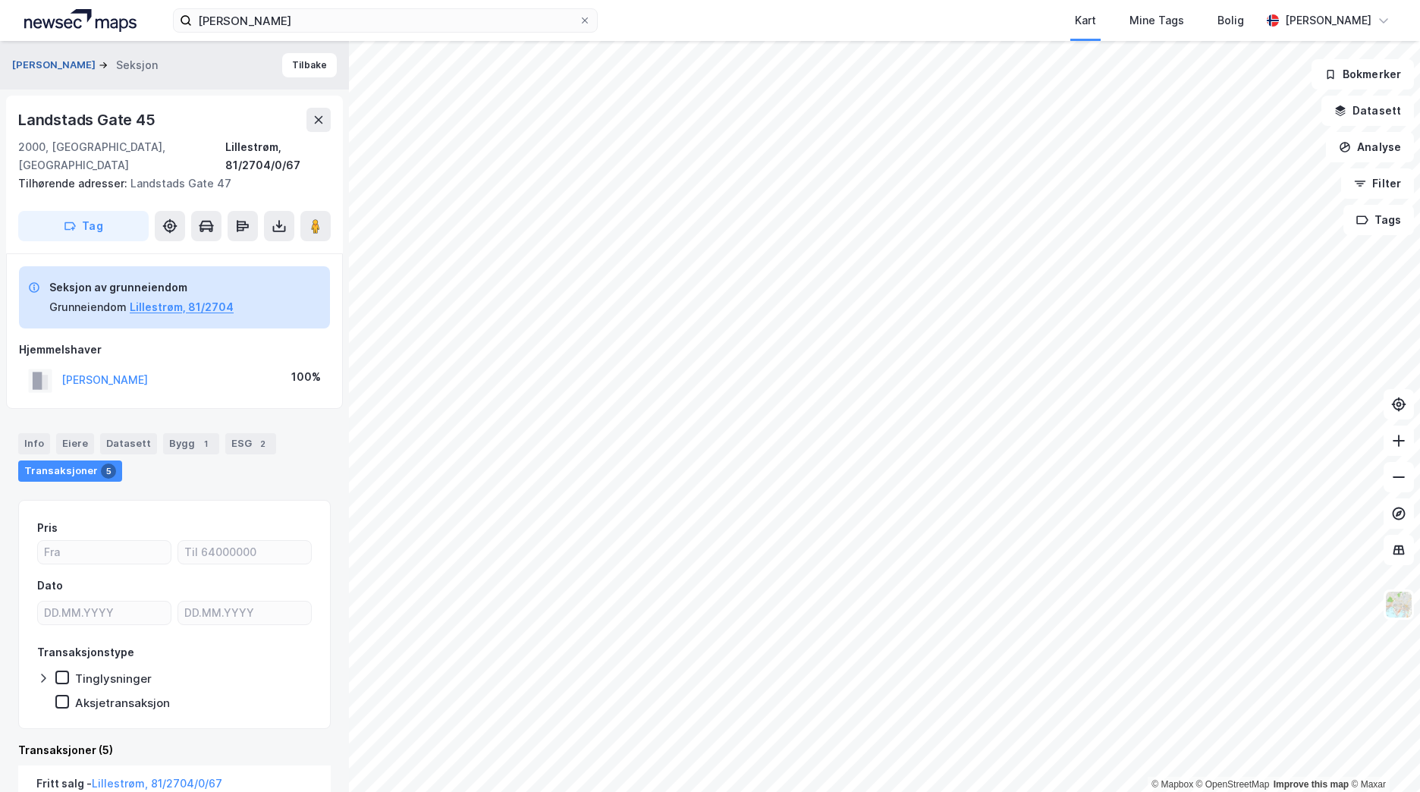
click at [79, 61] on button "[PERSON_NAME]" at bounding box center [55, 65] width 86 height 15
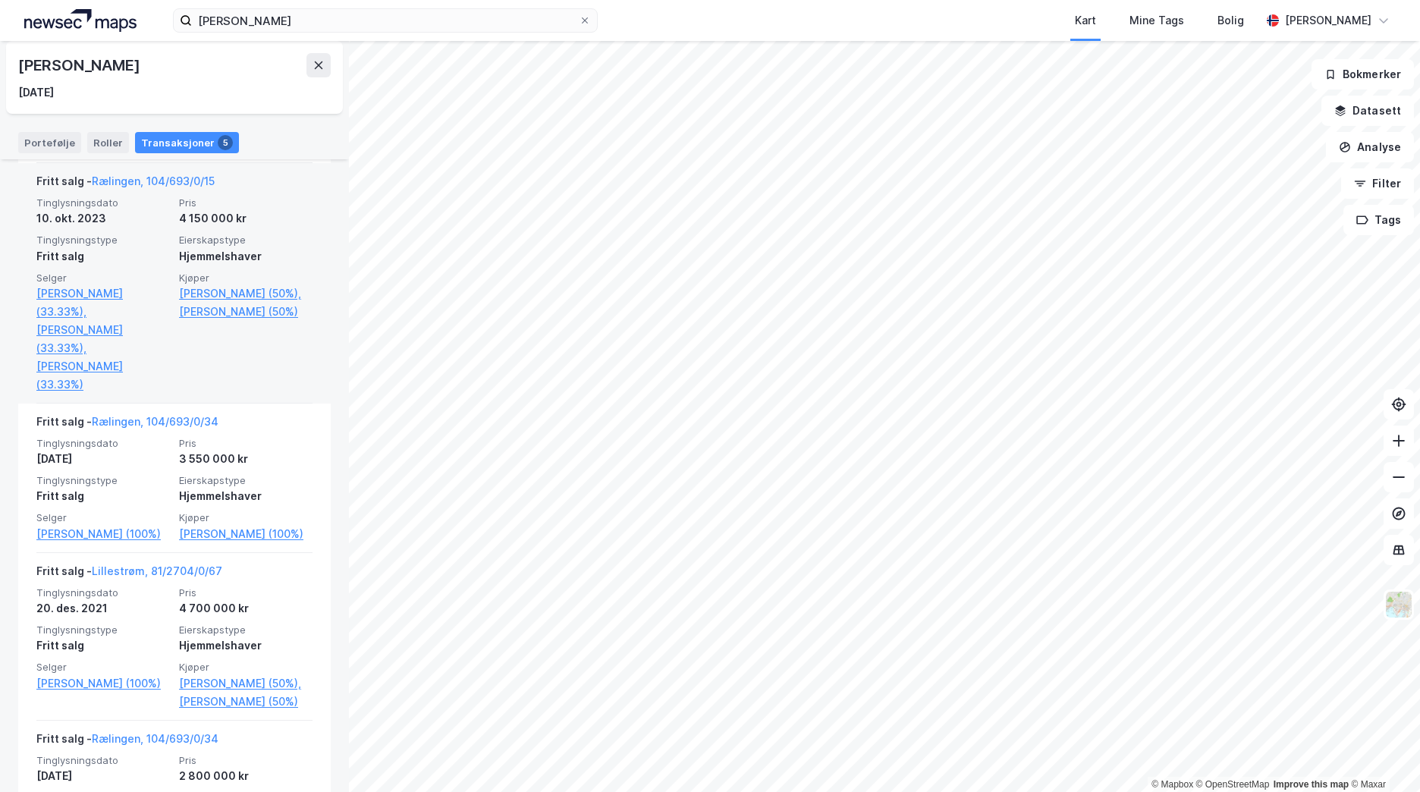
scroll to position [531, 0]
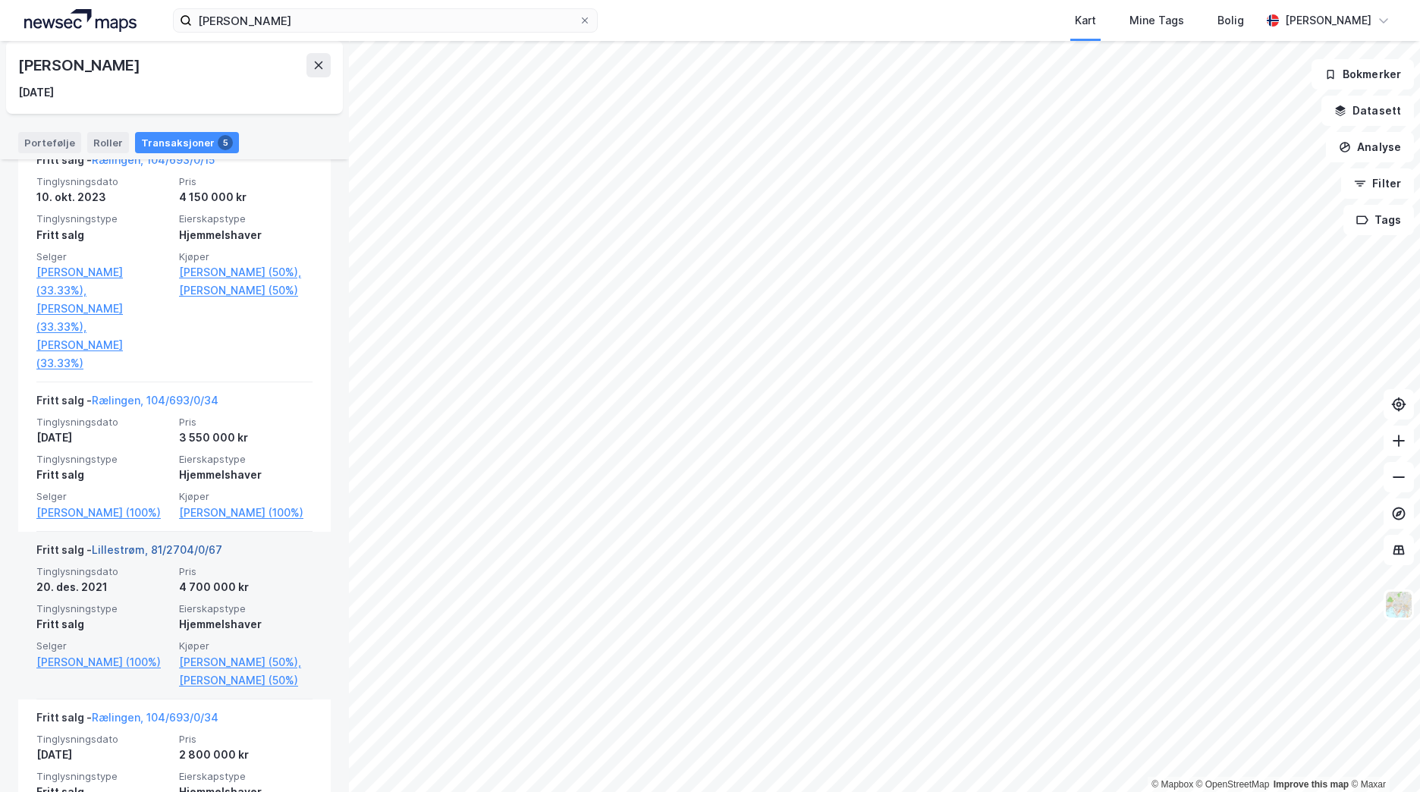
click at [202, 556] on link "Lillestrøm, 81/2704/0/67" at bounding box center [157, 549] width 130 height 13
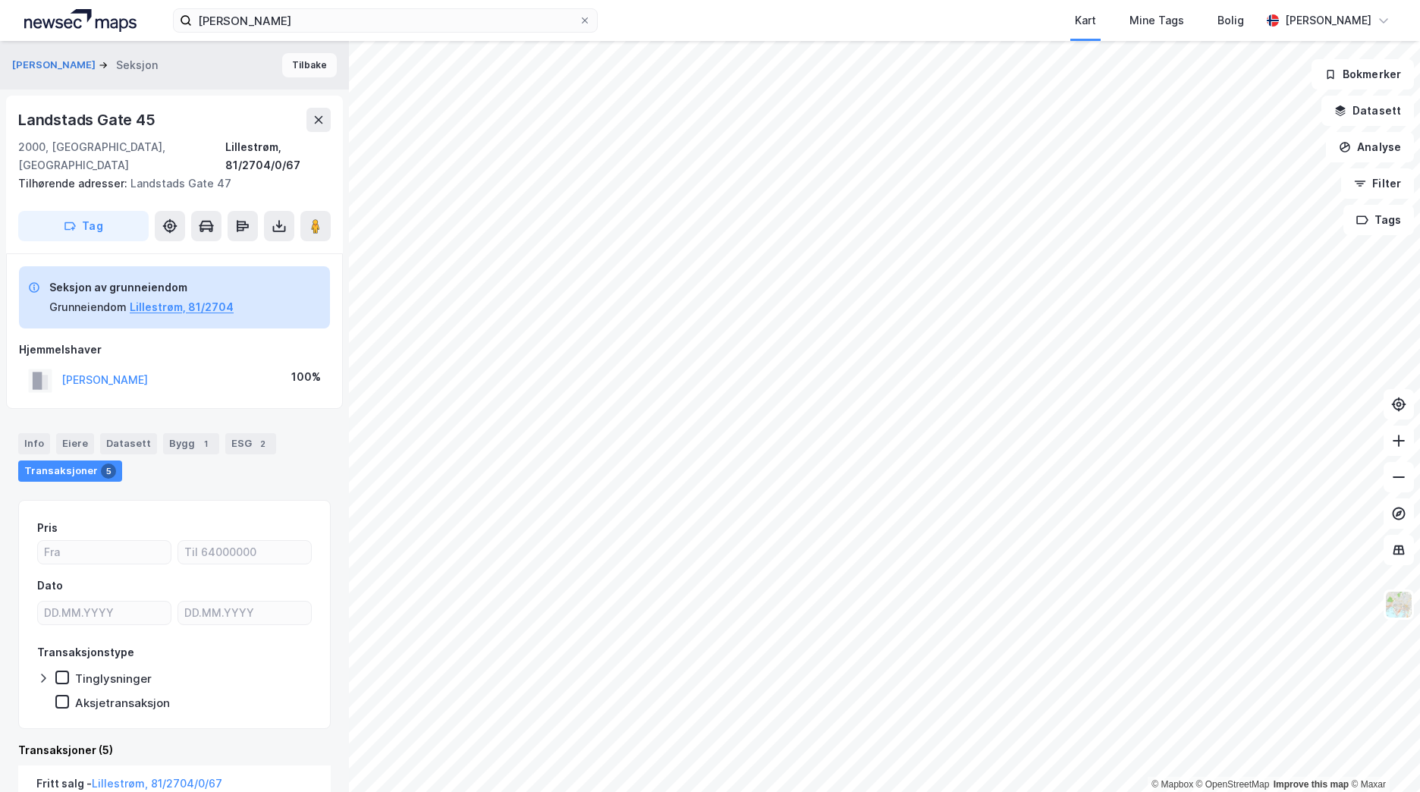
click at [294, 66] on button "Tilbake" at bounding box center [309, 65] width 55 height 24
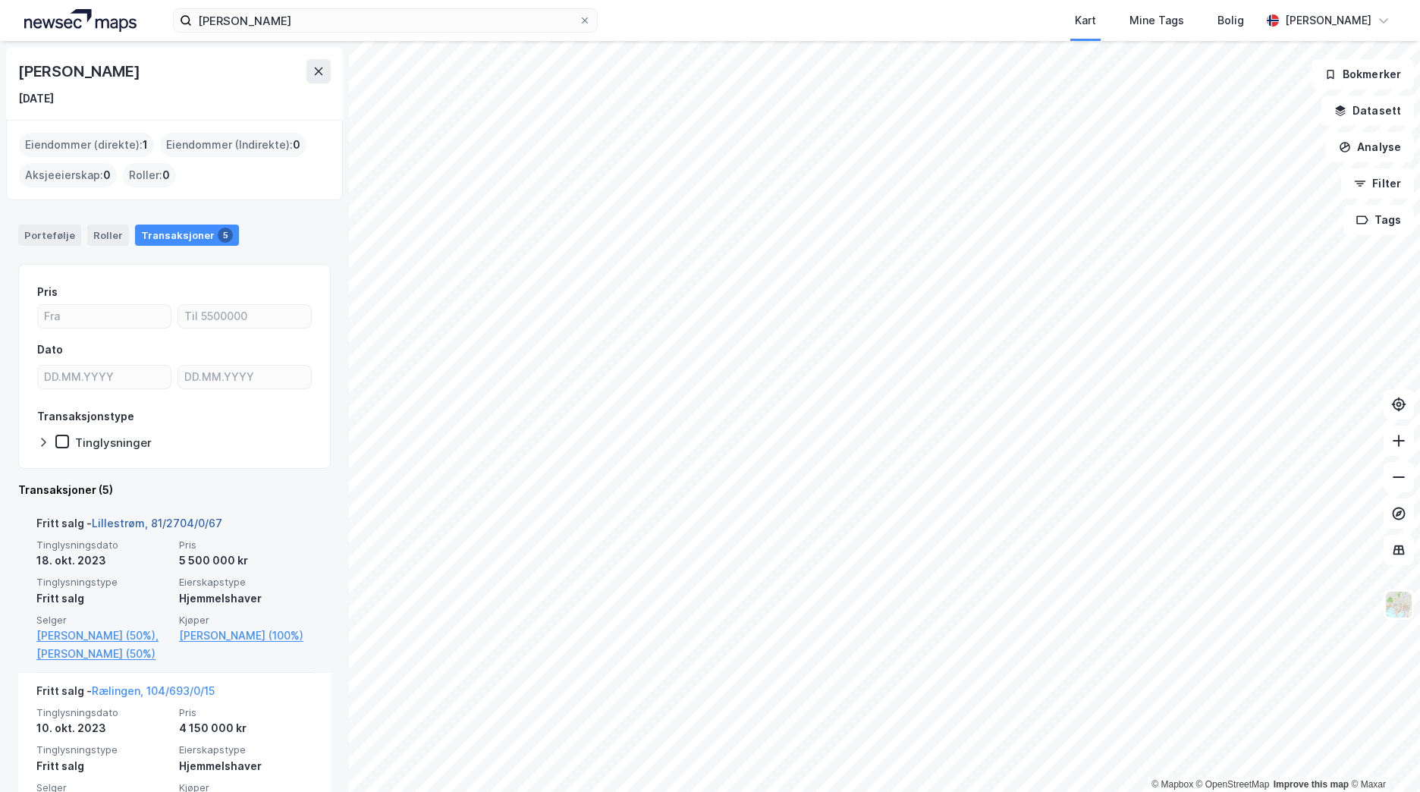
click at [171, 525] on link "Lillestrøm, 81/2704/0/67" at bounding box center [157, 522] width 130 height 13
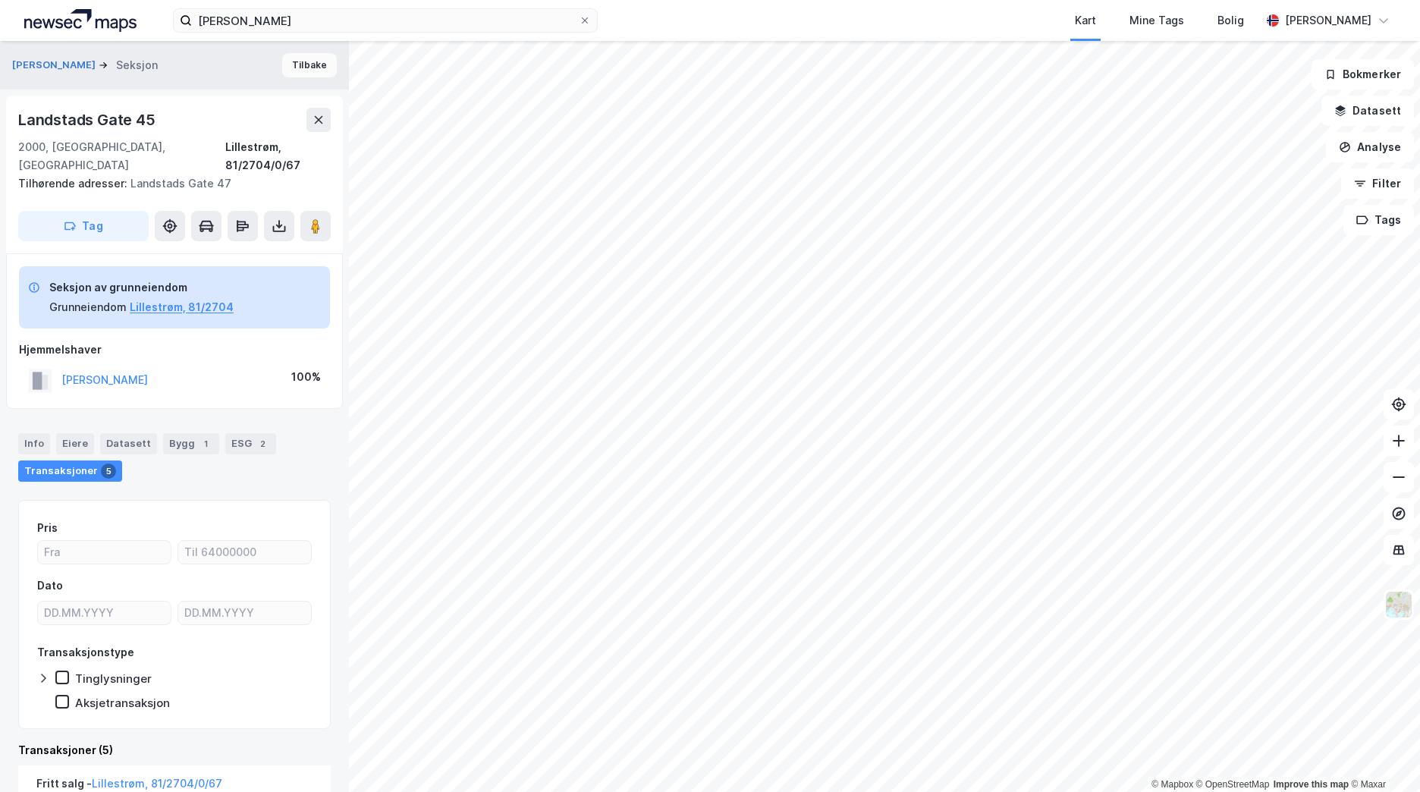
click at [284, 64] on button "Tilbake" at bounding box center [309, 65] width 55 height 24
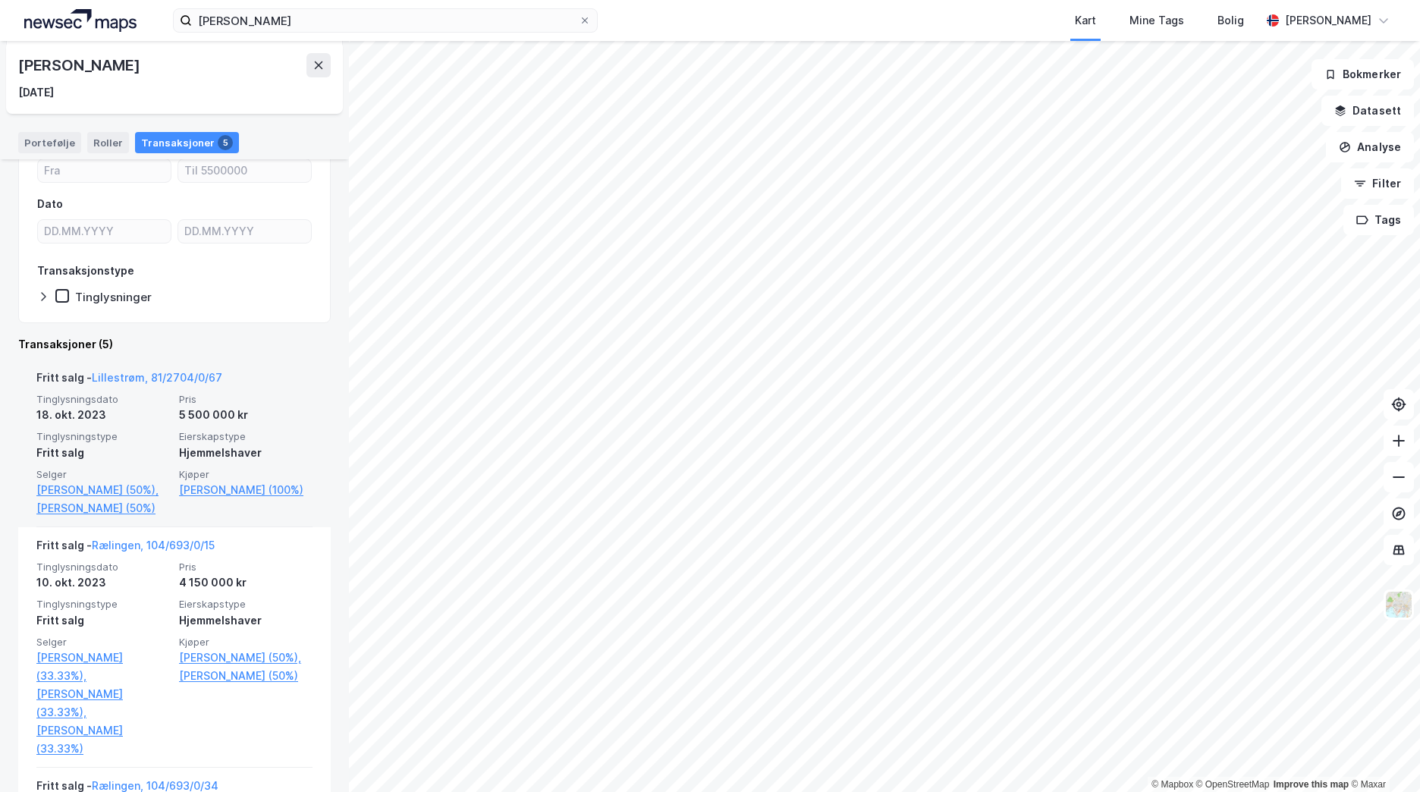
scroll to position [152, 0]
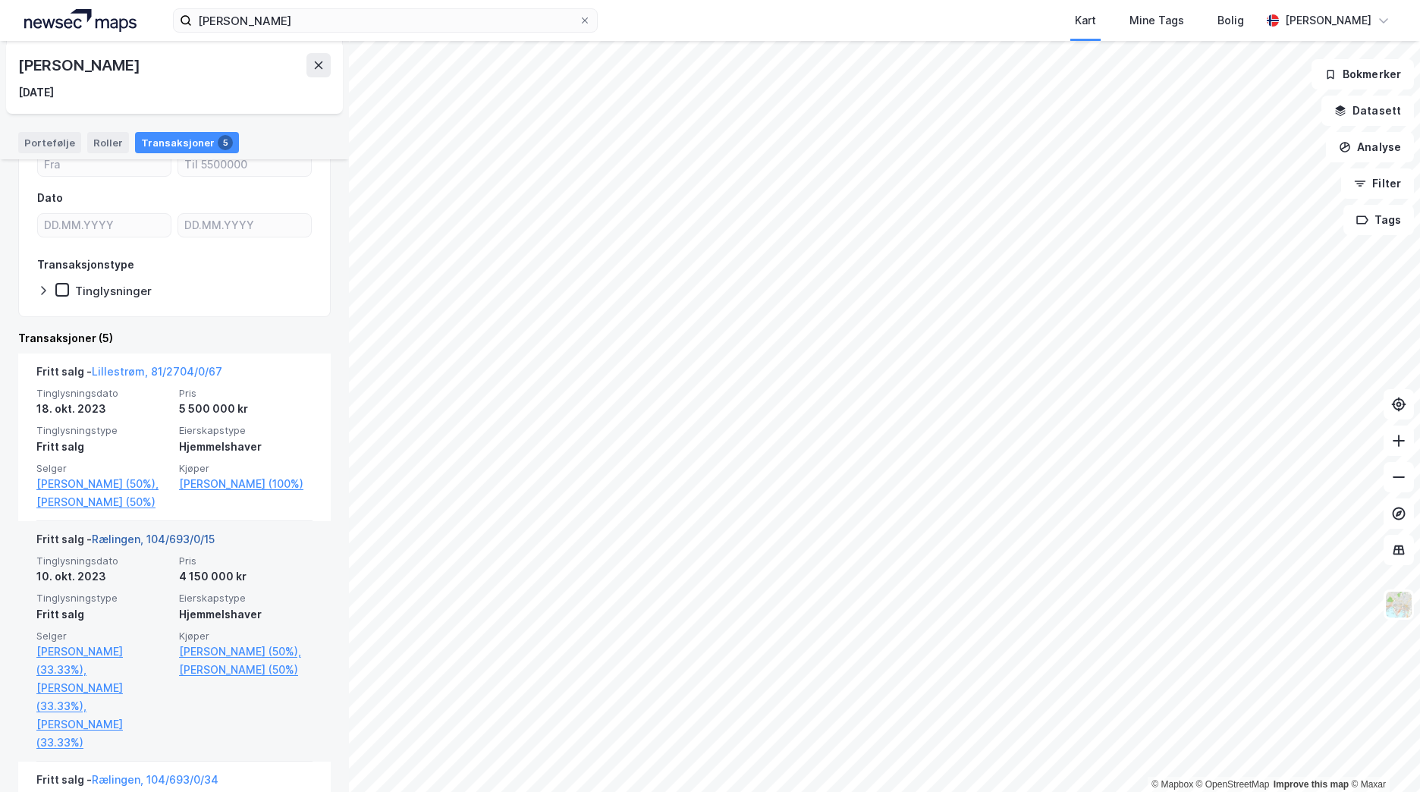
click at [163, 545] on link "Rælingen, 104/693/0/15" at bounding box center [153, 538] width 123 height 13
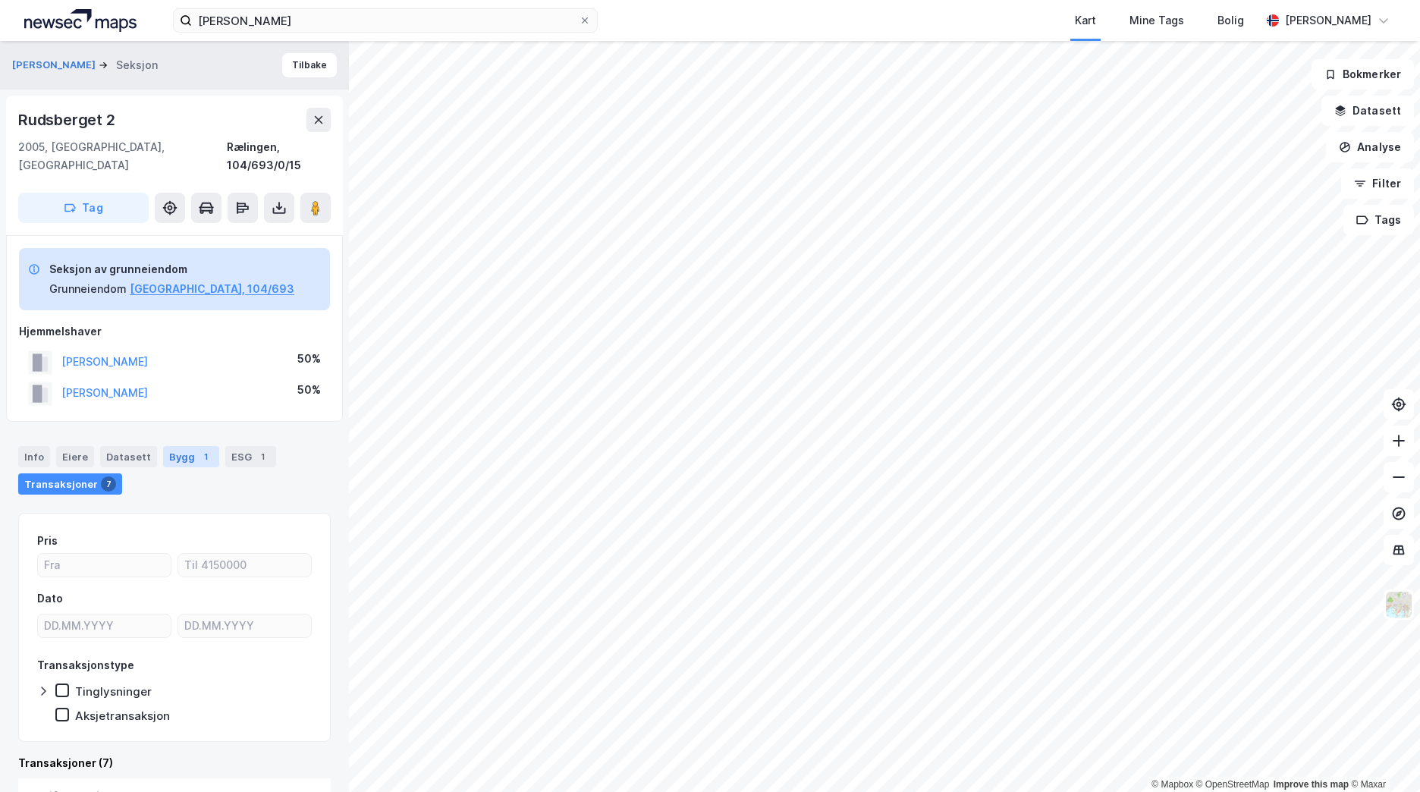
click at [176, 446] on div "Bygg 1" at bounding box center [191, 456] width 56 height 21
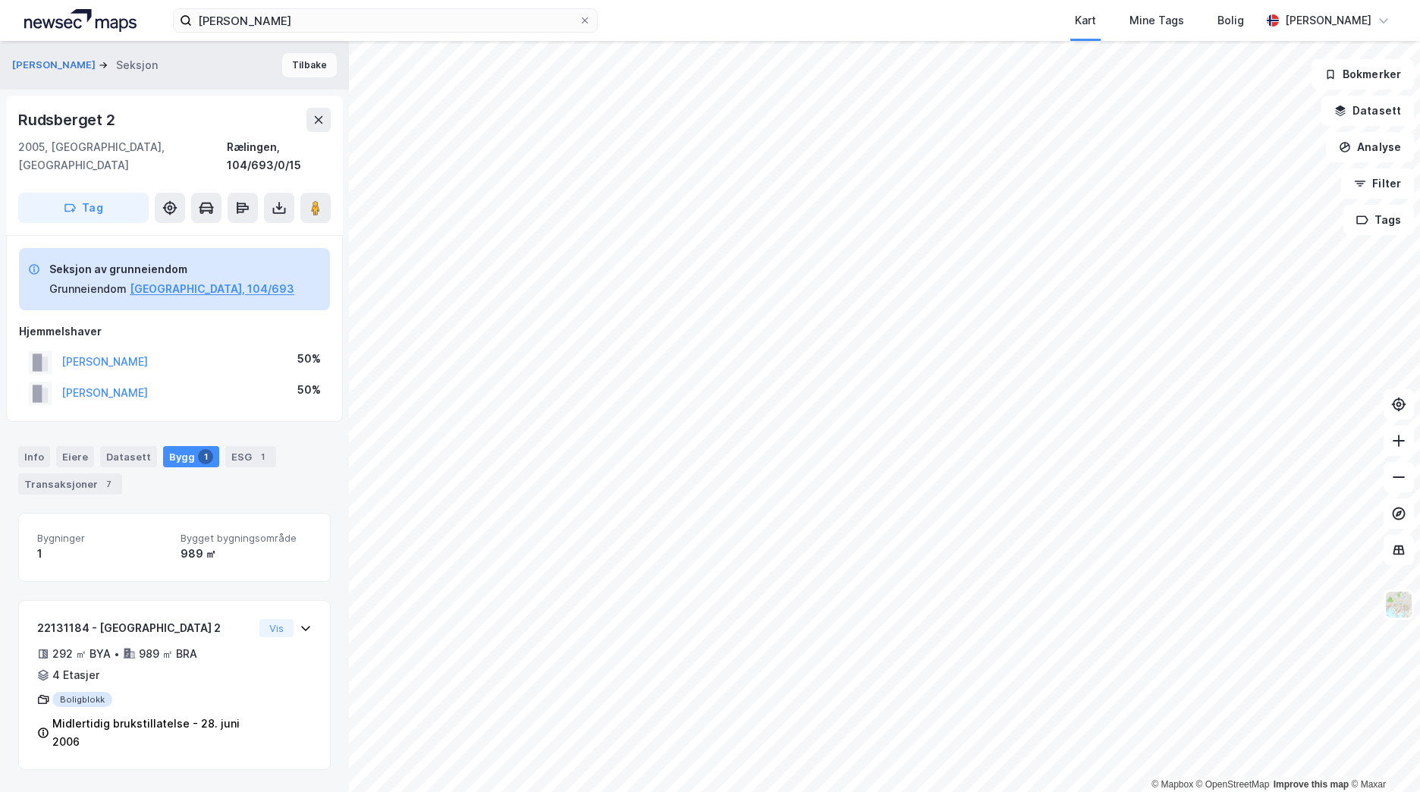
click at [293, 75] on button "Tilbake" at bounding box center [309, 65] width 55 height 24
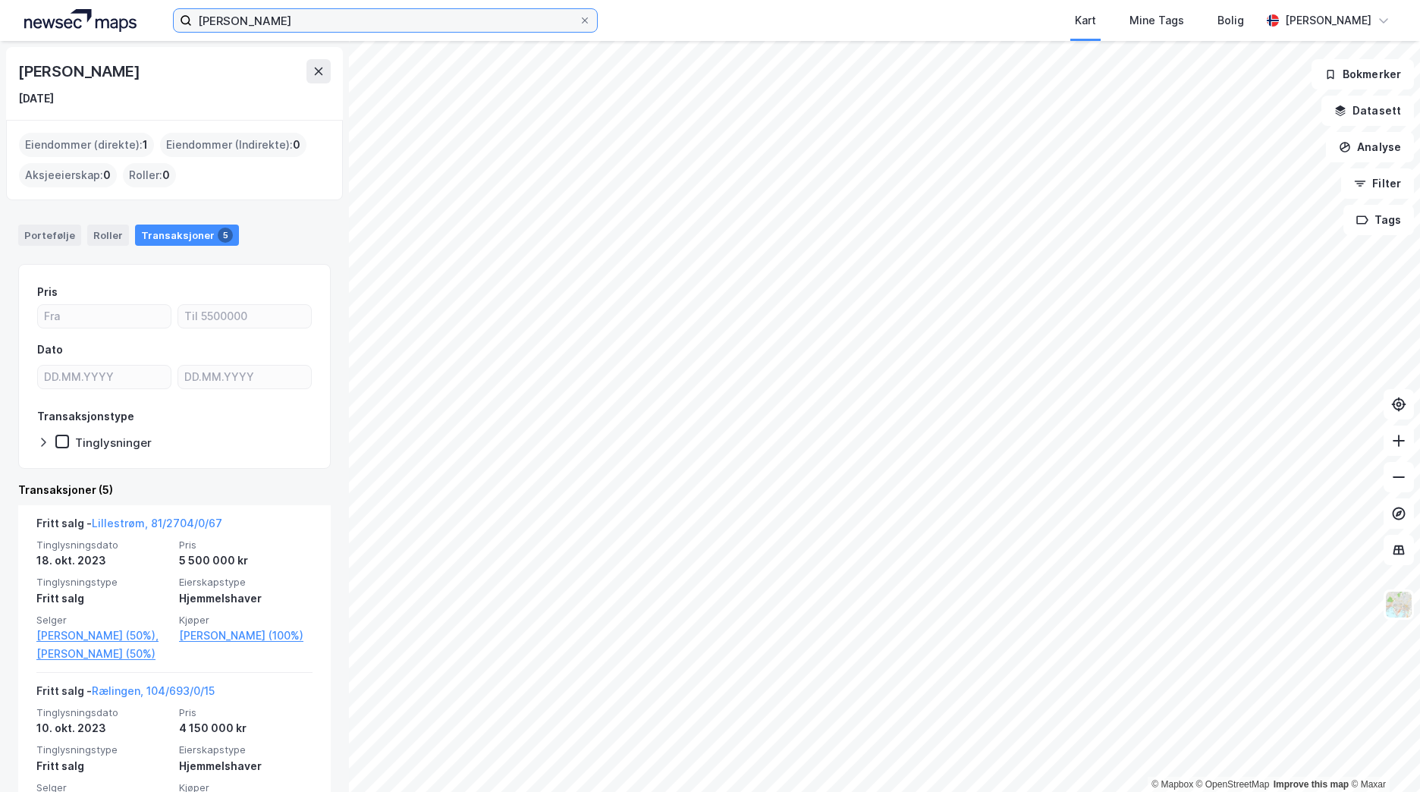
click at [320, 30] on input "[PERSON_NAME]" at bounding box center [385, 20] width 387 height 23
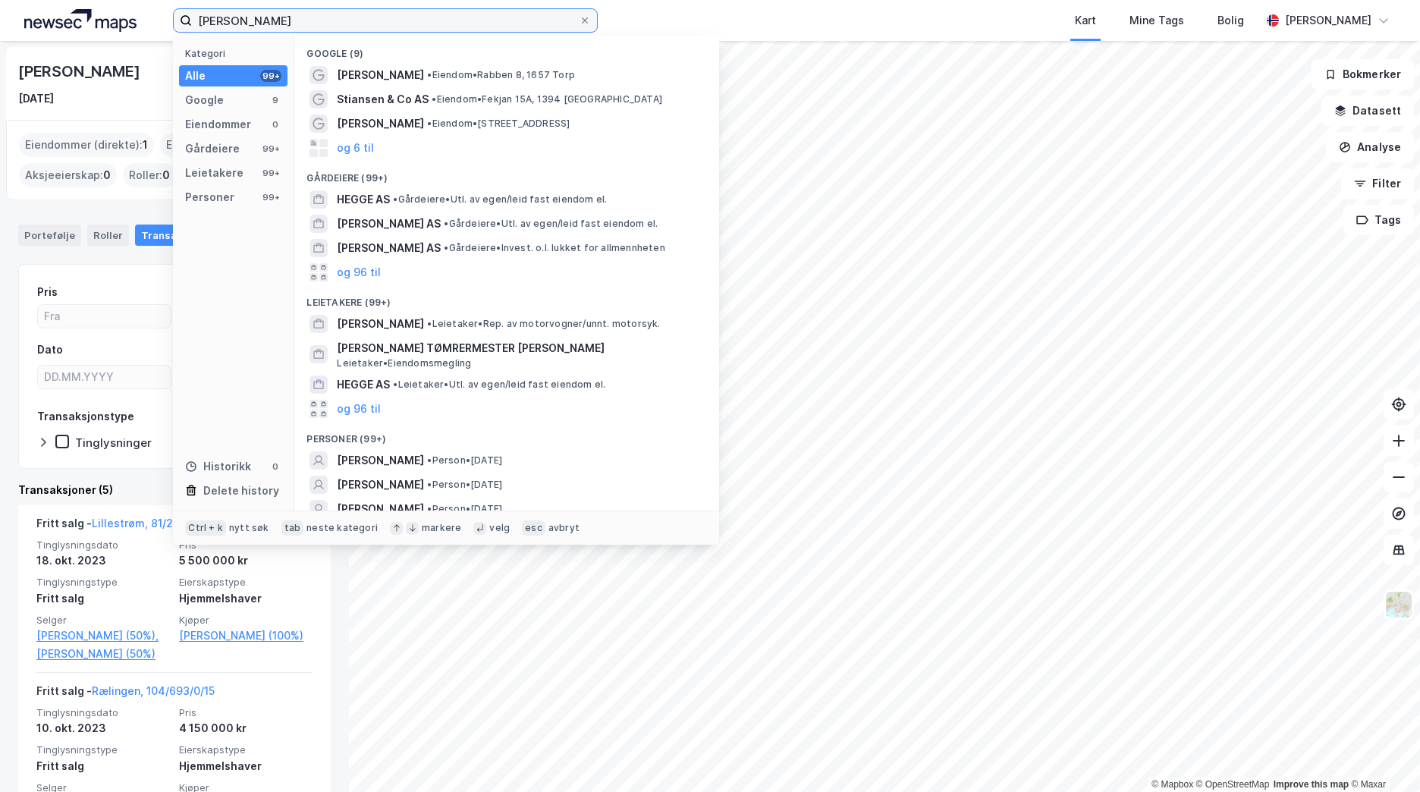
click at [322, 27] on input "[PERSON_NAME]" at bounding box center [385, 20] width 387 height 23
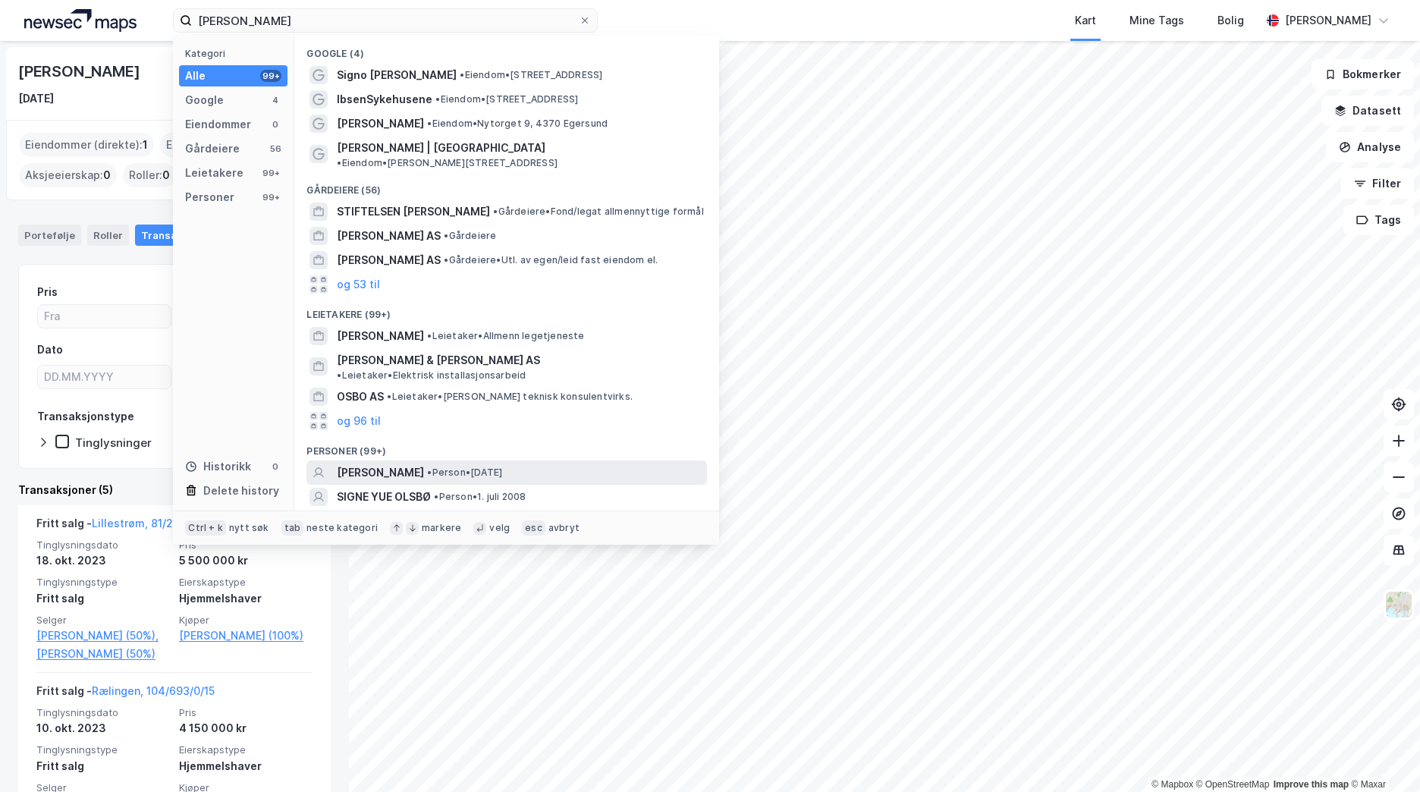
click at [605, 463] on div "[PERSON_NAME] • Person • [DATE]" at bounding box center [520, 472] width 367 height 18
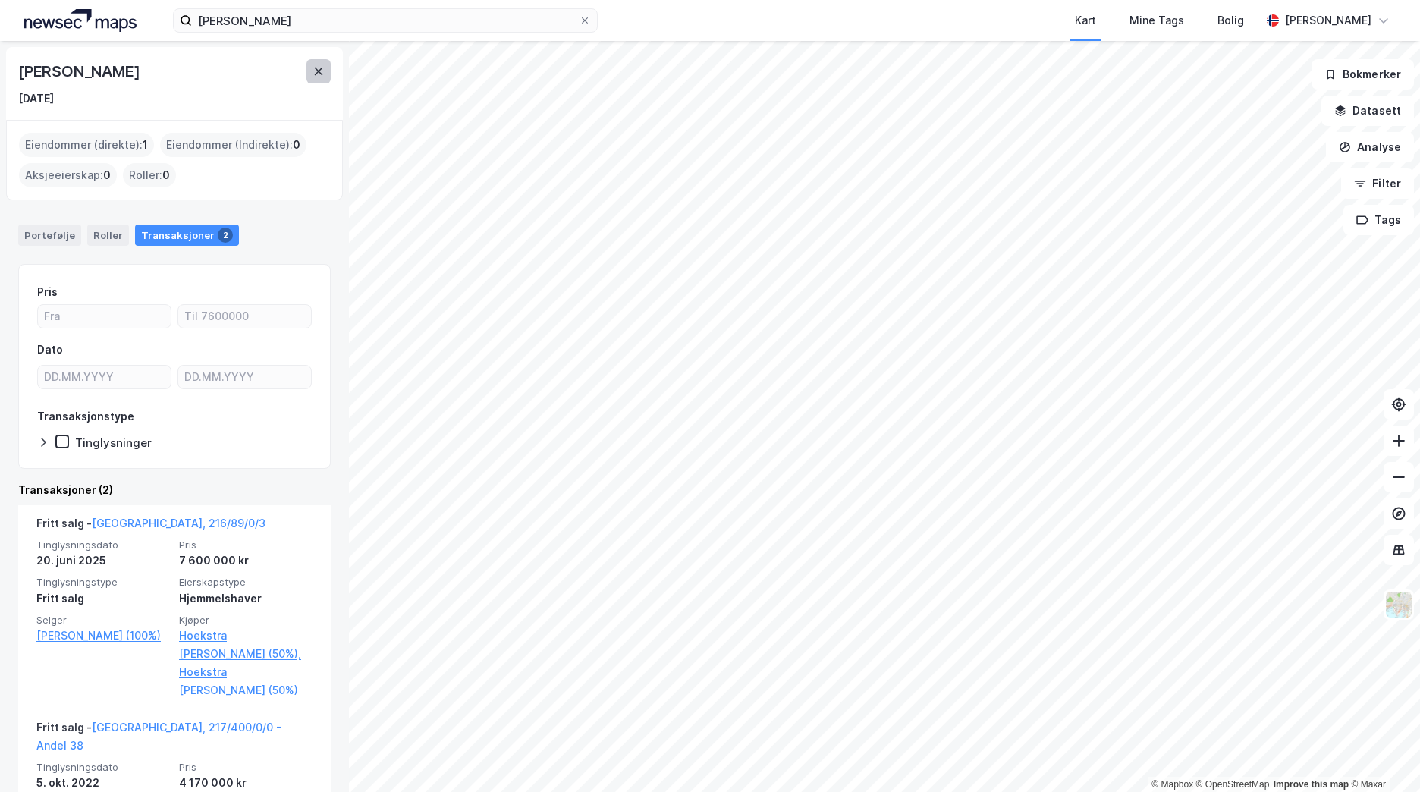
click at [316, 69] on icon at bounding box center [319, 71] width 8 height 8
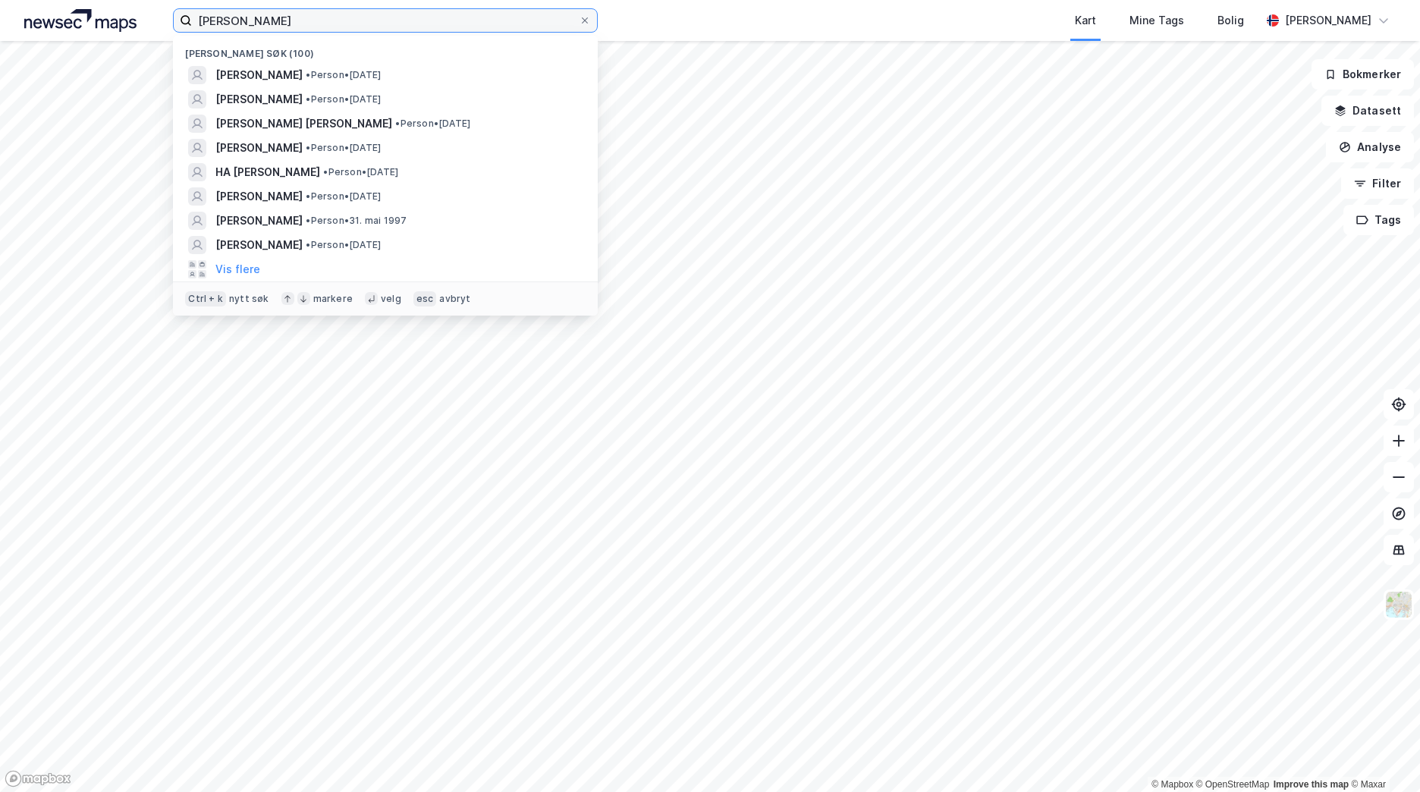
click at [288, 24] on input "[PERSON_NAME]" at bounding box center [385, 20] width 387 height 23
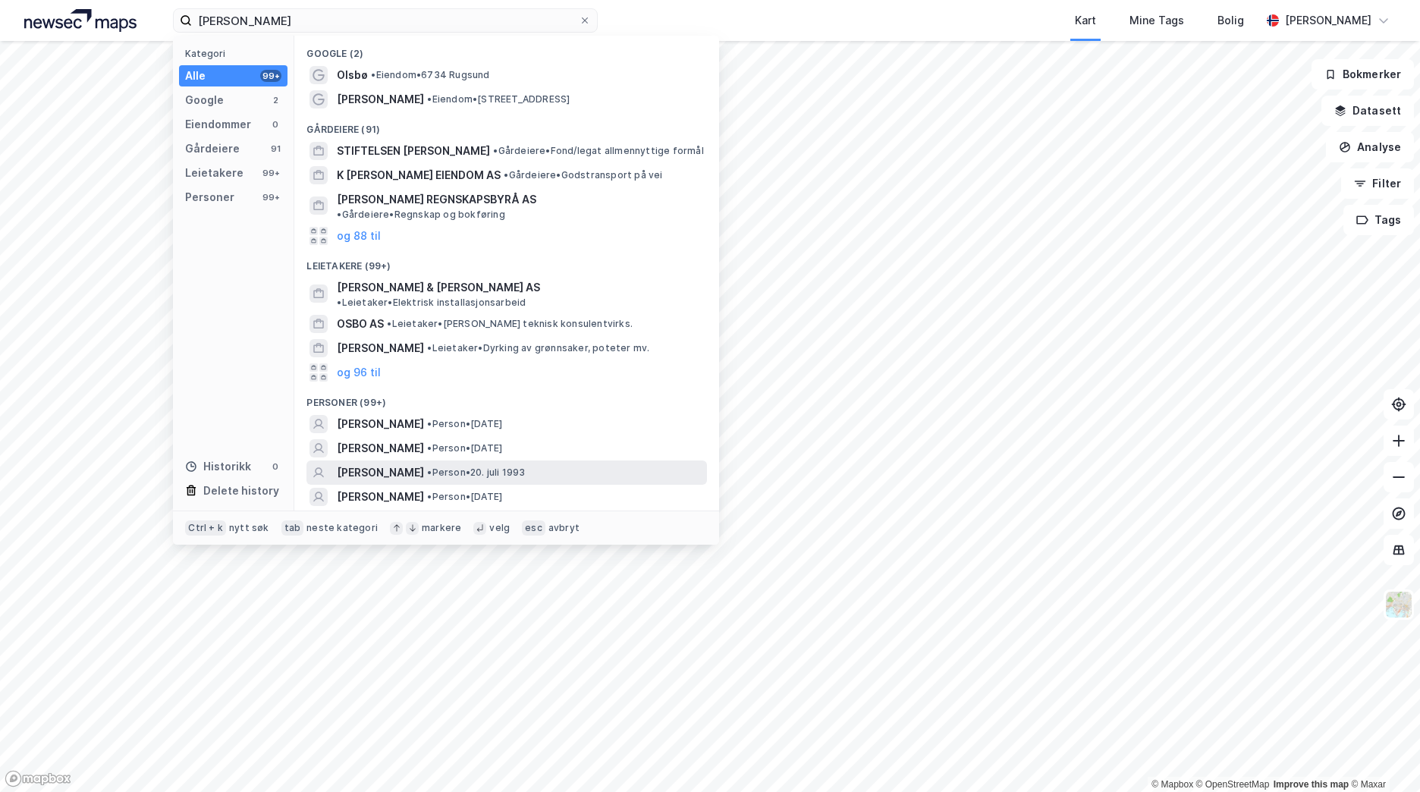
click at [626, 463] on div "[PERSON_NAME] • Person • [DATE]" at bounding box center [520, 472] width 367 height 18
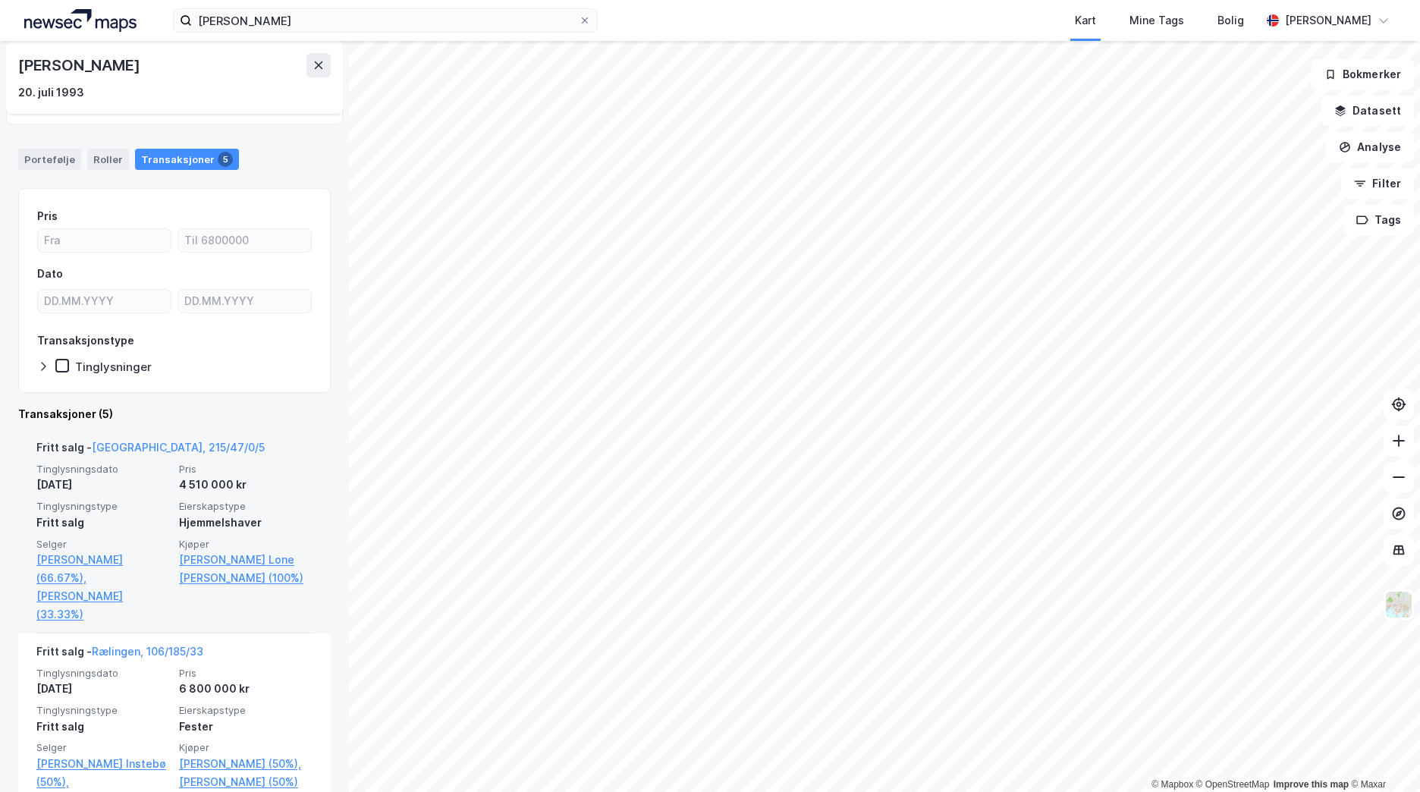
scroll to position [152, 0]
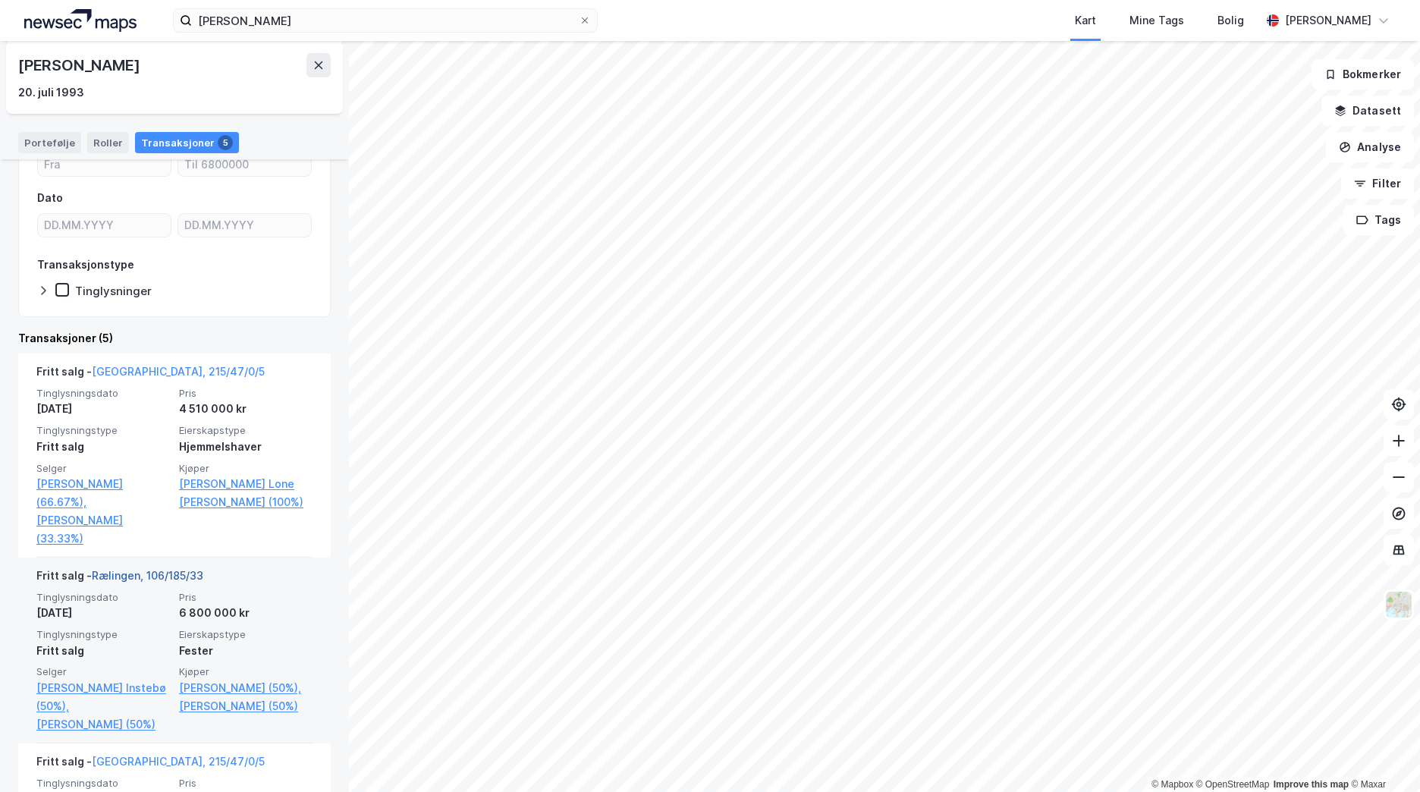
click at [177, 569] on link "Rælingen, 106/185/33" at bounding box center [147, 575] width 111 height 13
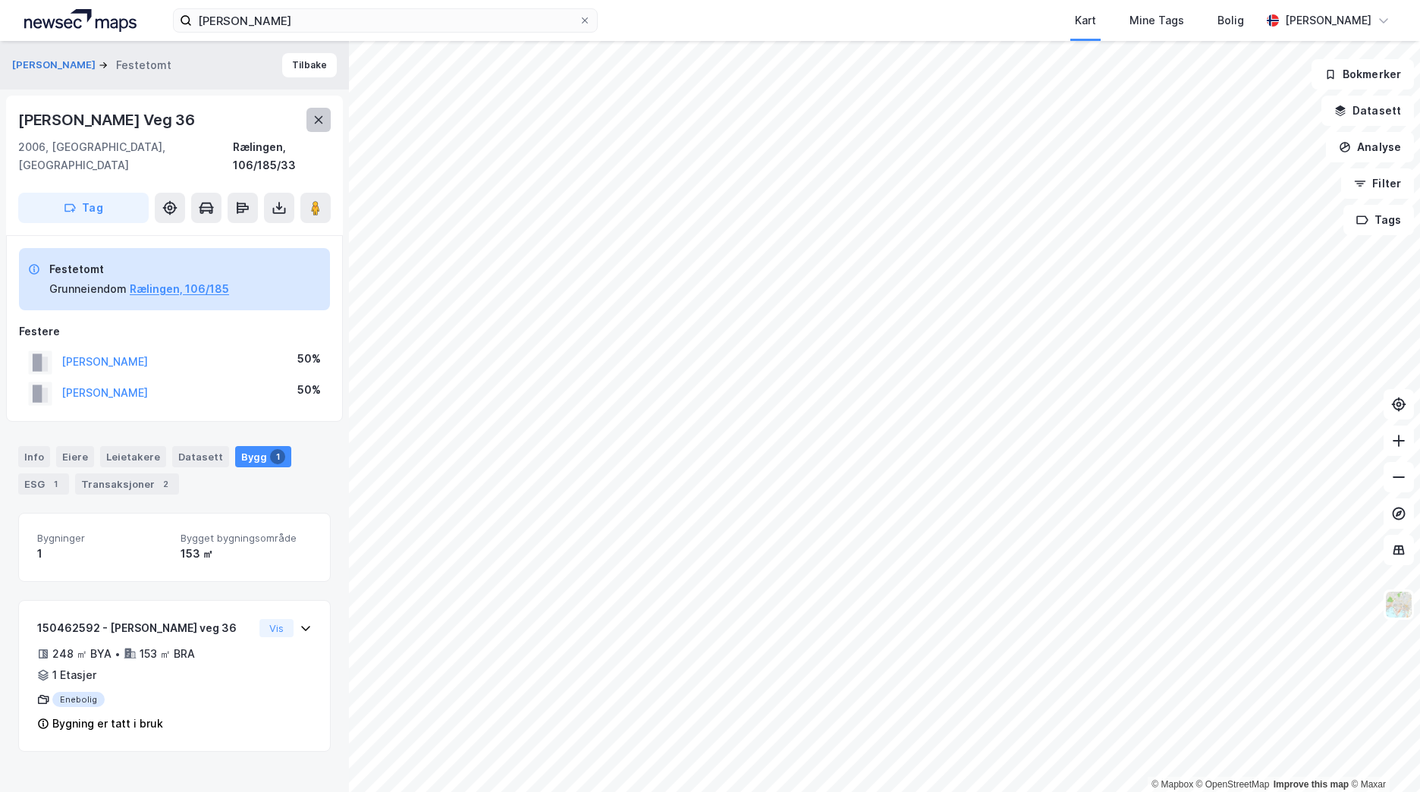
click at [316, 117] on icon at bounding box center [319, 120] width 8 height 8
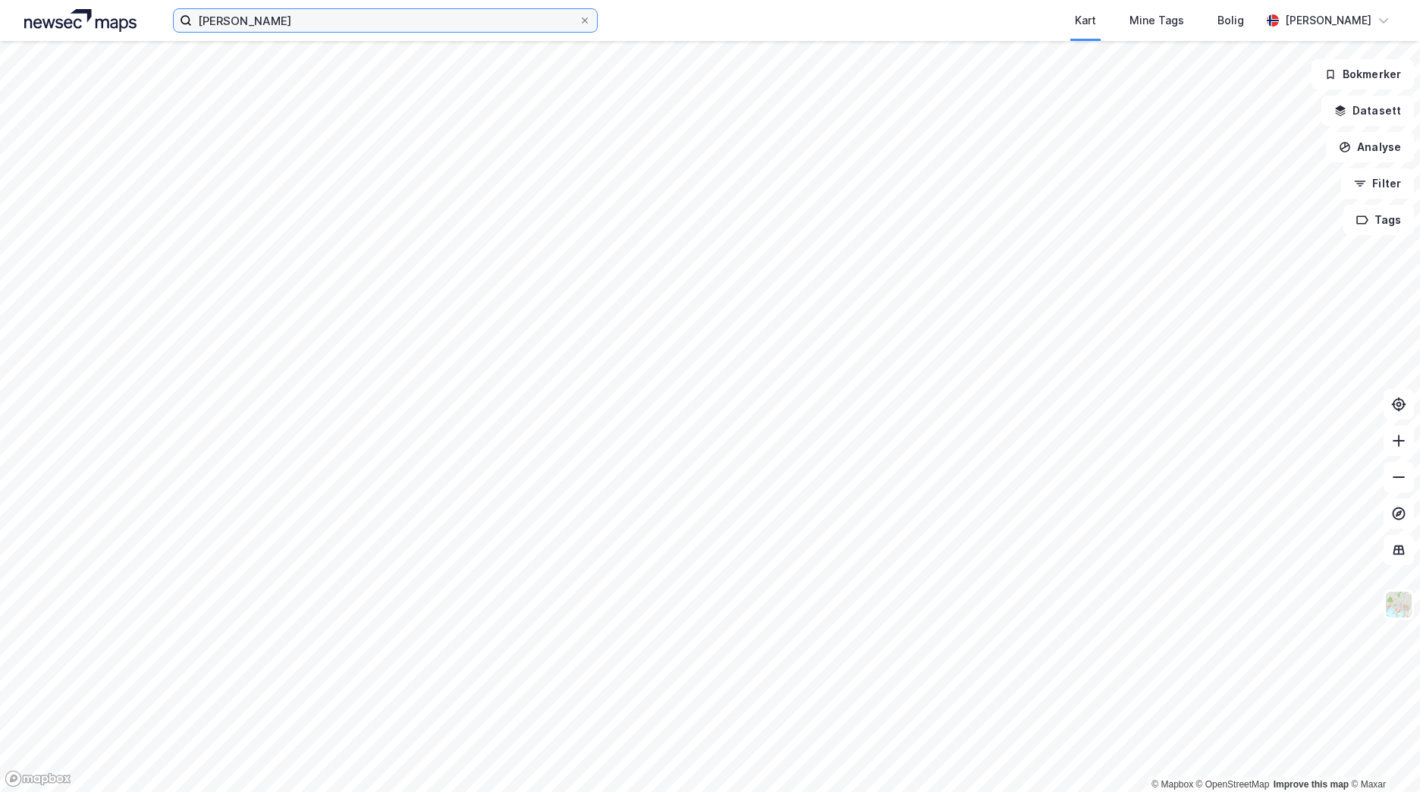
click at [268, 30] on input "[PERSON_NAME]" at bounding box center [385, 20] width 387 height 23
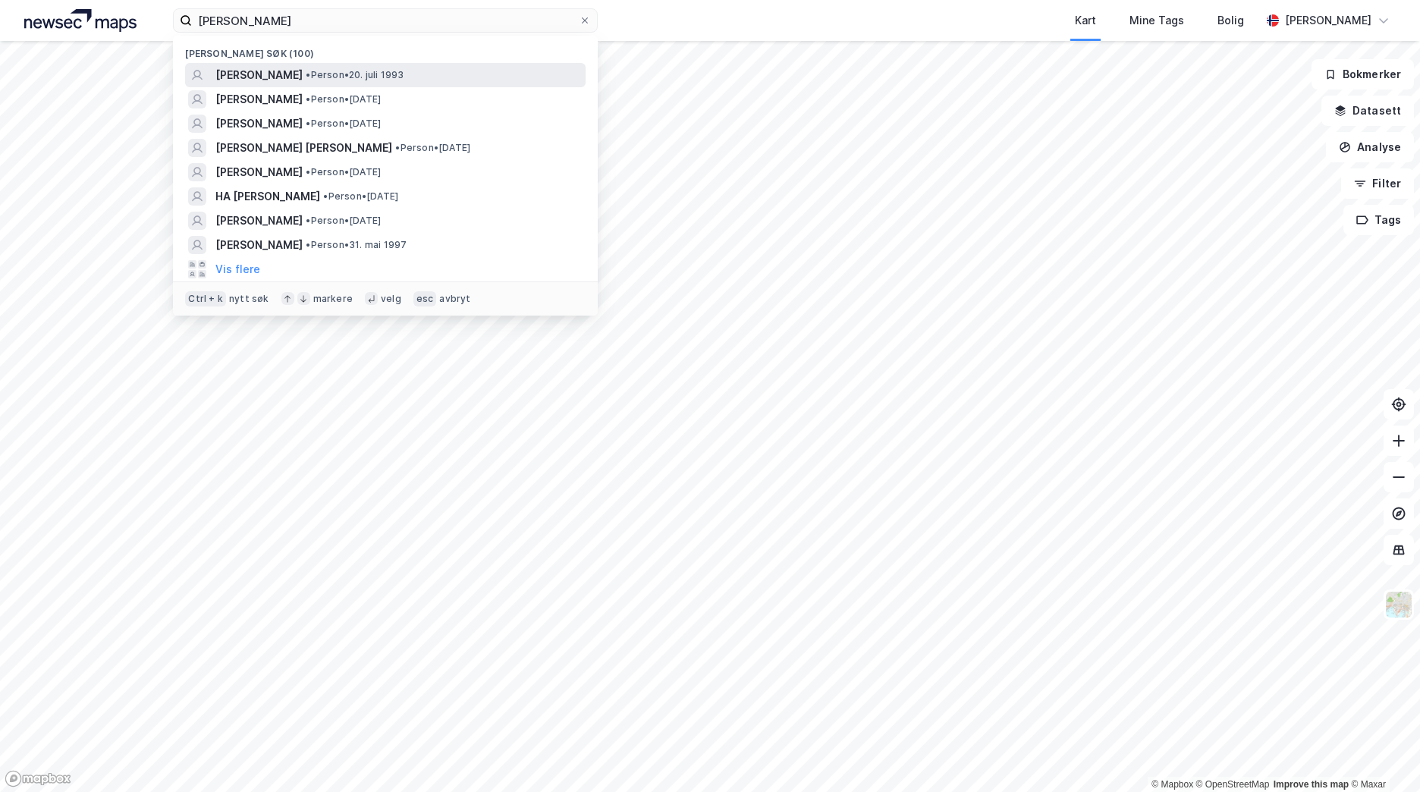
click at [300, 76] on span "[PERSON_NAME]" at bounding box center [258, 75] width 87 height 18
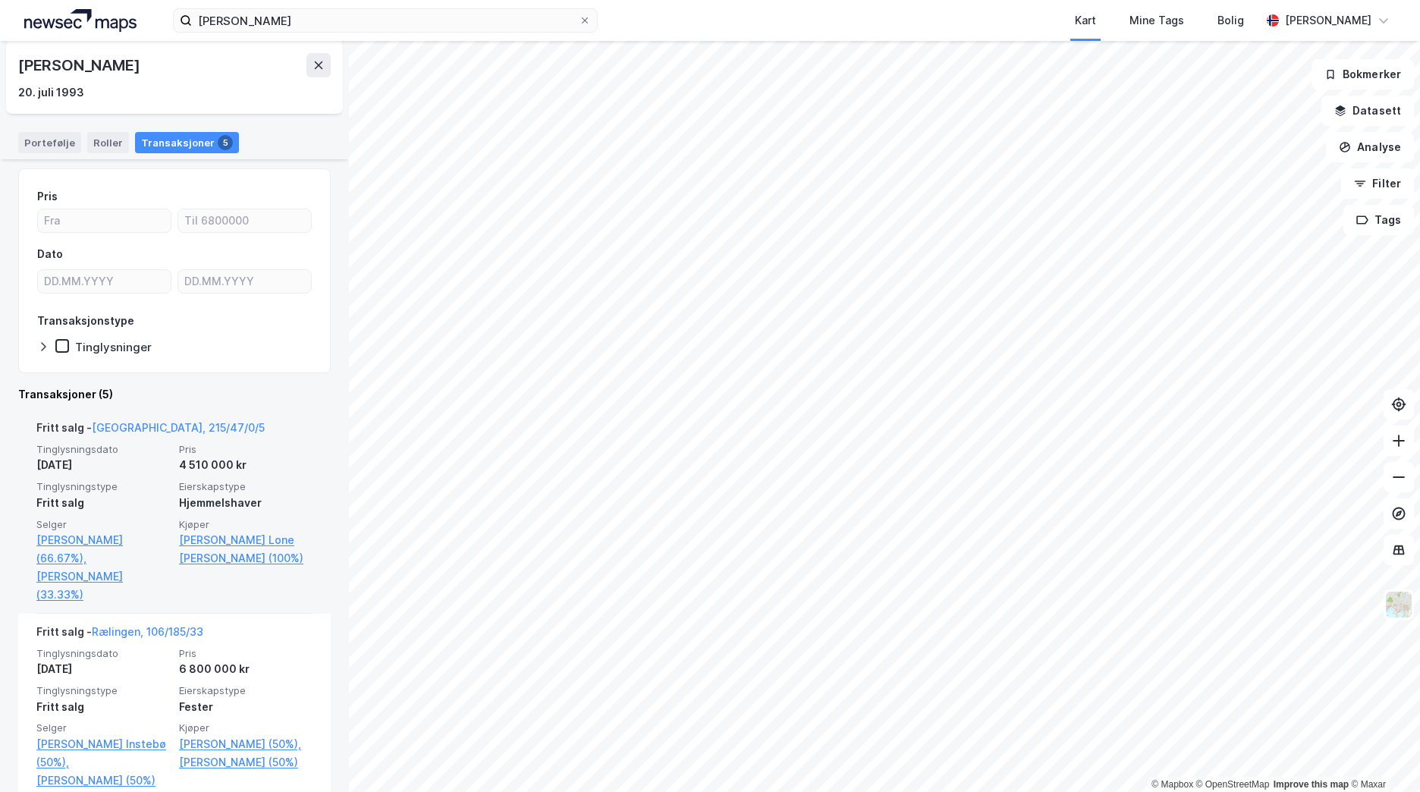
scroll to position [152, 0]
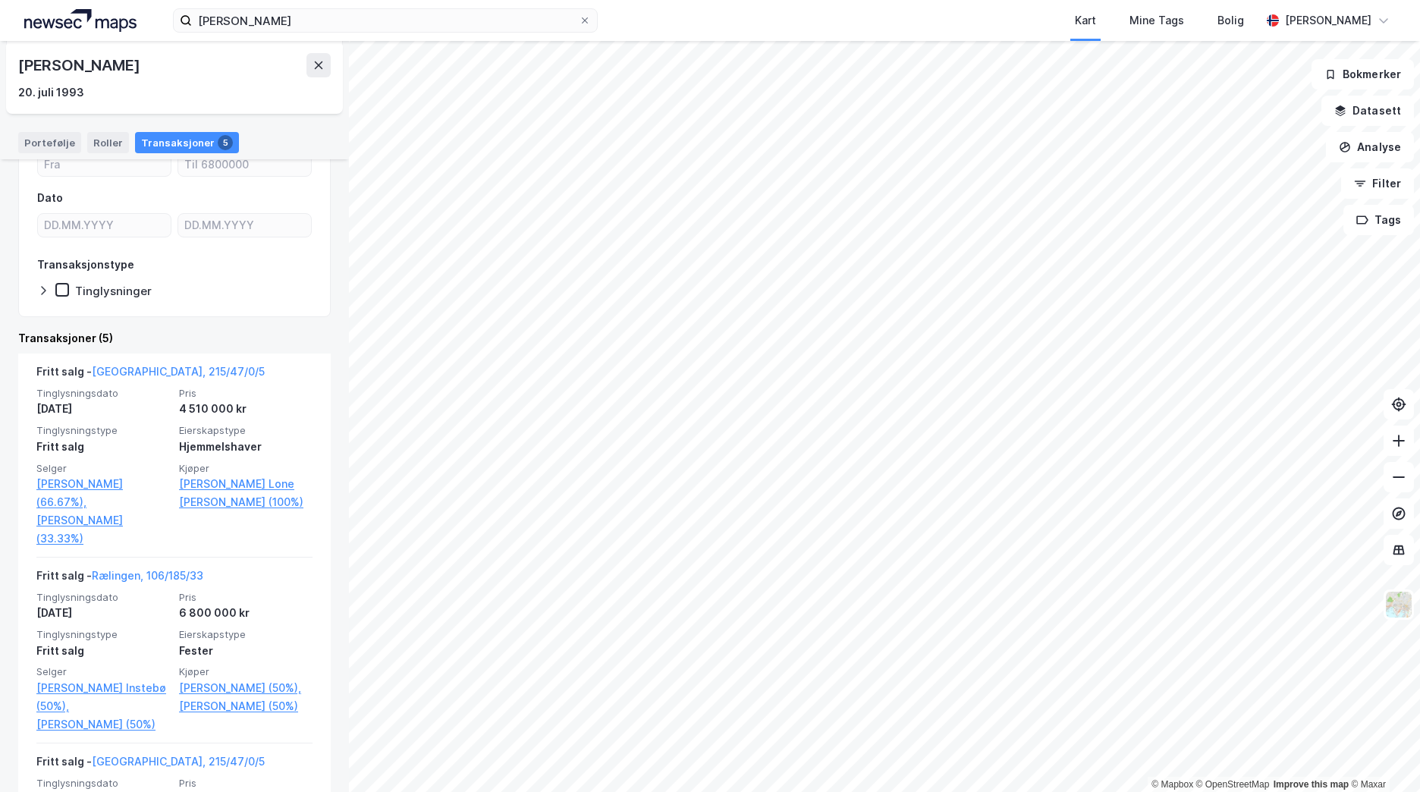
click at [641, 791] on html "[PERSON_NAME] Kart Mine Tags Bolig [PERSON_NAME] © Mapbox © OpenStreetMap Impro…" at bounding box center [710, 396] width 1420 height 792
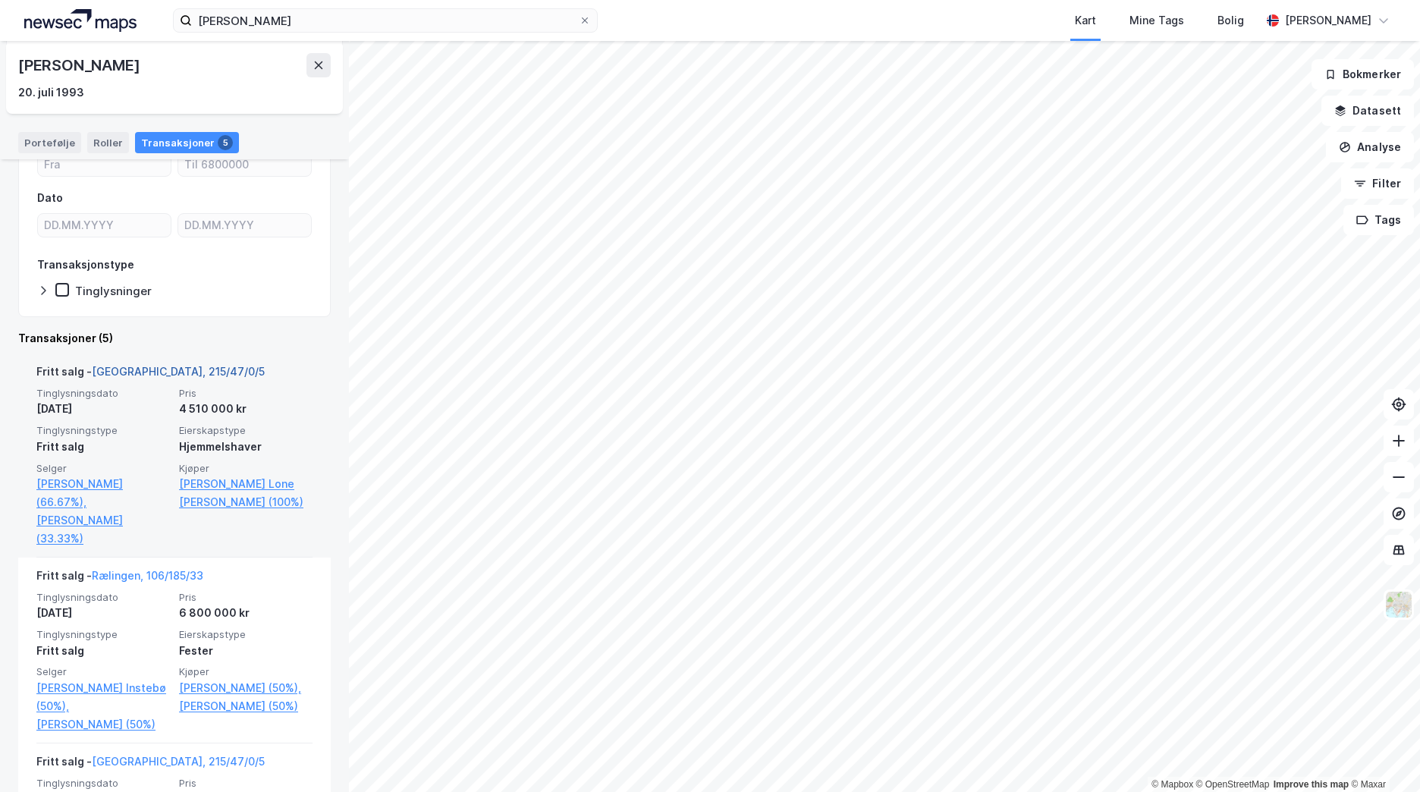
click at [155, 369] on link "[GEOGRAPHIC_DATA], 215/47/0/5" at bounding box center [178, 371] width 173 height 13
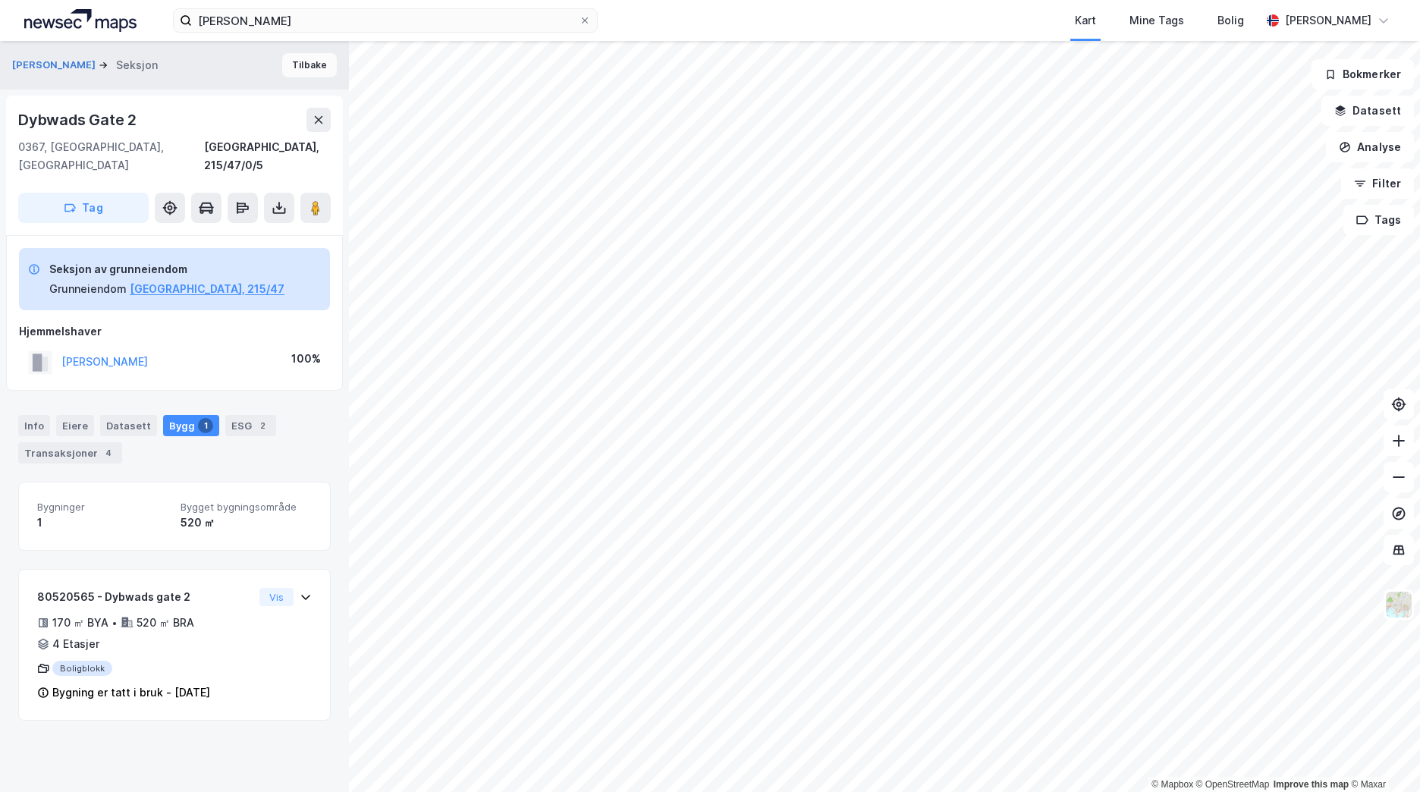
click at [305, 67] on button "Tilbake" at bounding box center [309, 65] width 55 height 24
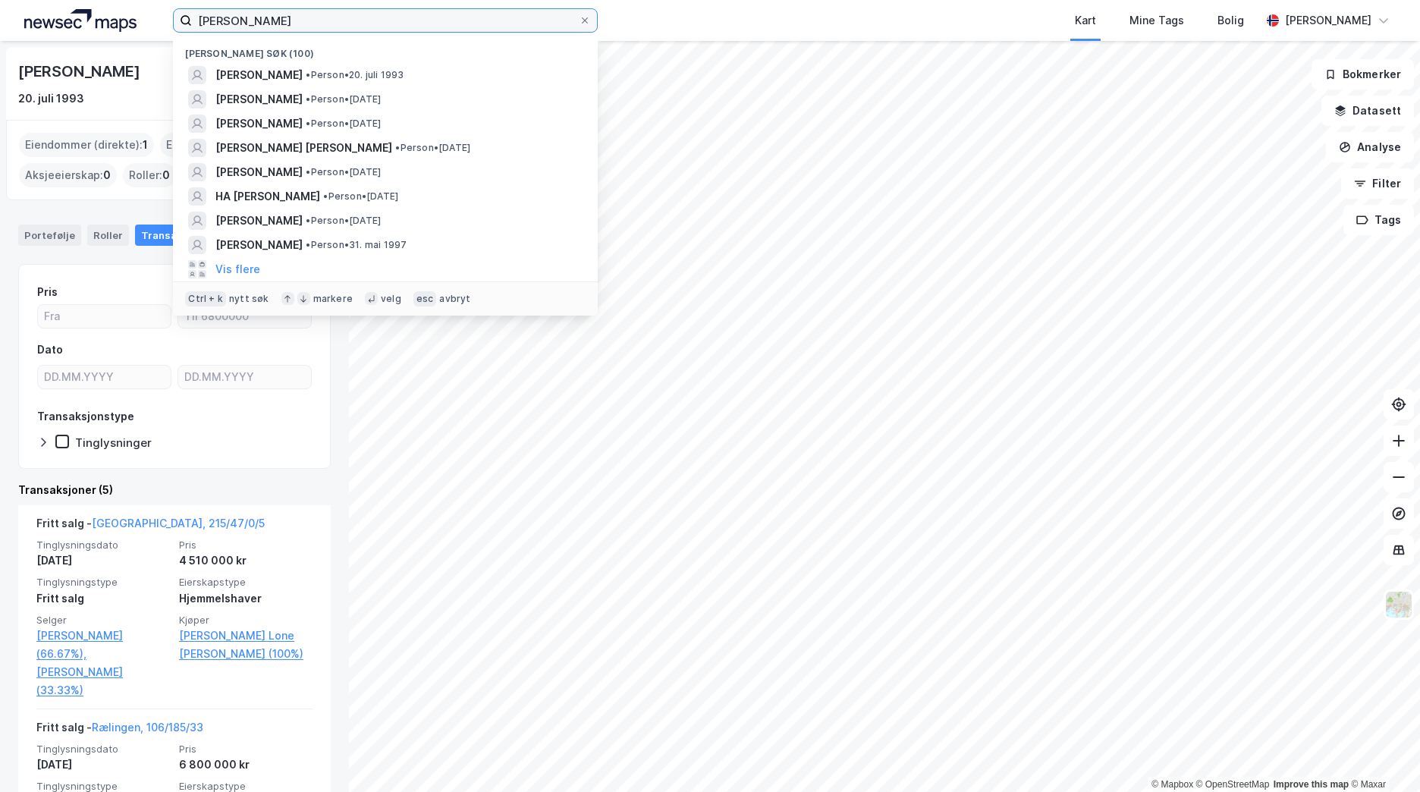
drag, startPoint x: 278, startPoint y: 17, endPoint x: 171, endPoint y: 20, distance: 107.0
click at [171, 20] on div "[PERSON_NAME] søk (100) [PERSON_NAME] • 20. juli 1993 [PERSON_NAME] • Person • …" at bounding box center [710, 20] width 1420 height 41
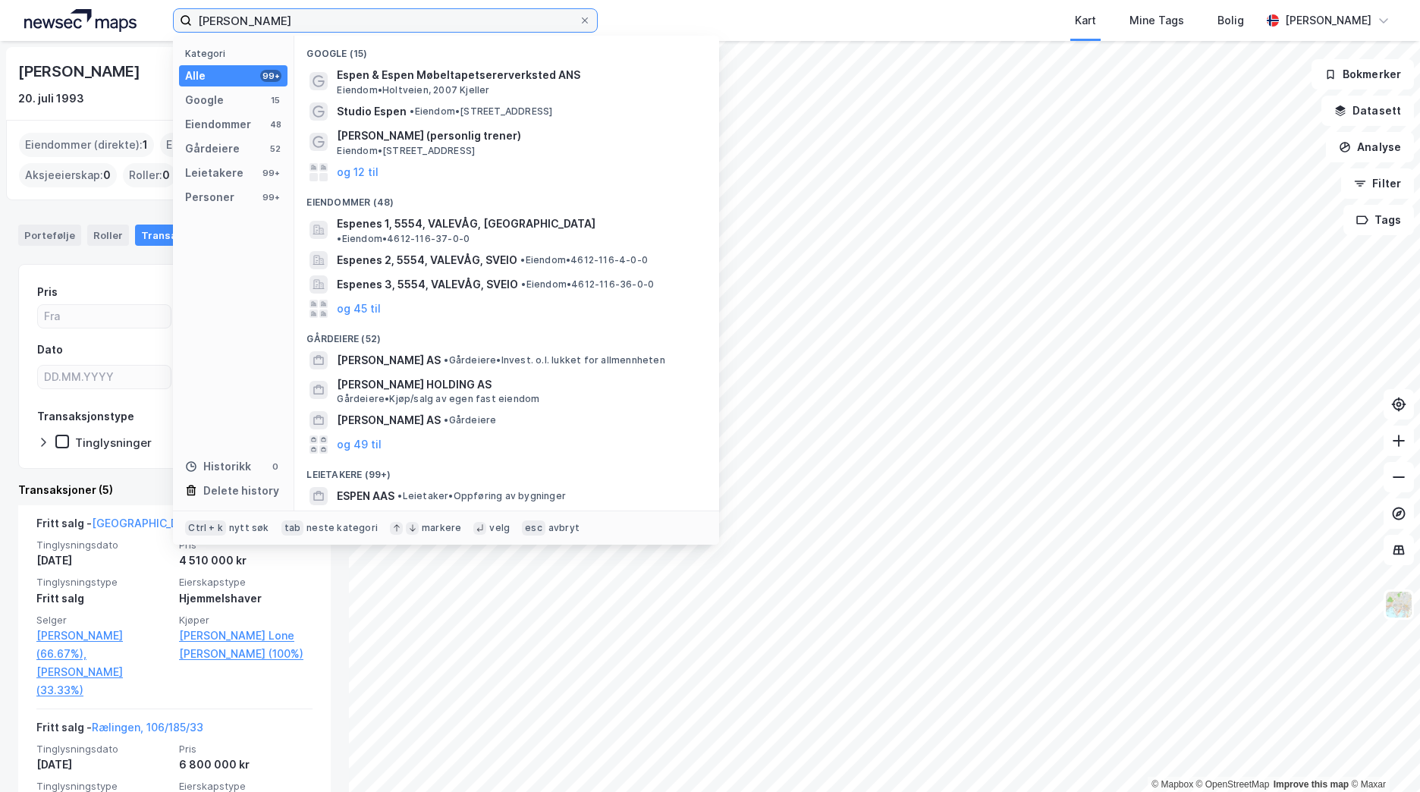
type input "[PERSON_NAME]"
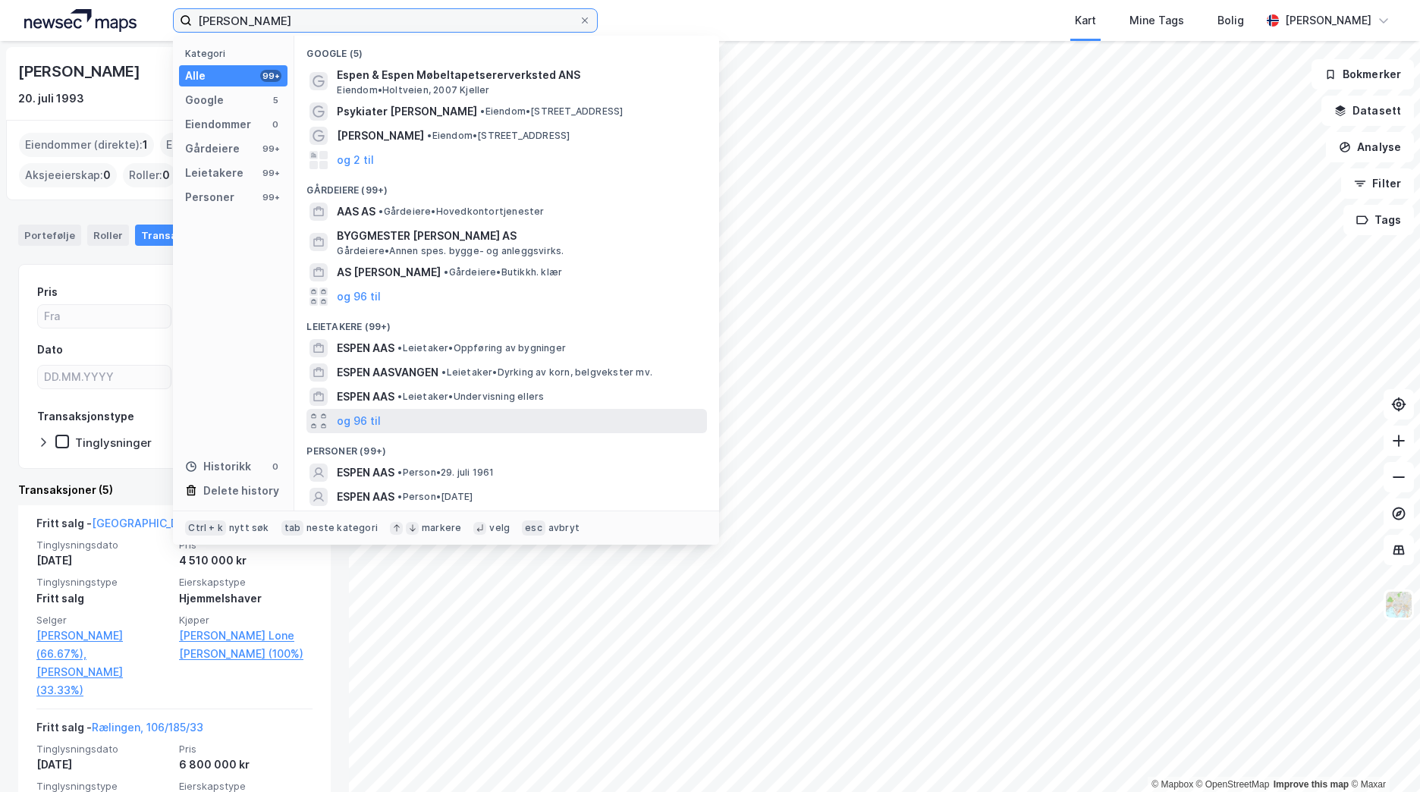
scroll to position [76, 0]
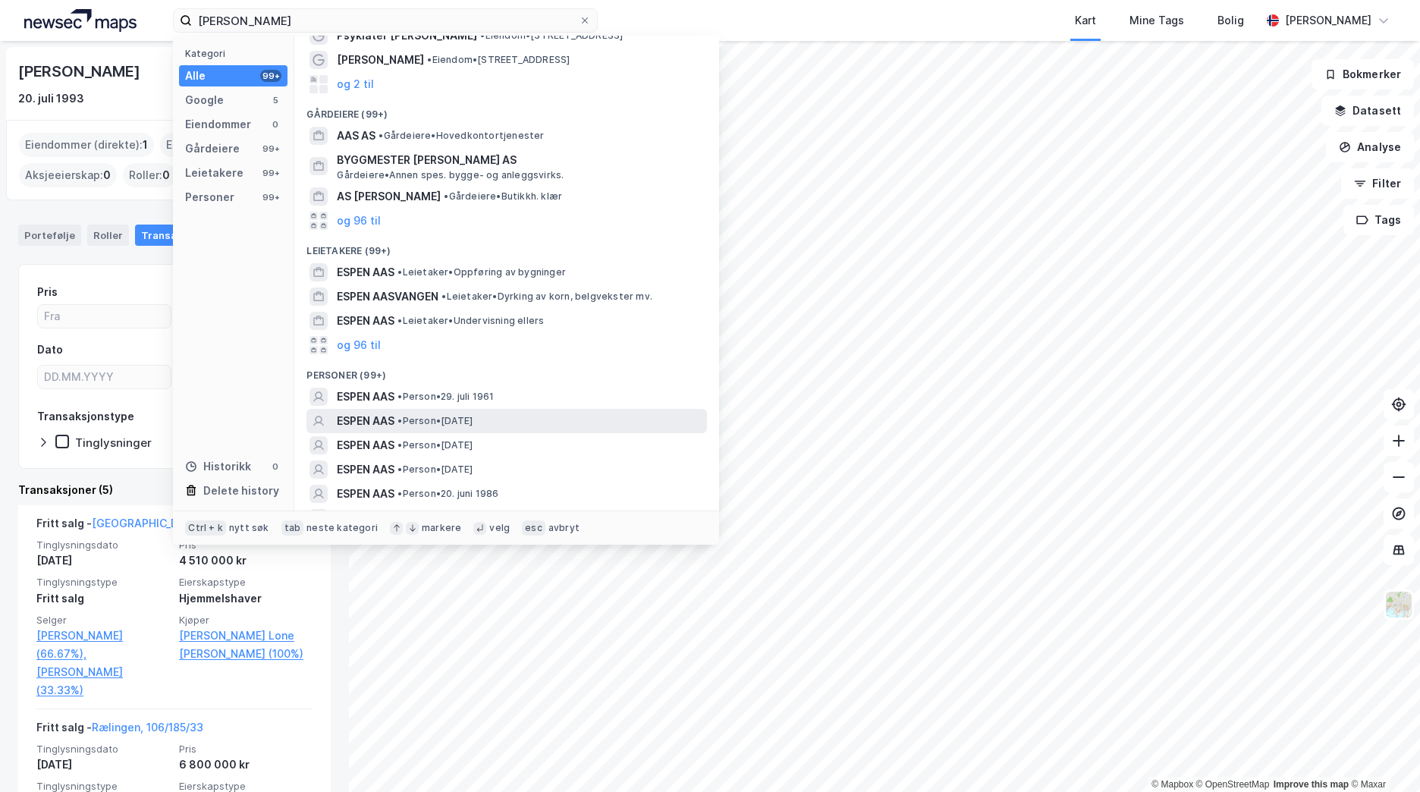
click at [457, 422] on span "• Person • [DATE]" at bounding box center [434, 421] width 75 height 12
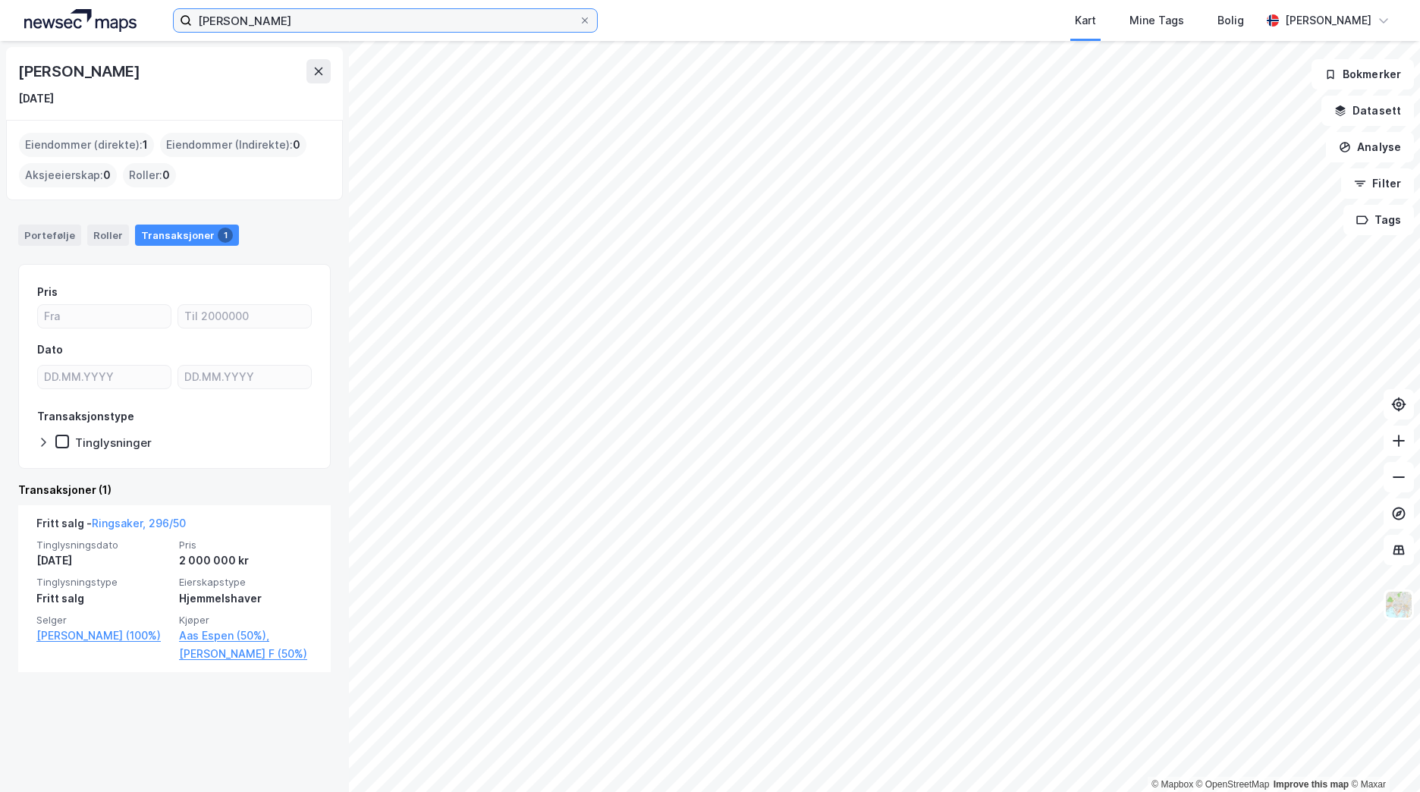
click at [268, 33] on div "[PERSON_NAME] Kart Mine Tags Bolig [PERSON_NAME]" at bounding box center [710, 20] width 1420 height 41
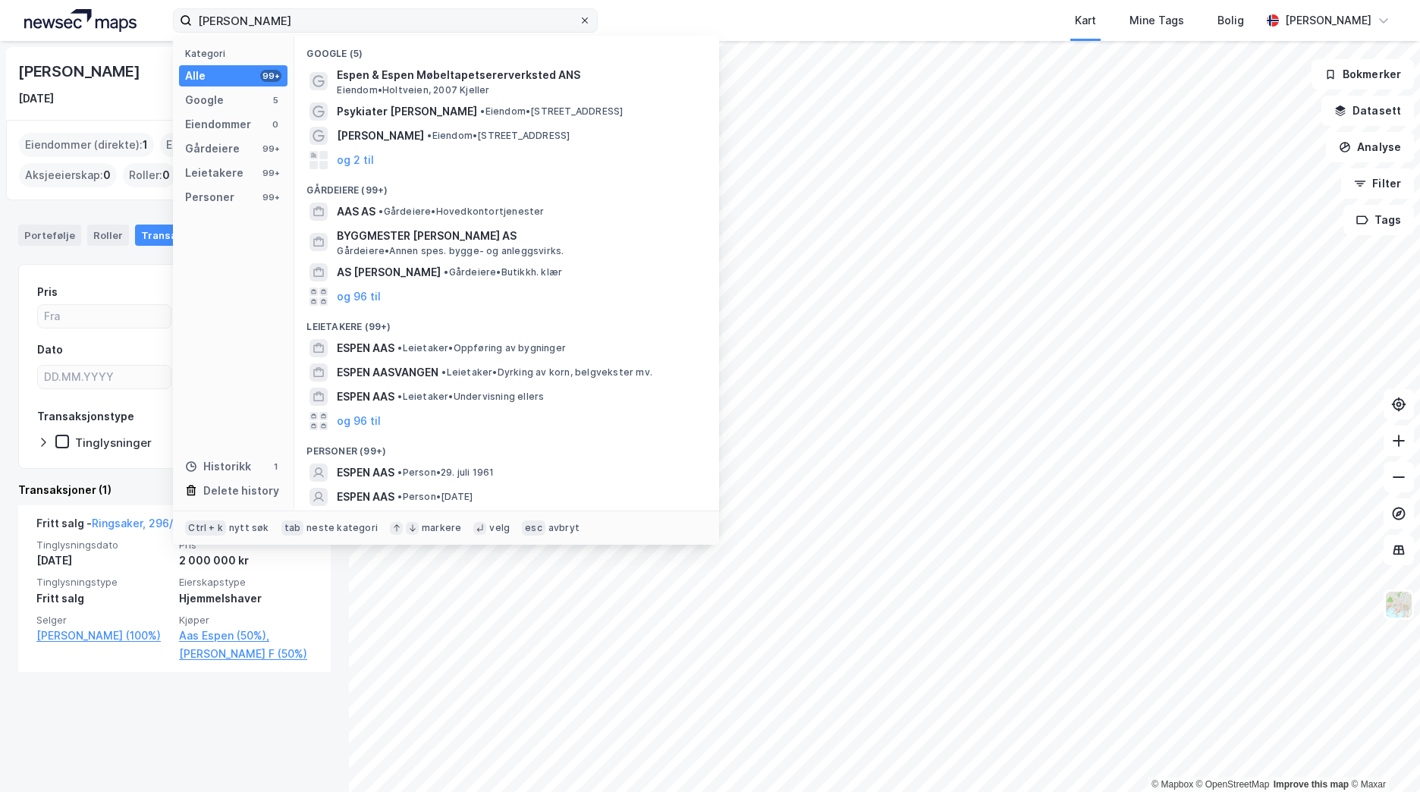
click at [587, 23] on icon at bounding box center [585, 20] width 6 height 6
click at [579, 23] on input "[PERSON_NAME]" at bounding box center [385, 20] width 387 height 23
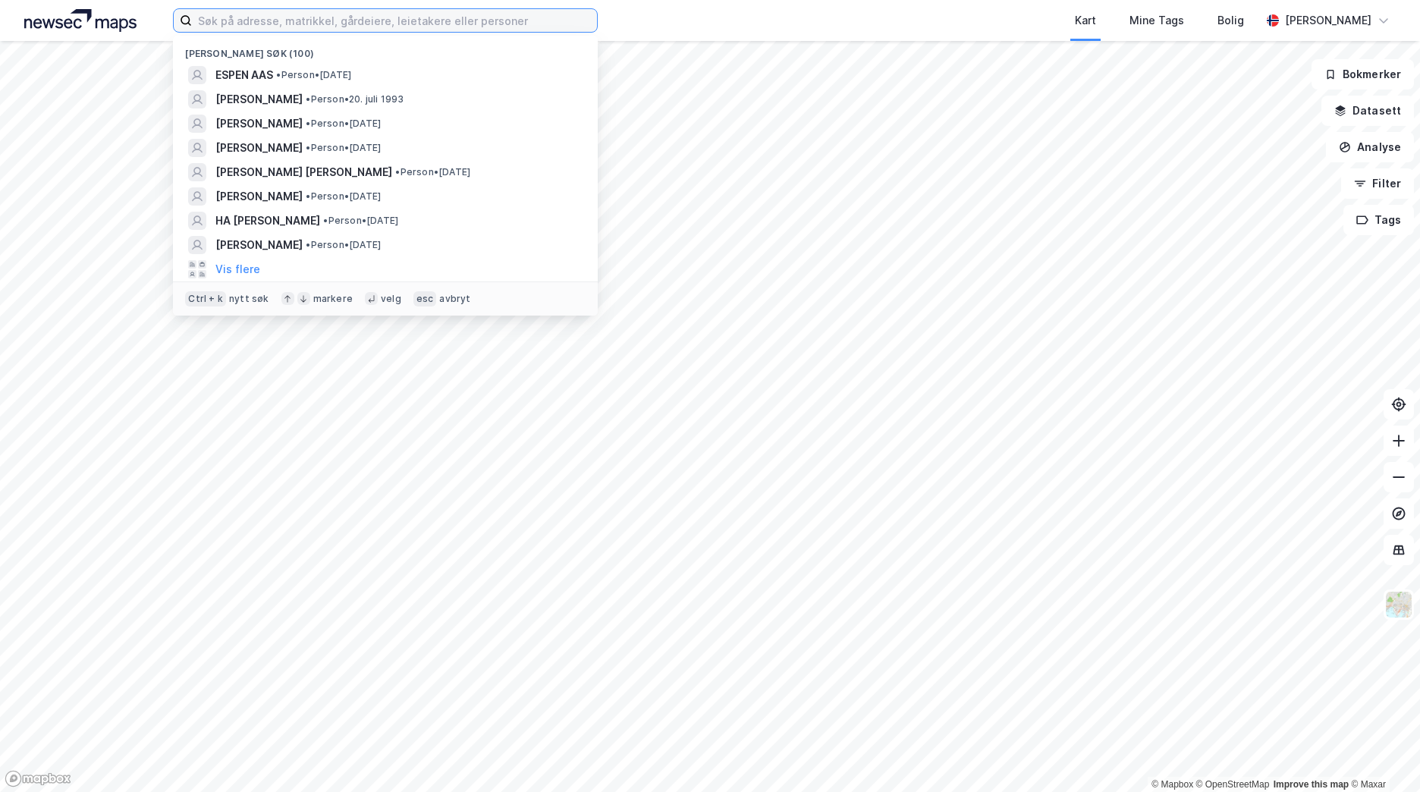
click at [285, 20] on input at bounding box center [394, 20] width 405 height 23
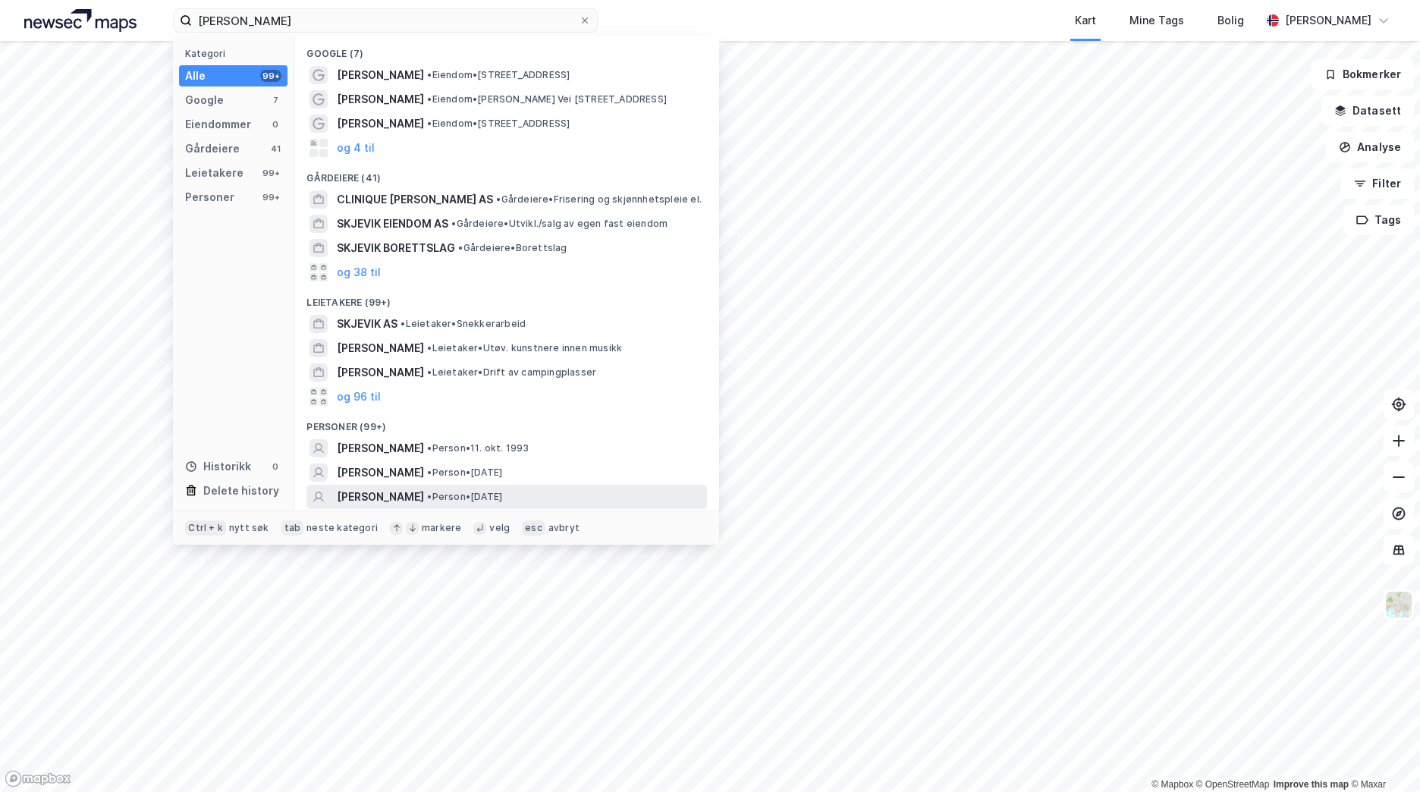
click at [570, 485] on div "[PERSON_NAME] • Person • [DATE]" at bounding box center [506, 497] width 400 height 24
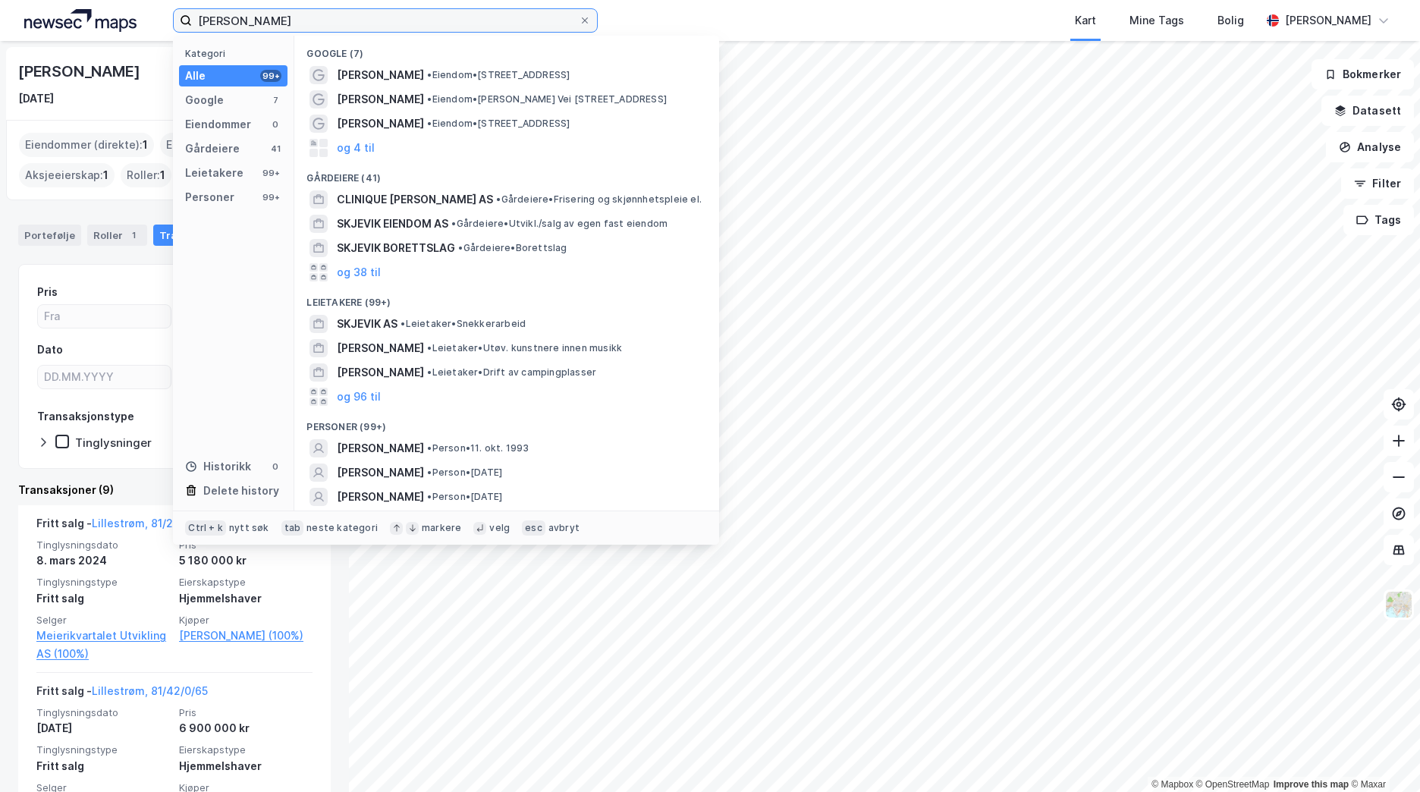
drag, startPoint x: 350, startPoint y: 23, endPoint x: 113, endPoint y: 20, distance: 237.4
click at [113, 20] on div "[PERSON_NAME] Kategori Alle 99+ Google 7 Eiendommer 0 Gårdeiere 41 Leietakere 9…" at bounding box center [710, 20] width 1420 height 41
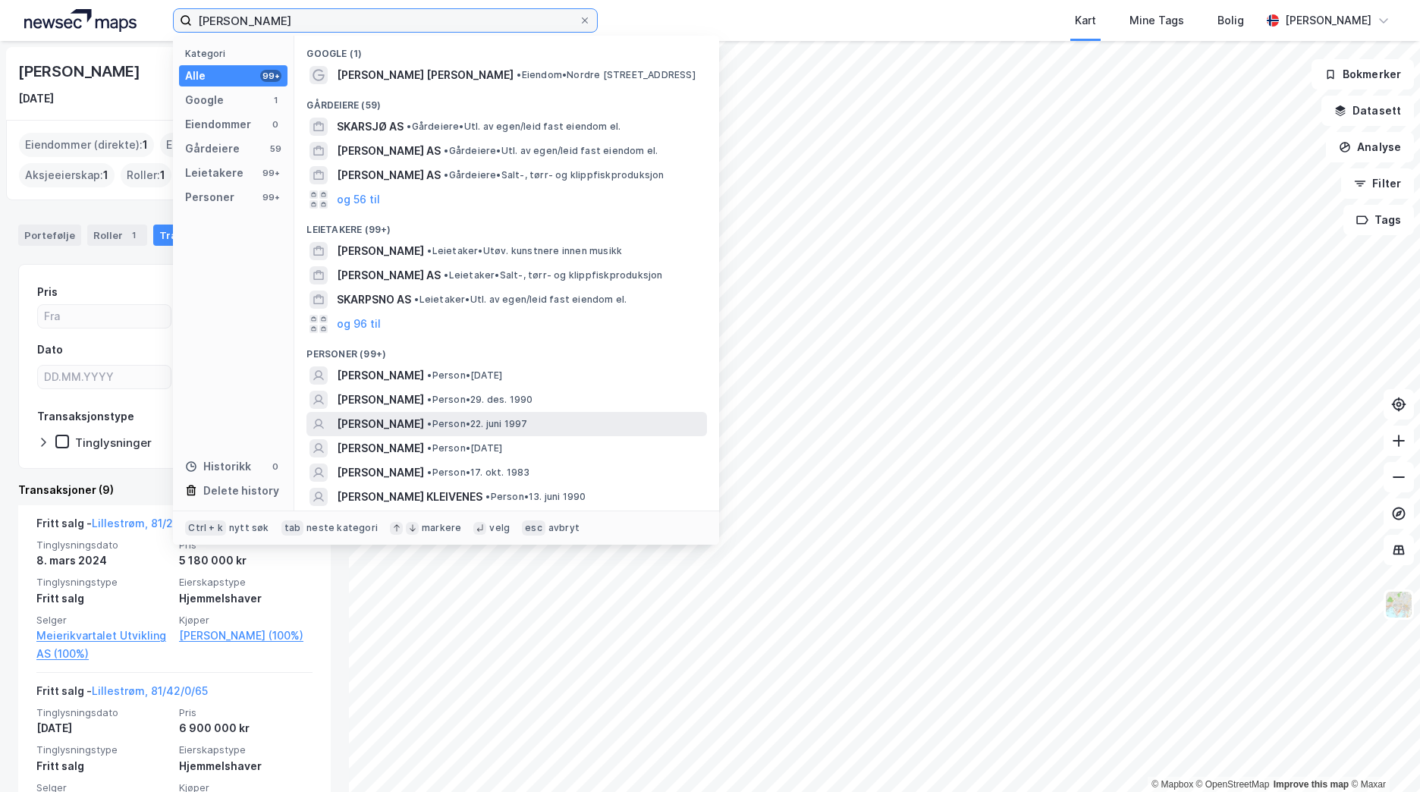
type input "[PERSON_NAME]"
click at [510, 430] on div "[PERSON_NAME] • Person • [DATE]" at bounding box center [520, 424] width 367 height 18
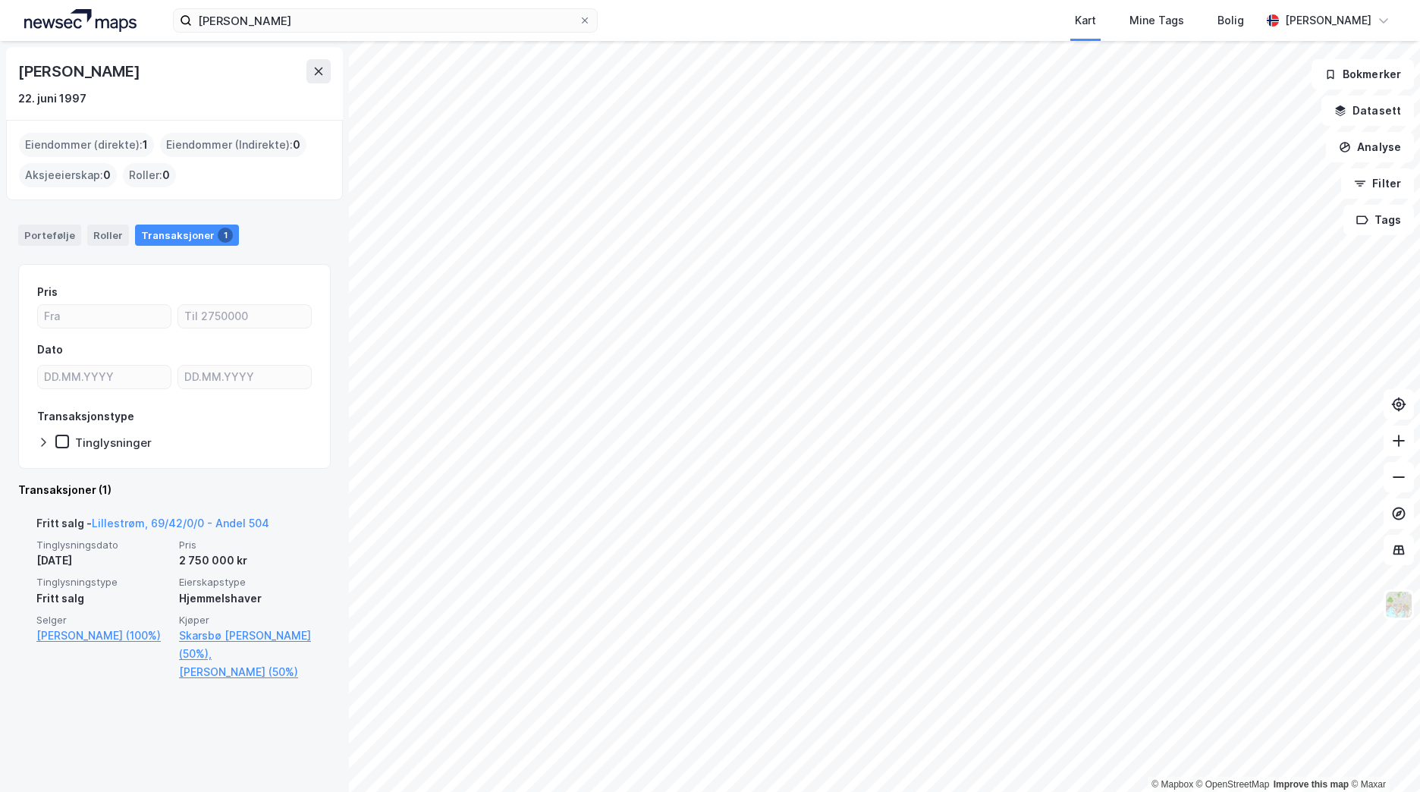
click at [179, 515] on div "[PERSON_NAME], 69/42/0/0 - Andel 504" at bounding box center [152, 526] width 233 height 24
click at [179, 520] on link "Lillestrøm, 69/42/0/0 - Andel 504" at bounding box center [180, 522] width 177 height 13
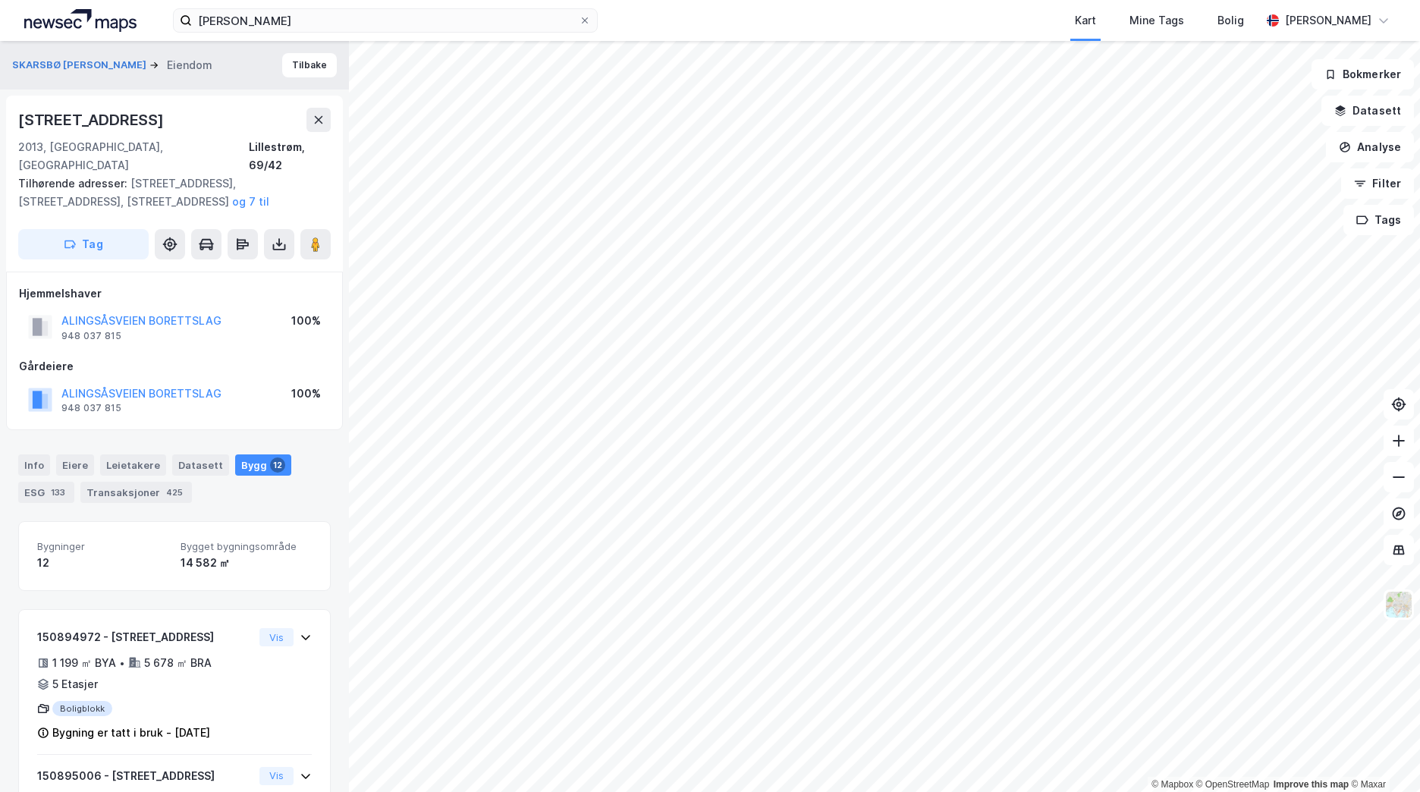
scroll to position [1, 0]
click at [303, 70] on button "Tilbake" at bounding box center [309, 64] width 55 height 24
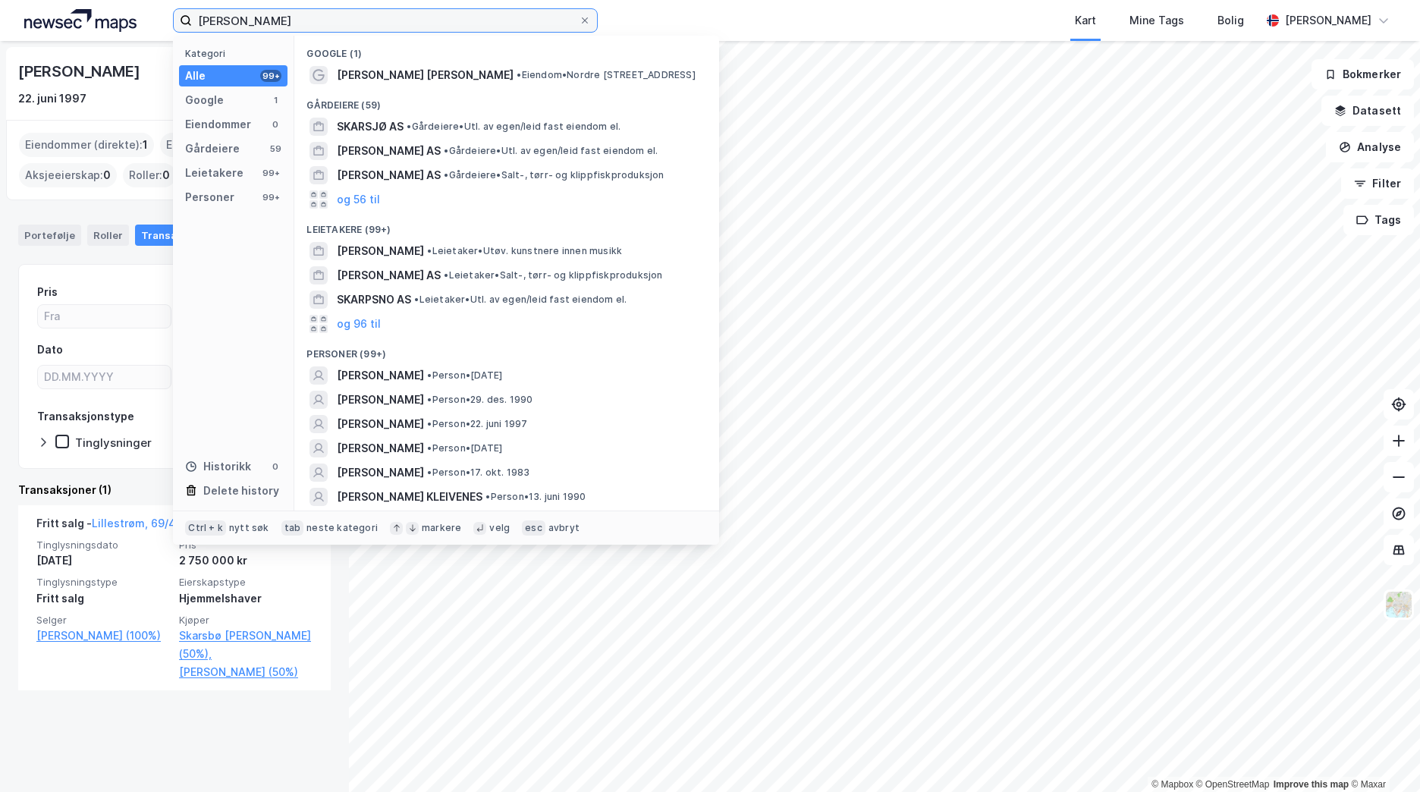
click at [312, 25] on input "[PERSON_NAME]" at bounding box center [385, 20] width 387 height 23
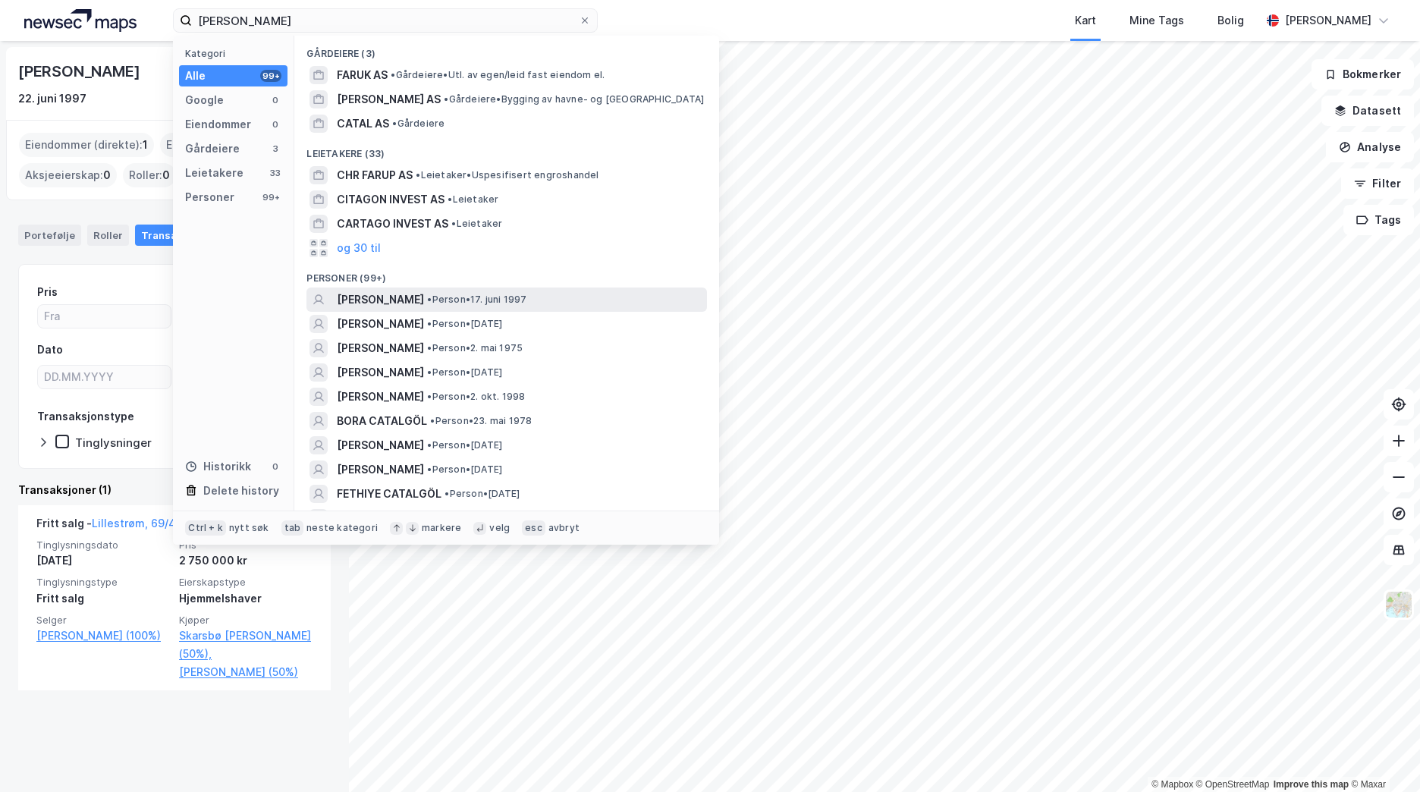
click at [491, 307] on div "[PERSON_NAME] • Person • [DATE]" at bounding box center [520, 299] width 367 height 18
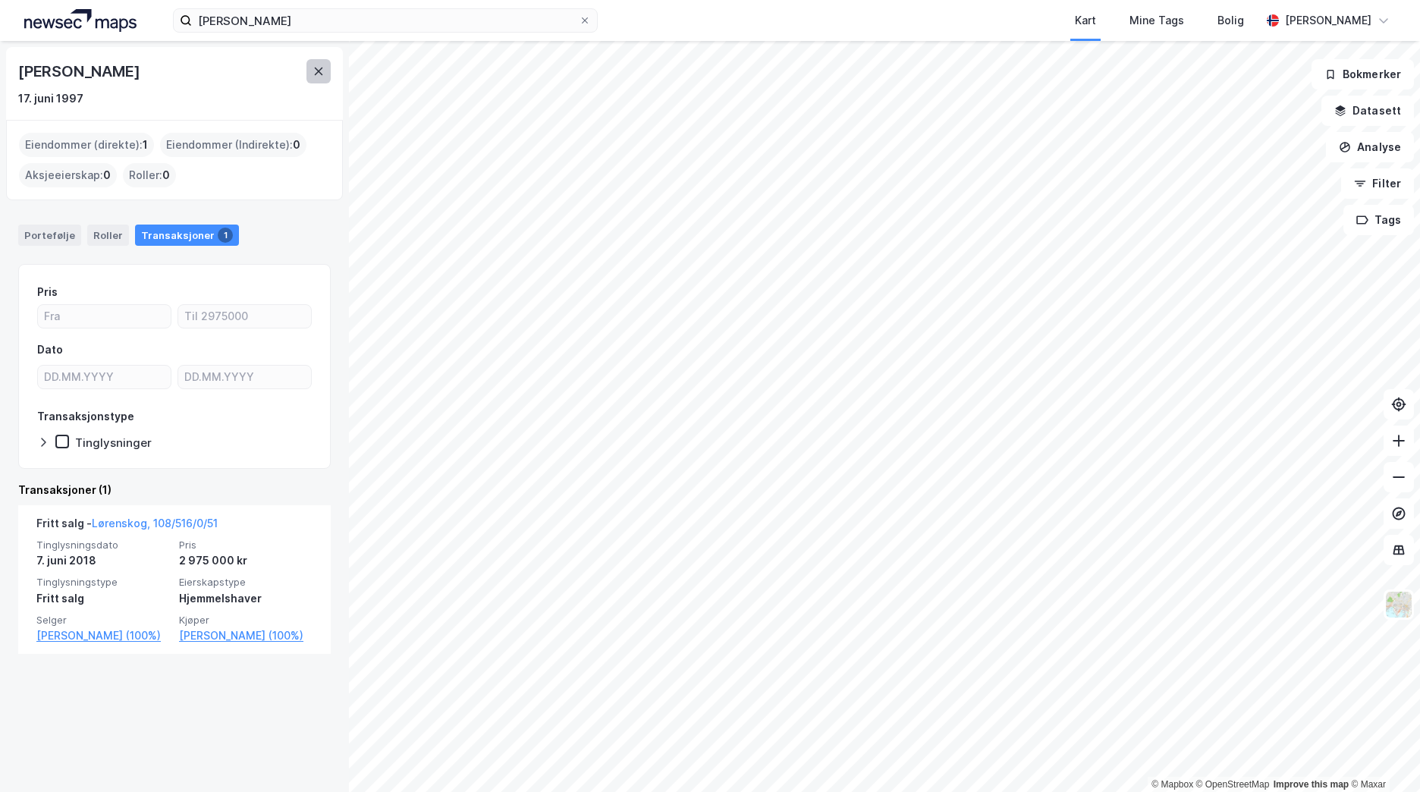
click at [321, 71] on icon at bounding box center [318, 71] width 12 height 12
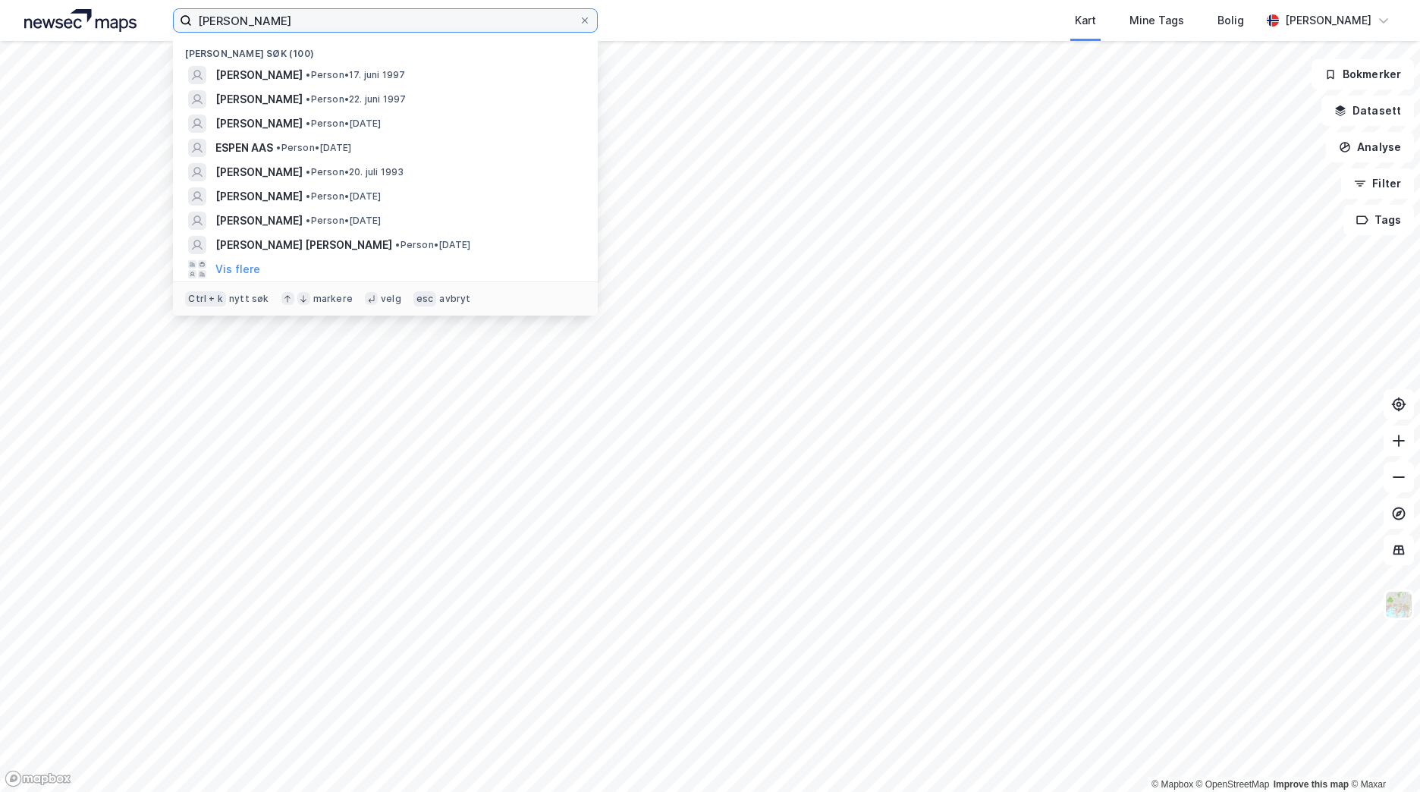
click at [324, 17] on input "[PERSON_NAME]" at bounding box center [385, 20] width 387 height 23
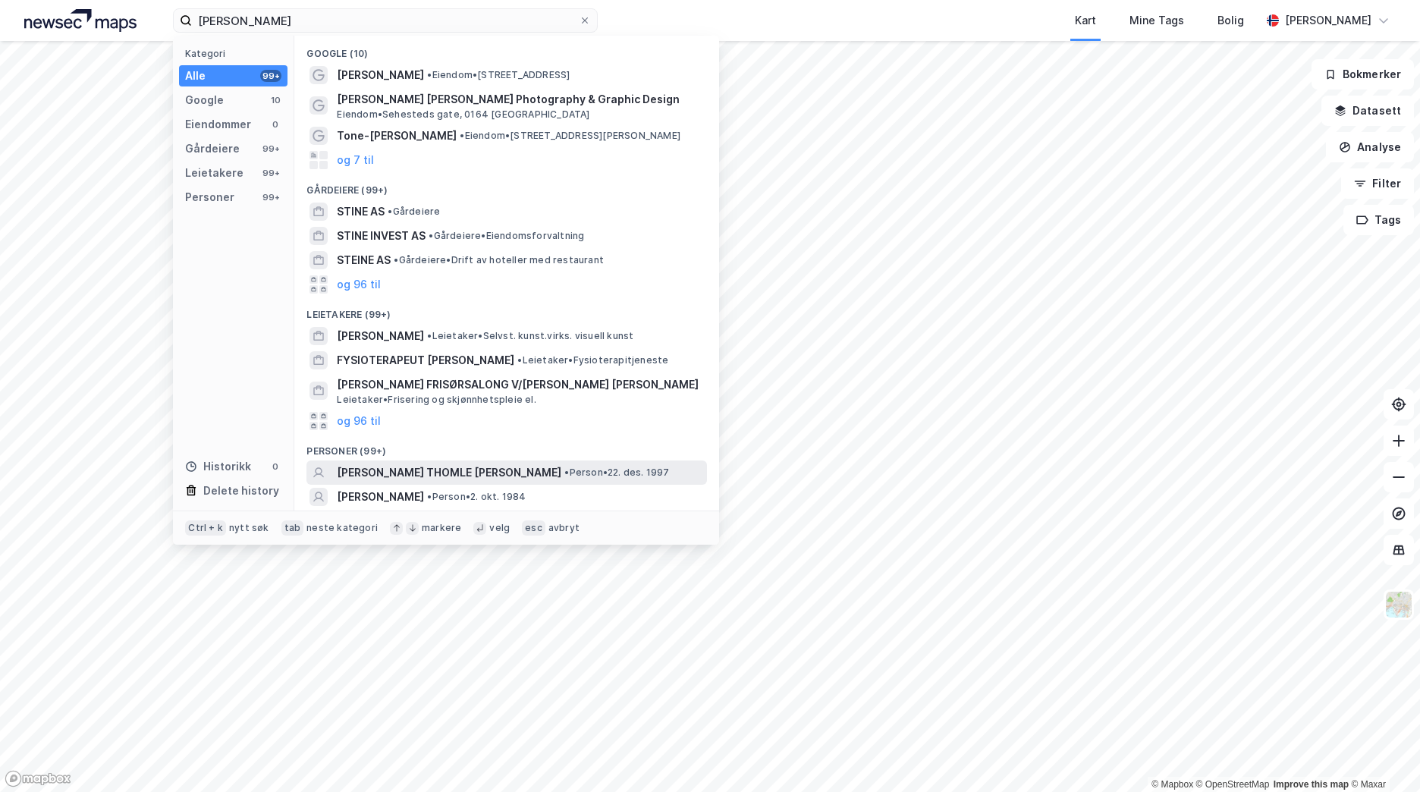
click at [499, 465] on div "[PERSON_NAME] • Person • [DATE]" at bounding box center [520, 472] width 367 height 18
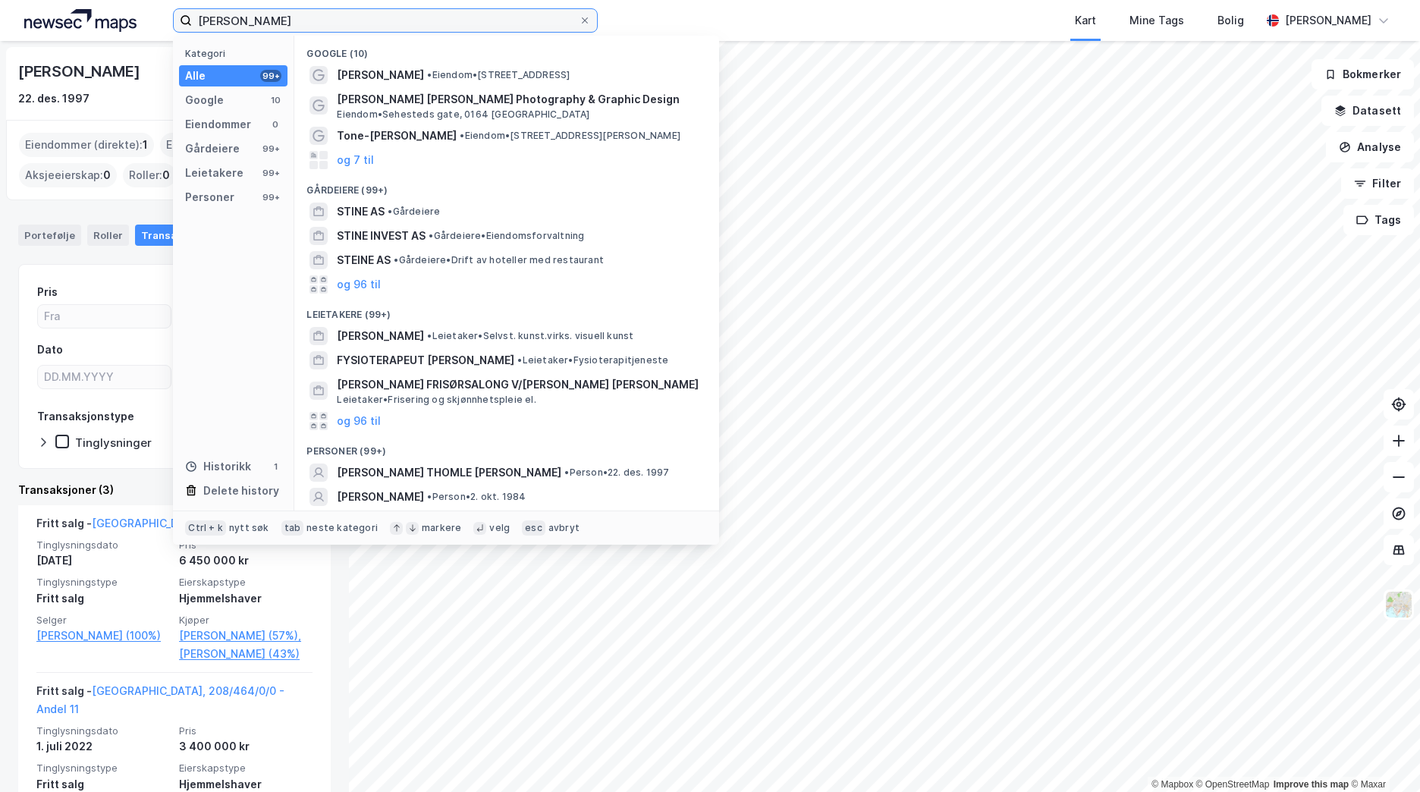
drag, startPoint x: 314, startPoint y: 22, endPoint x: 179, endPoint y: 14, distance: 135.2
click at [179, 14] on label "[PERSON_NAME]" at bounding box center [385, 20] width 425 height 24
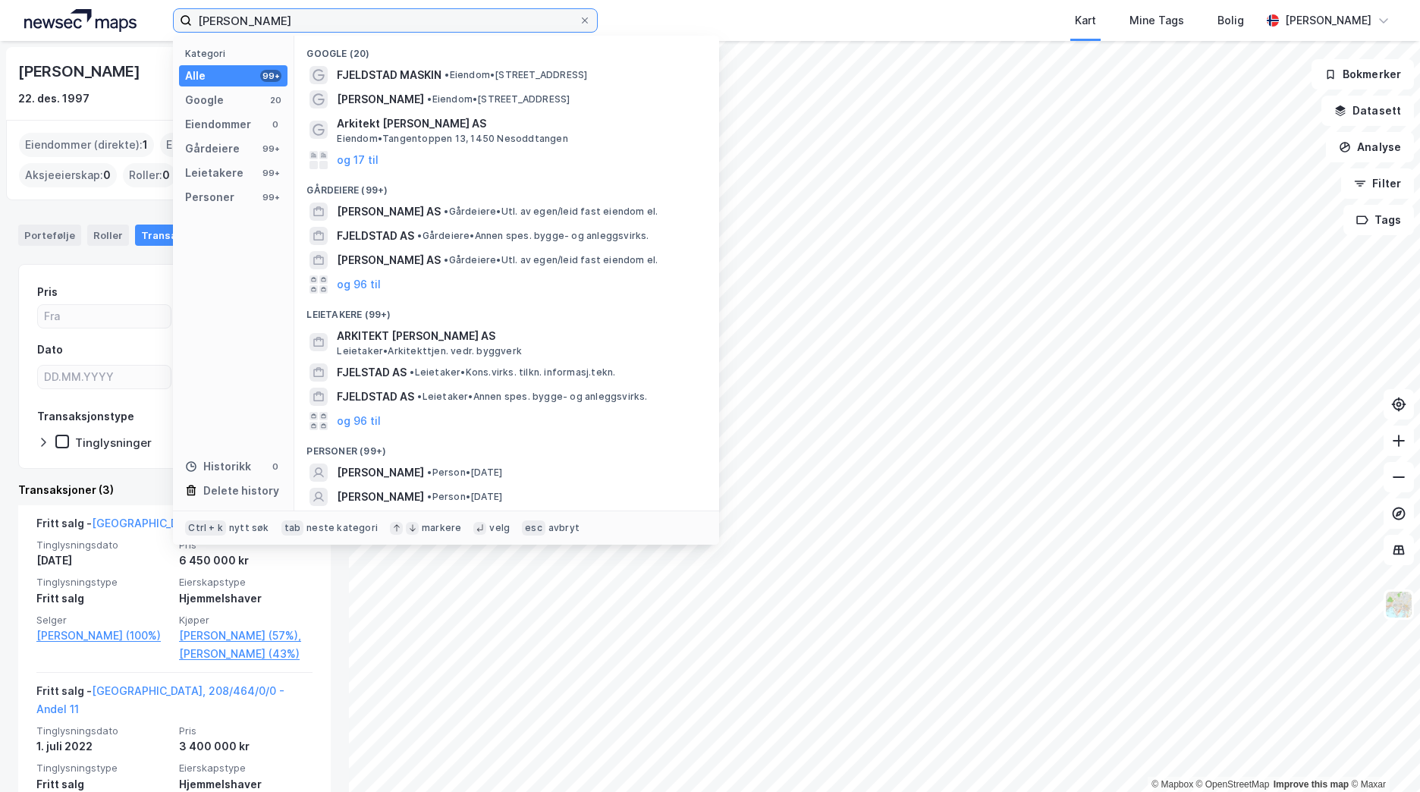
click at [267, 21] on input "[PERSON_NAME]" at bounding box center [385, 20] width 387 height 23
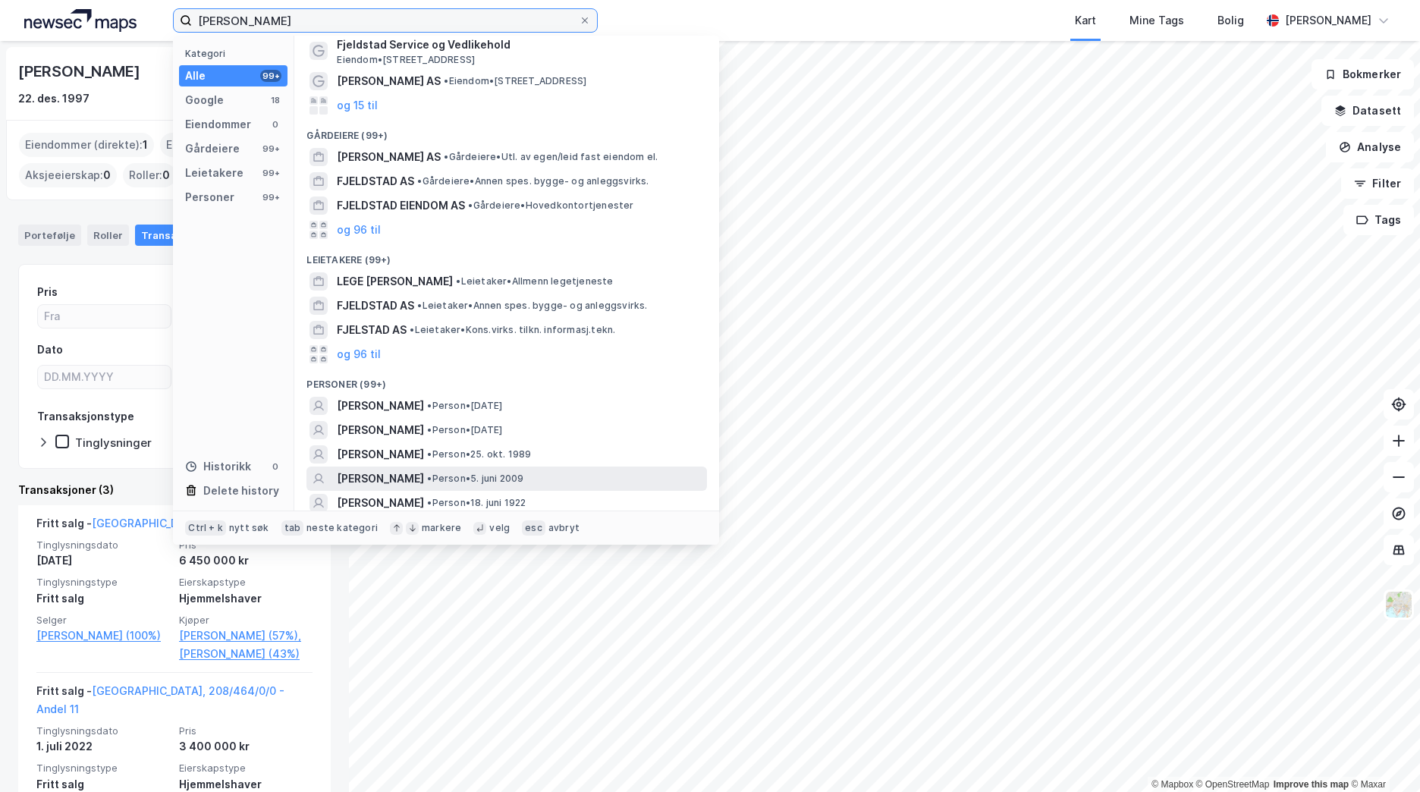
scroll to position [76, 0]
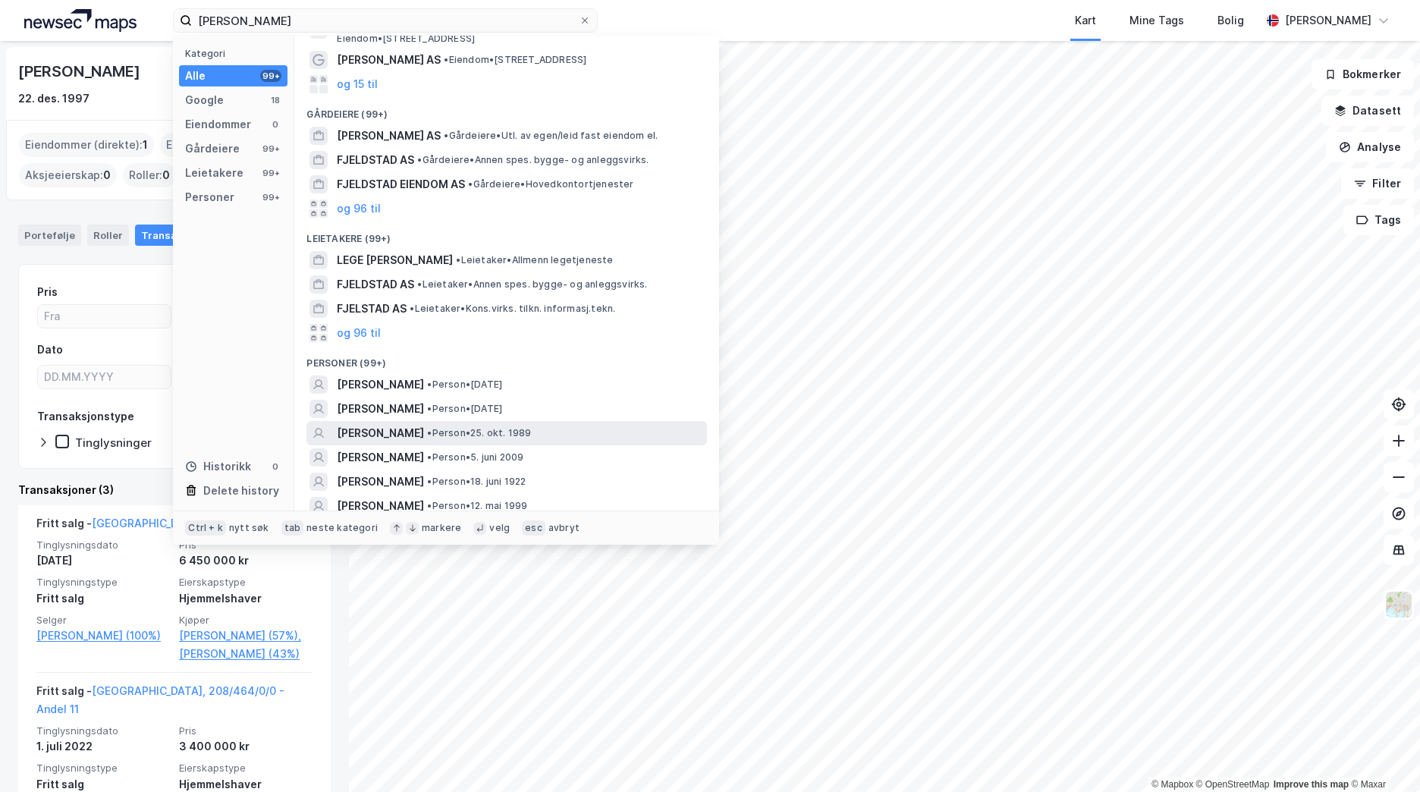
click at [588, 436] on div "[PERSON_NAME] • Person • 25. okt. 1989" at bounding box center [520, 433] width 367 height 18
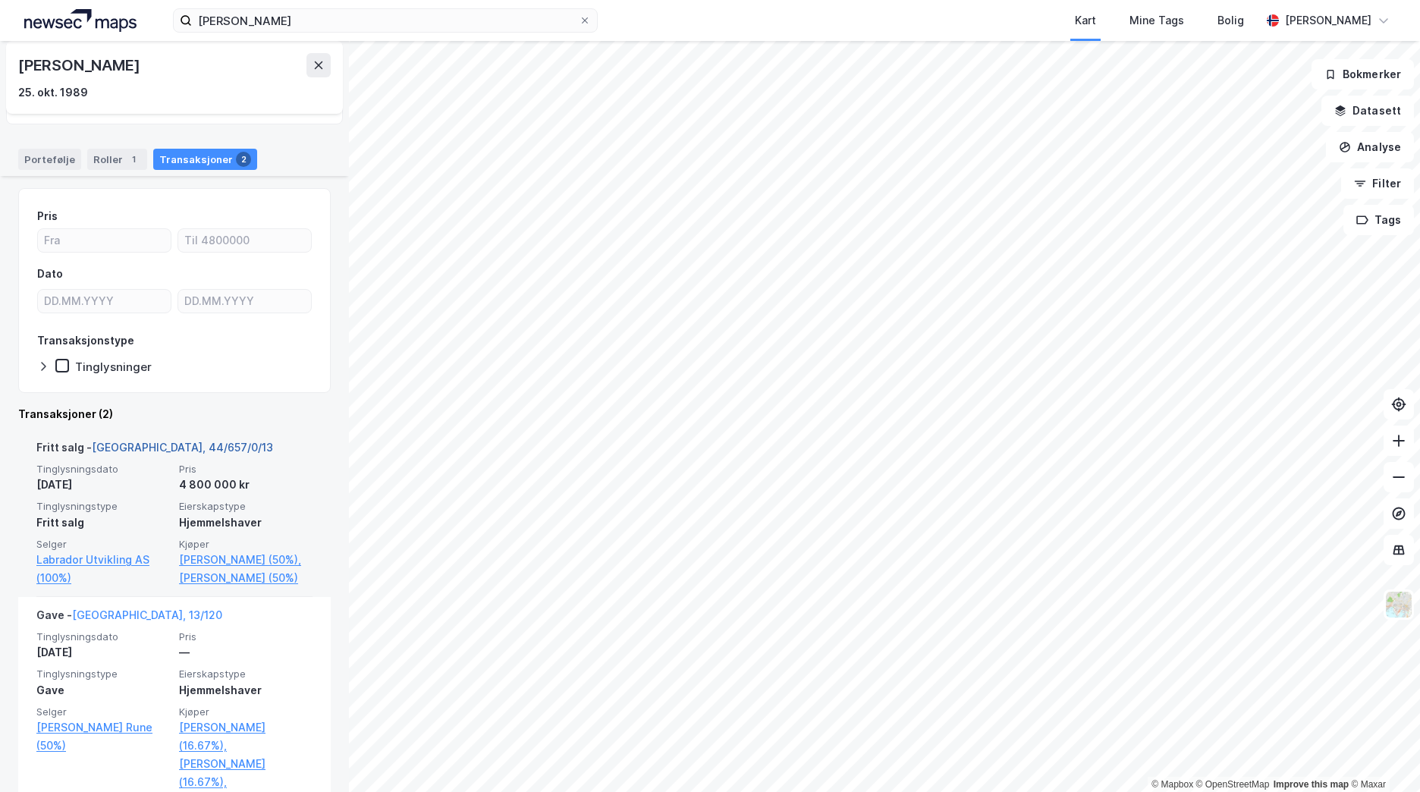
scroll to position [139, 0]
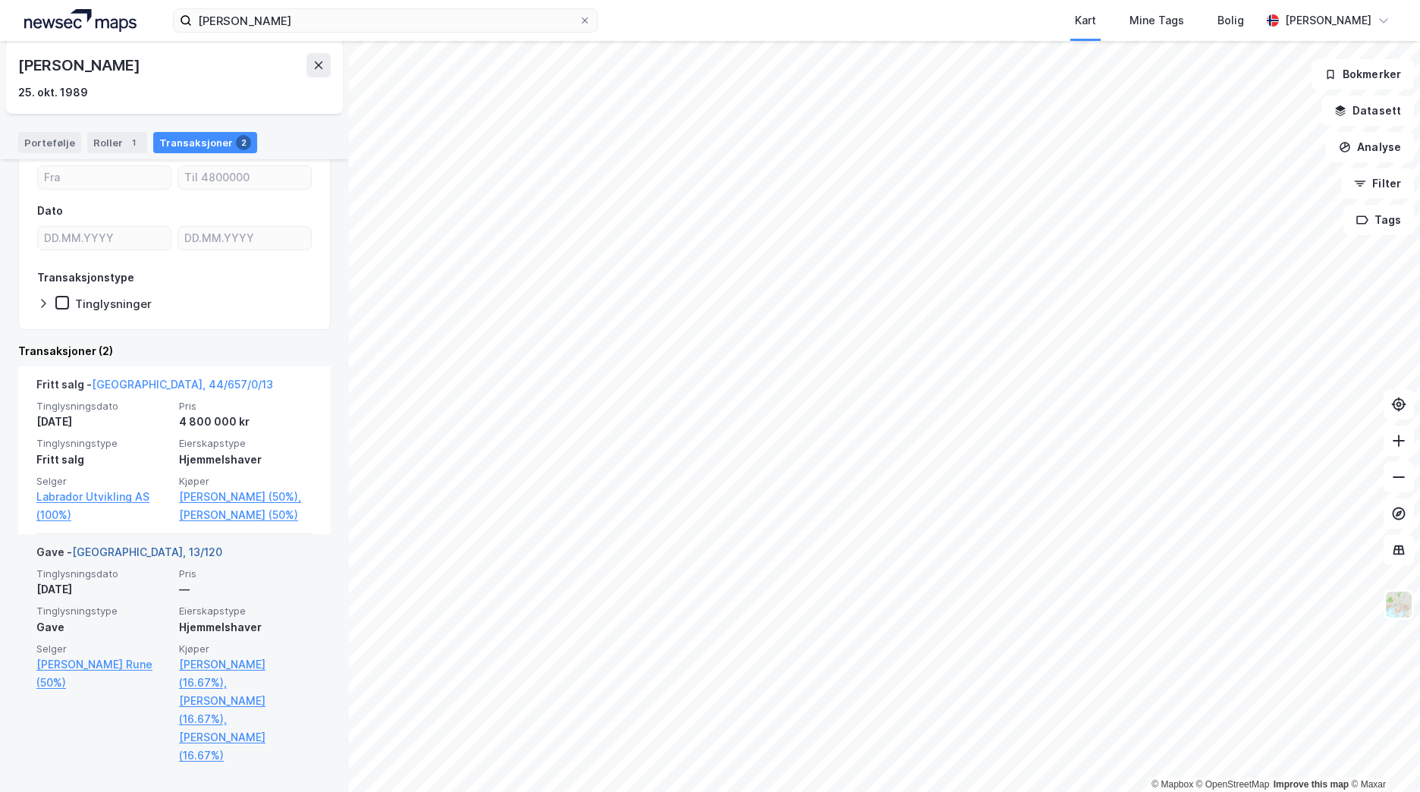
click at [117, 558] on link "[GEOGRAPHIC_DATA], 13/120" at bounding box center [147, 551] width 150 height 13
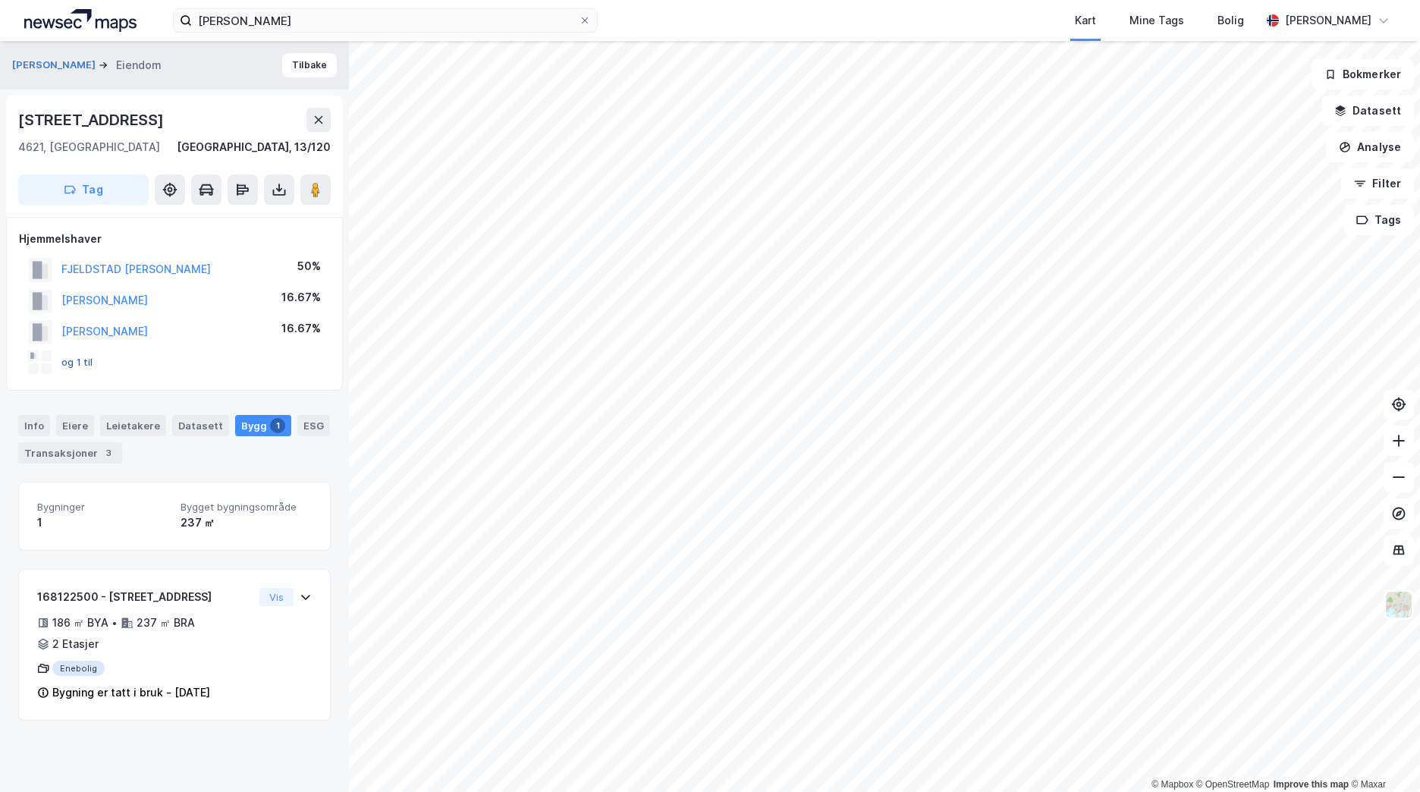
click at [0, 0] on button "og 1 til" at bounding box center [0, 0] width 0 height 0
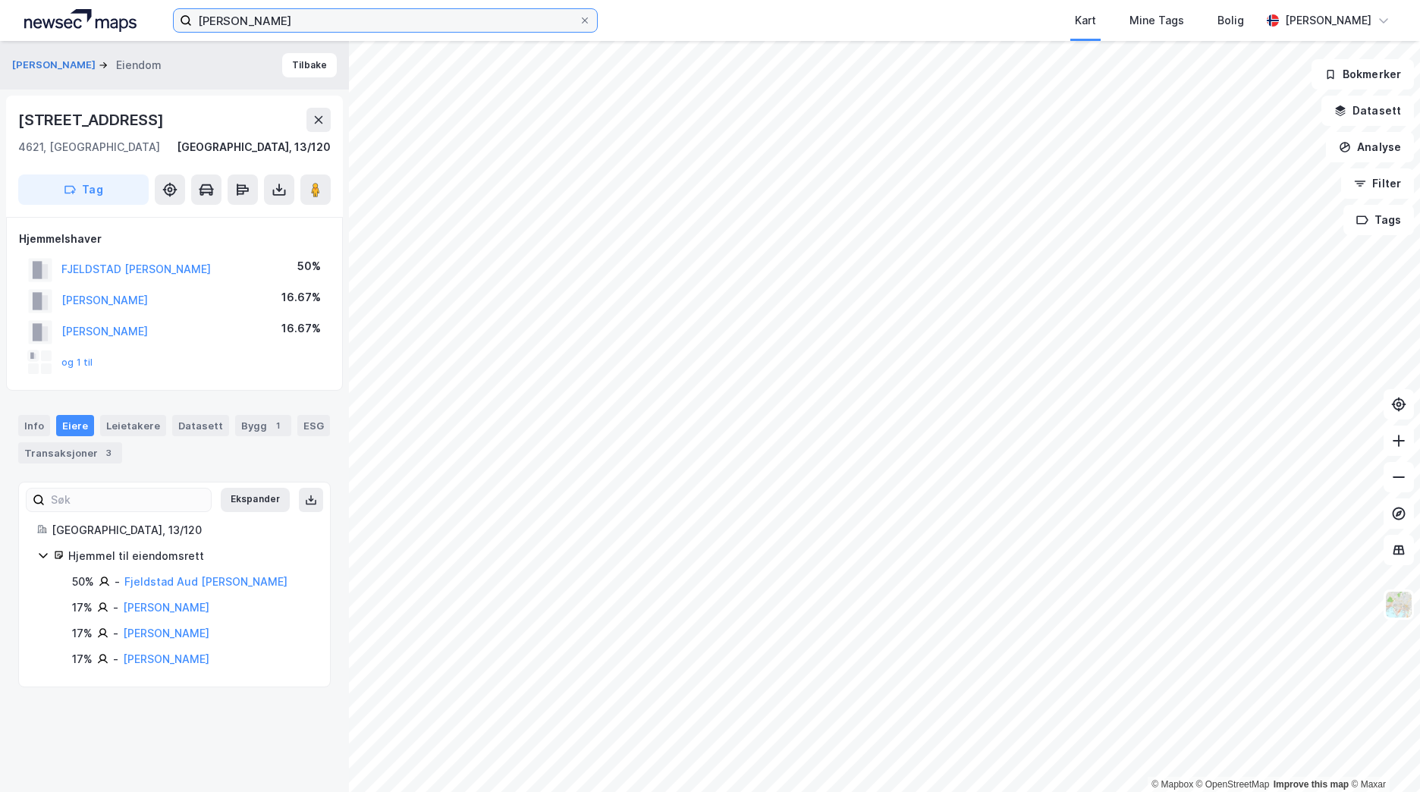
click at [258, 9] on input "[PERSON_NAME]" at bounding box center [385, 20] width 387 height 23
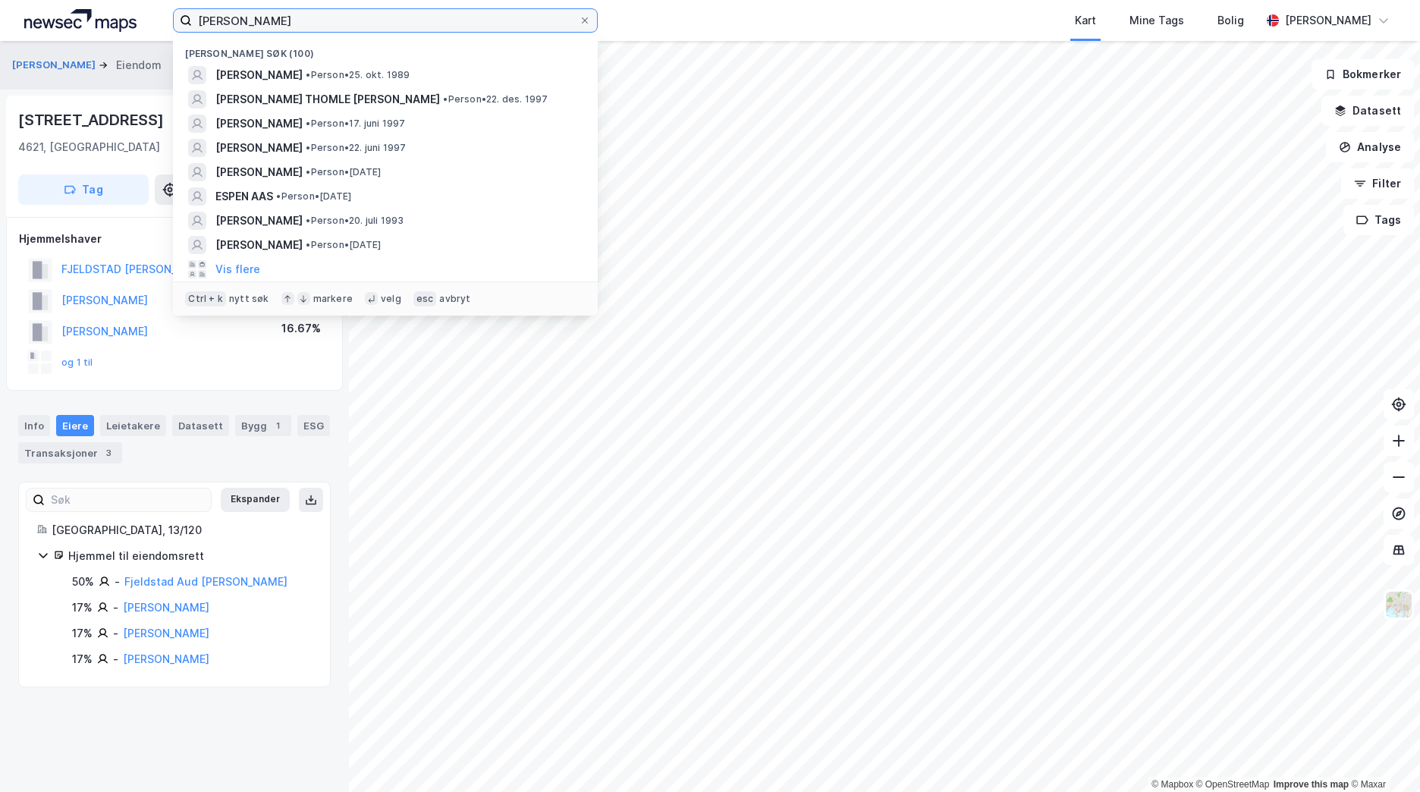
click at [258, 9] on input "[PERSON_NAME]" at bounding box center [385, 20] width 387 height 23
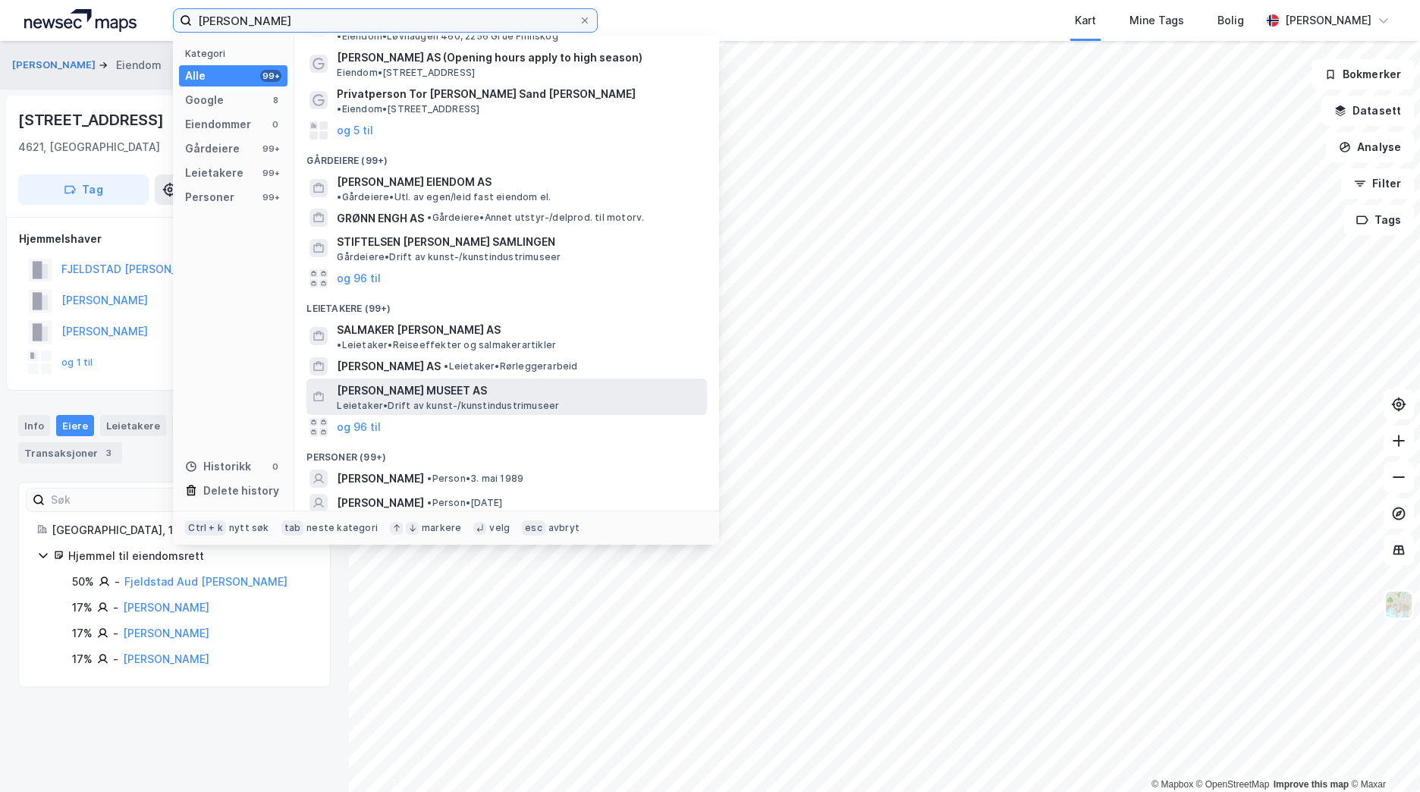
scroll to position [76, 0]
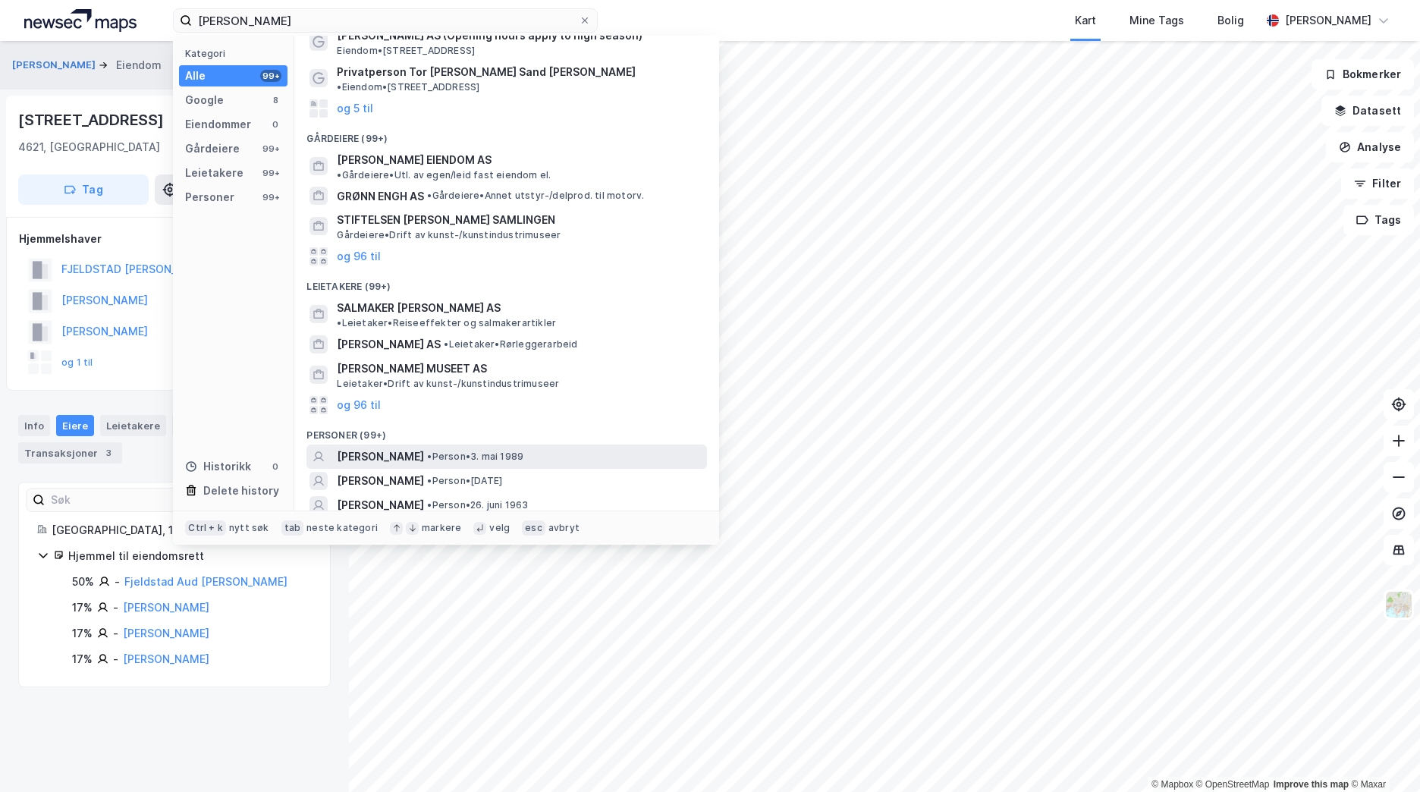
click at [557, 447] on div "[PERSON_NAME] • Person • [DATE]" at bounding box center [520, 456] width 367 height 18
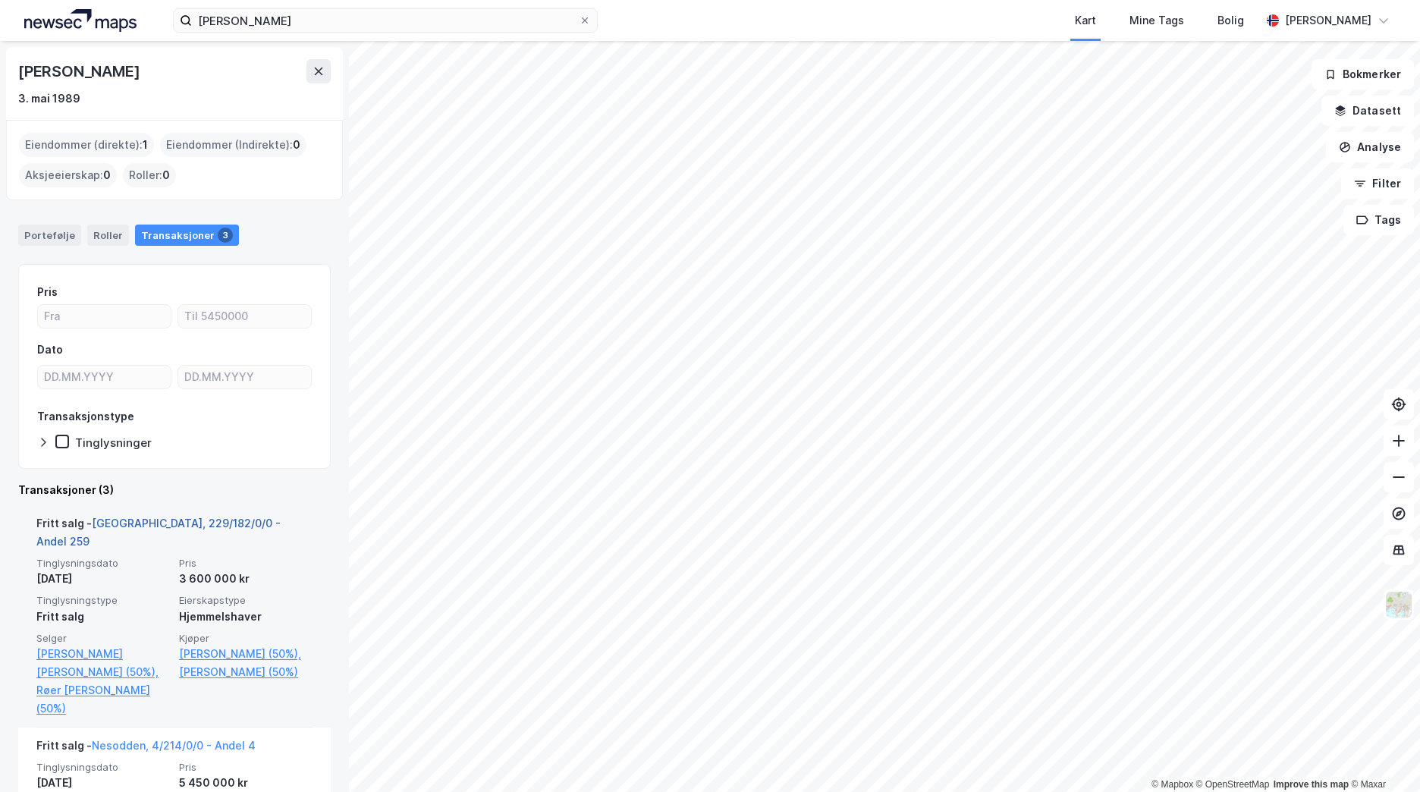
click at [213, 525] on link "[GEOGRAPHIC_DATA], 229/182/0/0 - Andel 259" at bounding box center [158, 531] width 244 height 31
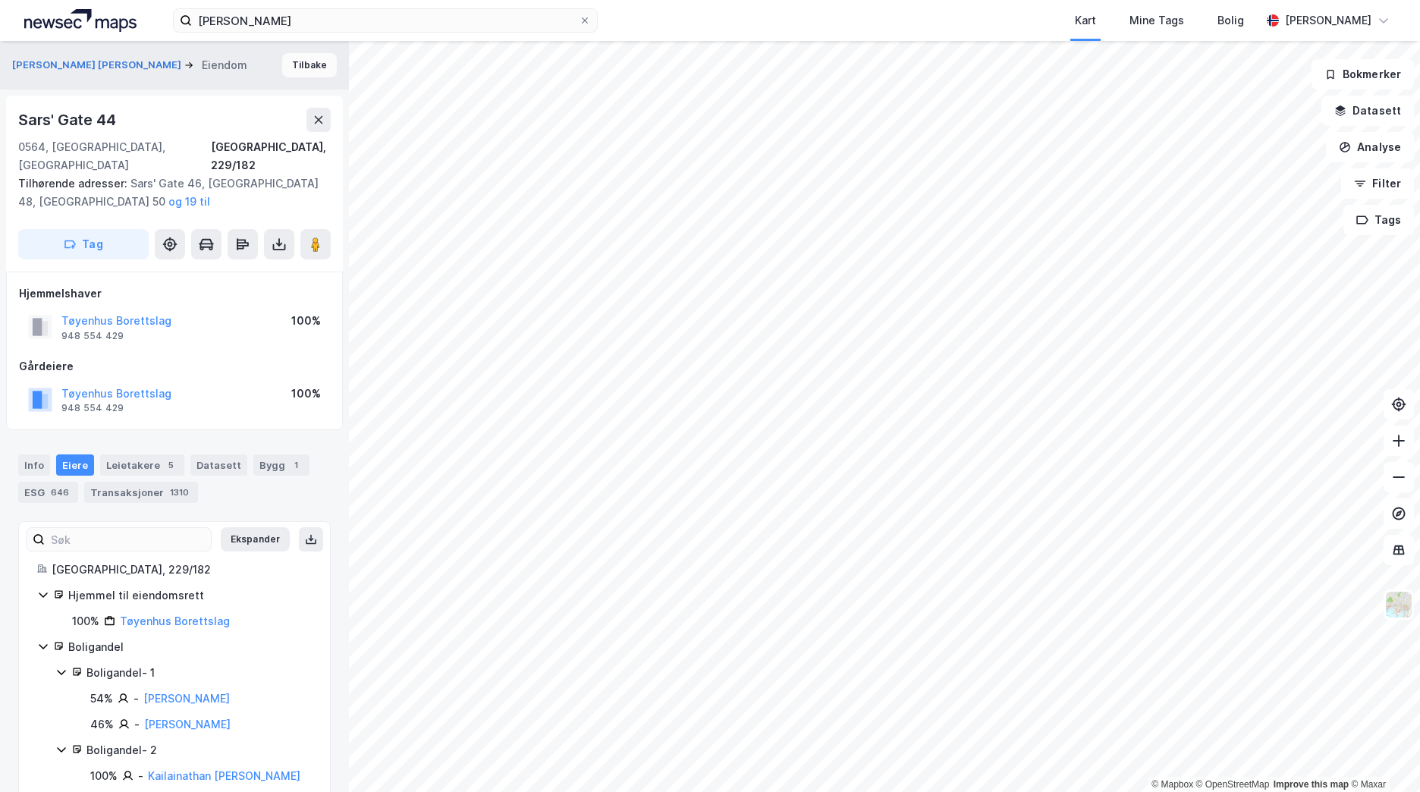
click at [302, 70] on button "Tilbake" at bounding box center [309, 65] width 55 height 24
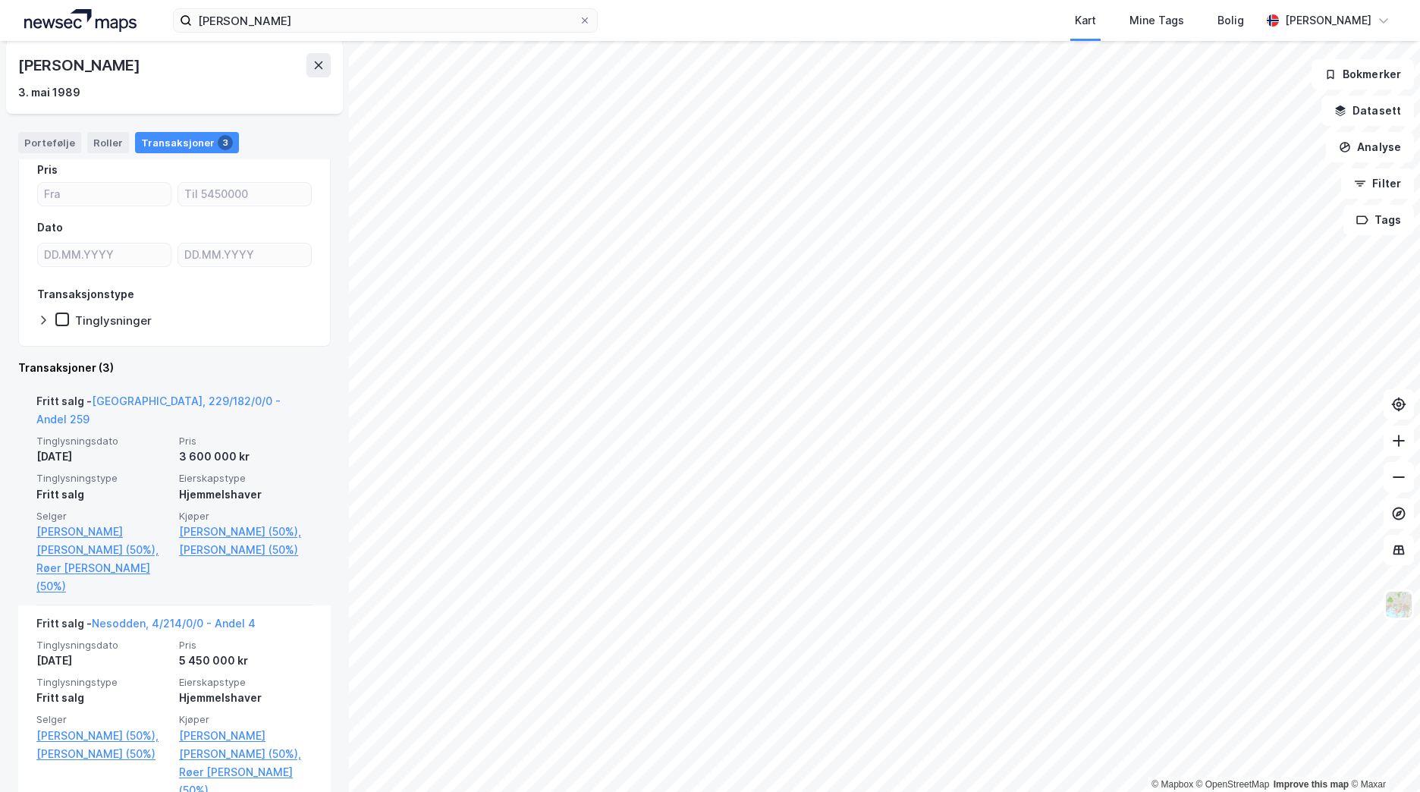
scroll to position [152, 0]
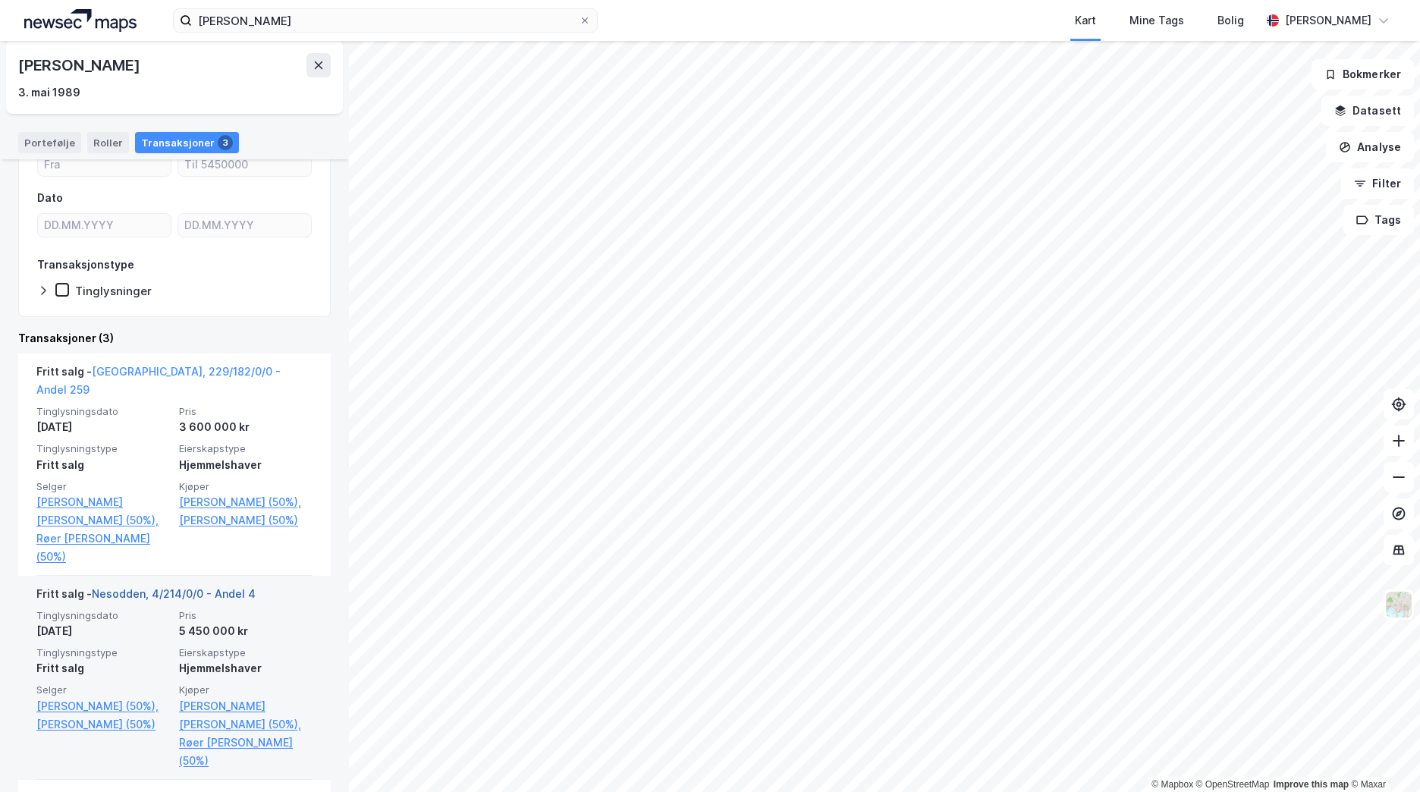
click at [187, 587] on link "Nesodden, 4/214/0/0 - Andel 4" at bounding box center [174, 593] width 164 height 13
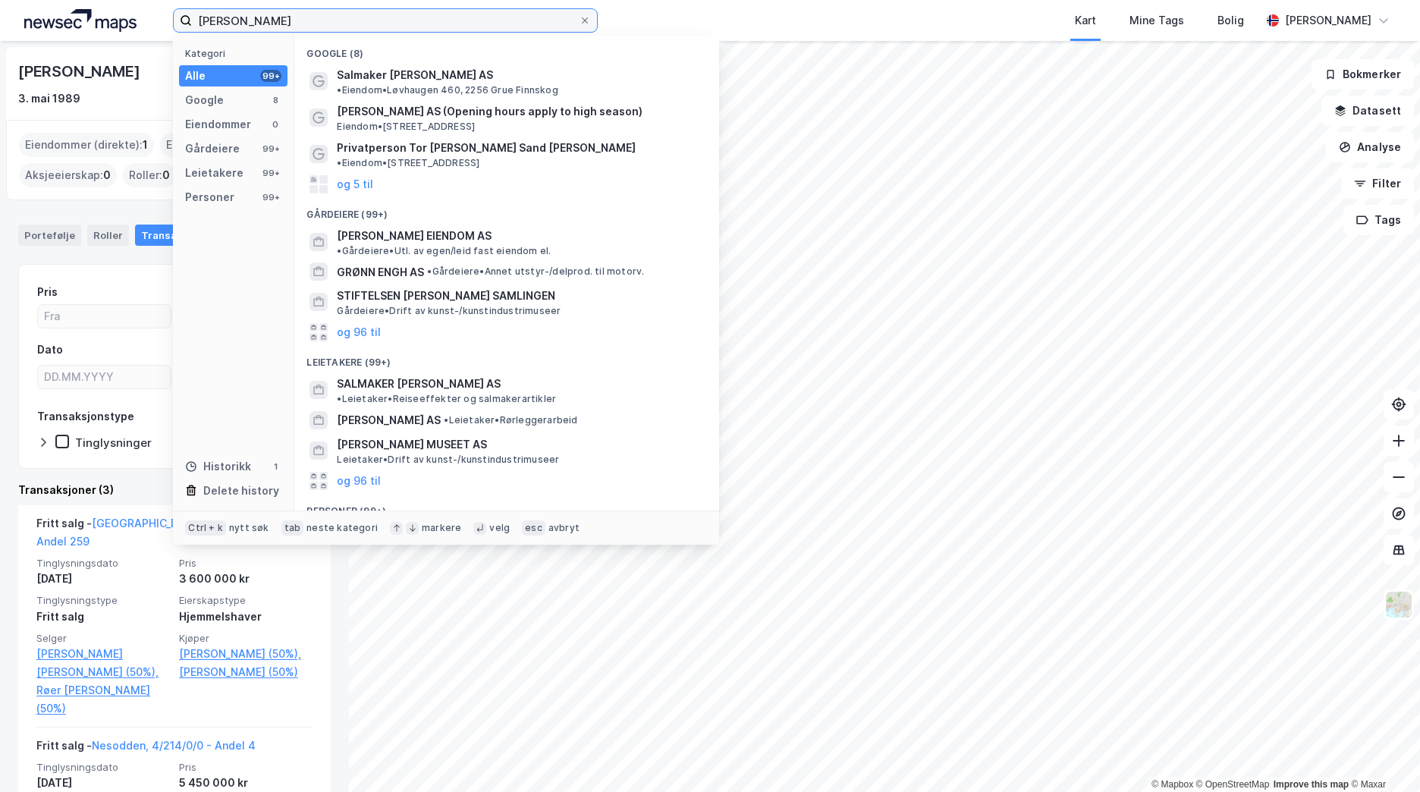
click at [321, 28] on input "[PERSON_NAME]" at bounding box center [385, 20] width 387 height 23
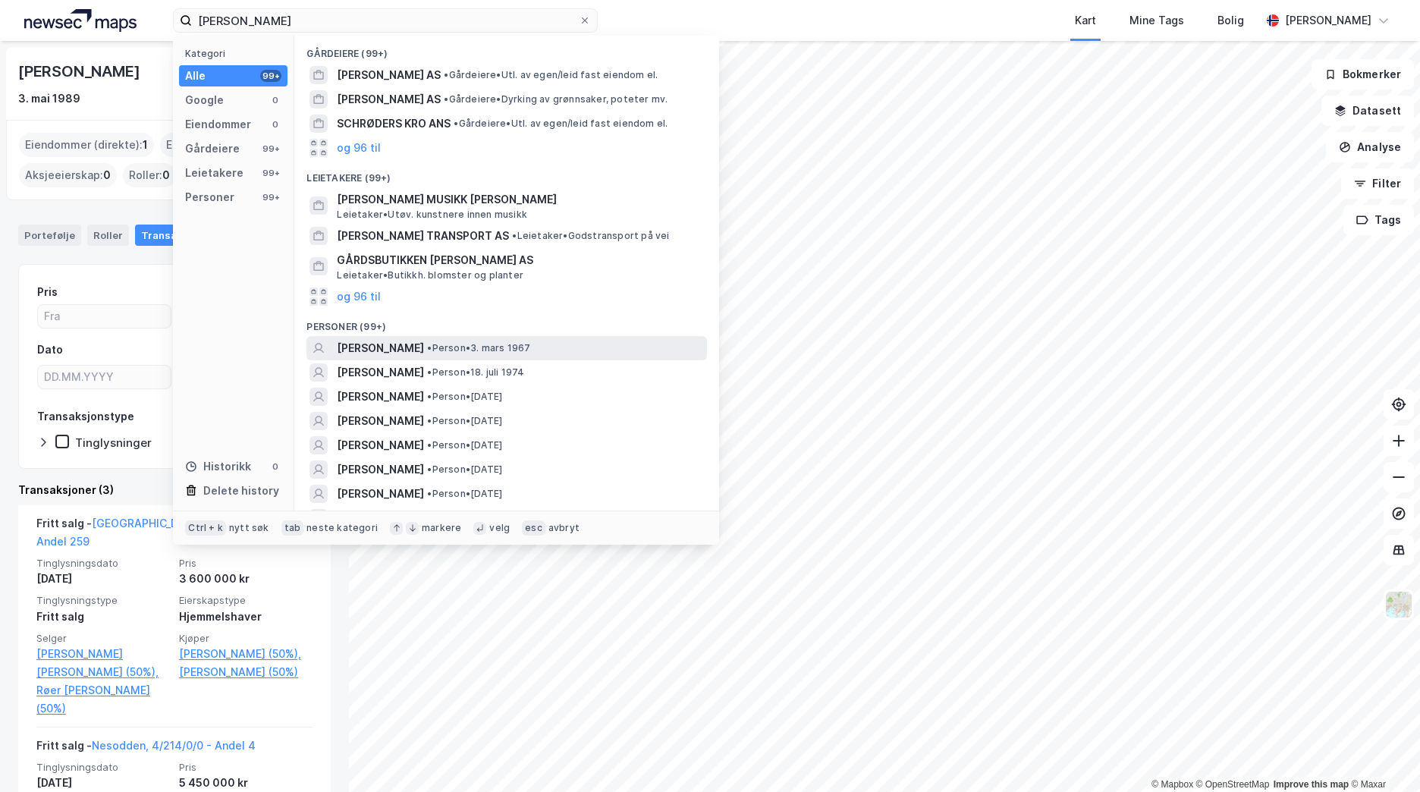
click at [530, 351] on span "• Person • [DATE]" at bounding box center [478, 348] width 103 height 12
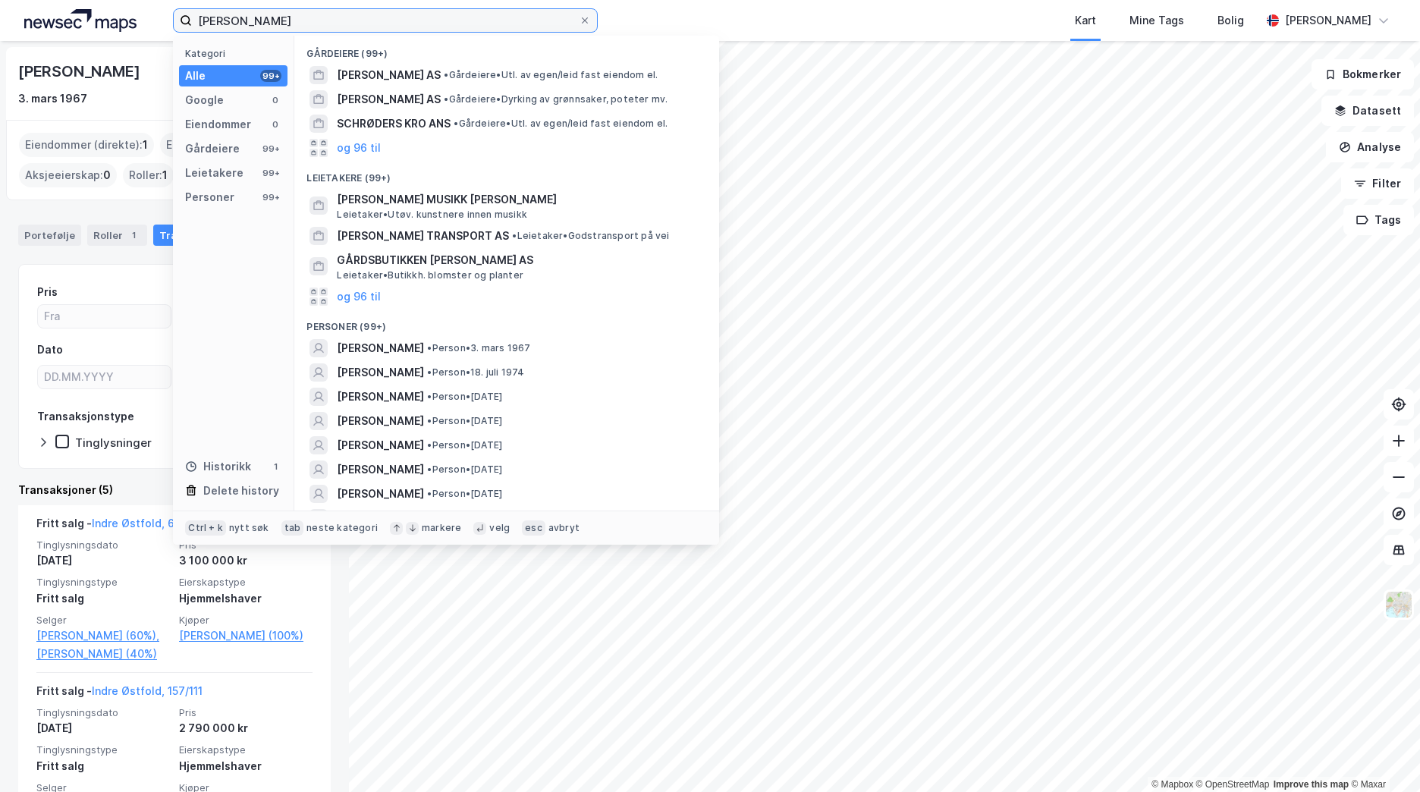
click at [325, 22] on input "[PERSON_NAME]" at bounding box center [385, 20] width 387 height 23
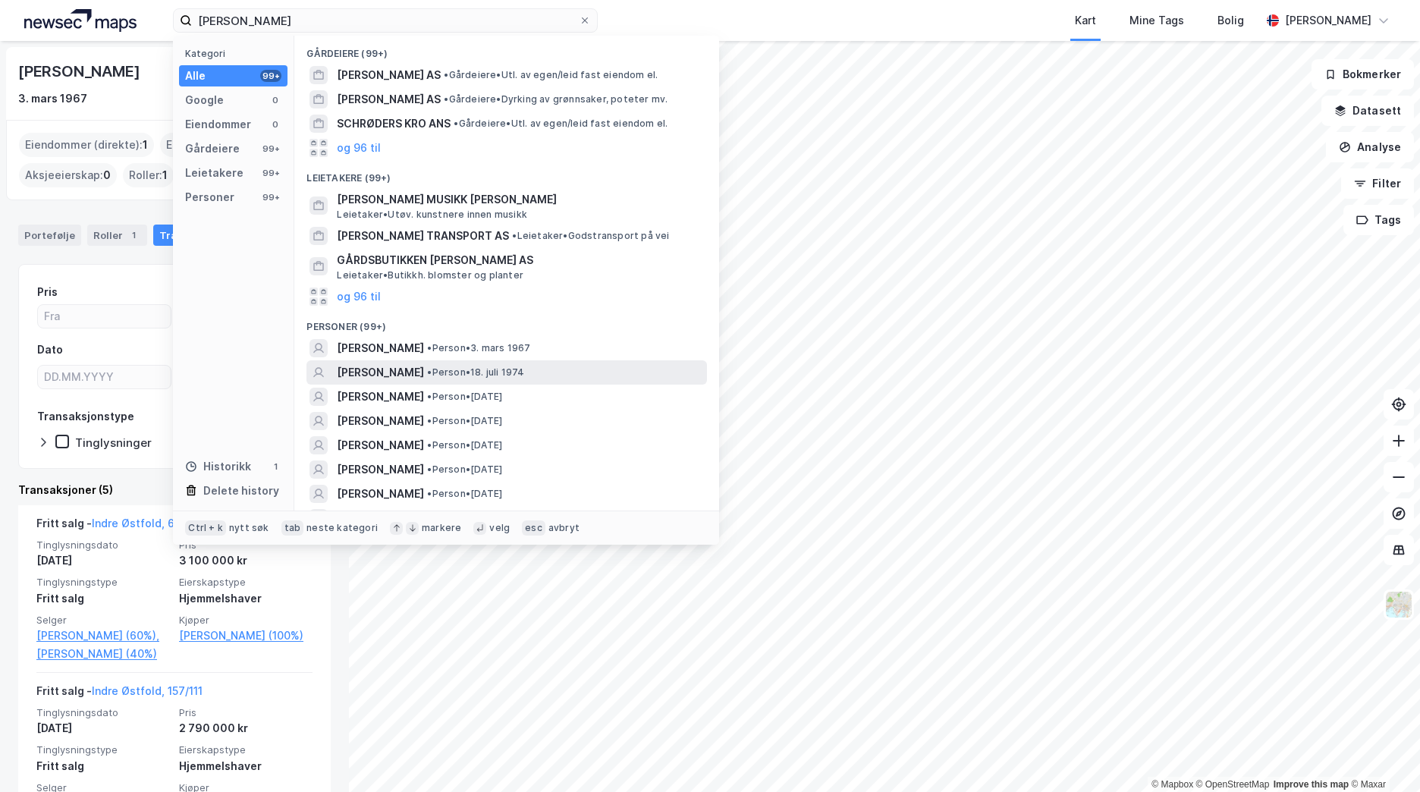
click at [524, 372] on span "• Person • [DATE]" at bounding box center [475, 372] width 97 height 12
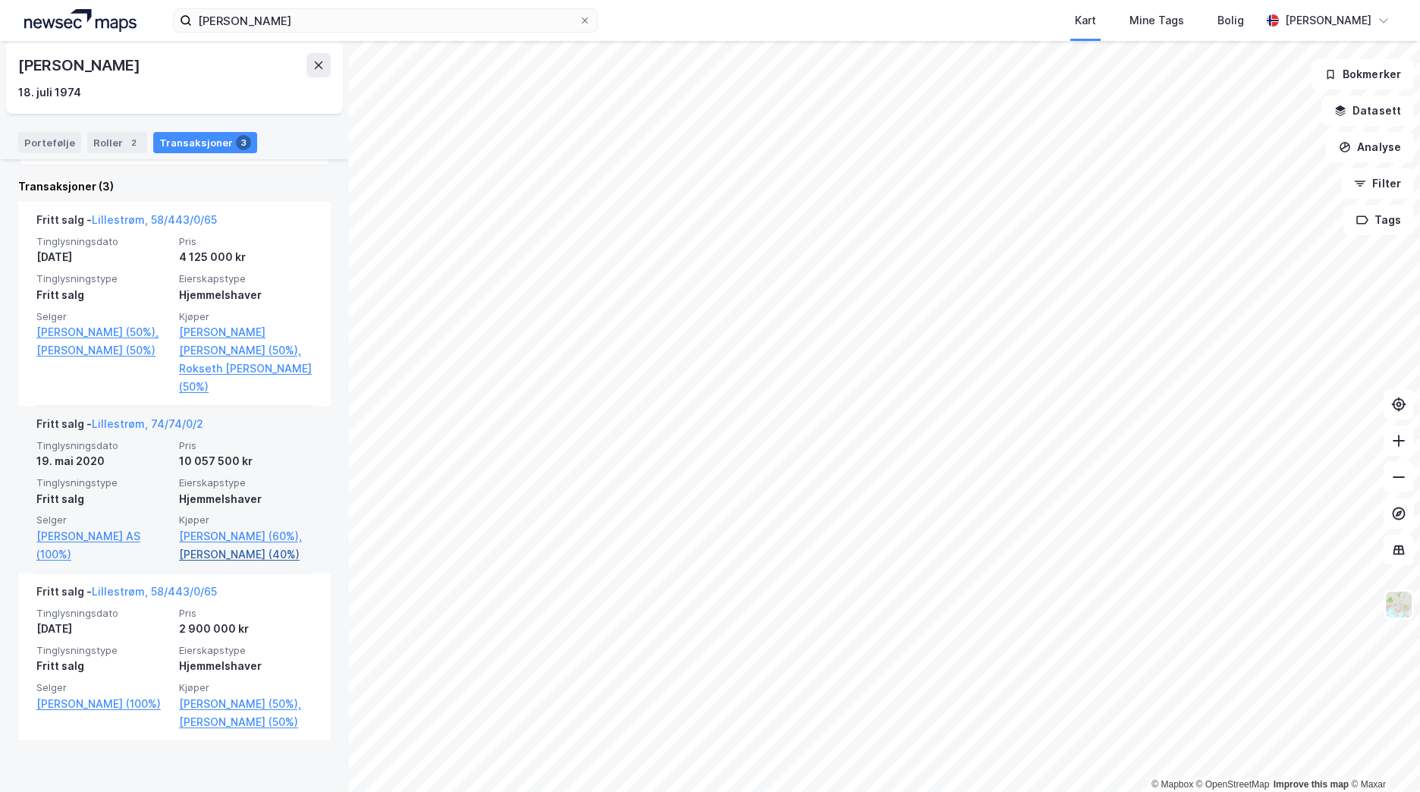
scroll to position [306, 0]
click at [165, 418] on link "Lillestrøm, 74/74/0/2" at bounding box center [147, 420] width 111 height 13
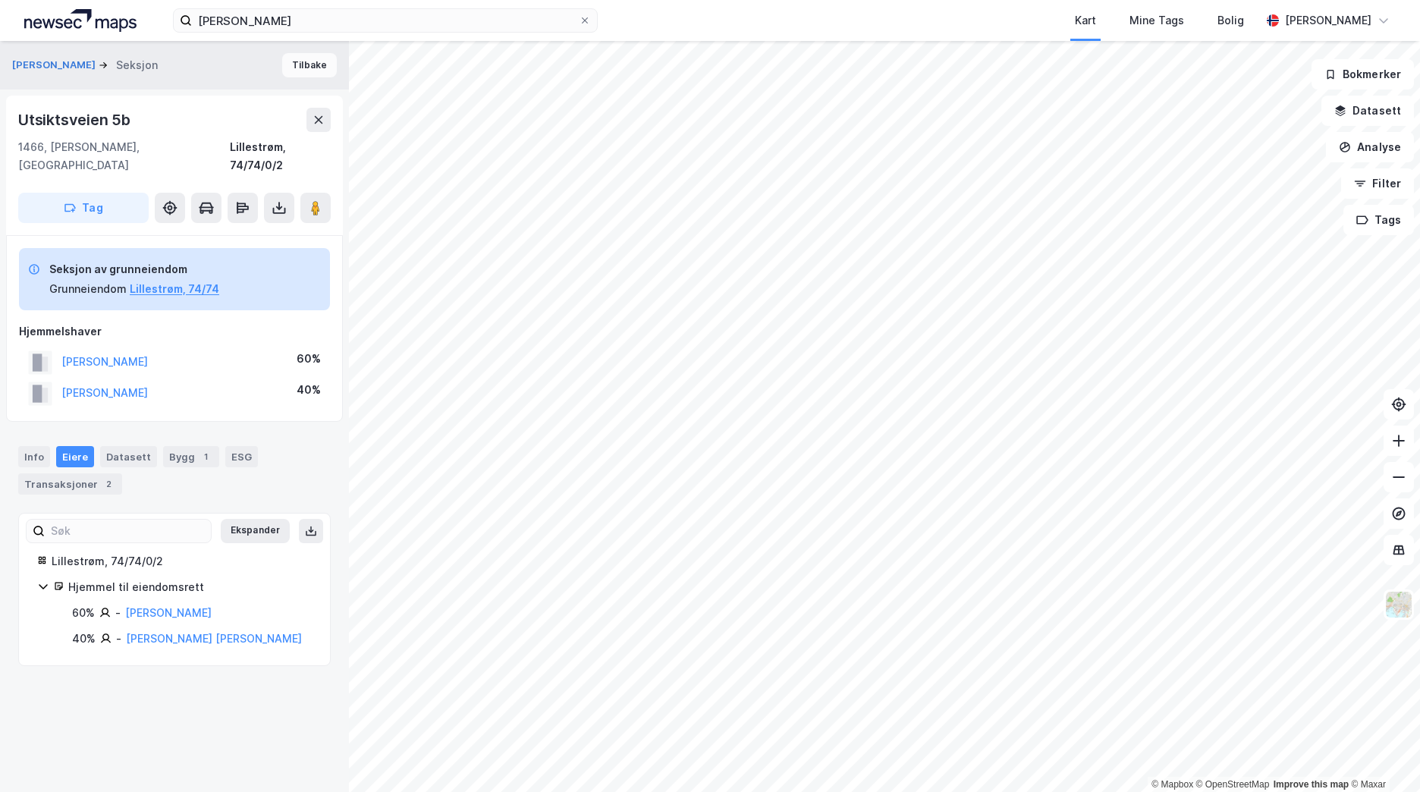
click at [294, 64] on button "Tilbake" at bounding box center [309, 65] width 55 height 24
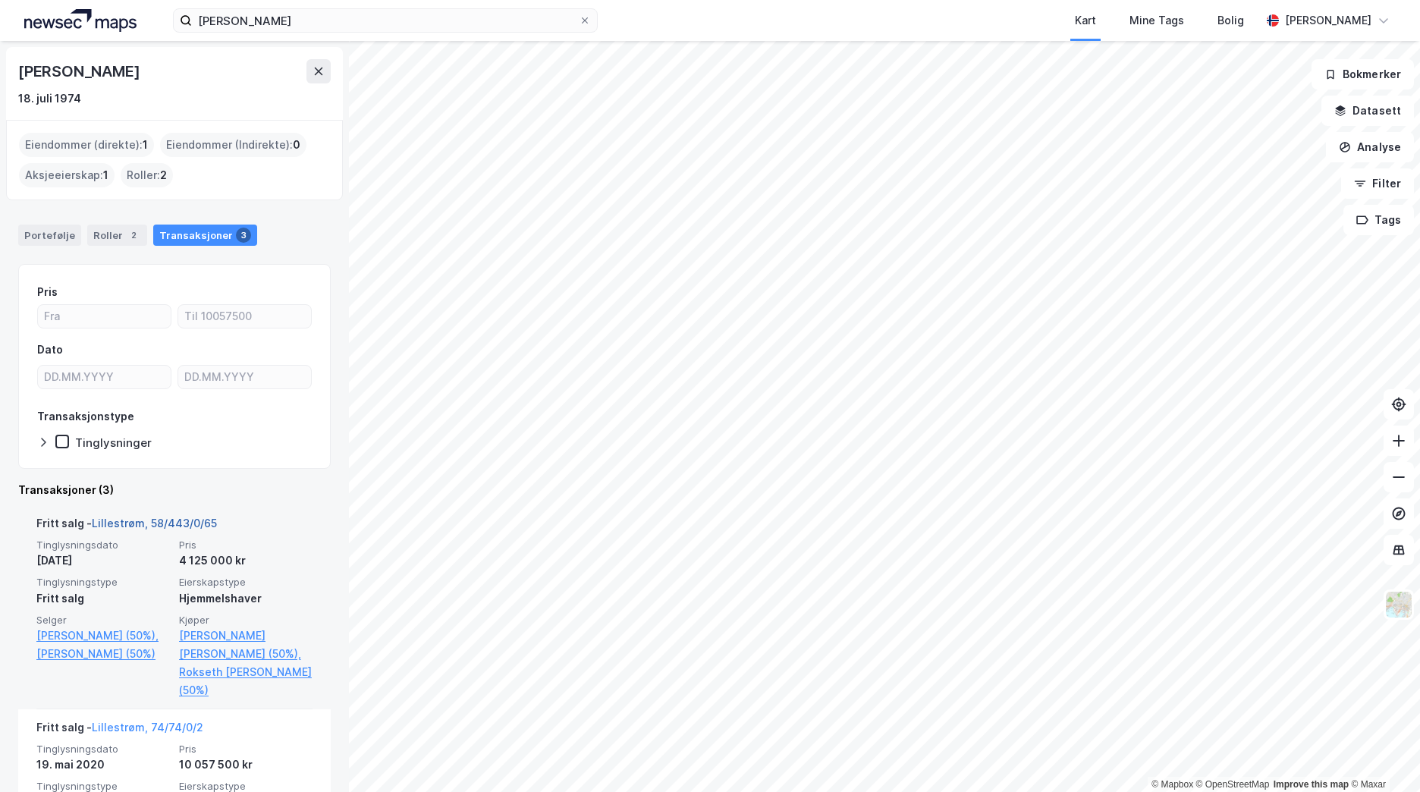
click at [161, 521] on link "Lillestrøm, 58/443/0/65" at bounding box center [154, 522] width 125 height 13
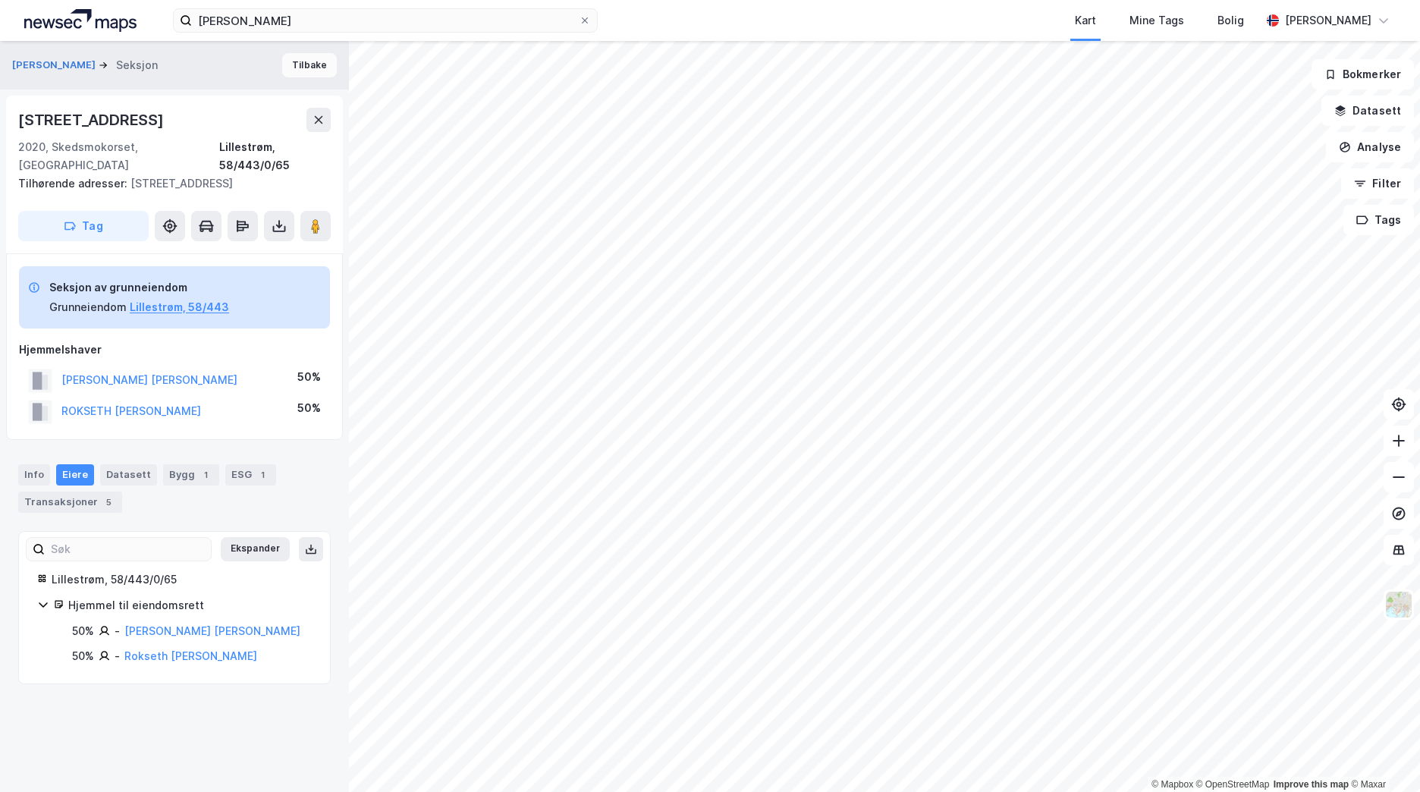
click at [309, 62] on button "Tilbake" at bounding box center [309, 65] width 55 height 24
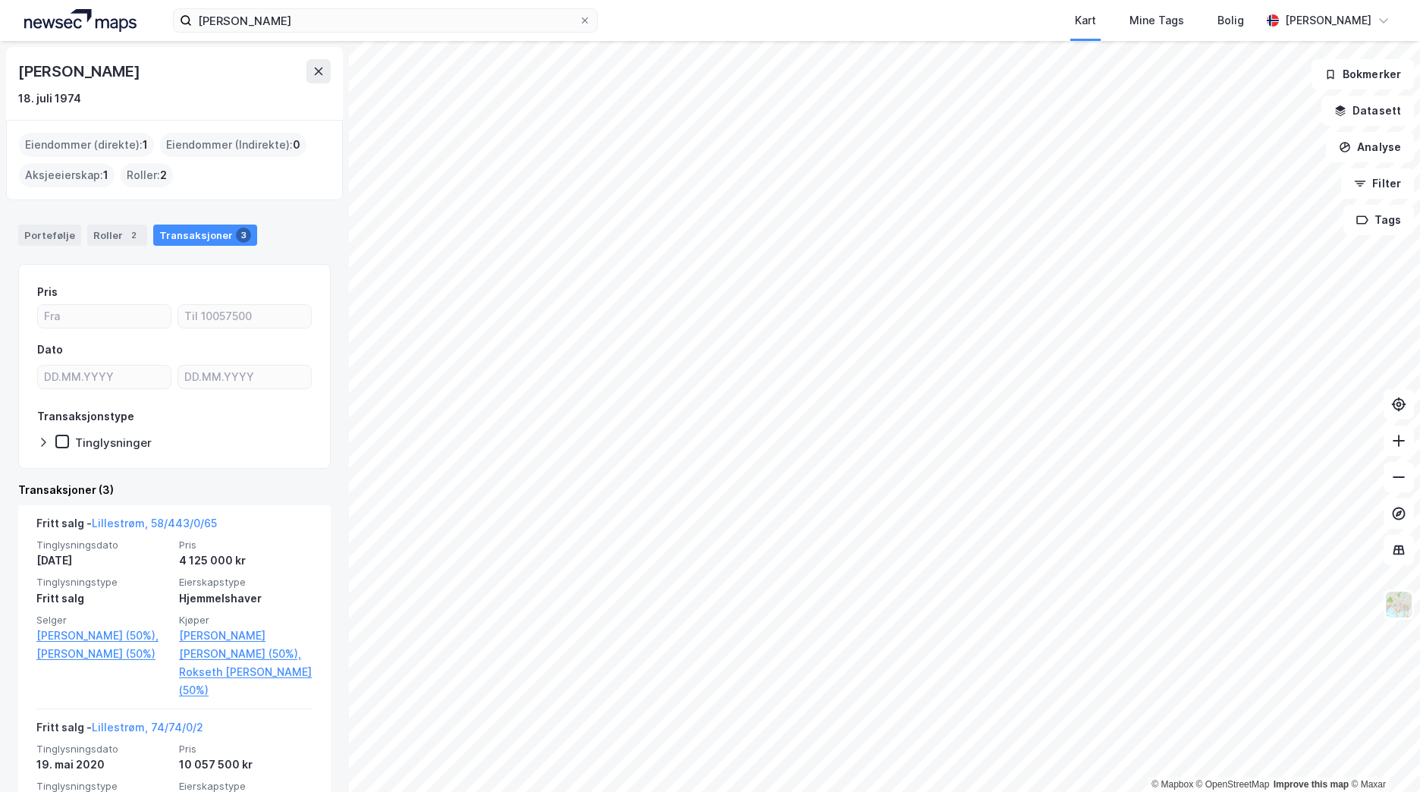
click at [331, 7] on div "[PERSON_NAME] Kart Mine Tags Bolig [PERSON_NAME]" at bounding box center [710, 20] width 1420 height 41
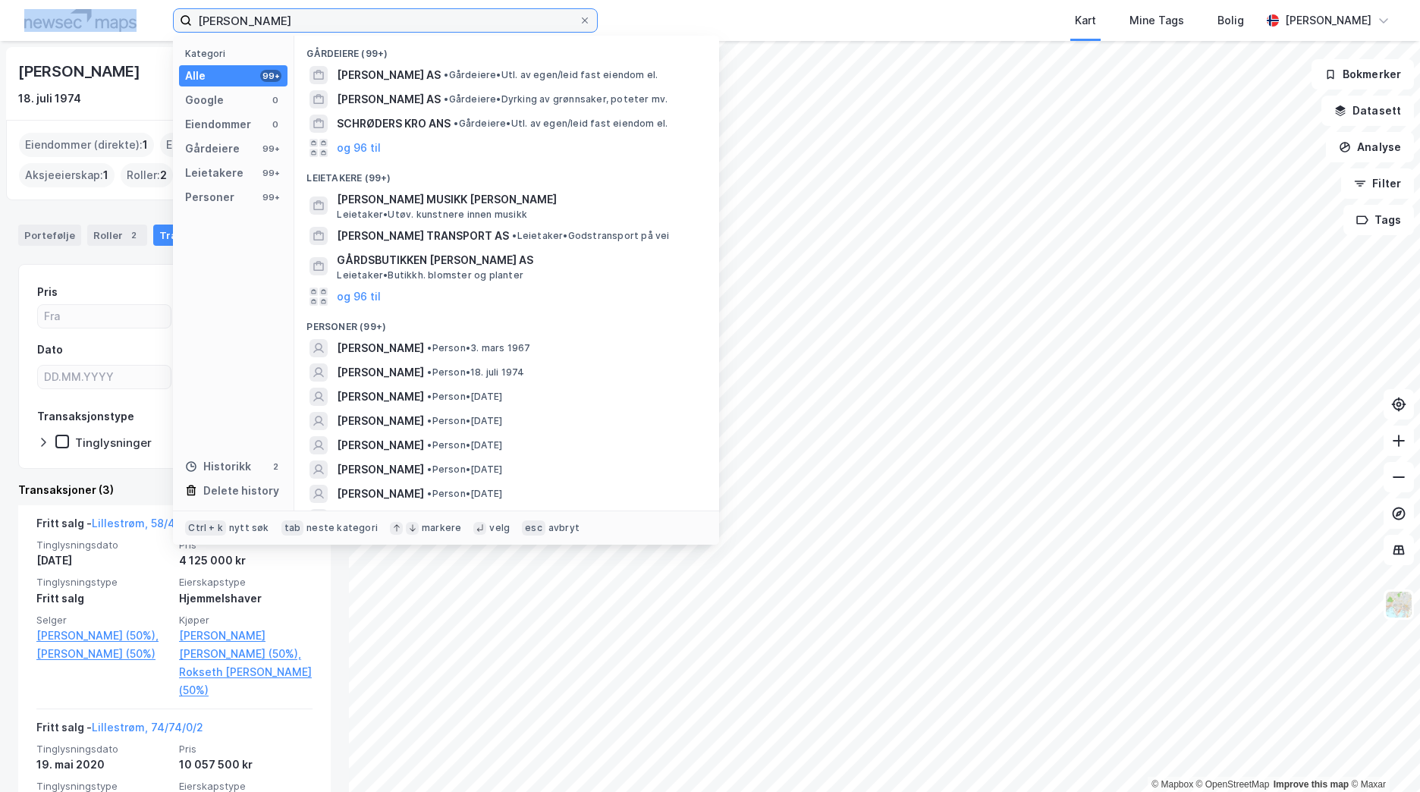
drag, startPoint x: 331, startPoint y: 7, endPoint x: 326, endPoint y: 14, distance: 8.6
click at [326, 14] on input "[PERSON_NAME]" at bounding box center [385, 20] width 387 height 23
click at [366, 10] on input "[PERSON_NAME]" at bounding box center [385, 20] width 387 height 23
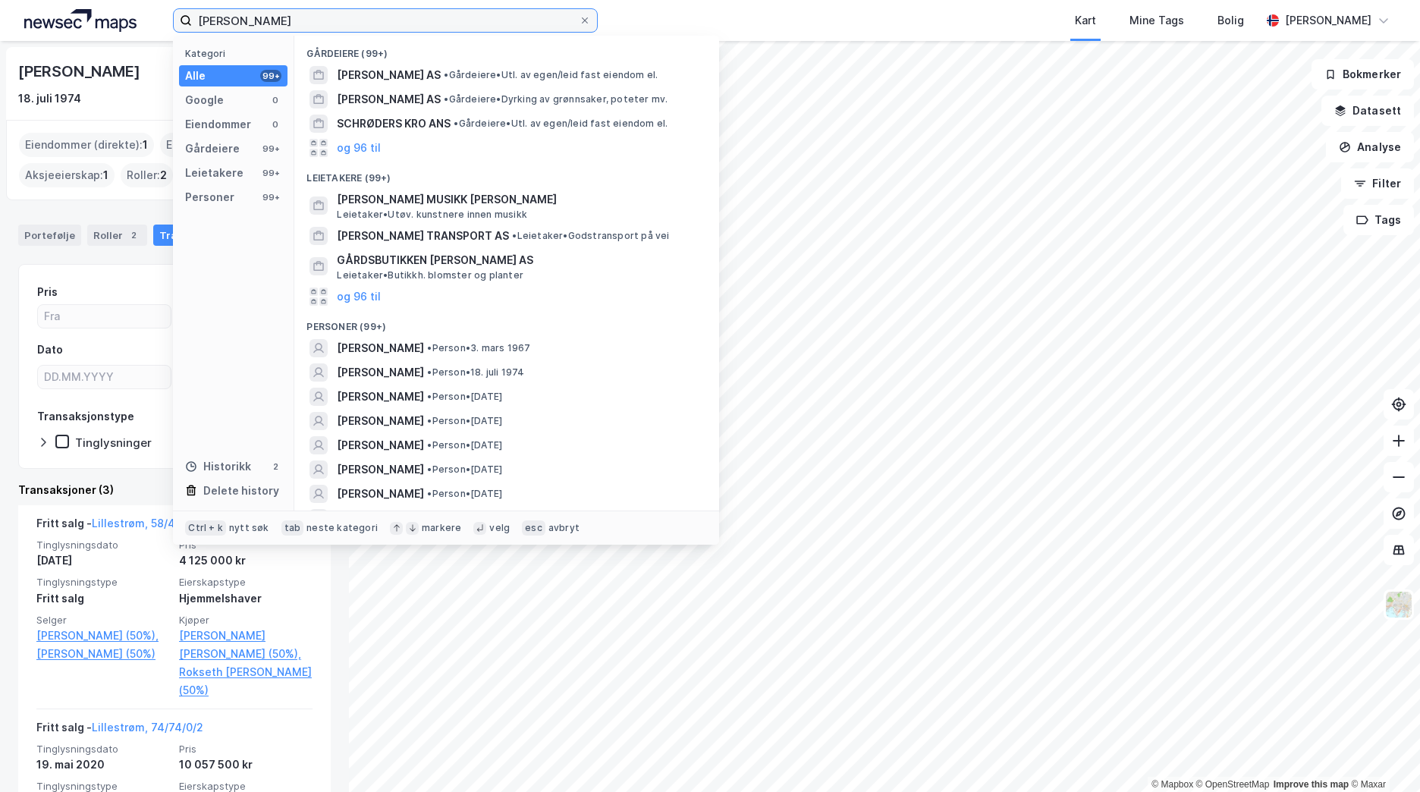
click at [366, 10] on input "[PERSON_NAME]" at bounding box center [385, 20] width 387 height 23
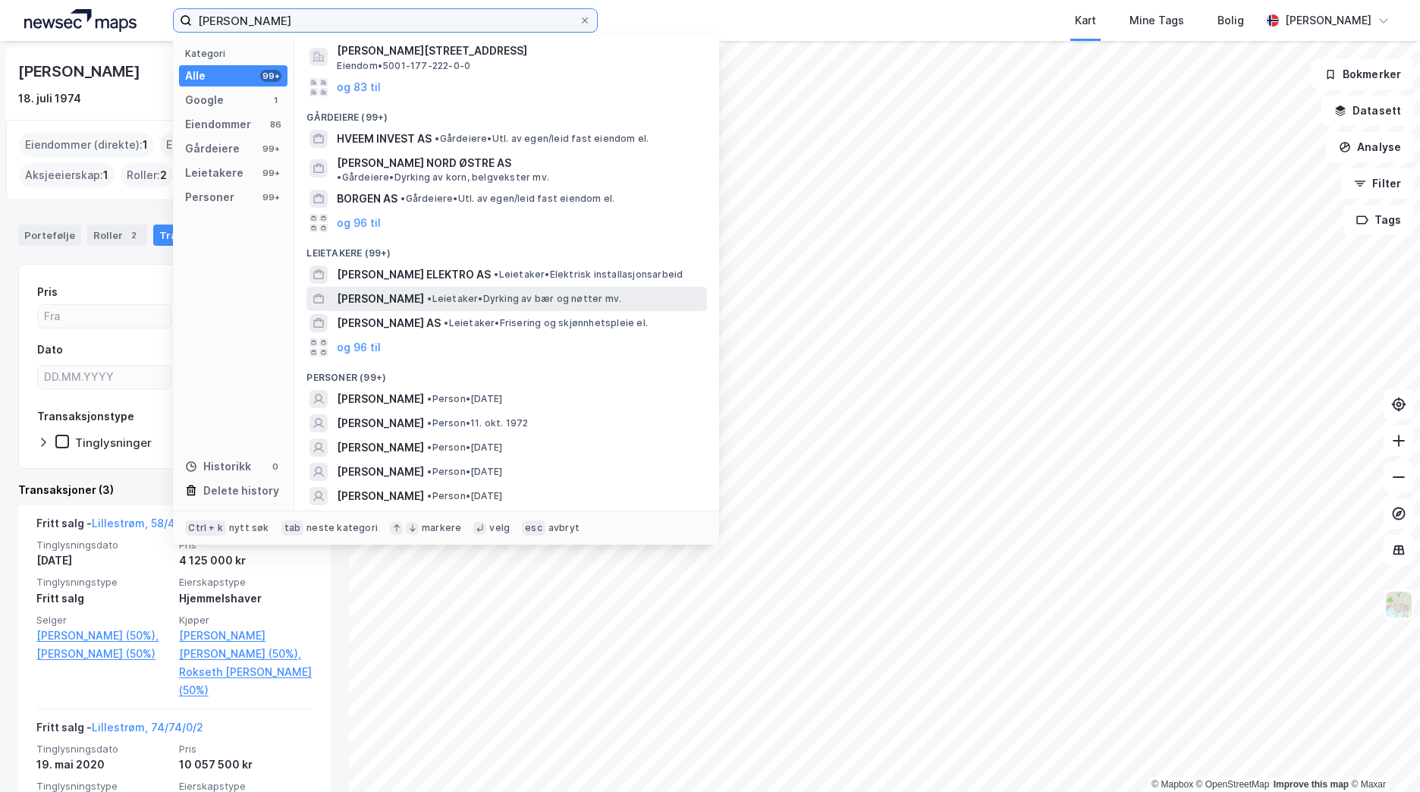
scroll to position [228, 0]
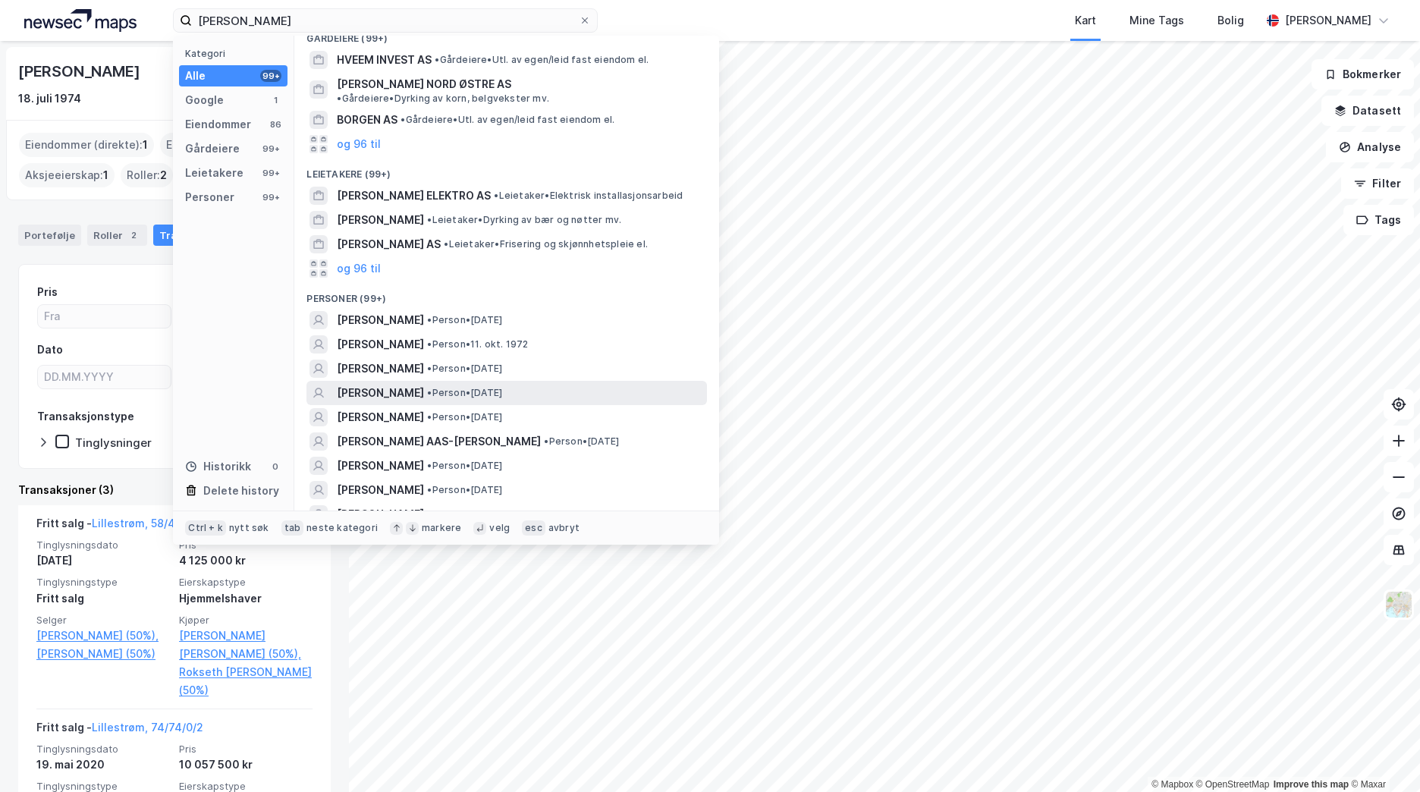
click at [424, 384] on span "[PERSON_NAME]" at bounding box center [380, 393] width 87 height 18
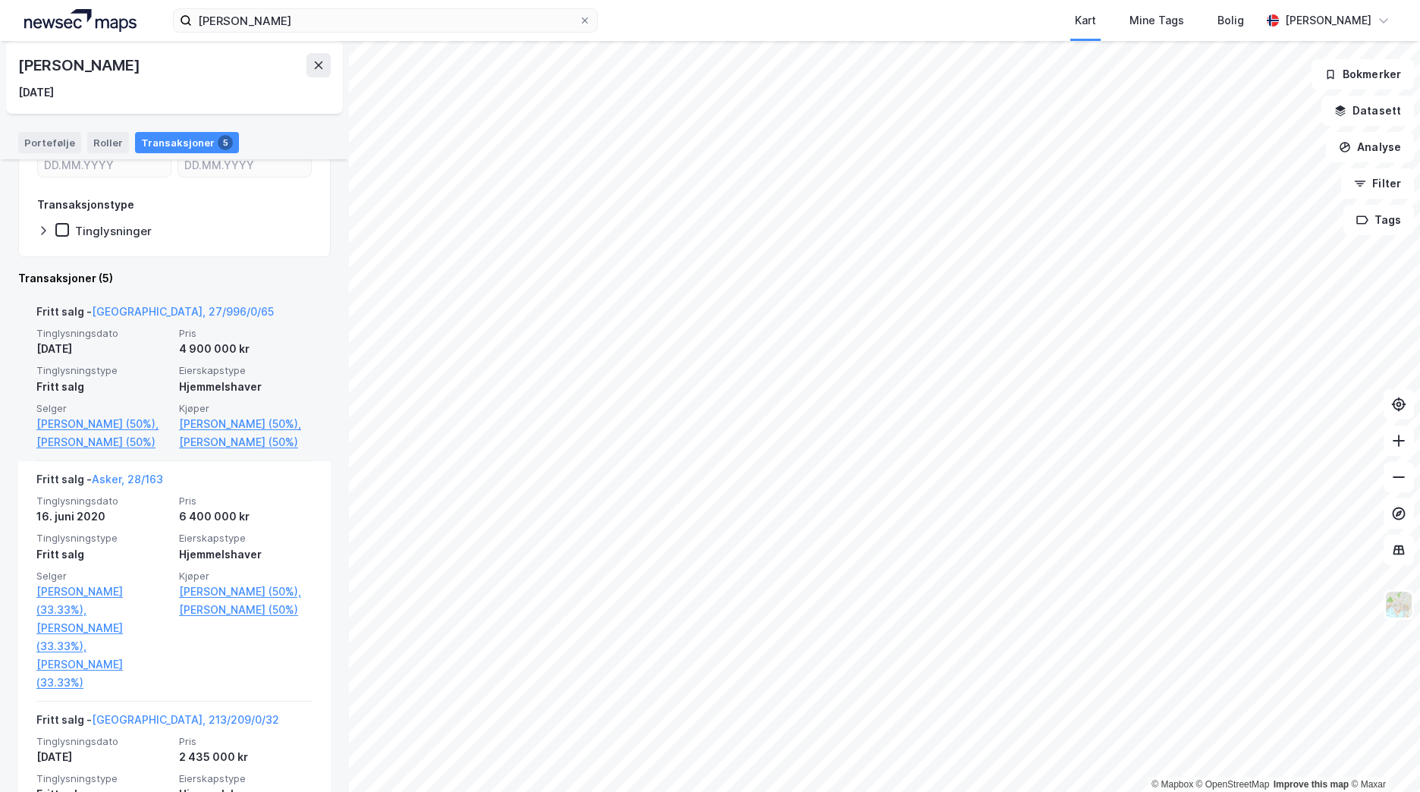
scroll to position [228, 0]
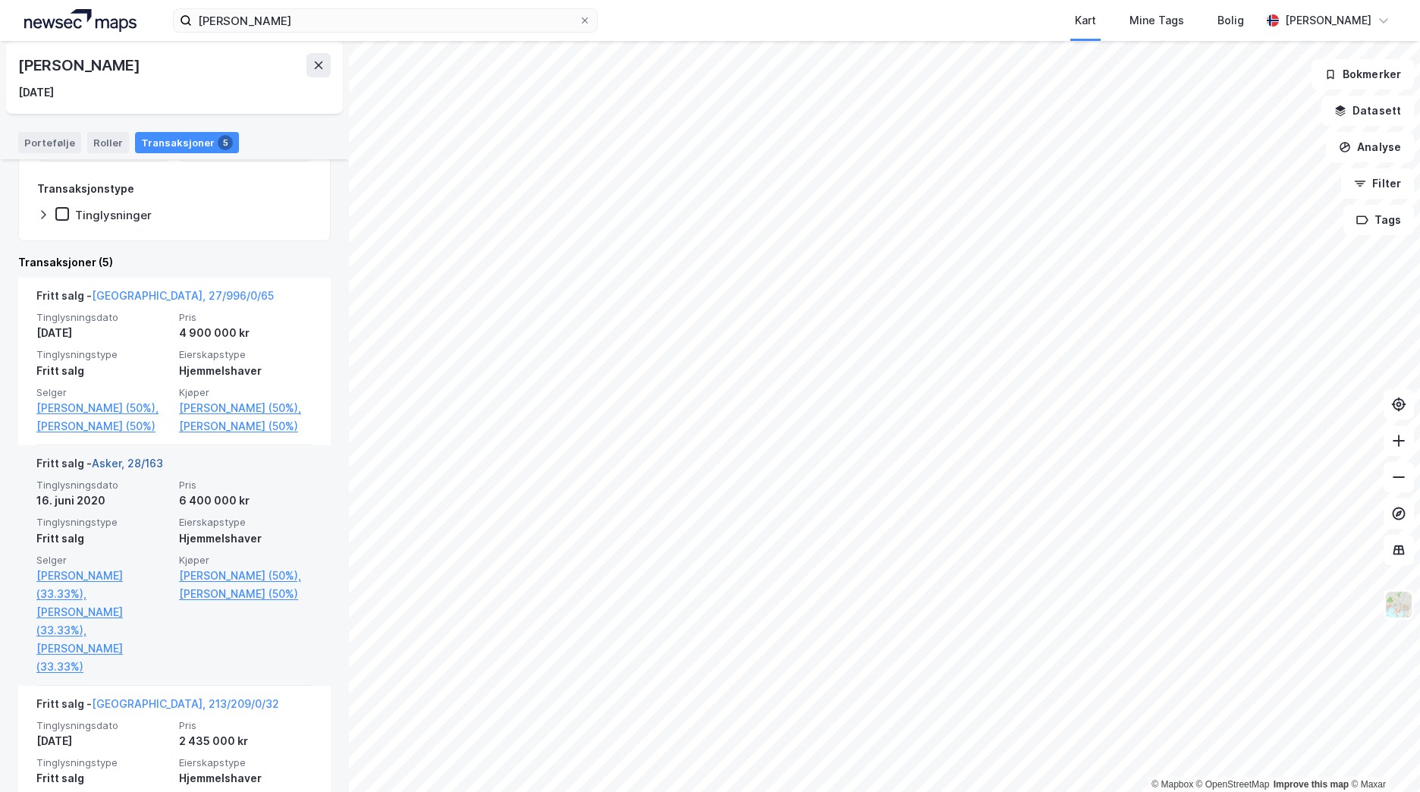
click at [140, 469] on link "Asker, 28/163" at bounding box center [127, 463] width 71 height 13
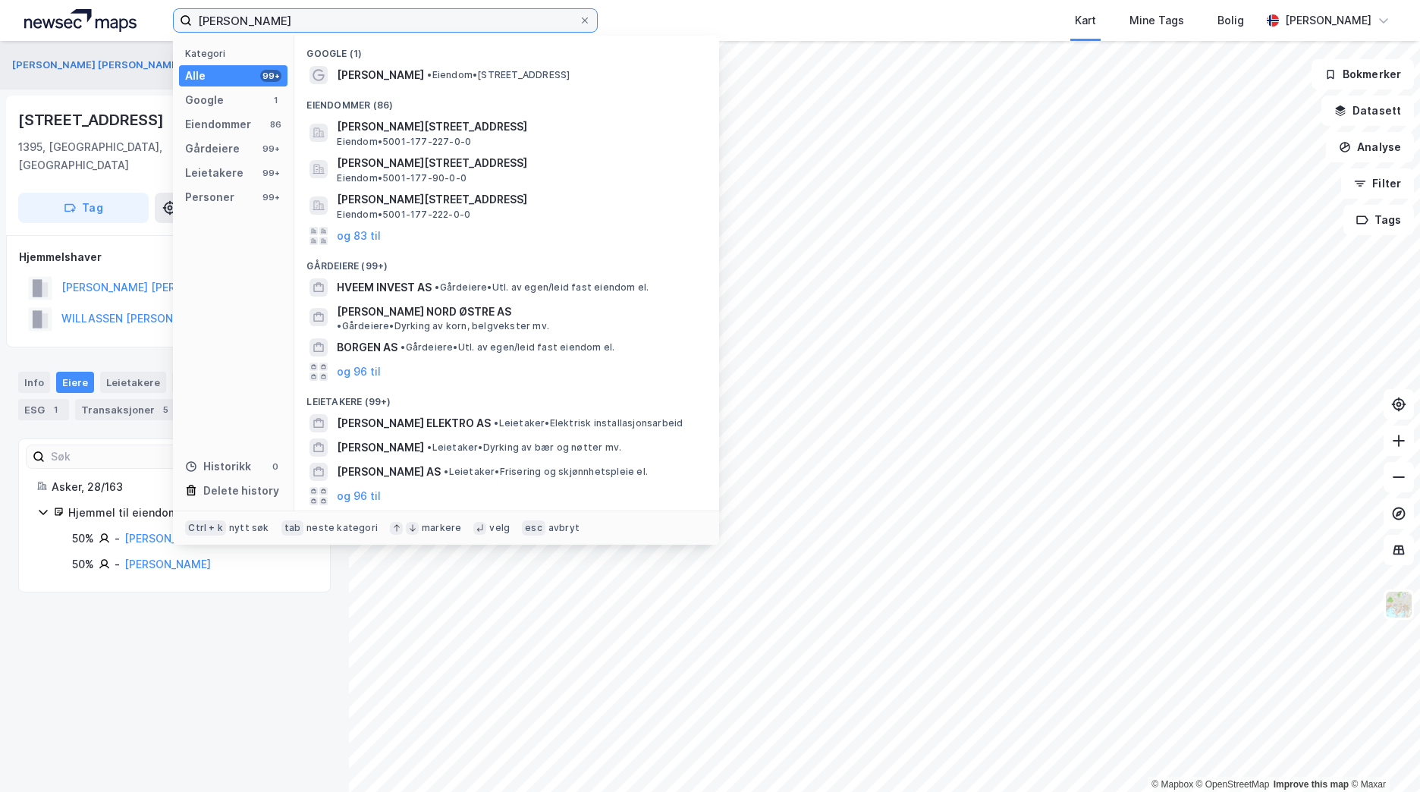
drag, startPoint x: 310, startPoint y: 15, endPoint x: 289, endPoint y: 16, distance: 21.2
click at [289, 16] on input "[PERSON_NAME]" at bounding box center [385, 20] width 387 height 23
click at [326, 11] on input "[PERSON_NAME]" at bounding box center [385, 20] width 387 height 23
drag, startPoint x: 314, startPoint y: 18, endPoint x: 191, endPoint y: 13, distance: 123.0
click at [191, 13] on label "[PERSON_NAME]" at bounding box center [385, 20] width 425 height 24
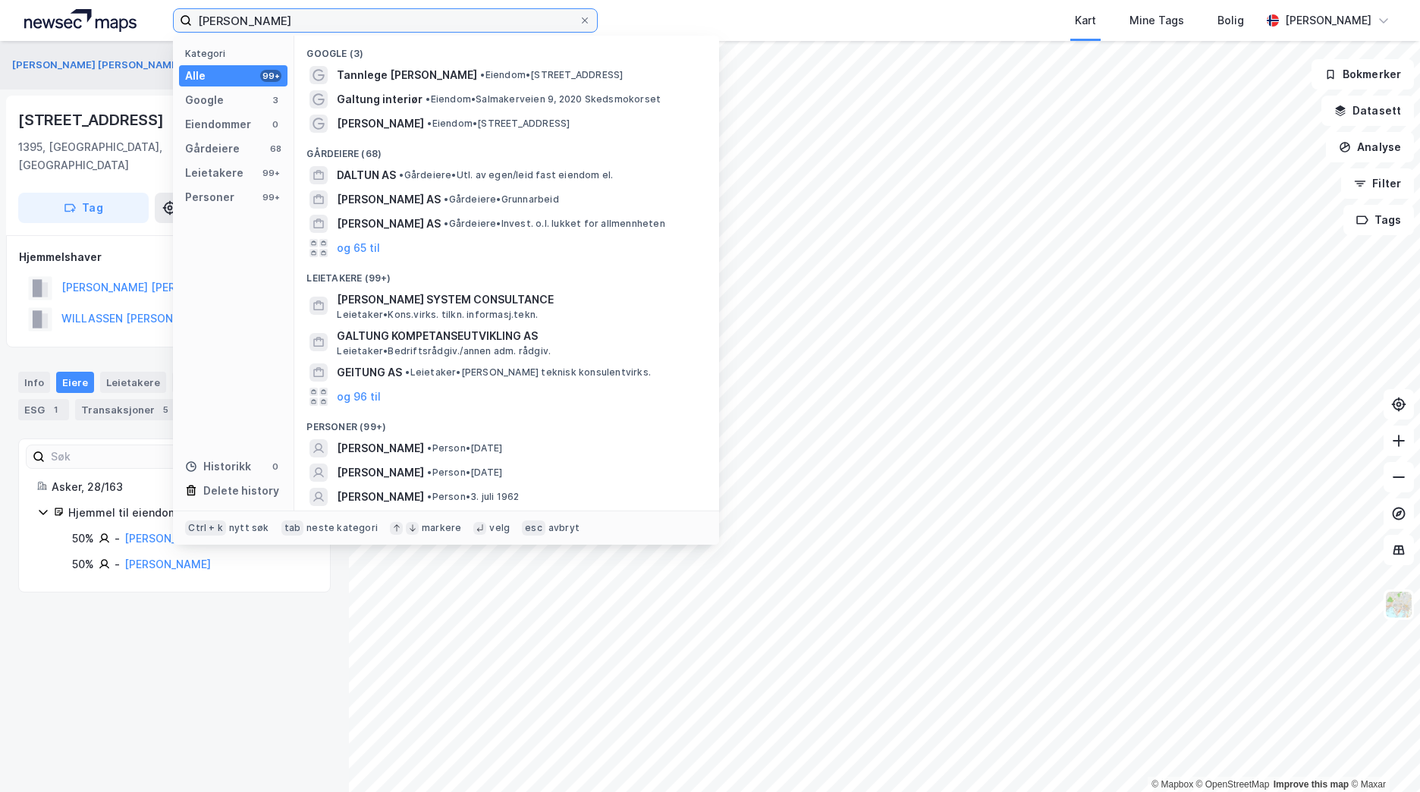
scroll to position [76, 0]
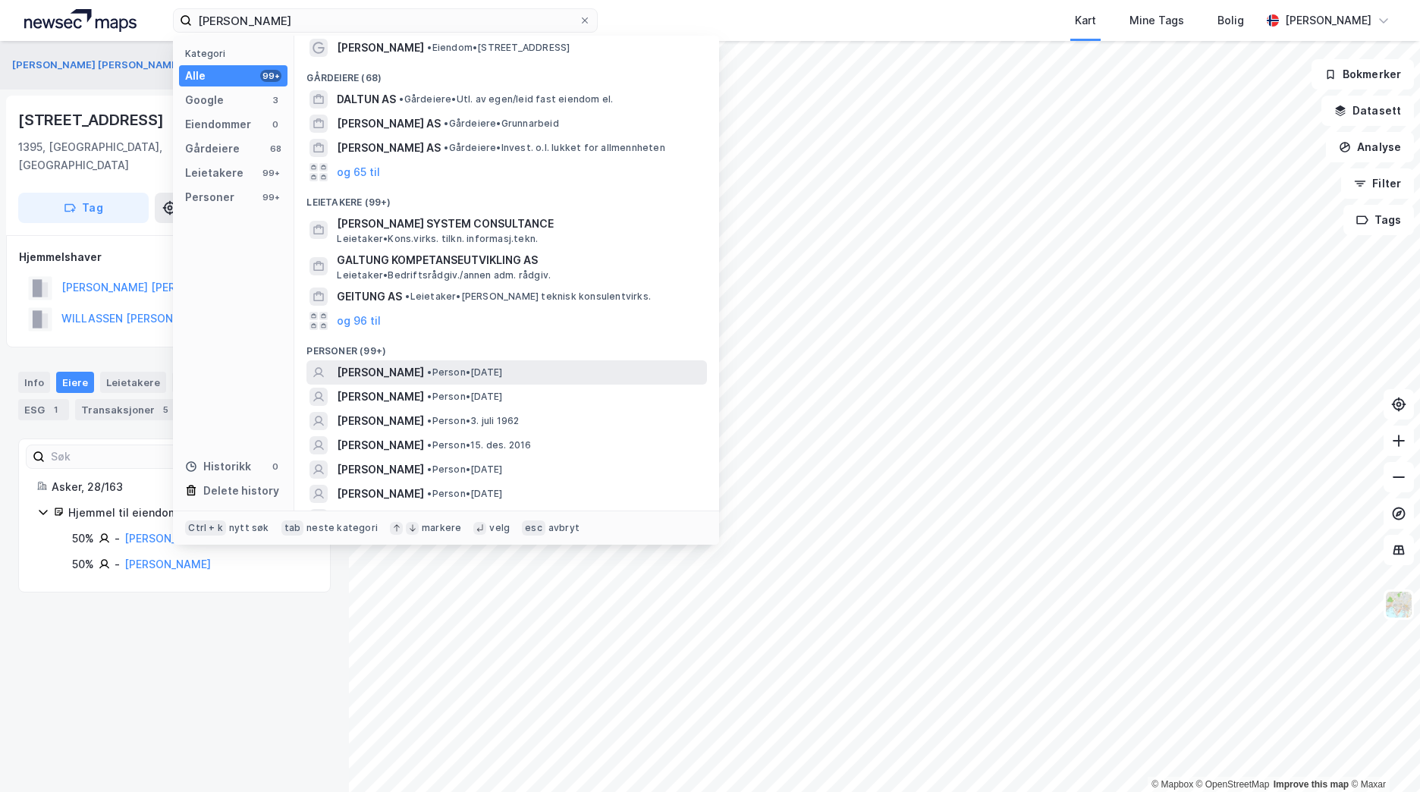
click at [592, 372] on div "[PERSON_NAME] • Person • [DATE]" at bounding box center [520, 372] width 367 height 18
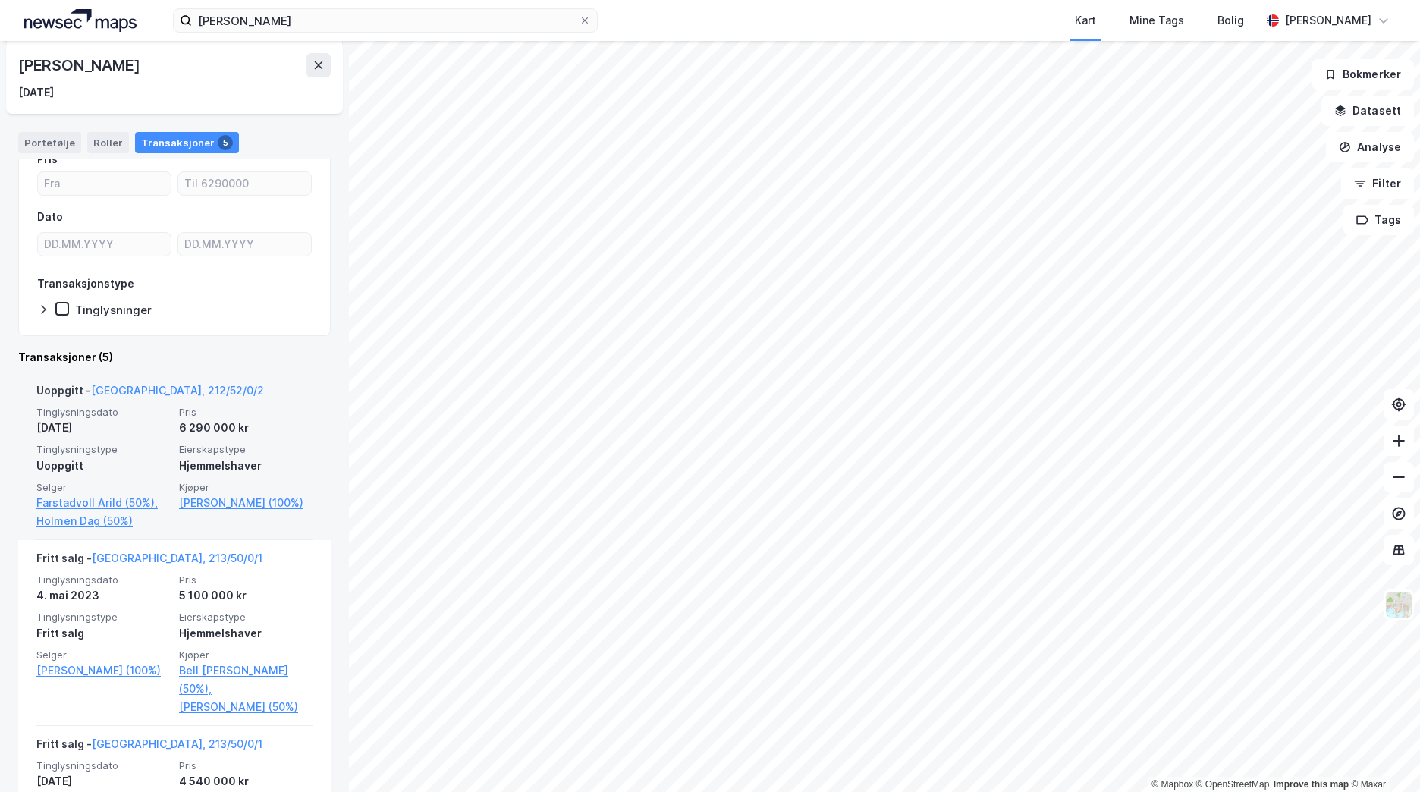
scroll to position [152, 0]
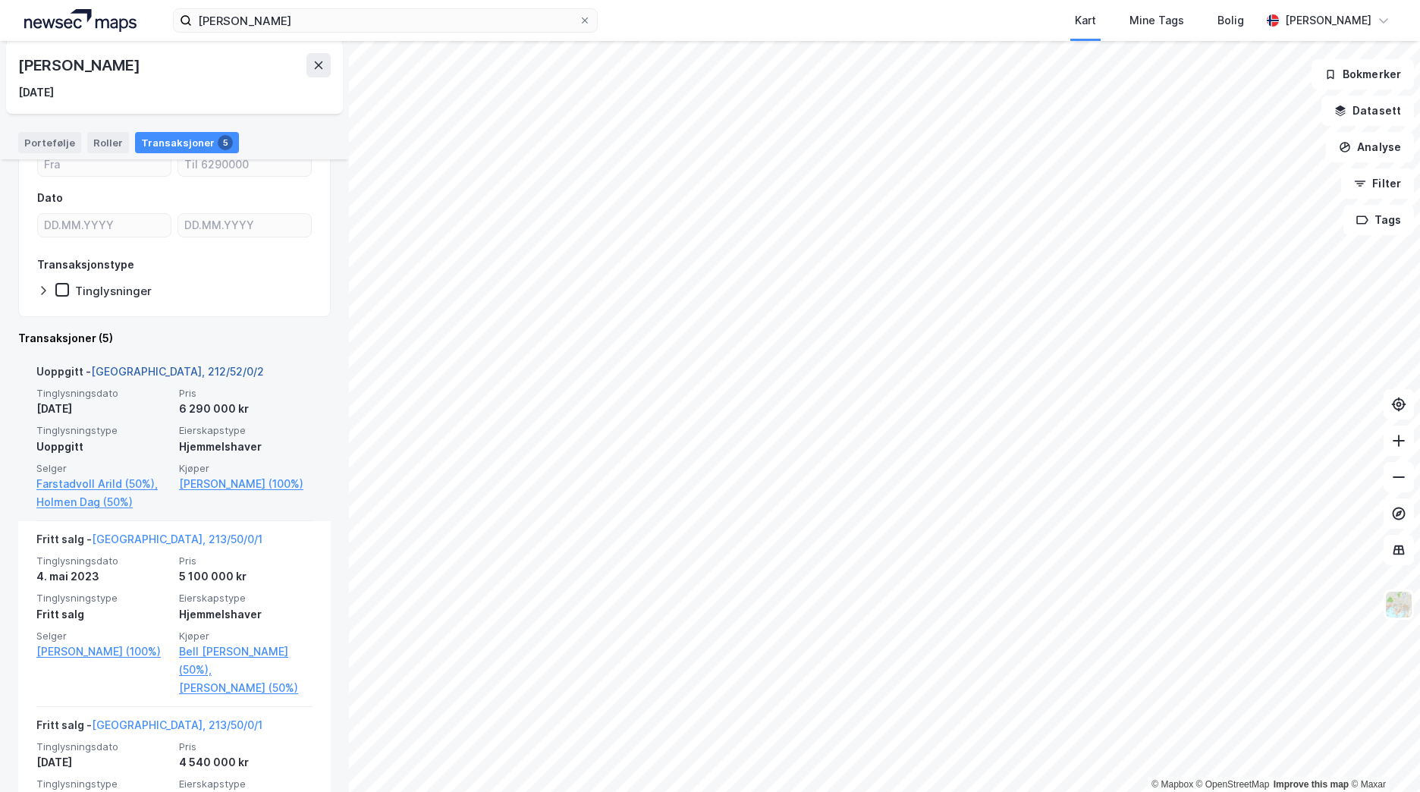
click at [160, 370] on link "[GEOGRAPHIC_DATA], 212/52/0/2" at bounding box center [177, 371] width 173 height 13
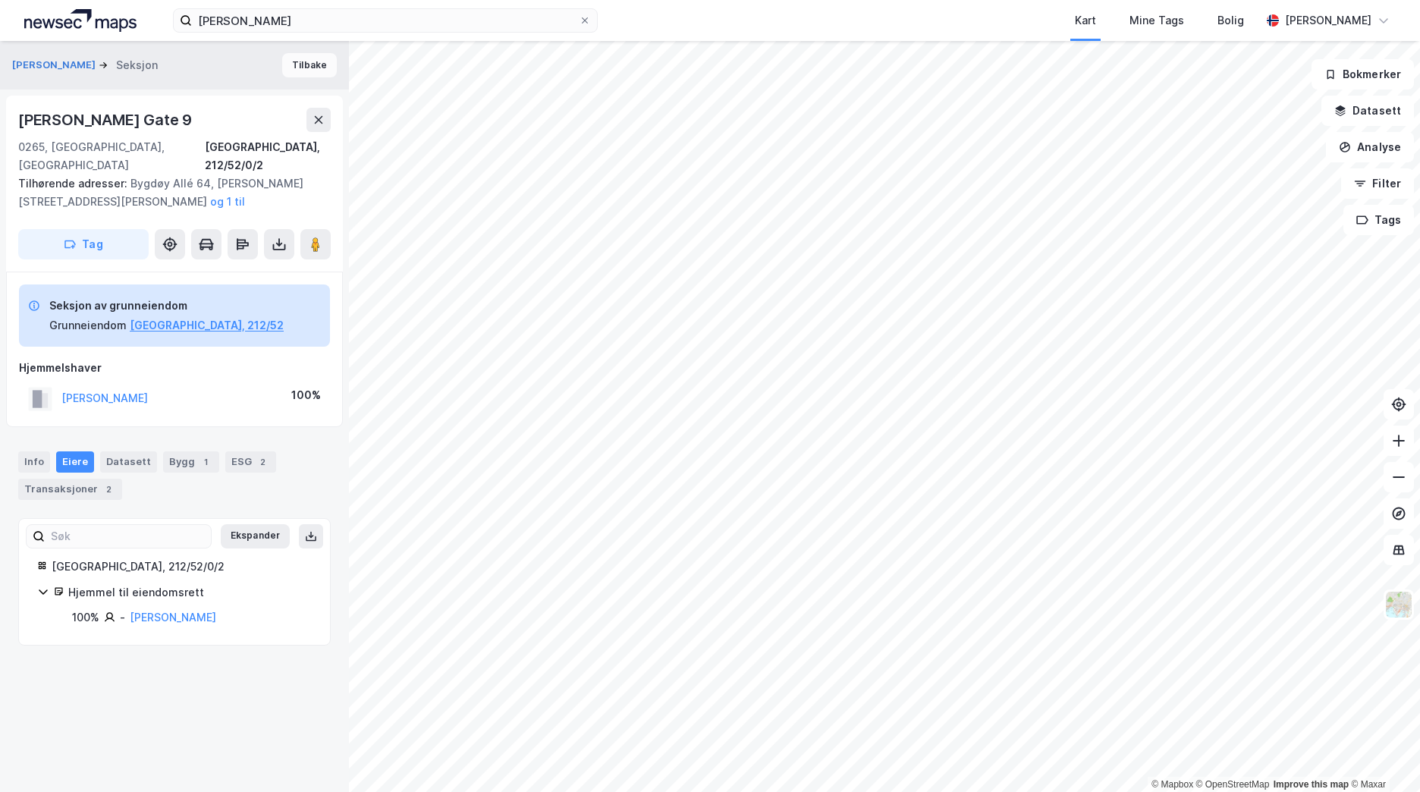
click at [309, 66] on button "Tilbake" at bounding box center [309, 65] width 55 height 24
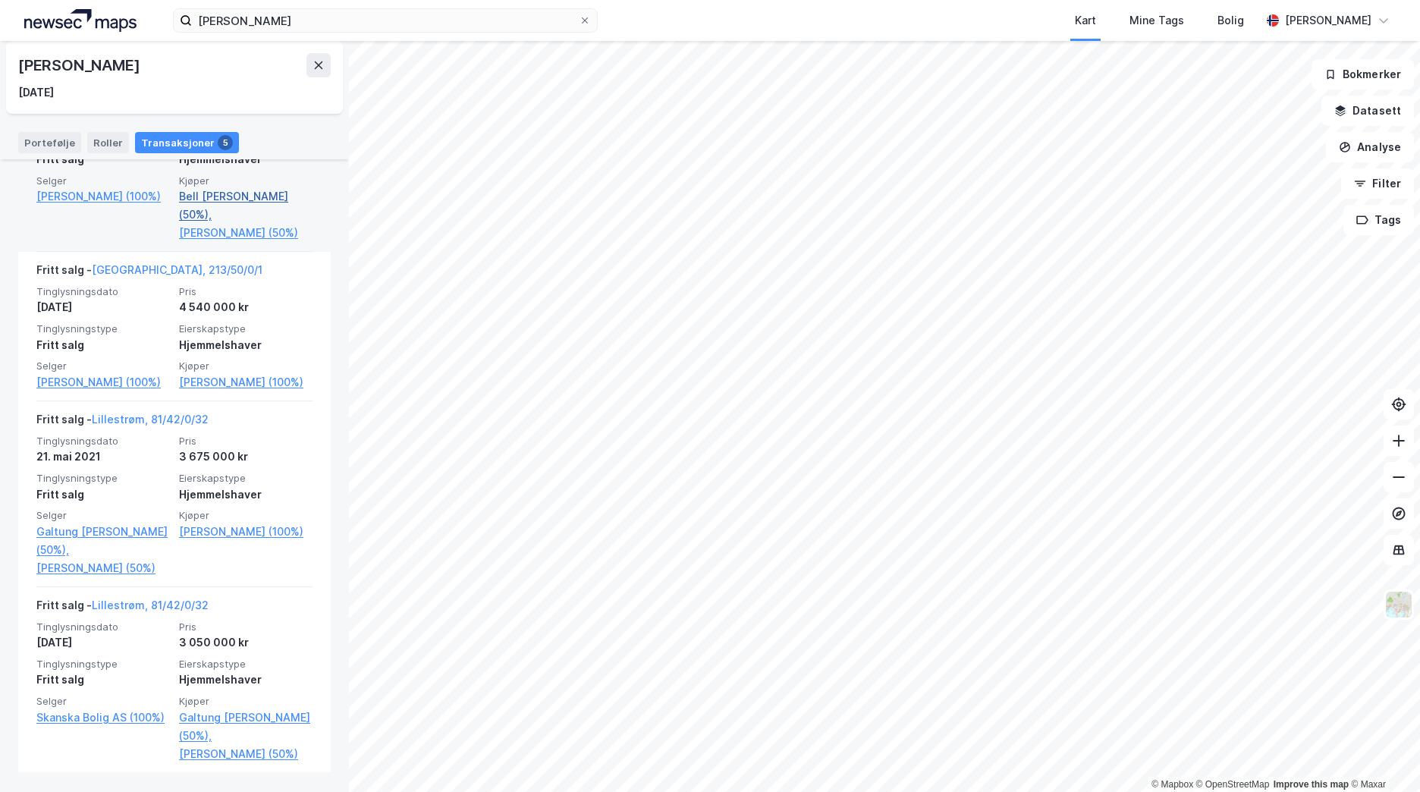
scroll to position [642, 0]
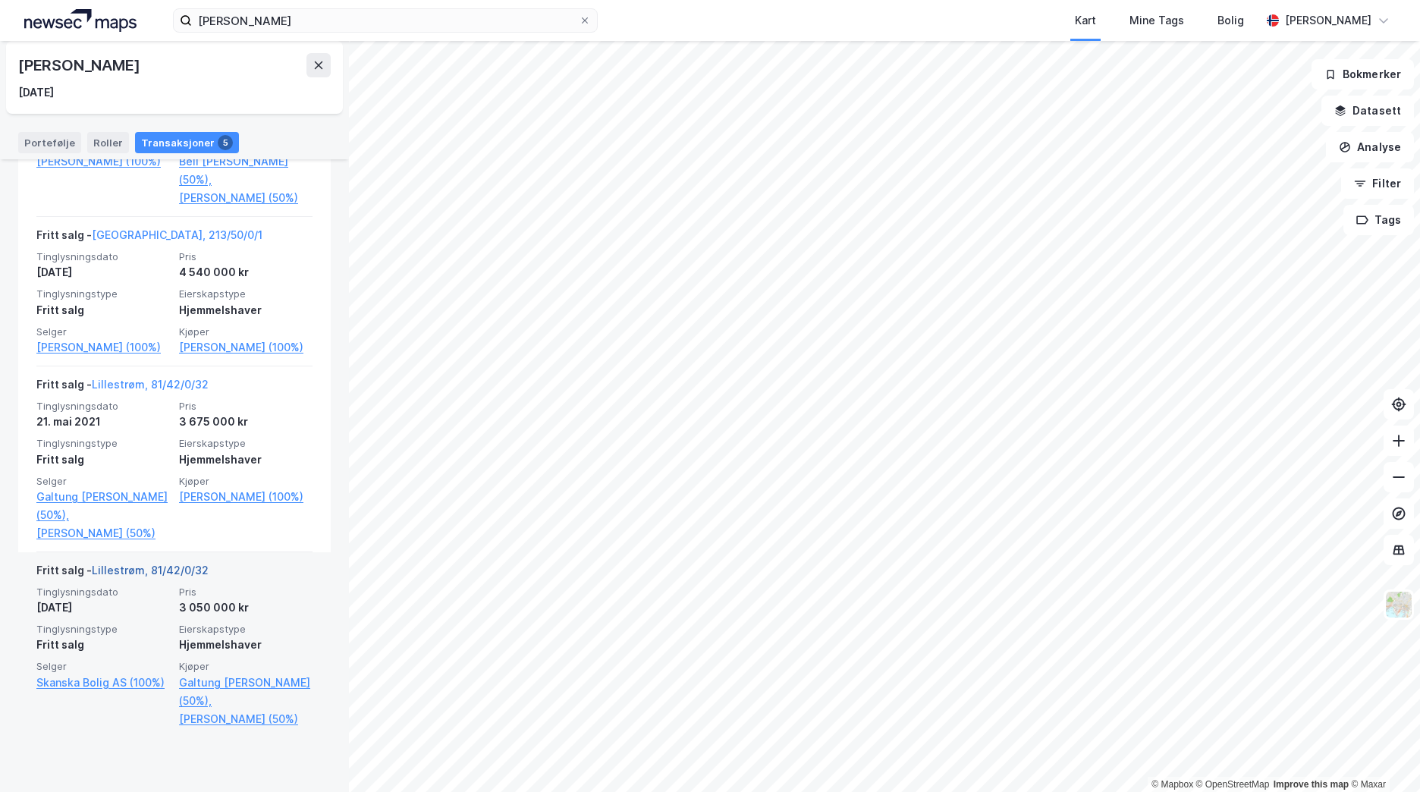
click at [162, 576] on link "Lillestrøm, 81/42/0/32" at bounding box center [150, 569] width 117 height 13
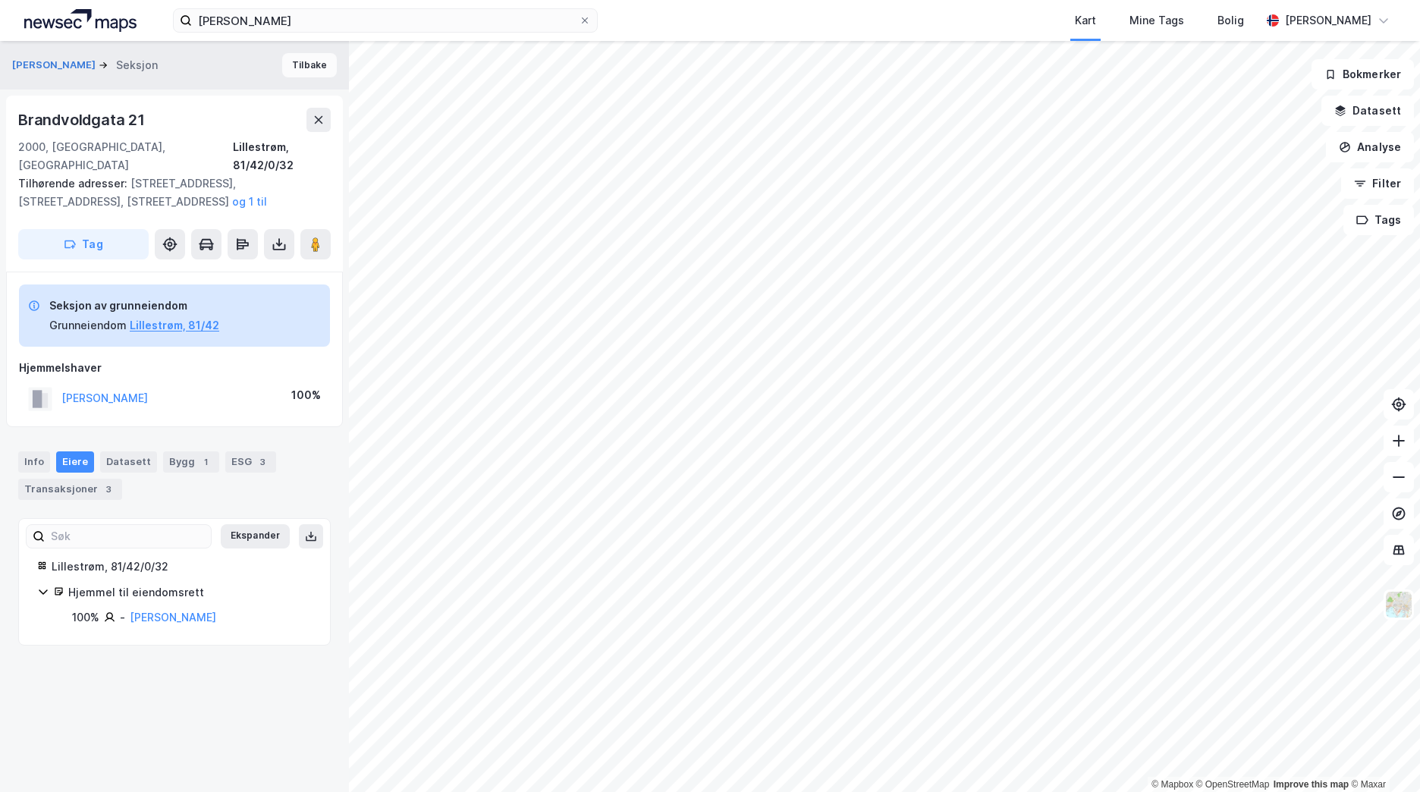
click at [292, 65] on button "Tilbake" at bounding box center [309, 65] width 55 height 24
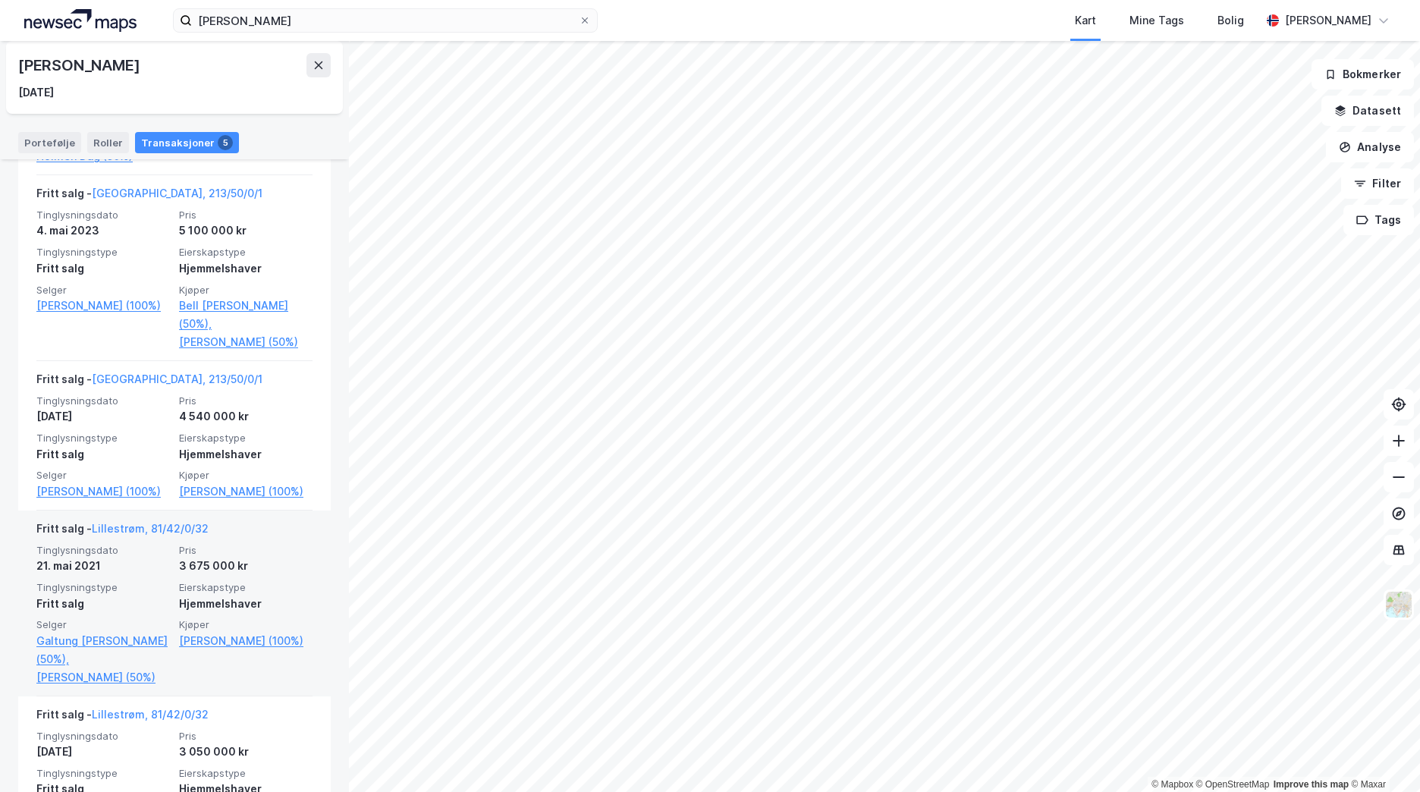
scroll to position [490, 0]
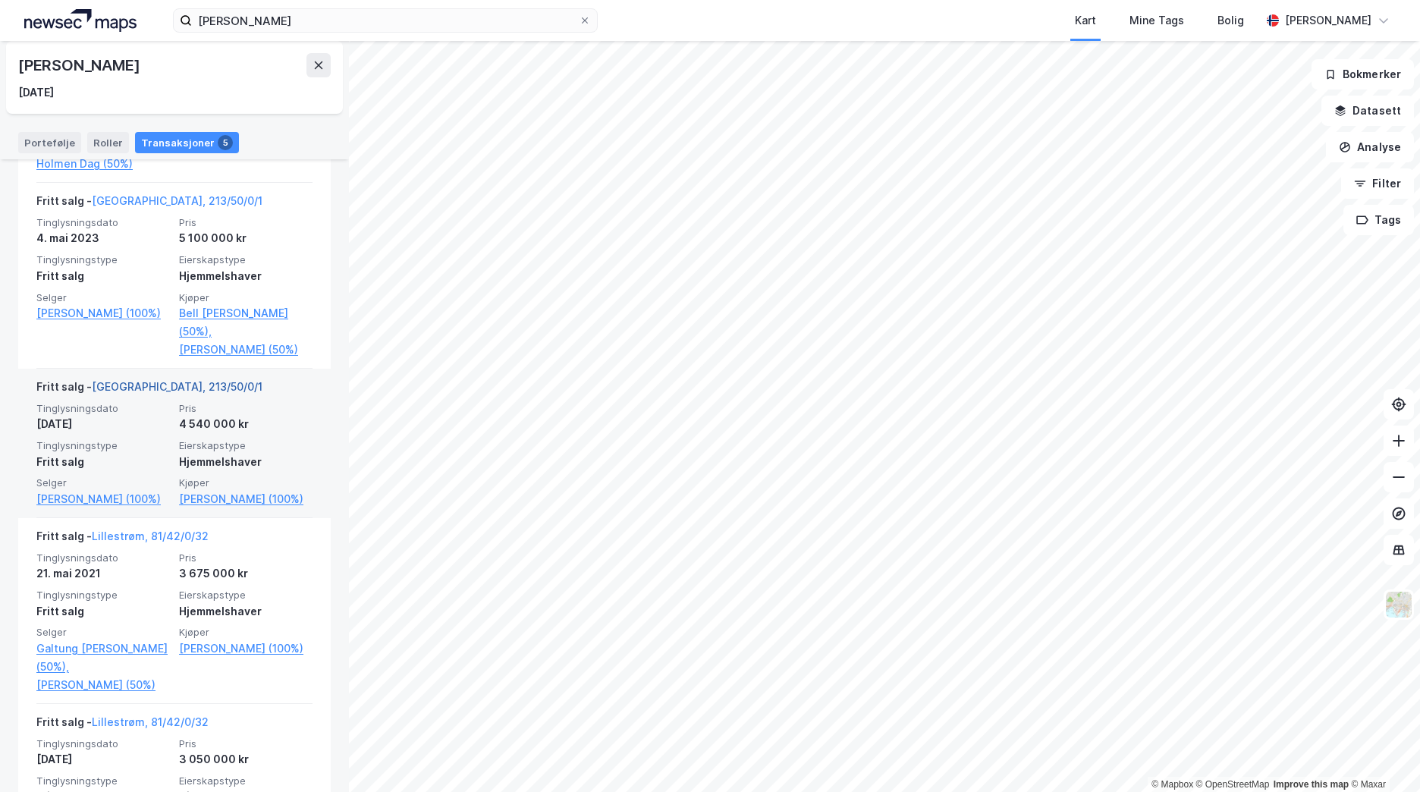
click at [165, 393] on link "[GEOGRAPHIC_DATA], 213/50/0/1" at bounding box center [177, 386] width 171 height 13
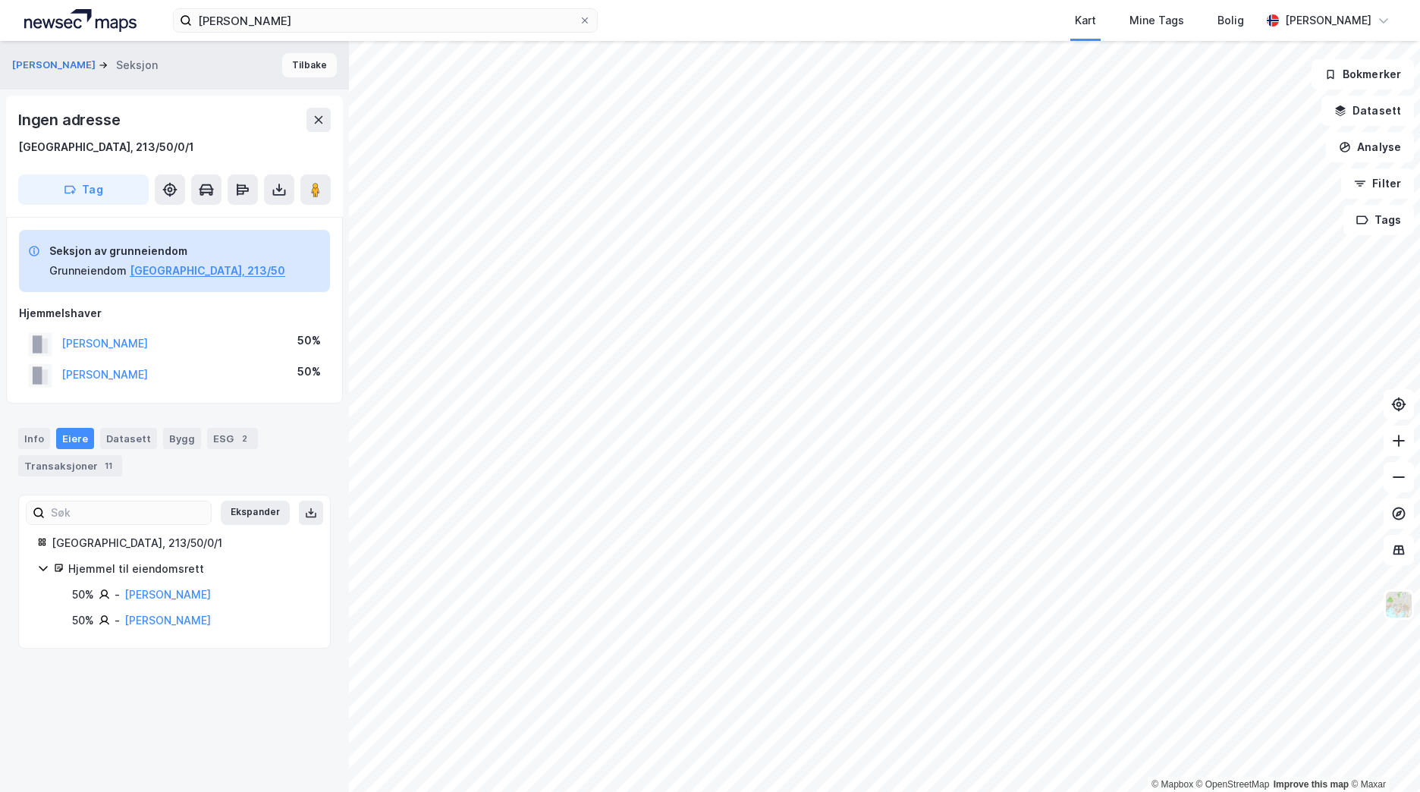
click at [290, 63] on button "Tilbake" at bounding box center [309, 65] width 55 height 24
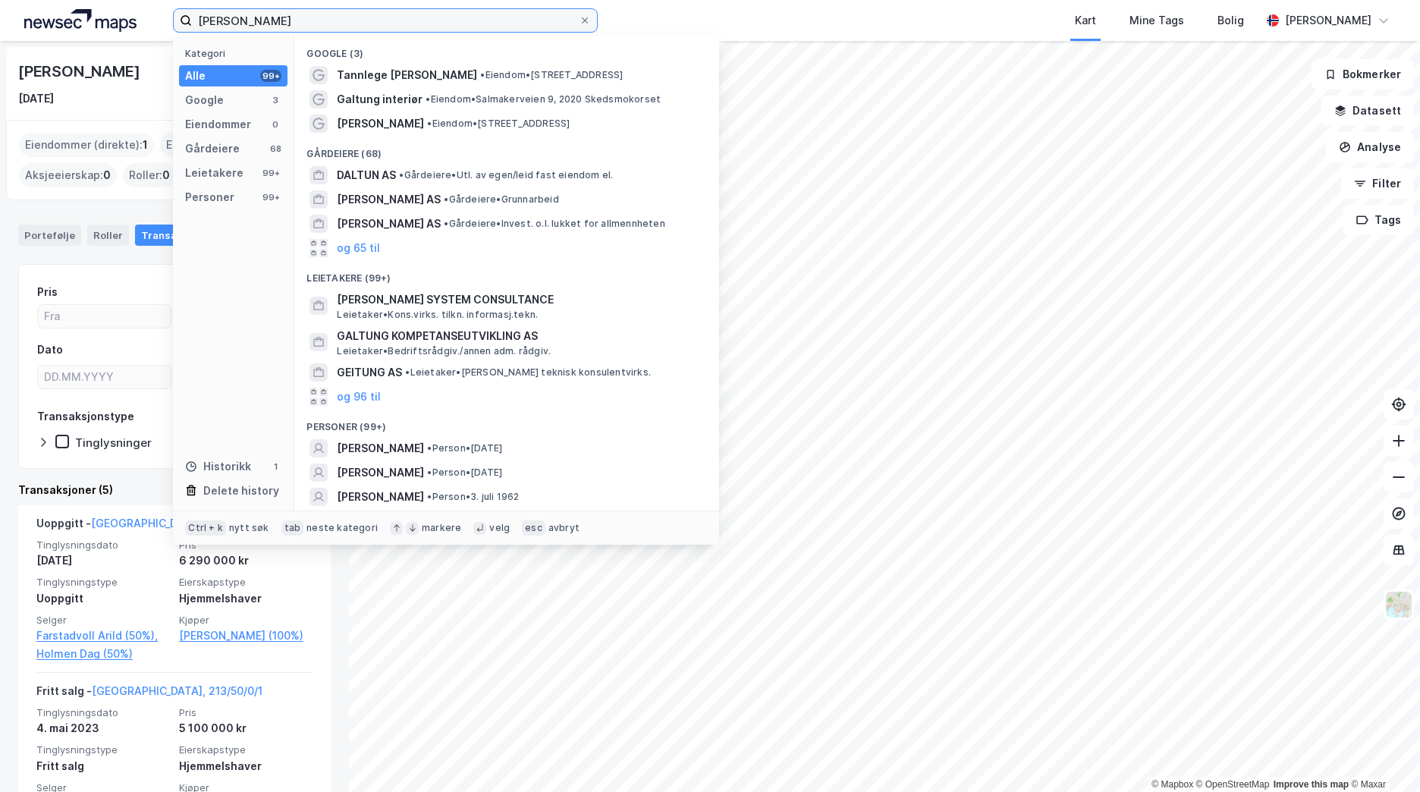
drag, startPoint x: 312, startPoint y: 23, endPoint x: 64, endPoint y: 14, distance: 248.2
click at [64, 14] on div "[PERSON_NAME] Kategori Alle 99+ Google 3 Eiendommer 0 Gårdeiere 68 Leietakere 9…" at bounding box center [710, 20] width 1420 height 41
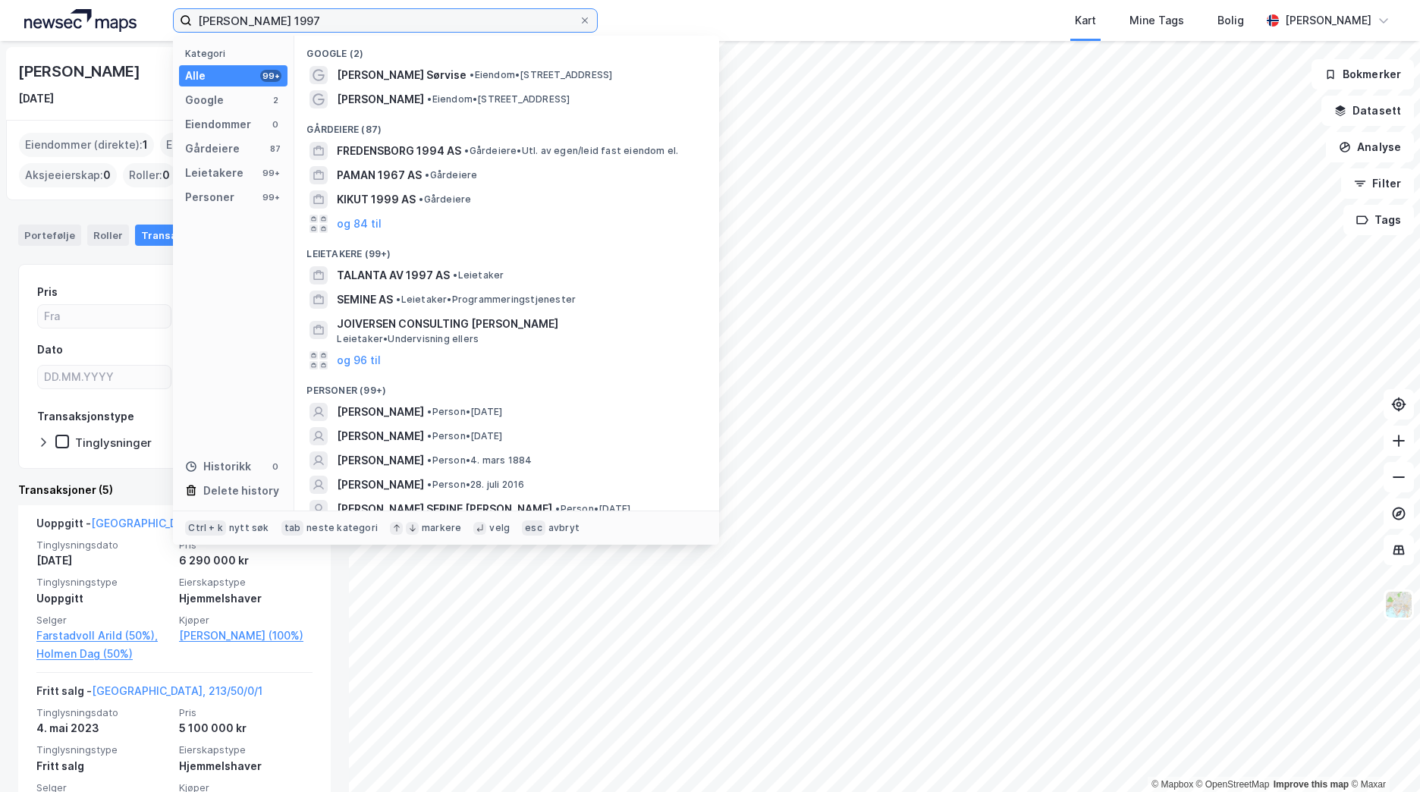
drag, startPoint x: 333, startPoint y: 18, endPoint x: 235, endPoint y: 18, distance: 97.8
click at [235, 18] on input "[PERSON_NAME] 1997" at bounding box center [385, 20] width 387 height 23
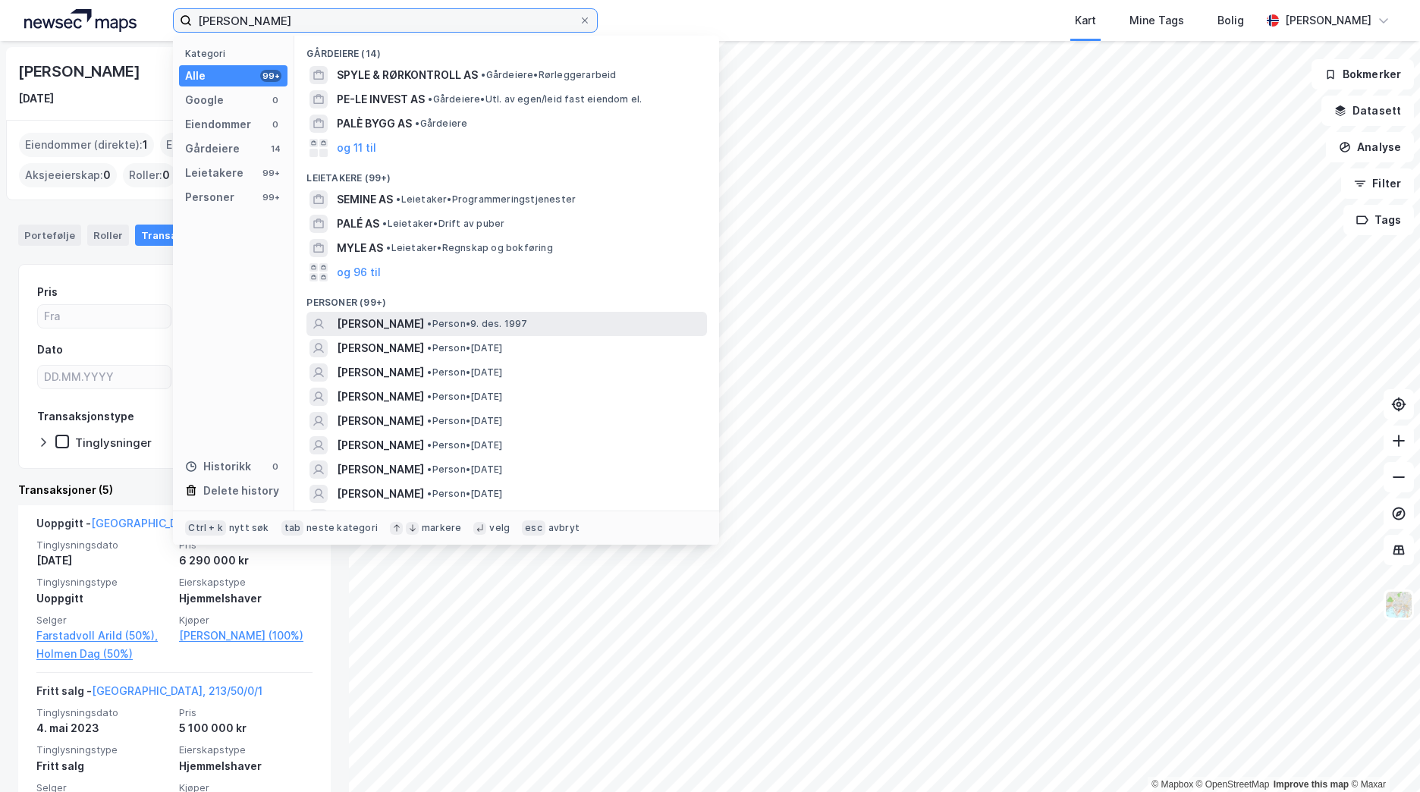
type input "[PERSON_NAME]"
click at [562, 319] on div "SERINE [PERSON_NAME] [PERSON_NAME] • Person • 9. des. 1997" at bounding box center [520, 324] width 367 height 18
